Goal: Task Accomplishment & Management: Complete application form

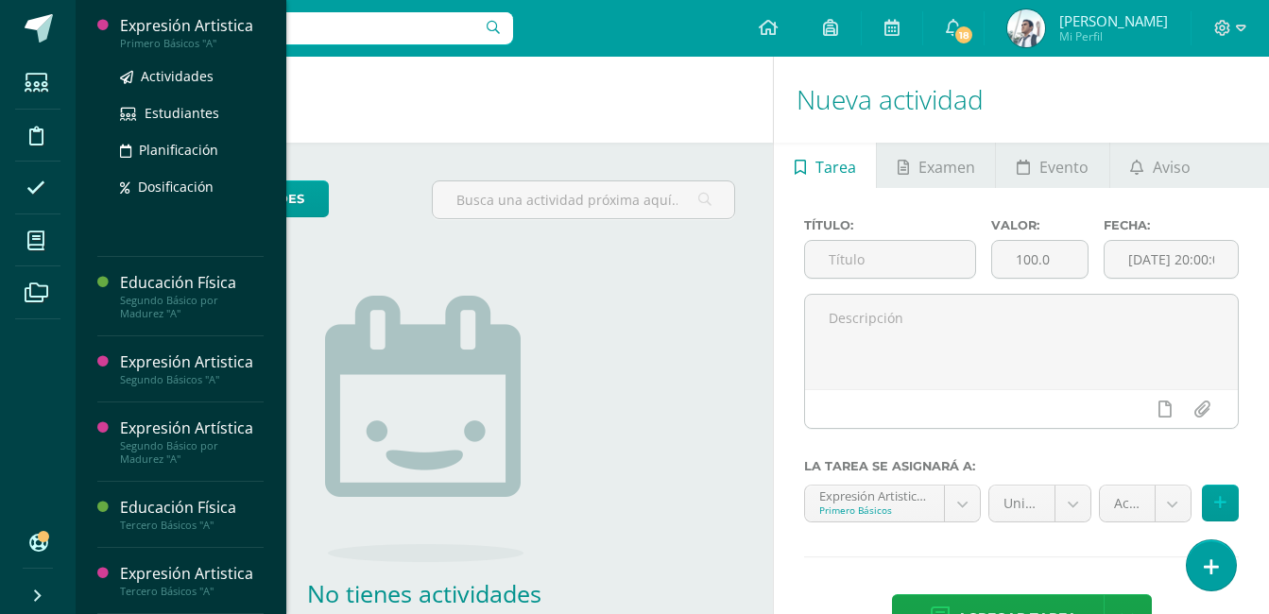
click at [229, 26] on div "Expresión Artistica" at bounding box center [192, 26] width 144 height 22
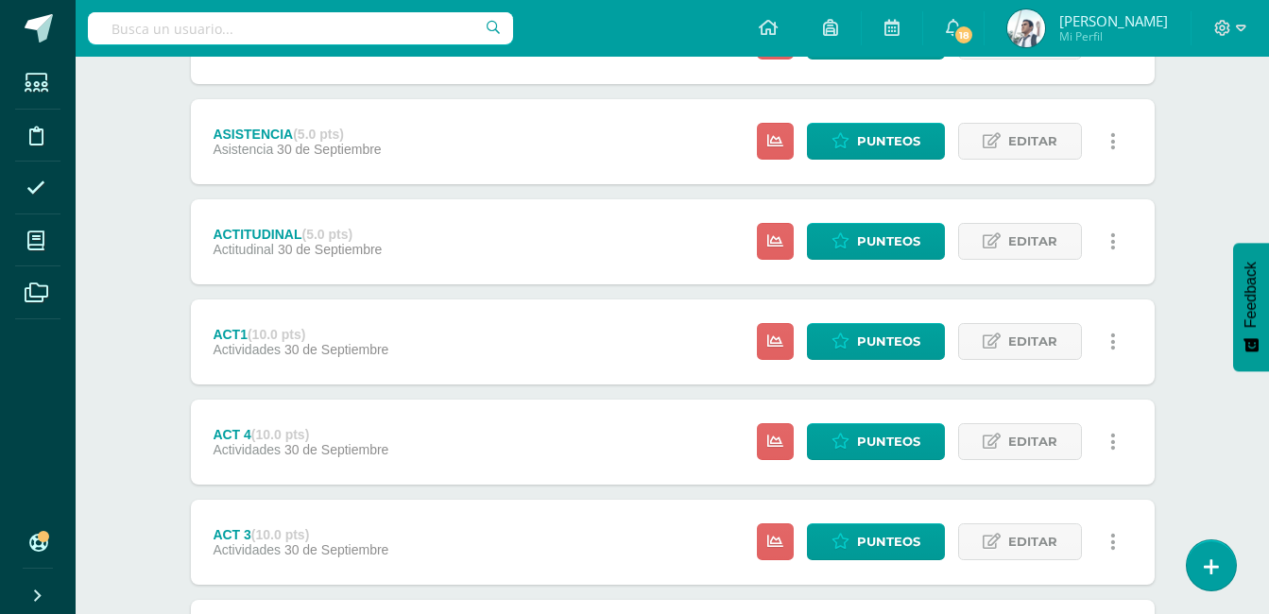
scroll to position [612, 0]
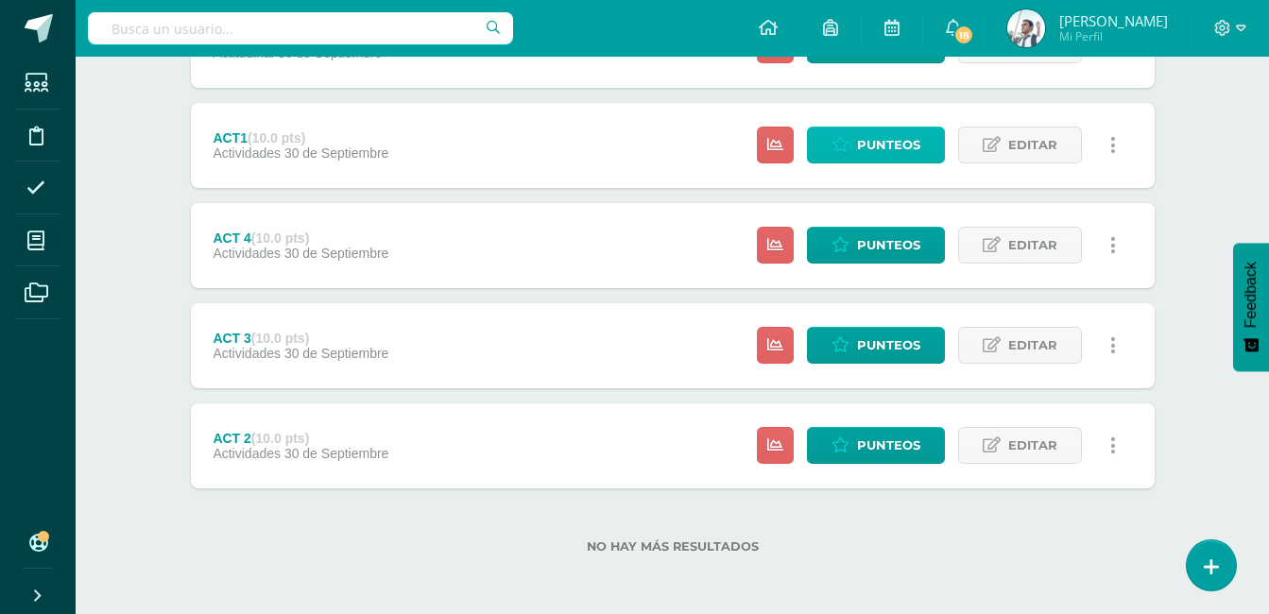
click at [874, 155] on span "Punteos" at bounding box center [888, 145] width 63 height 35
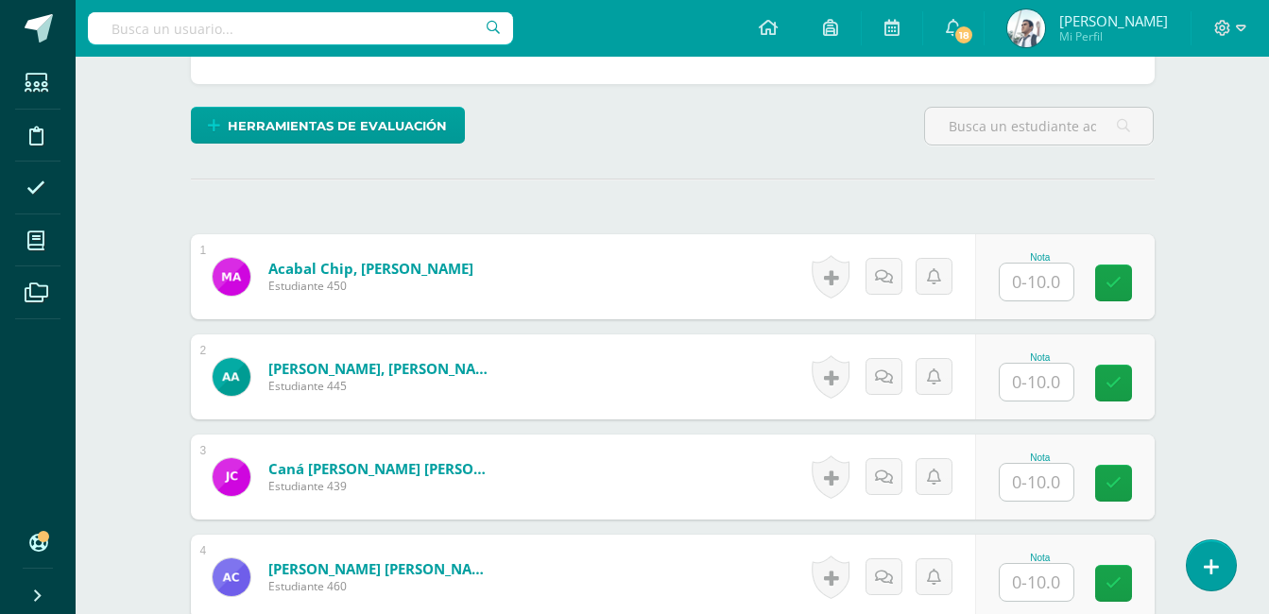
scroll to position [424, 0]
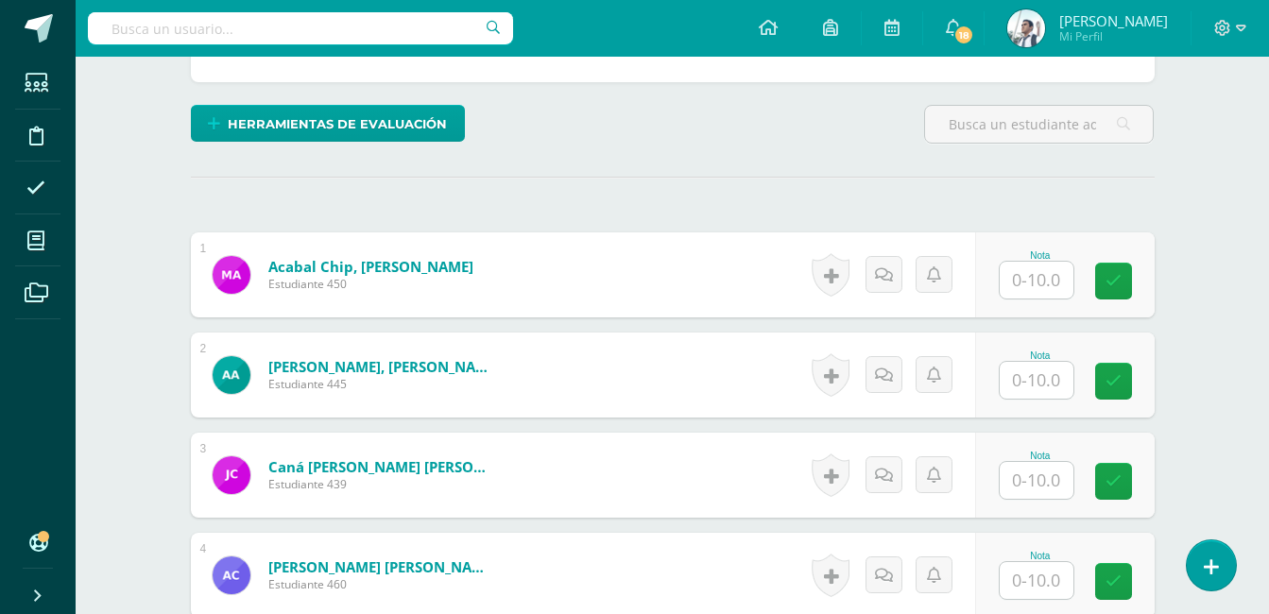
click at [1068, 267] on input "text" at bounding box center [1037, 280] width 74 height 37
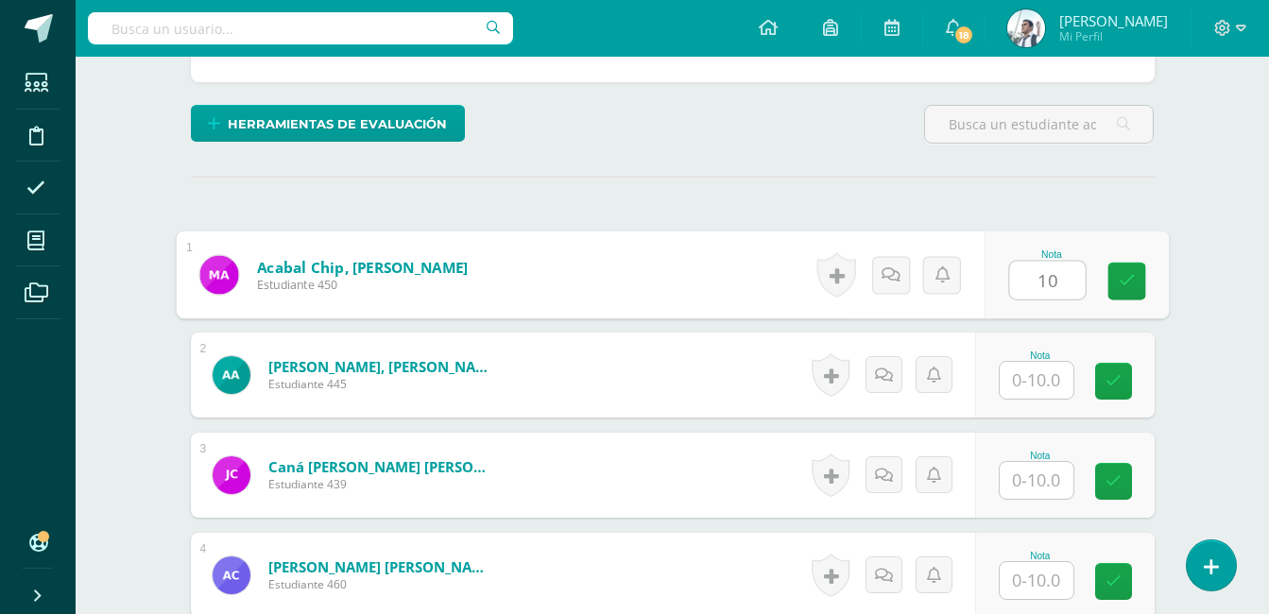
type input "10"
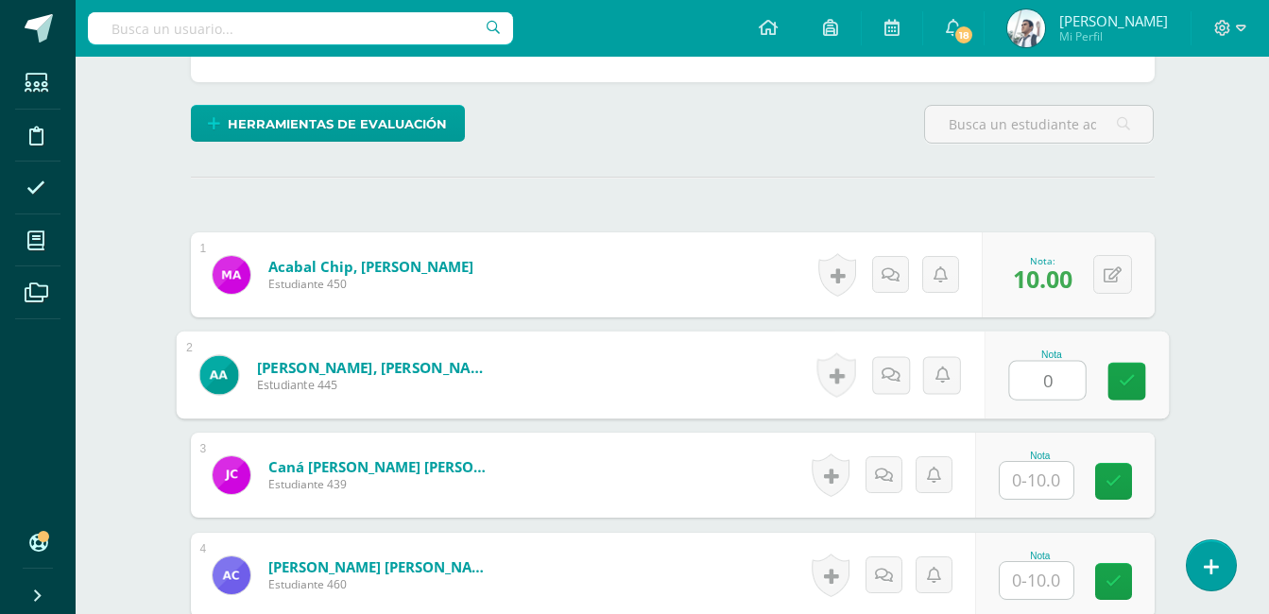
type input "0"
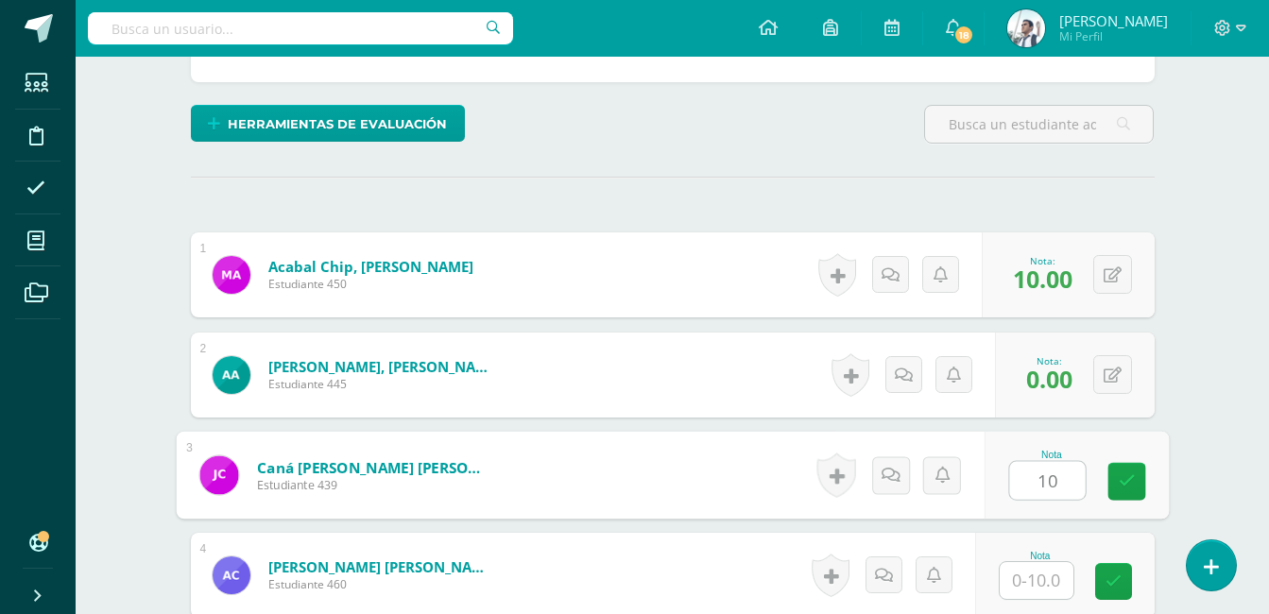
type input "10"
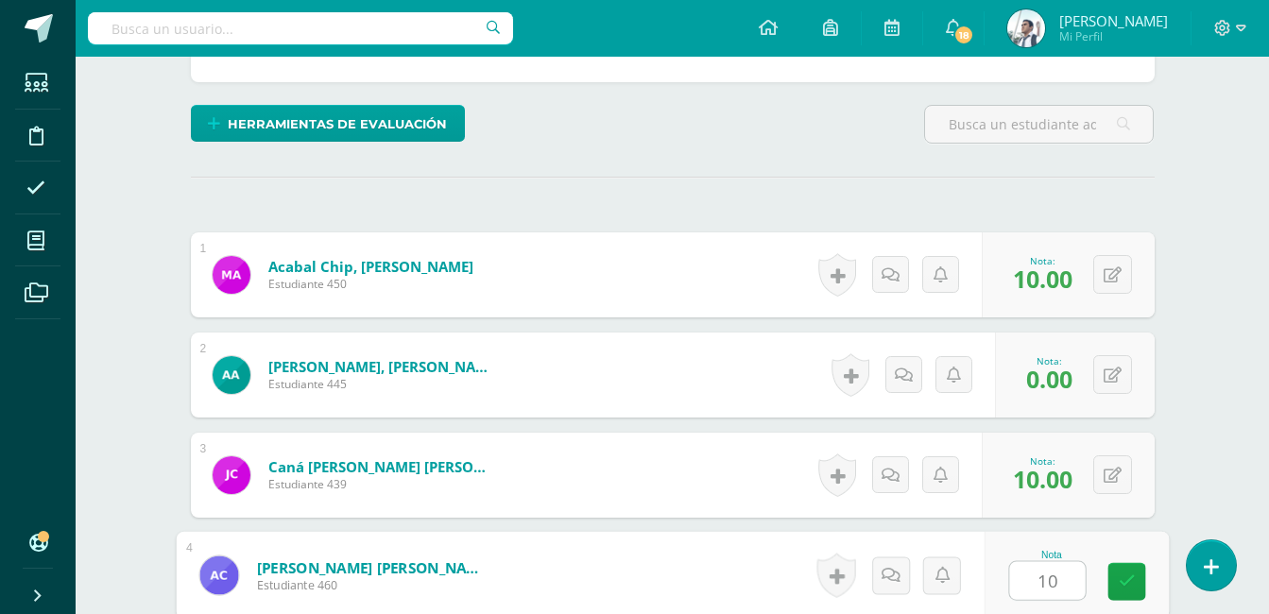
type input "10"
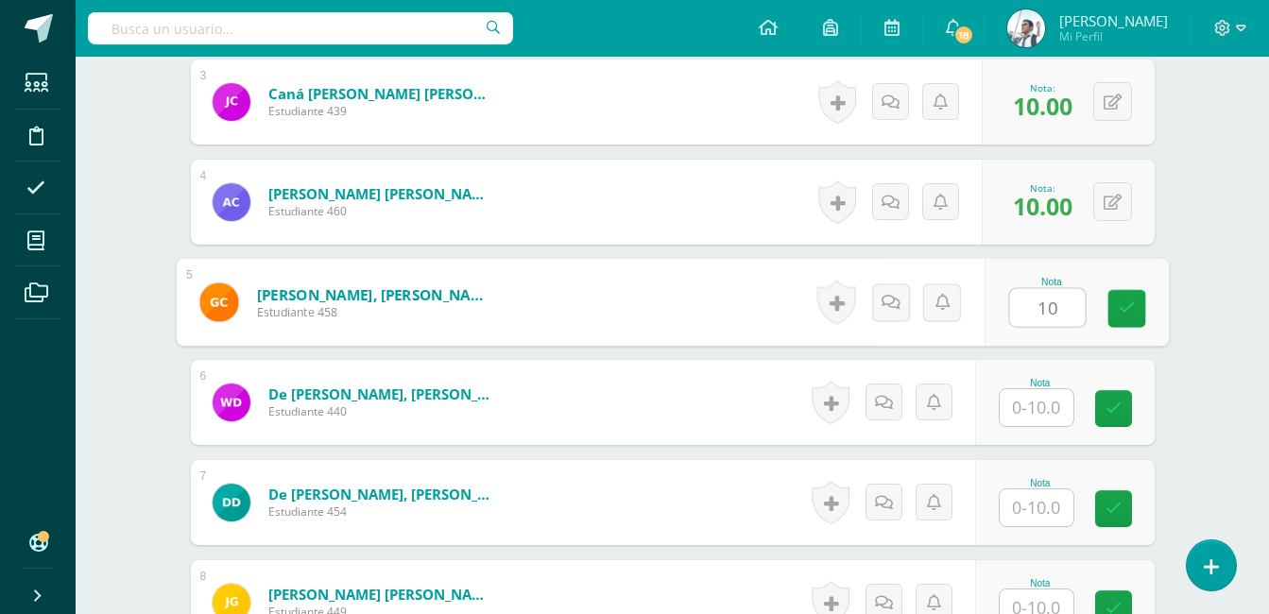
type input "10"
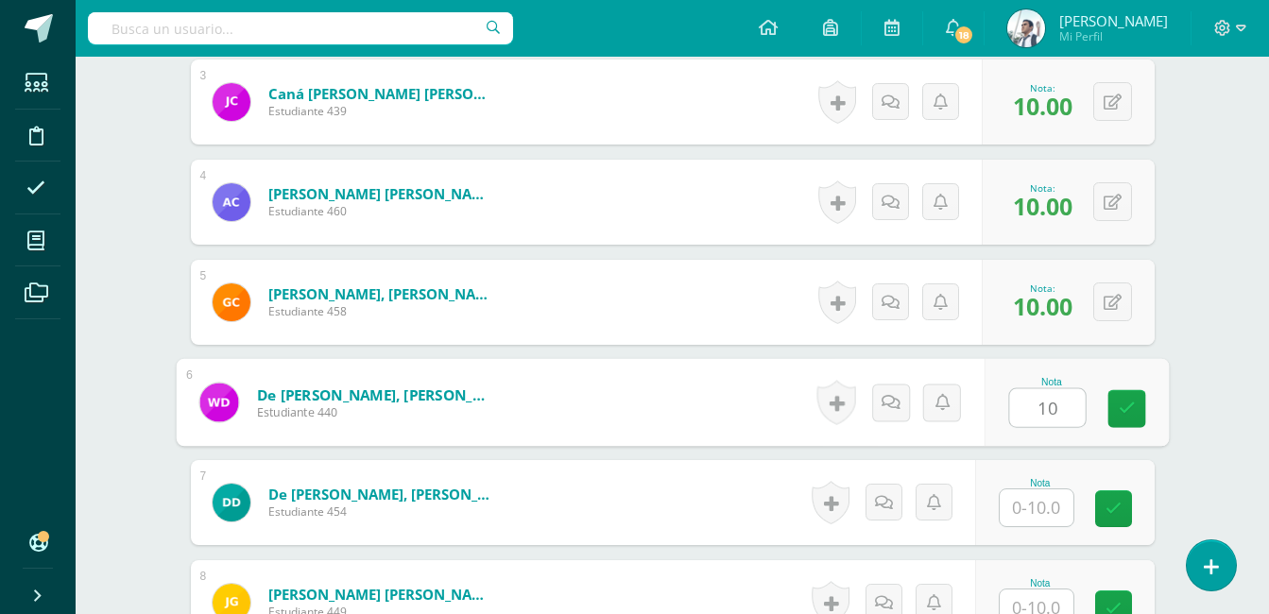
type input "10"
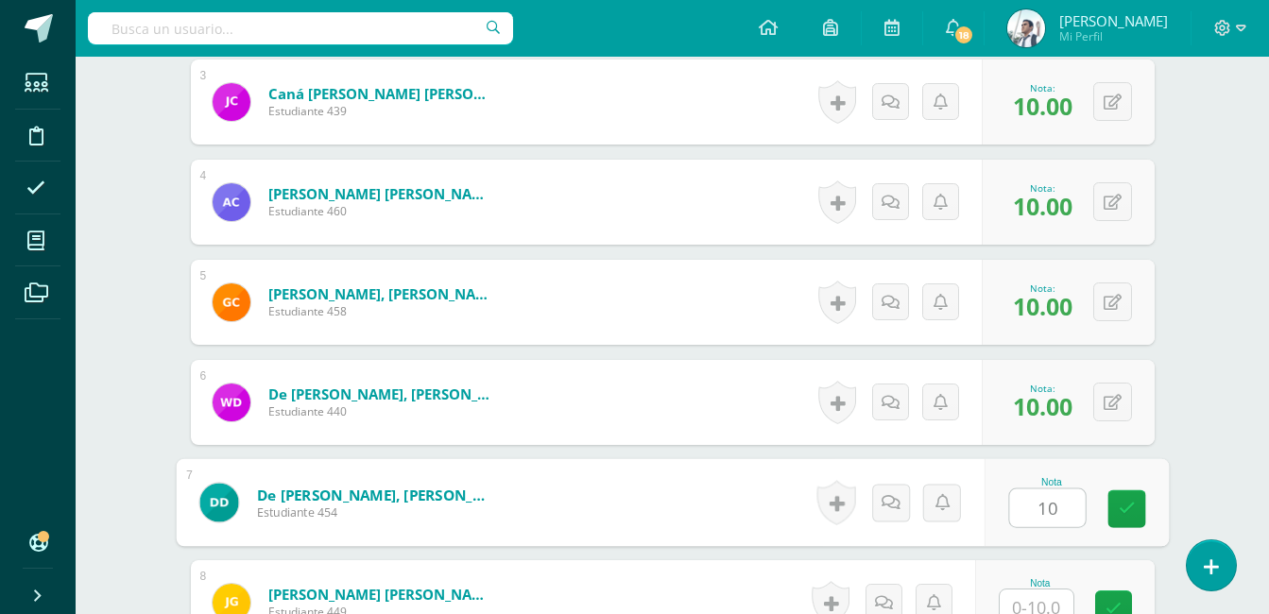
type input "10"
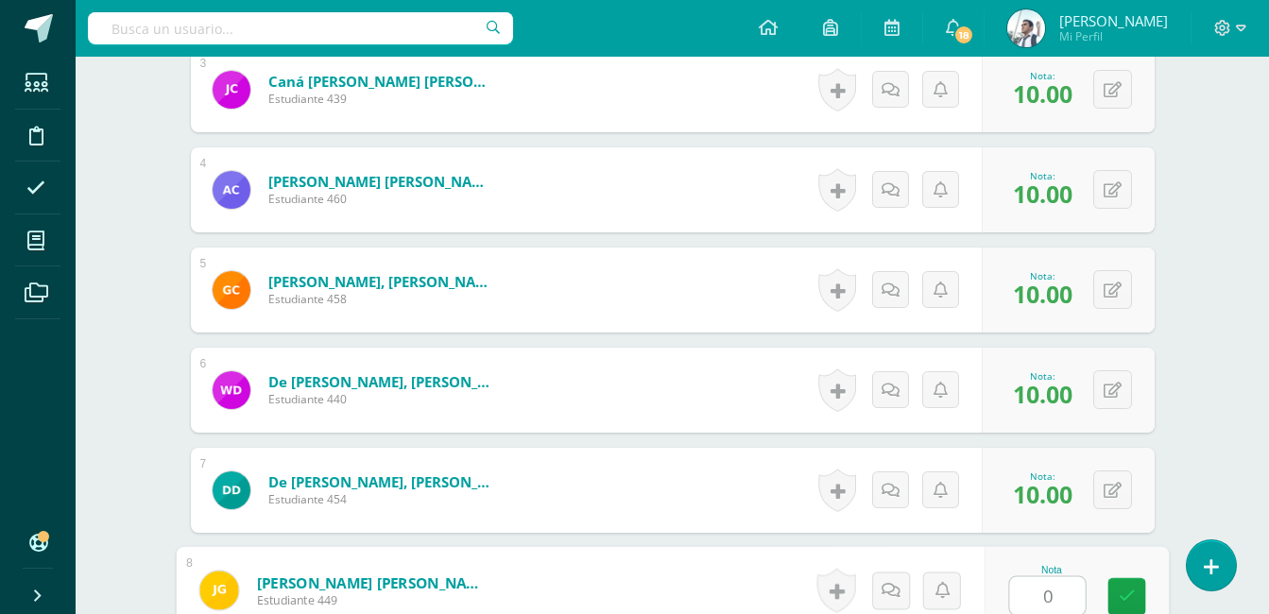
type input "0"
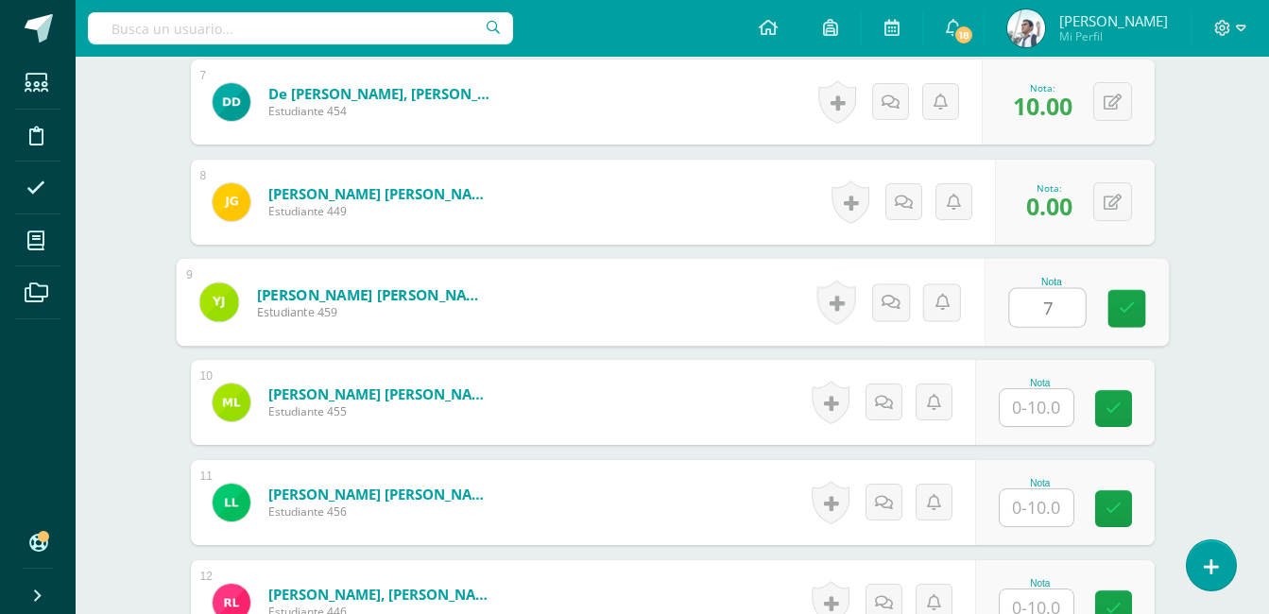
type input "7"
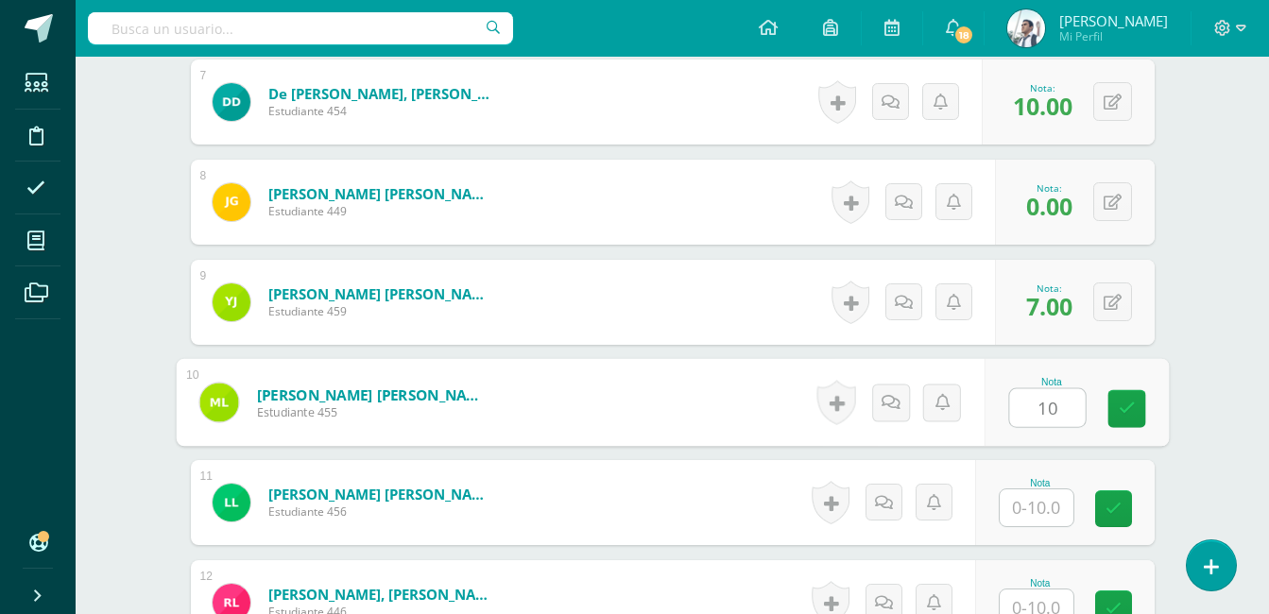
type input "10"
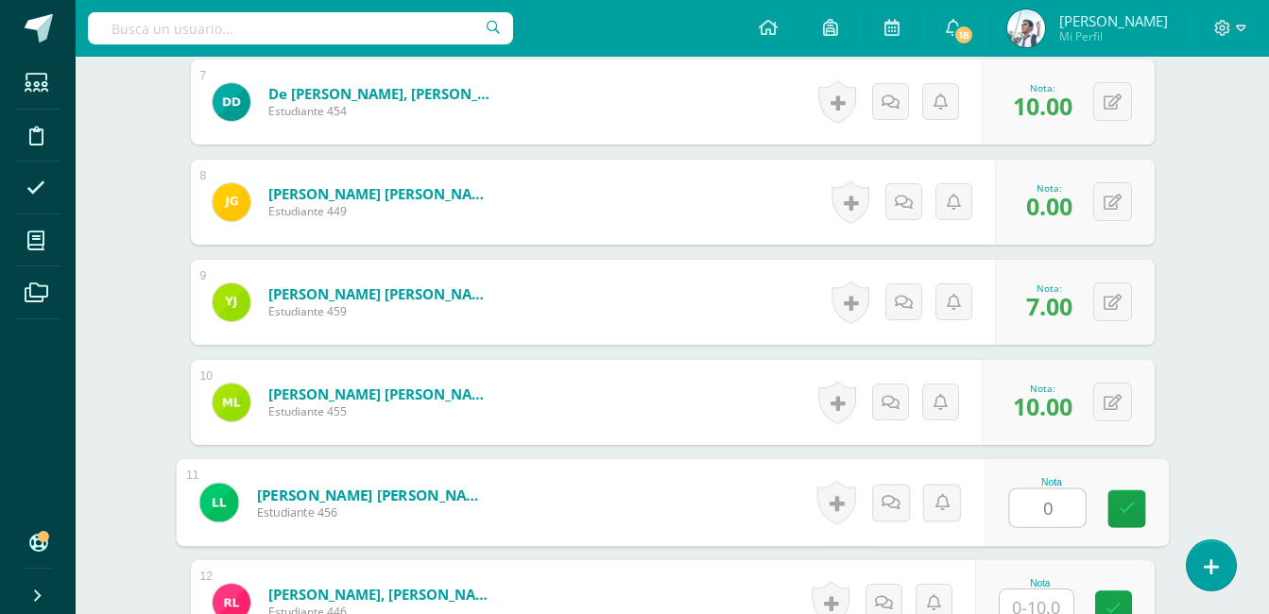
type input "0"
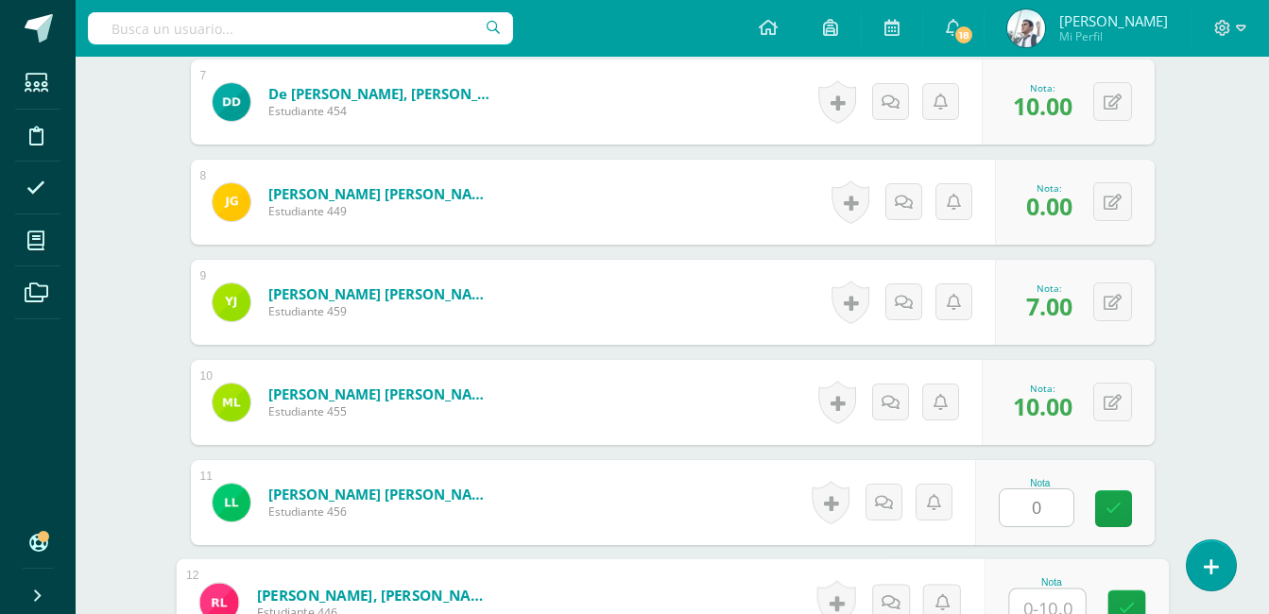
scroll to position [1210, 0]
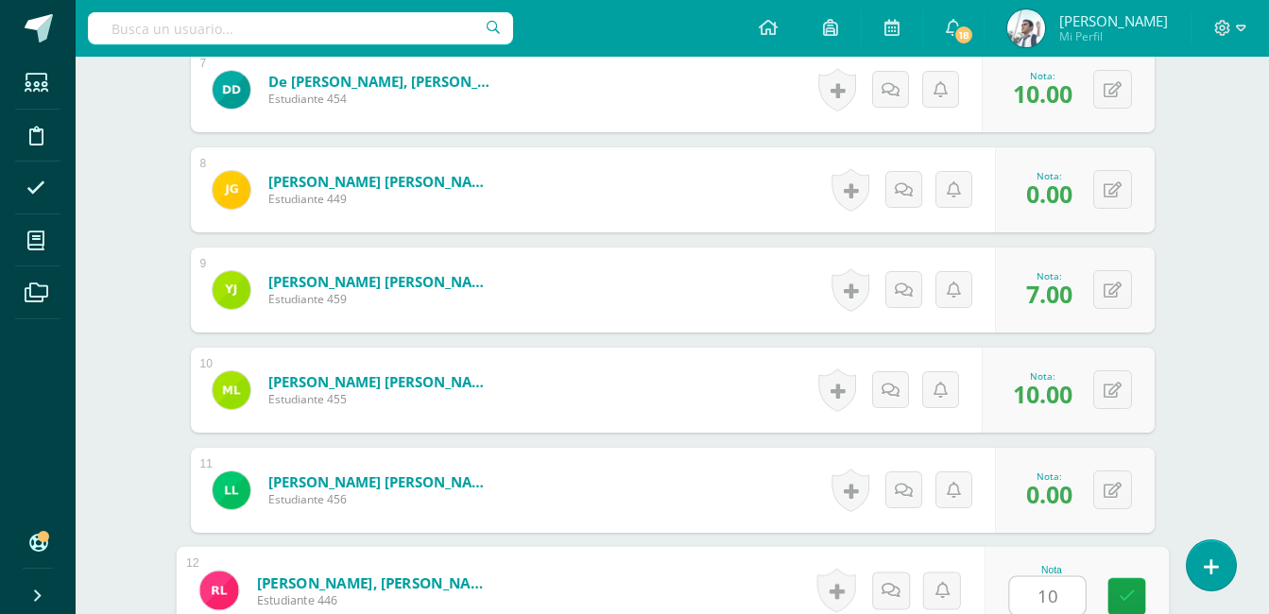
type input "10"
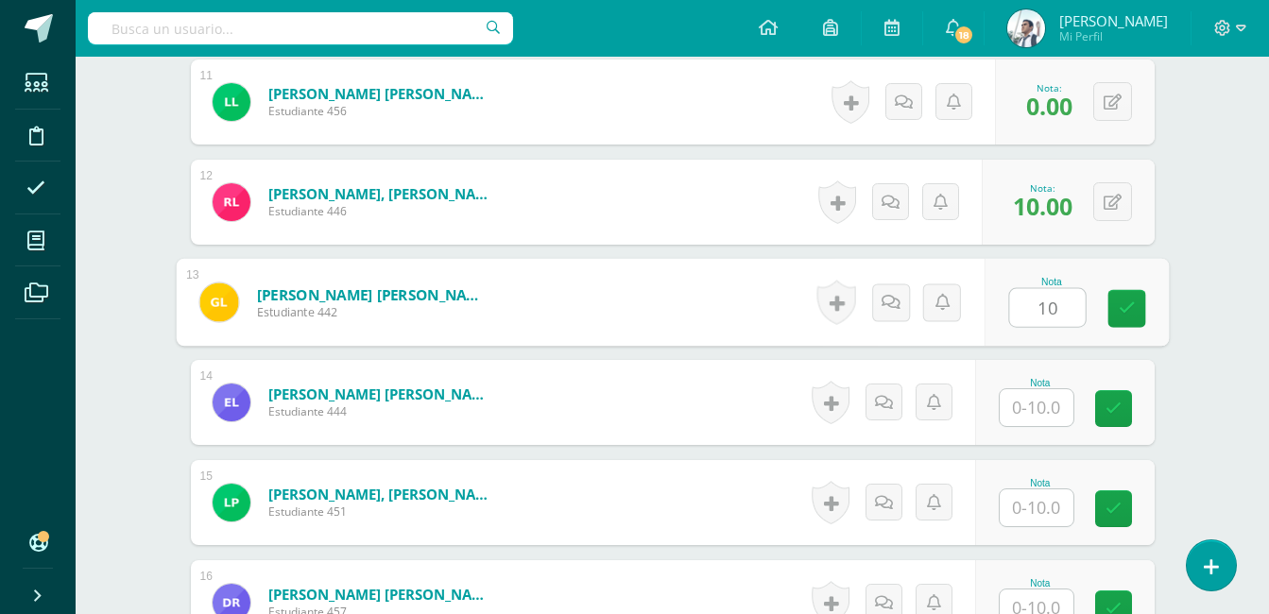
type input "10"
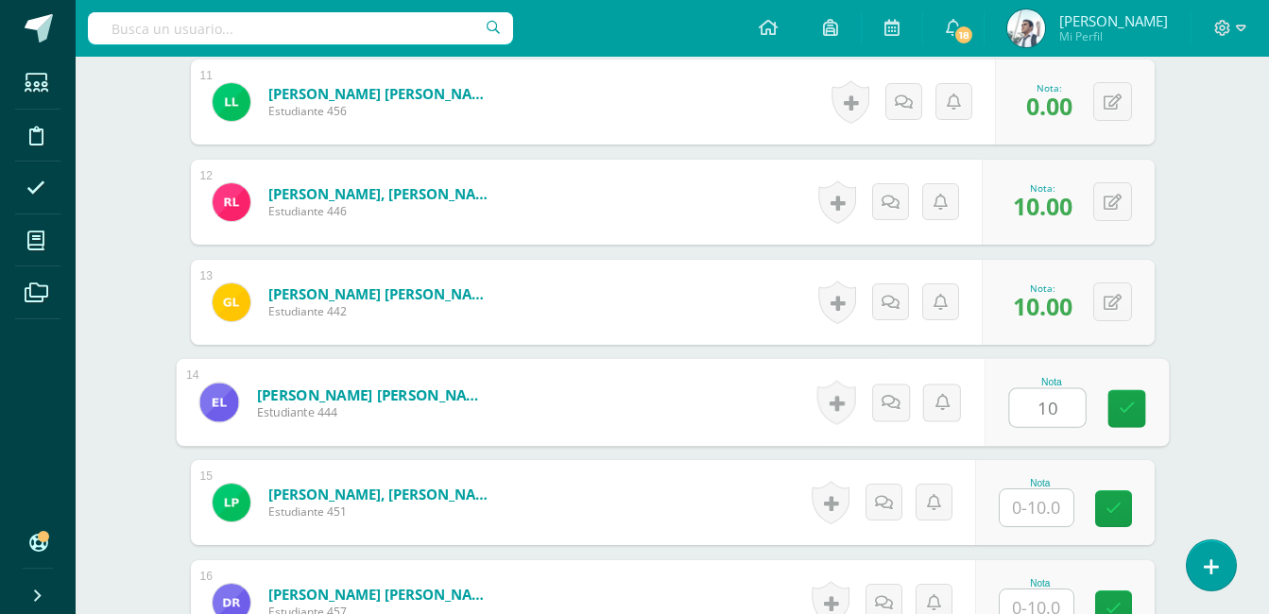
type input "10"
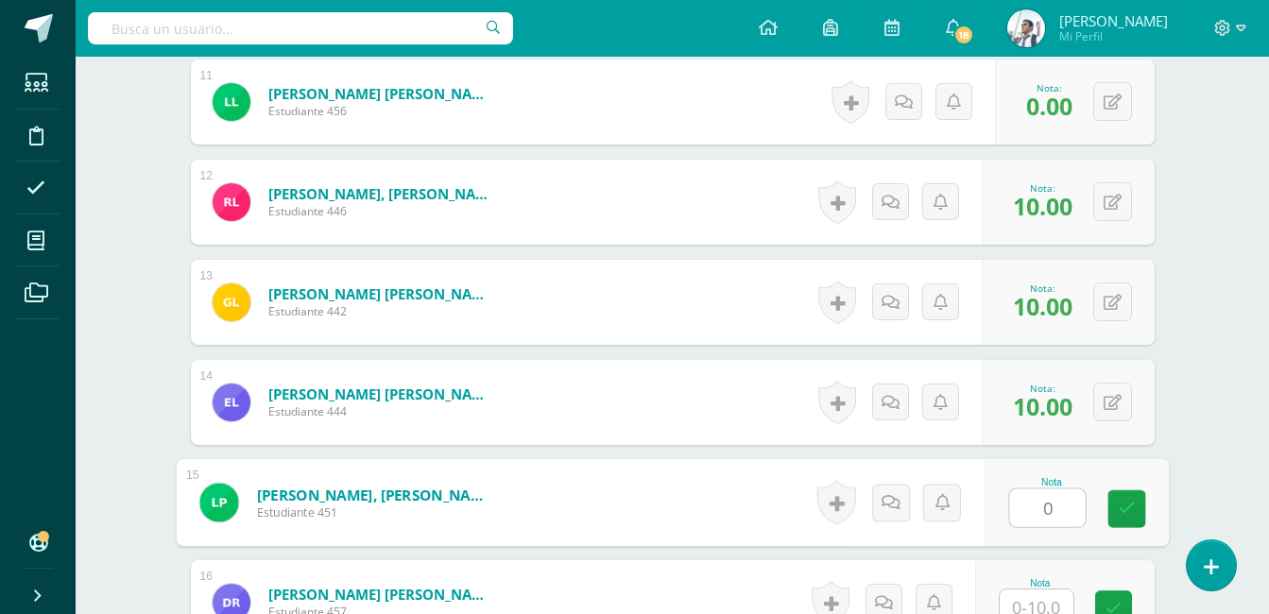
type input "0"
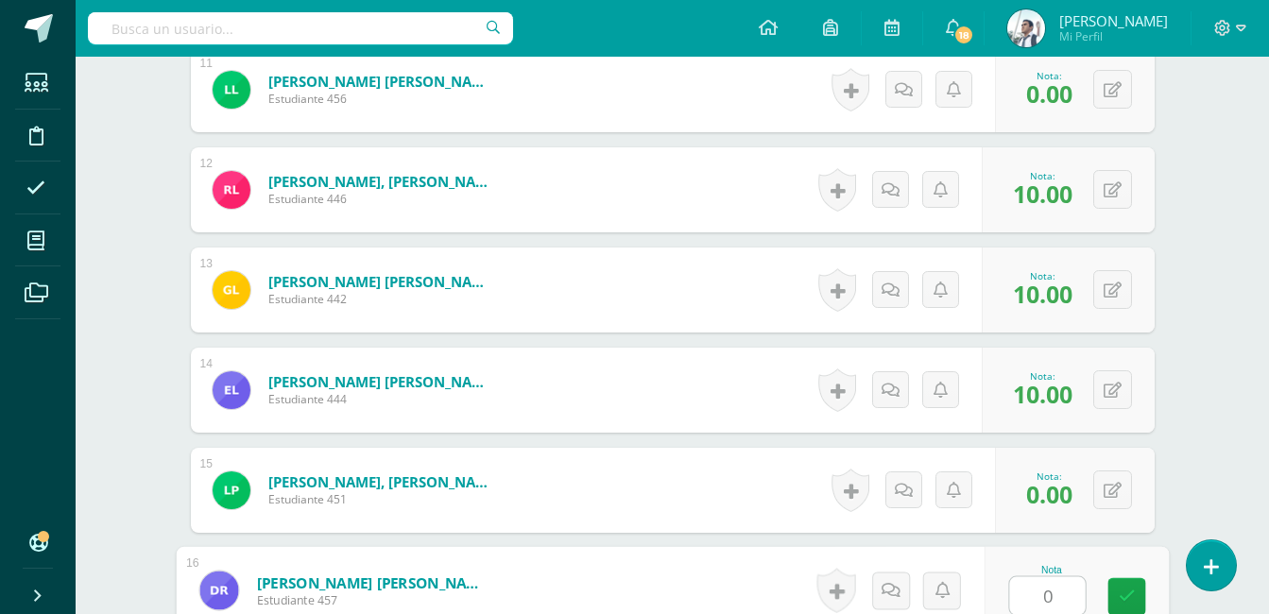
type input "0"
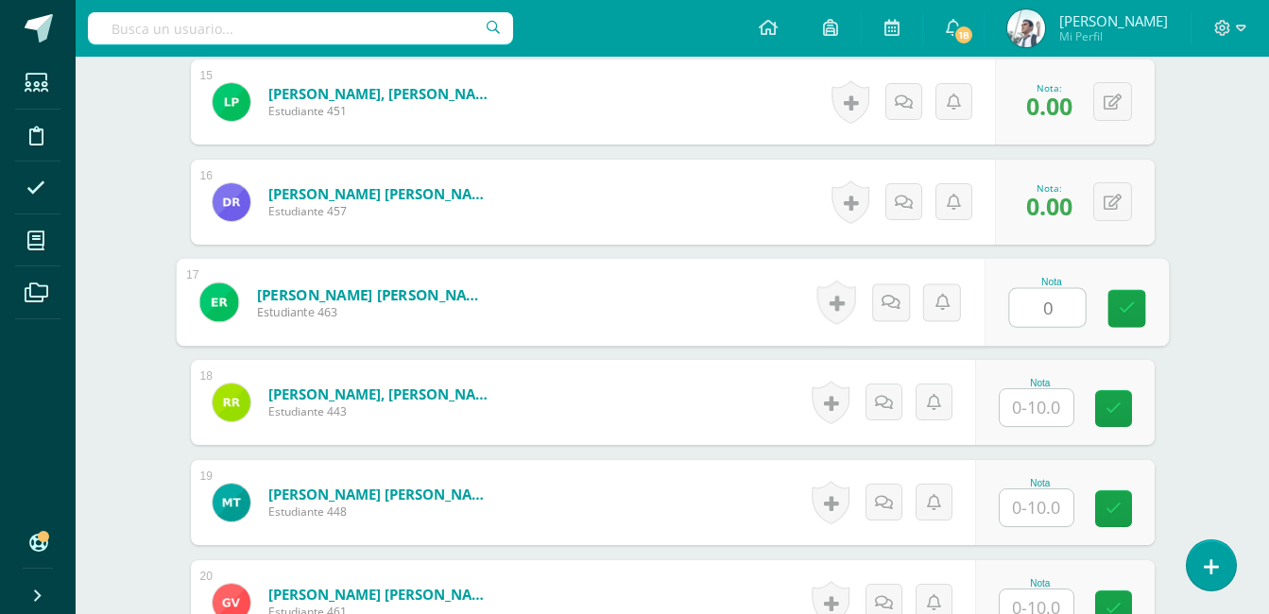
type input "0"
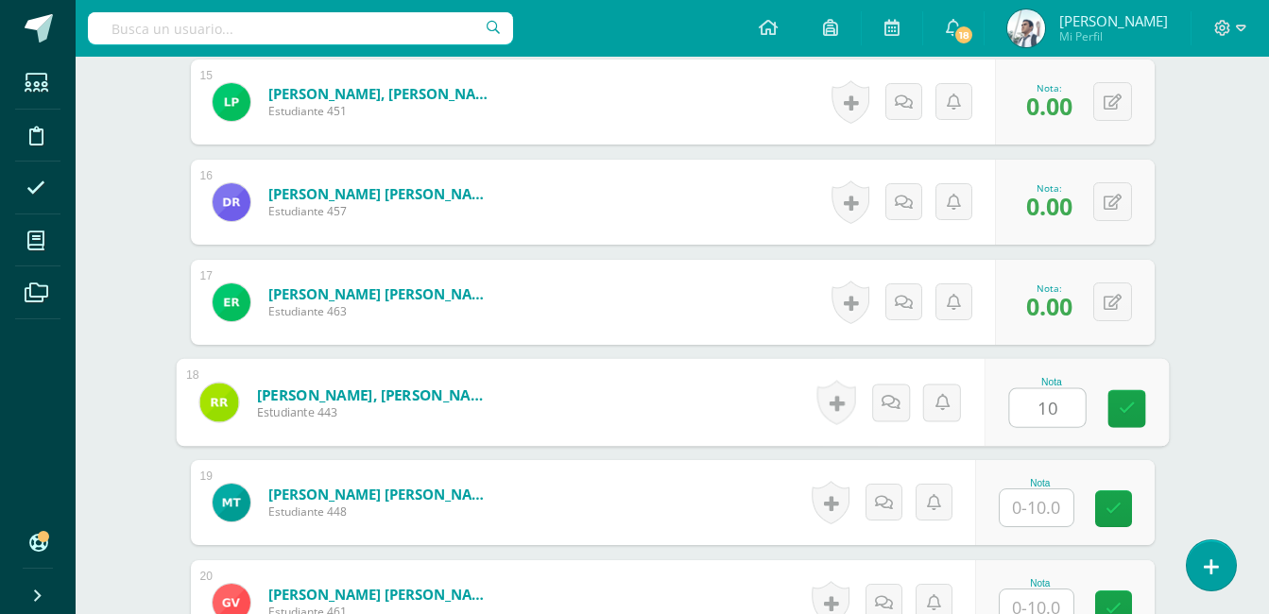
type input "10"
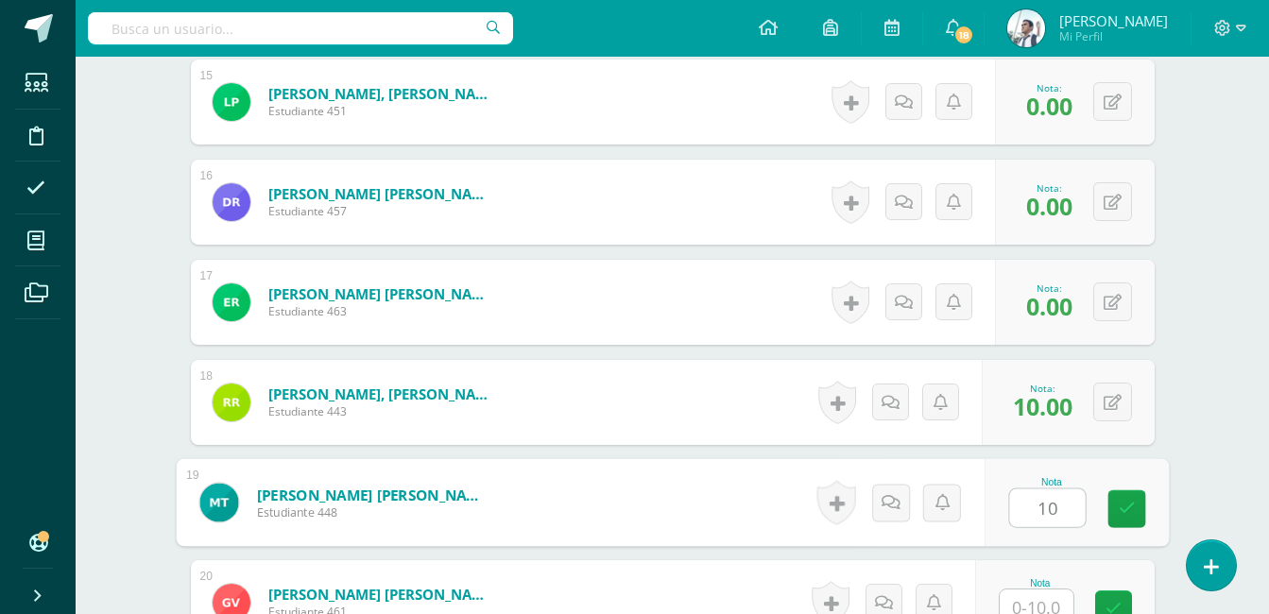
type input "10"
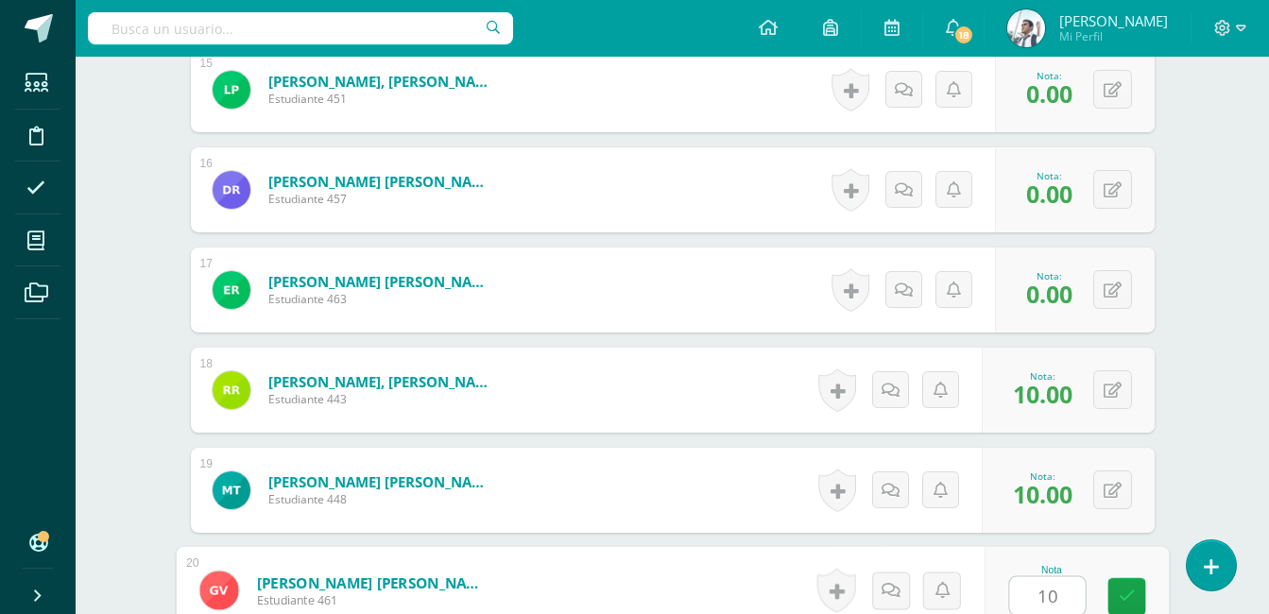
type input "10"
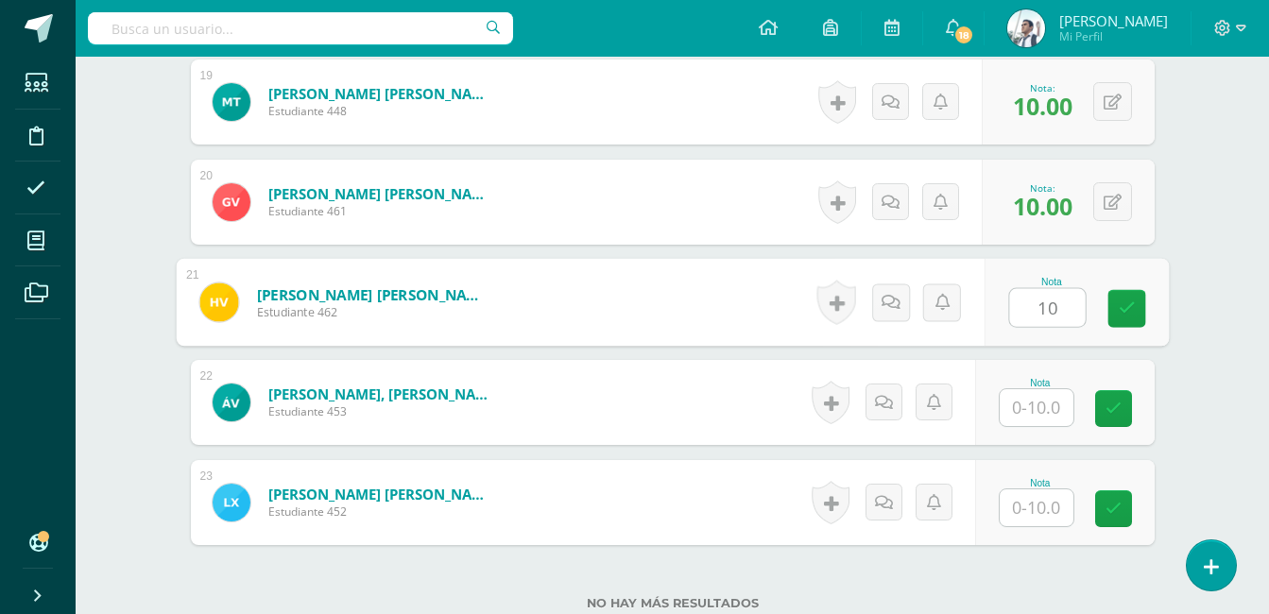
type input "10"
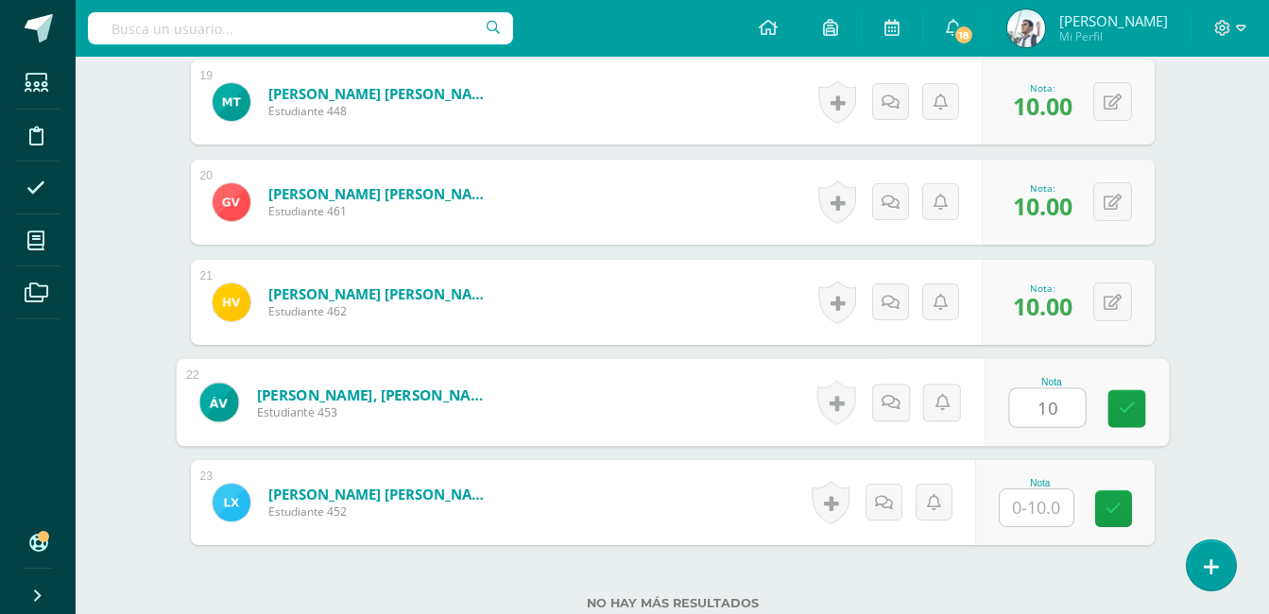
type input "10"
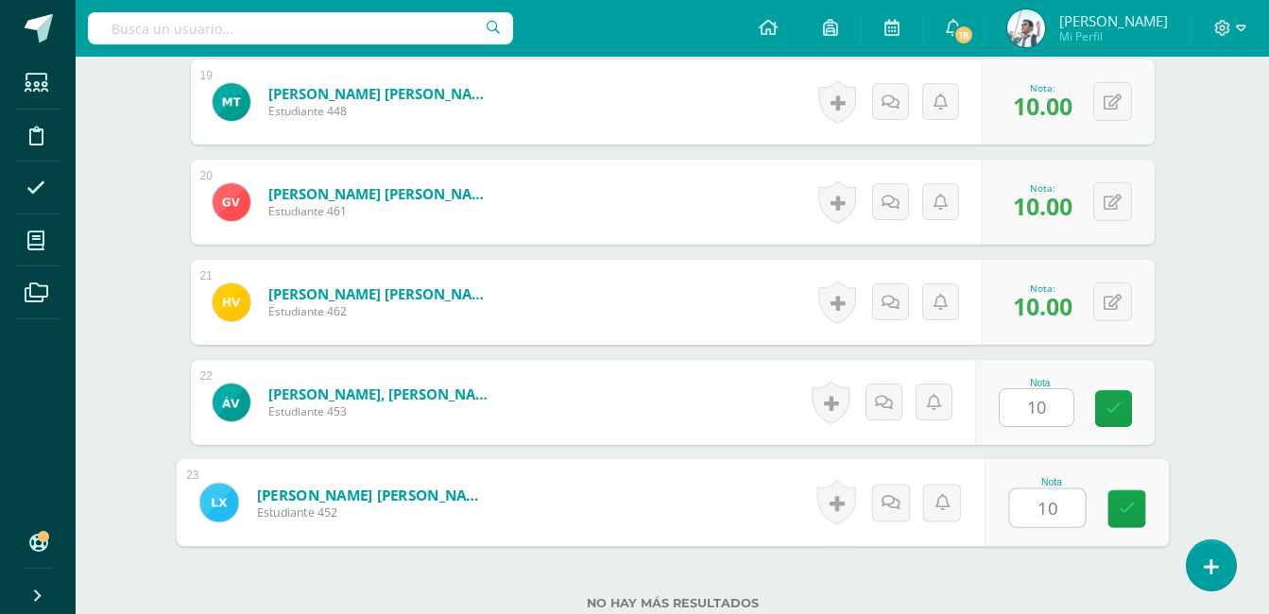
type input "10"
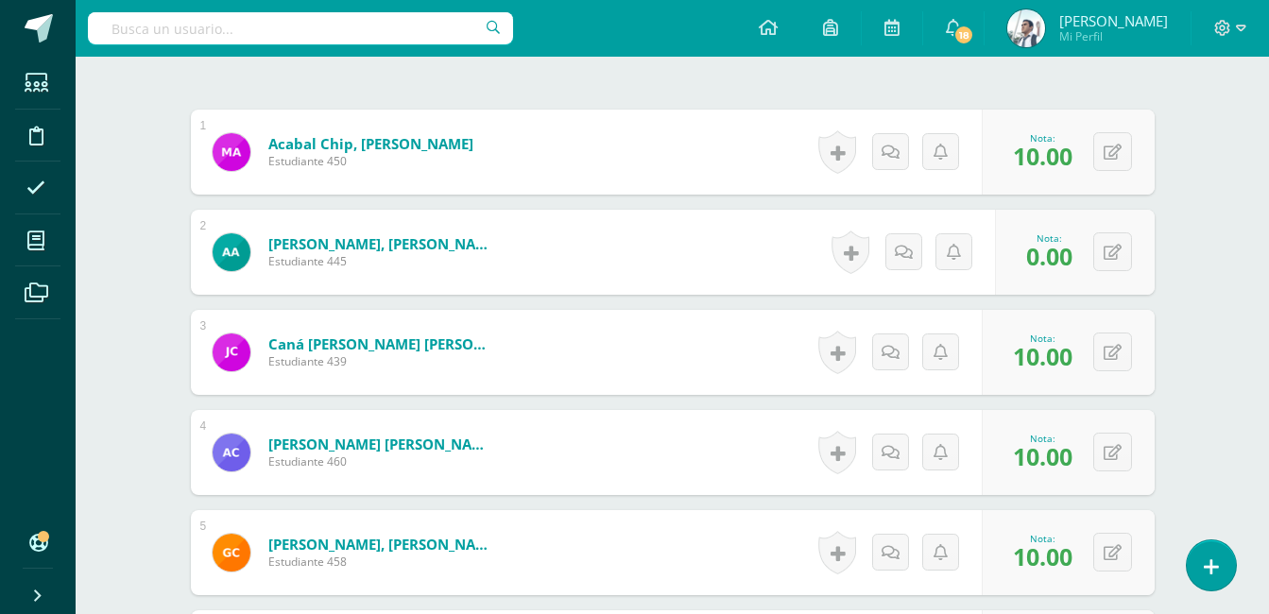
scroll to position [0, 0]
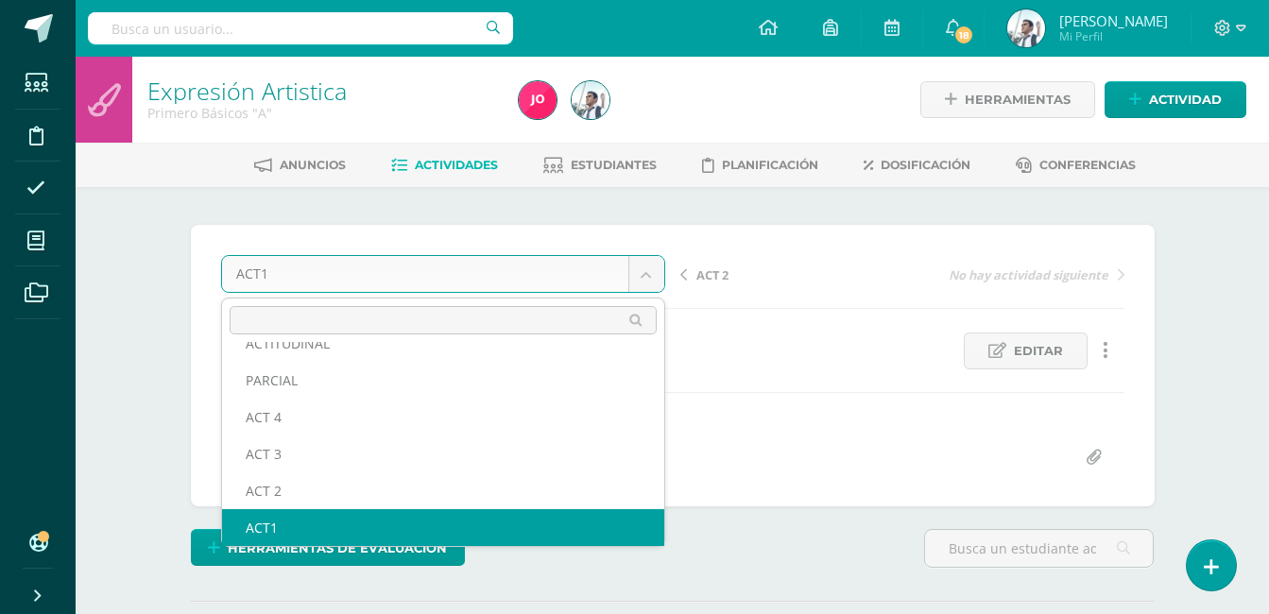
scroll to position [81, 0]
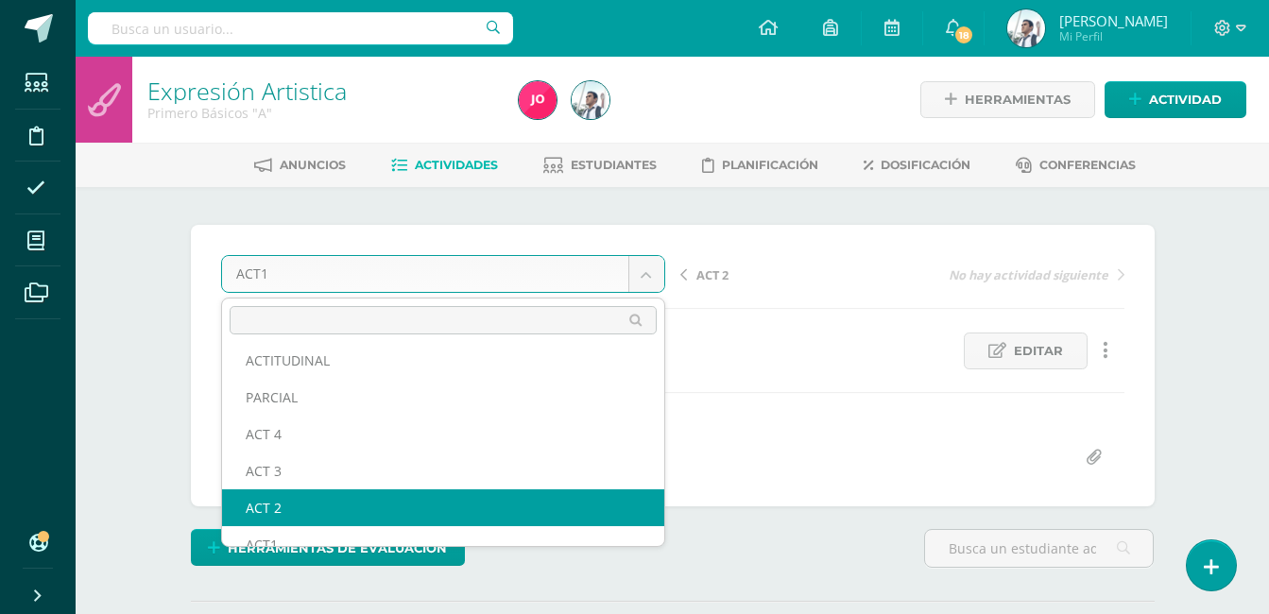
select select "/dashboard/teacher/grade-activity/22908/"
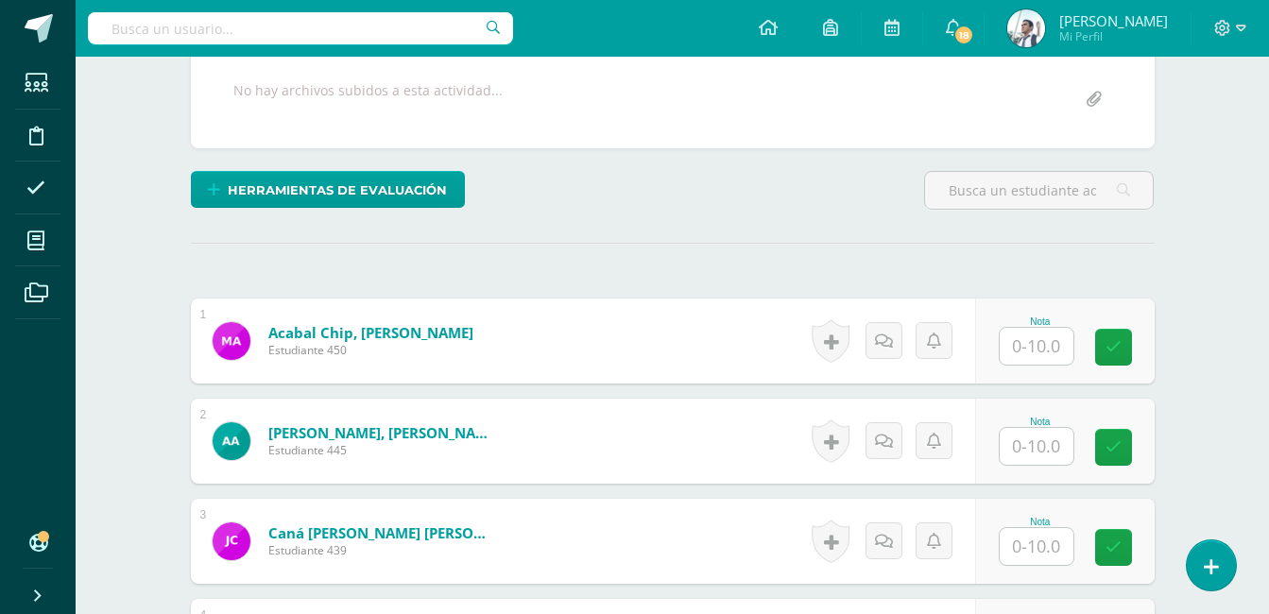
scroll to position [359, 0]
click at [1017, 342] on input "text" at bounding box center [1037, 345] width 74 height 37
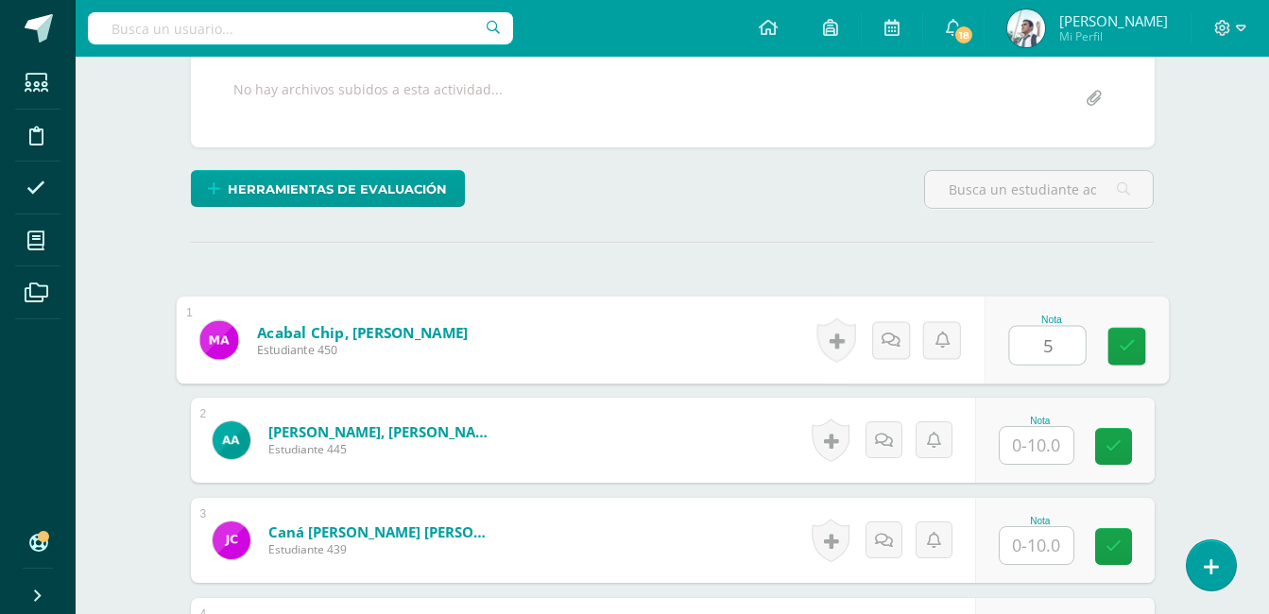
type input "5"
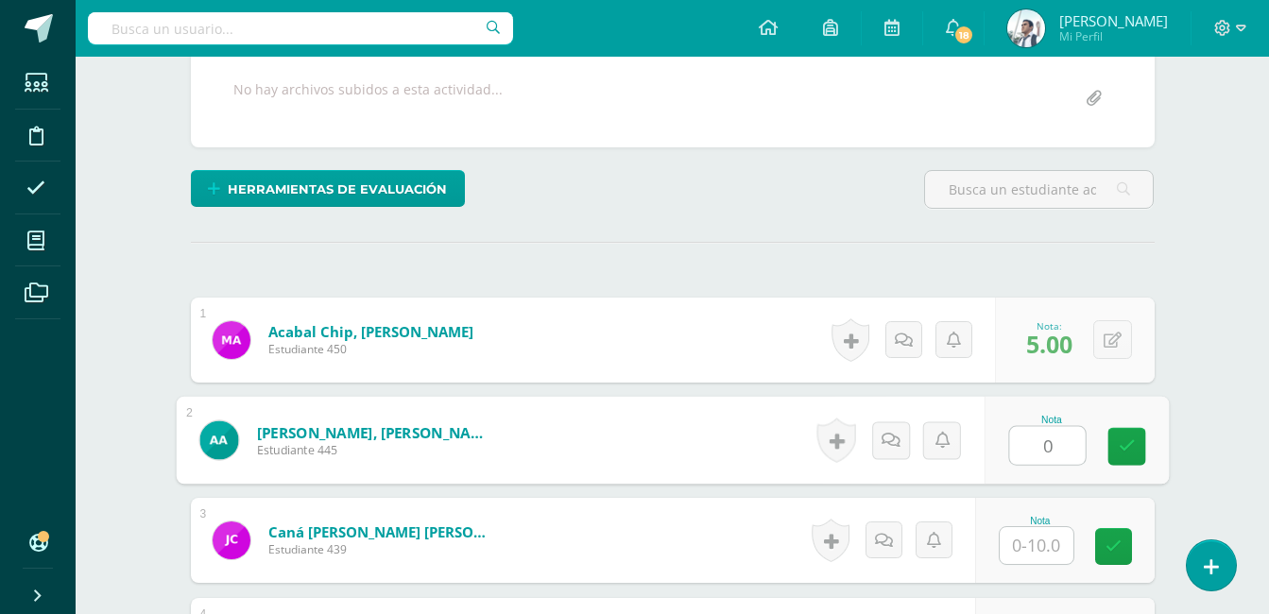
type input "0"
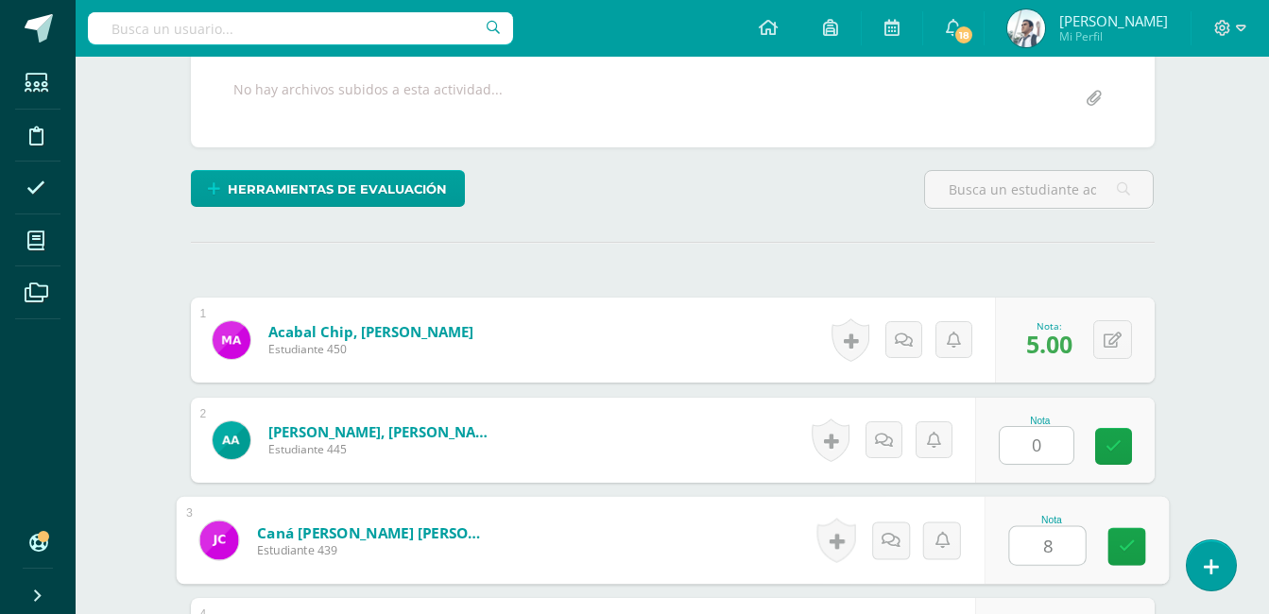
type input "8"
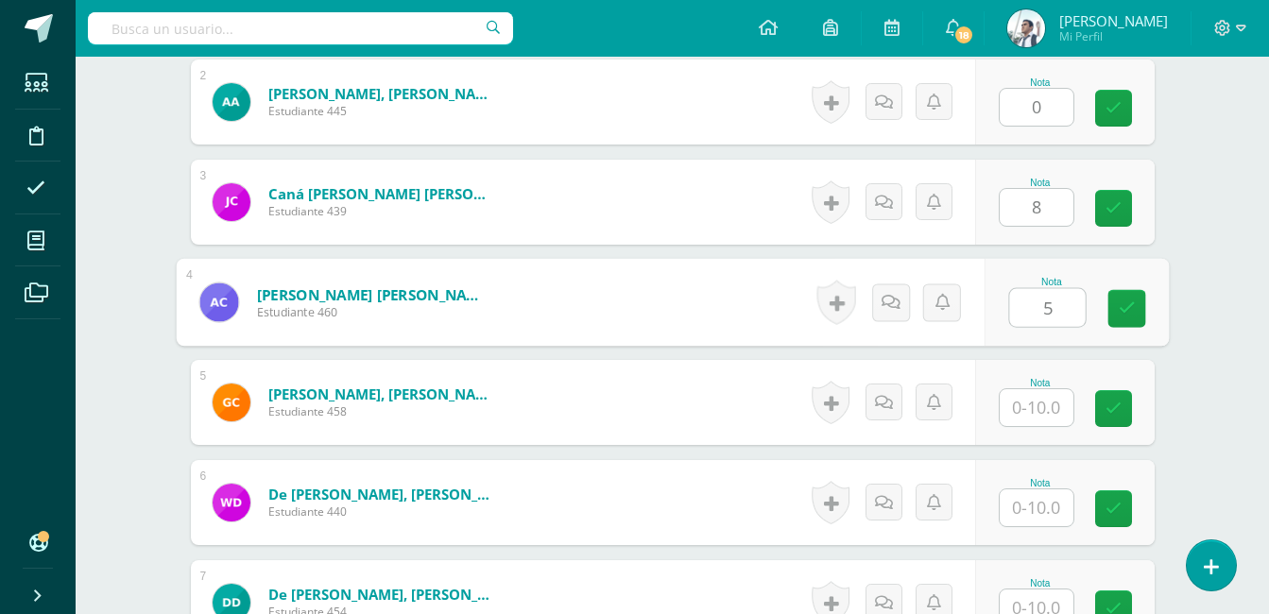
type input "5"
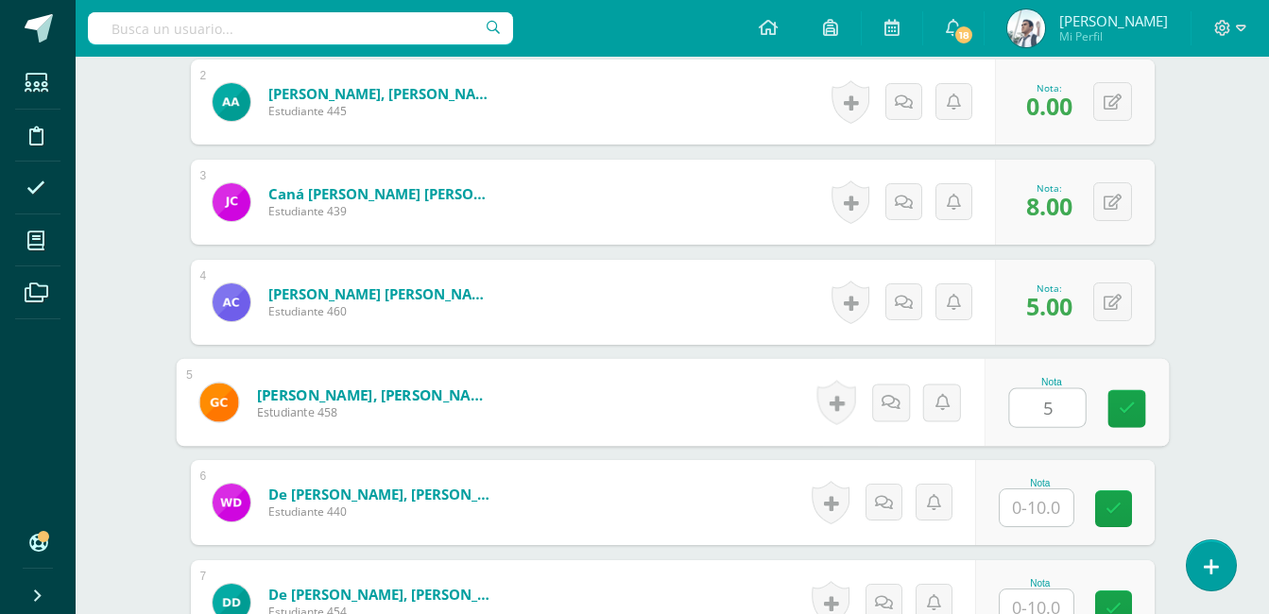
type input "5"
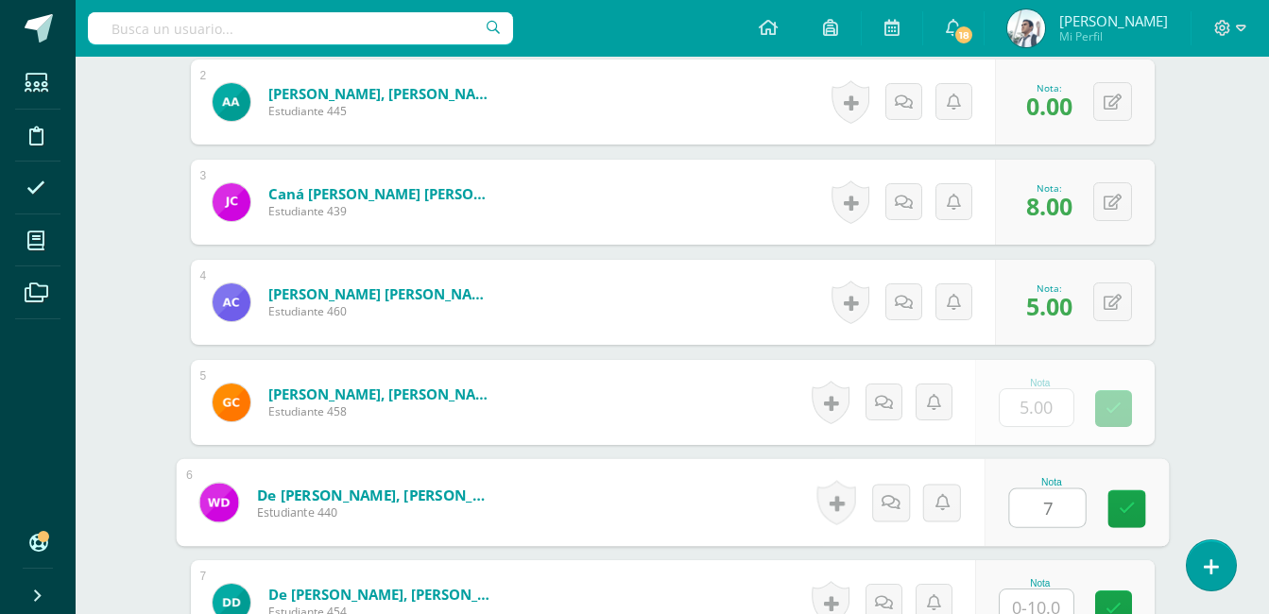
type input "7"
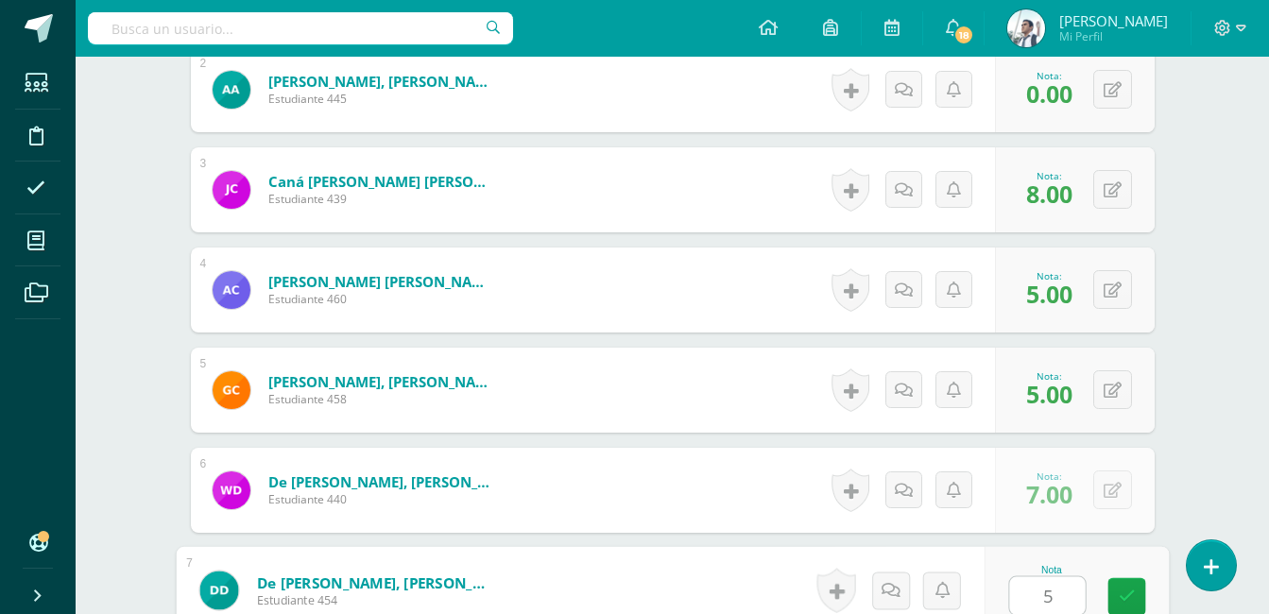
type input "5"
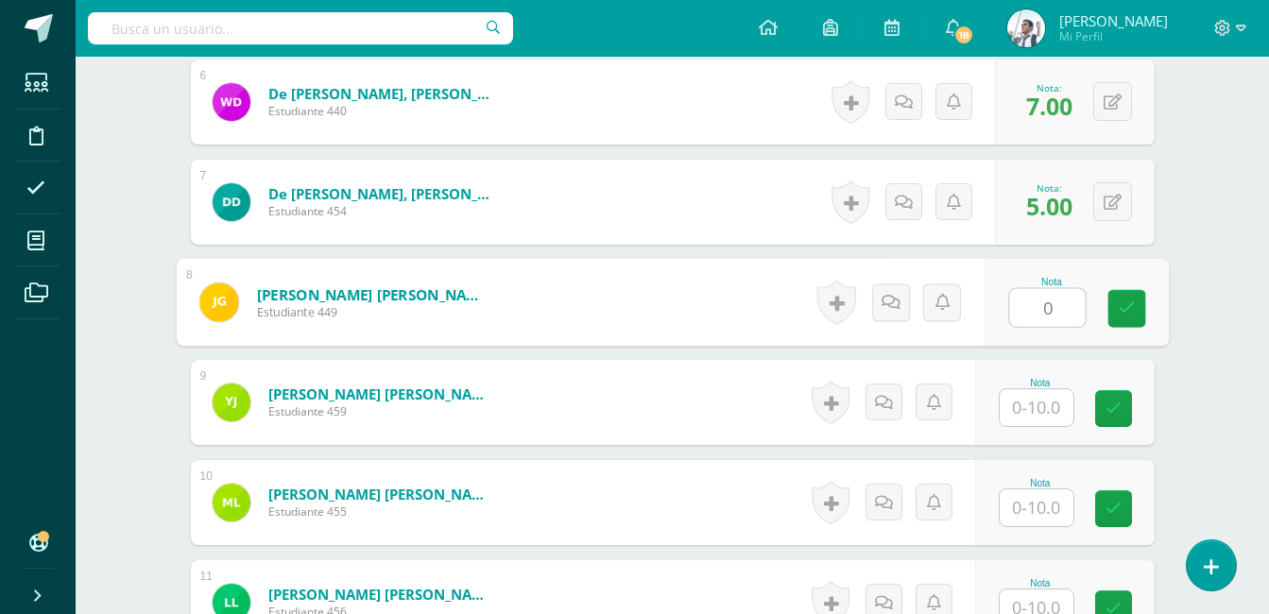
type input "0"
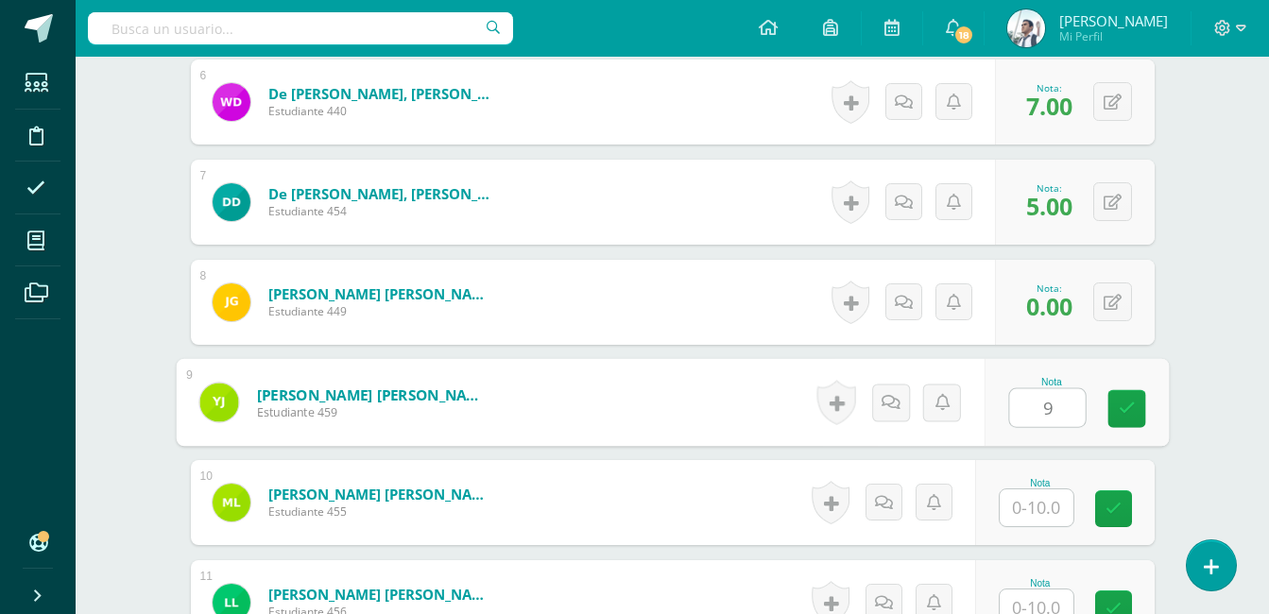
type input "9"
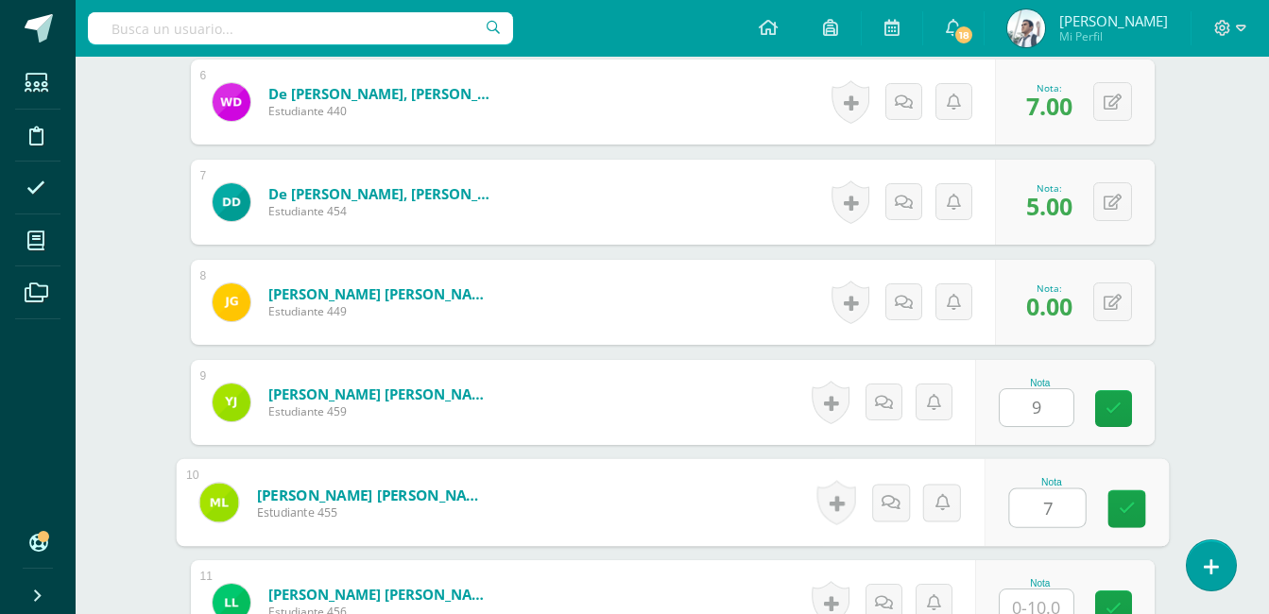
type input "7"
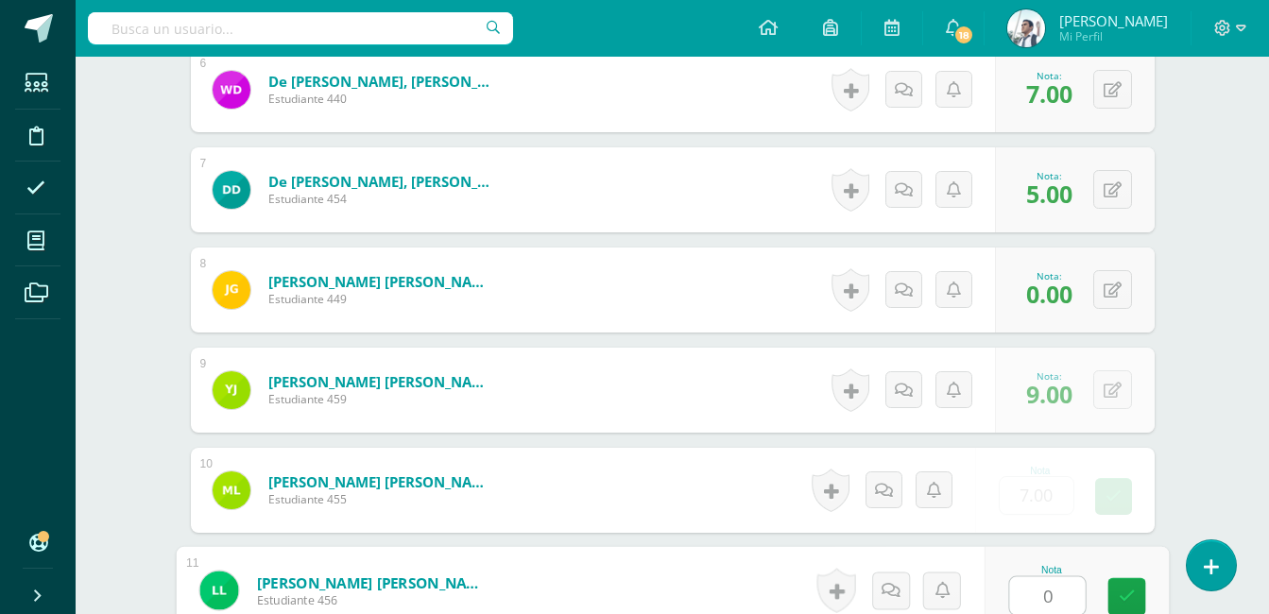
type input "0"
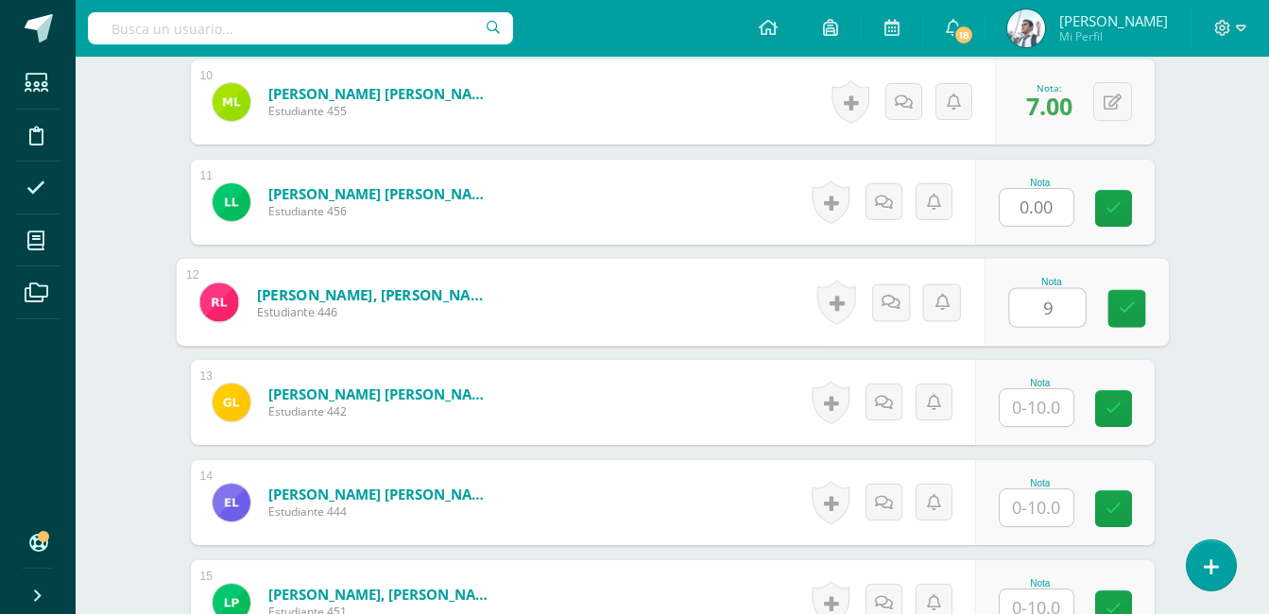
type input "9"
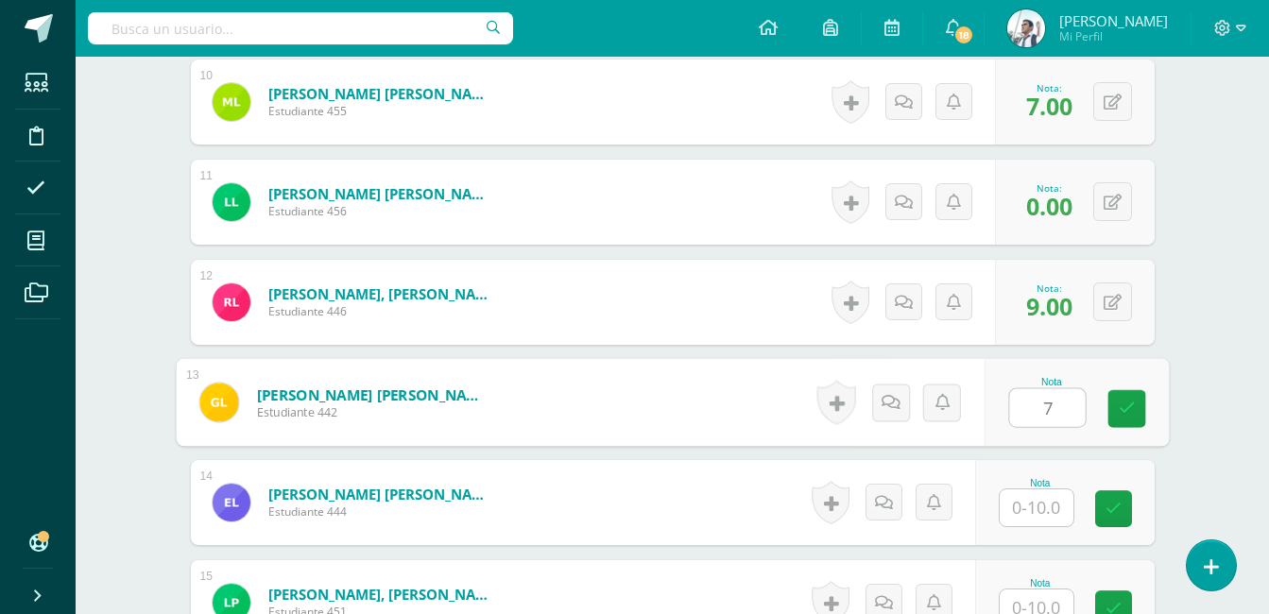
type input "7"
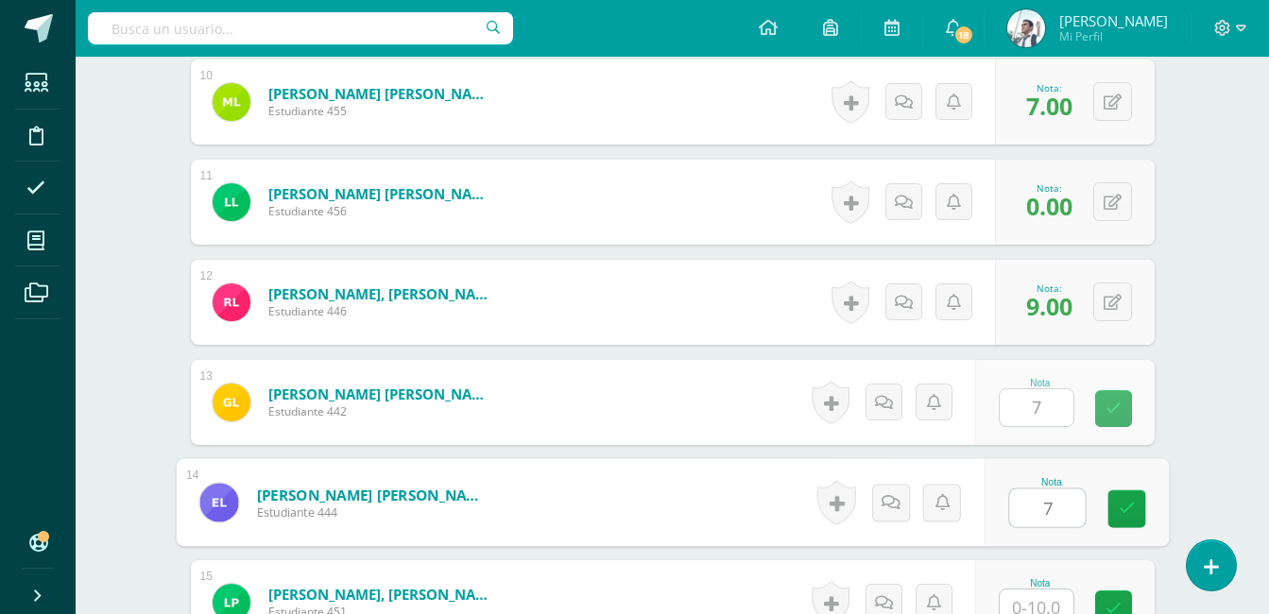
type input "7"
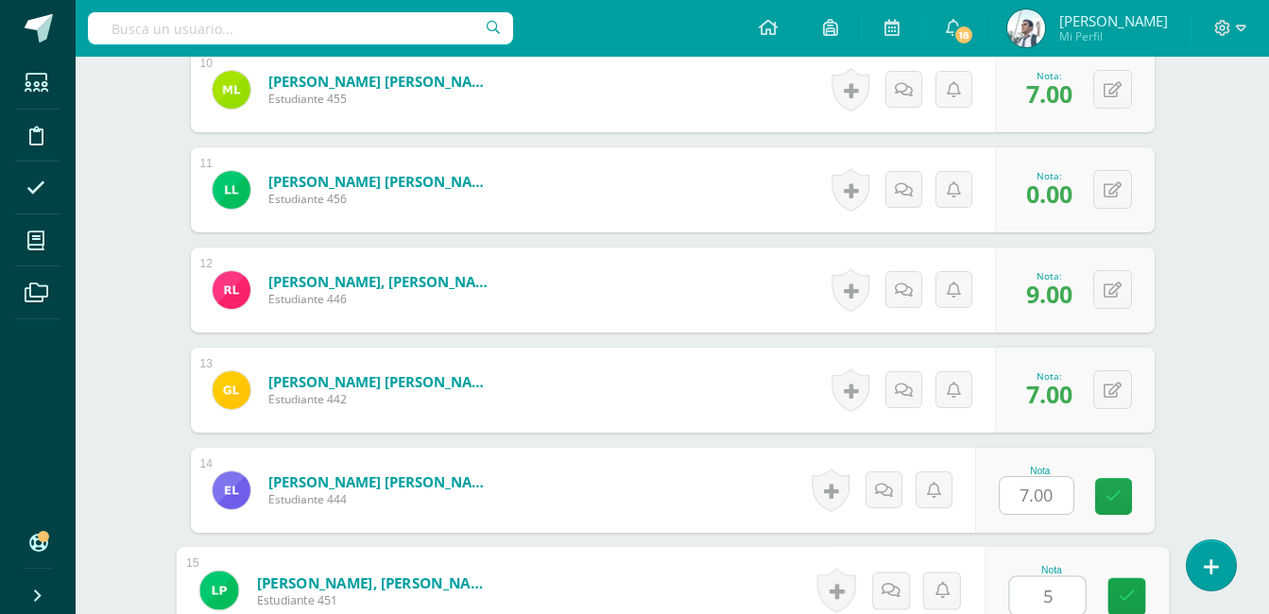
type input "5"
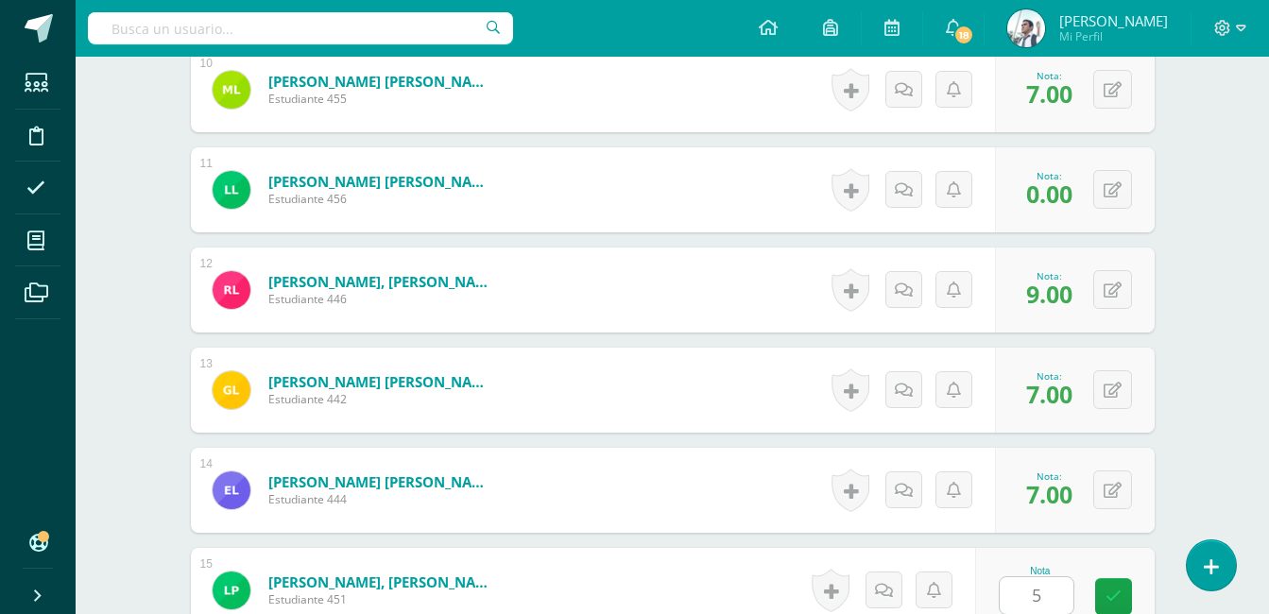
scroll to position [1899, 0]
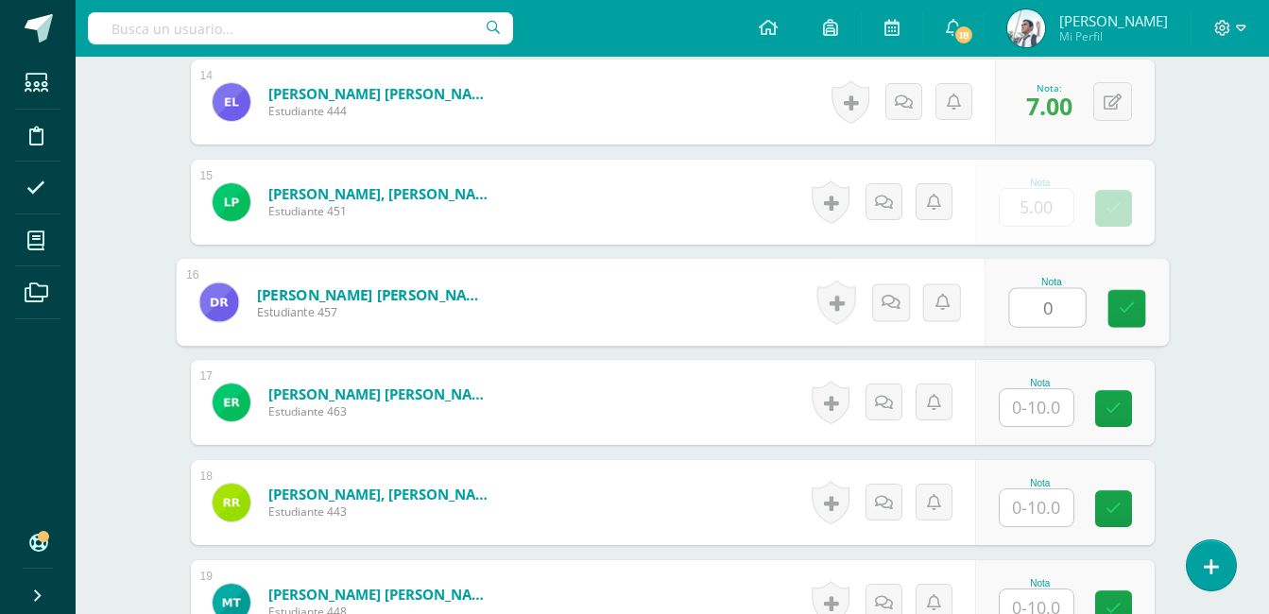
type input "0"
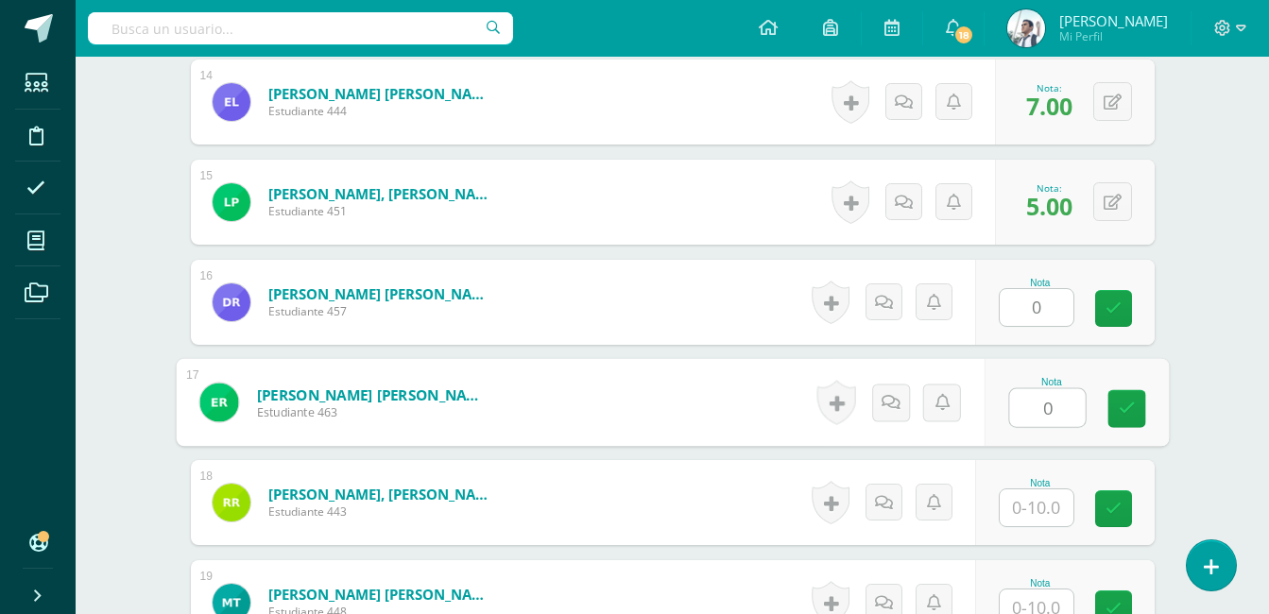
type input "0"
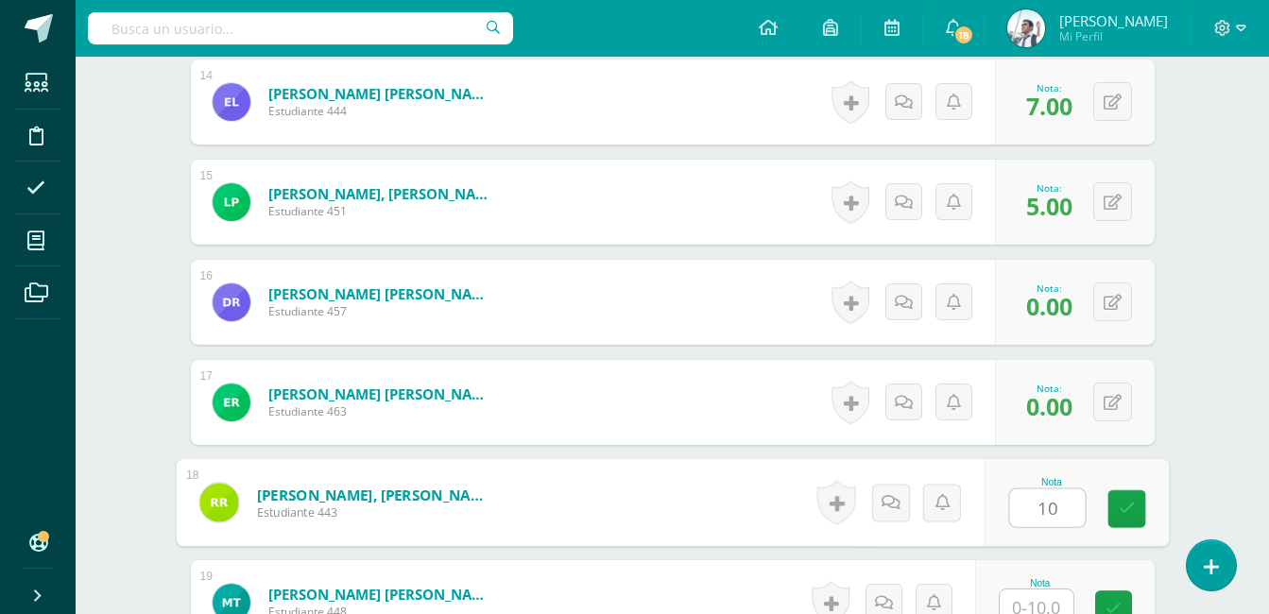
type input "10"
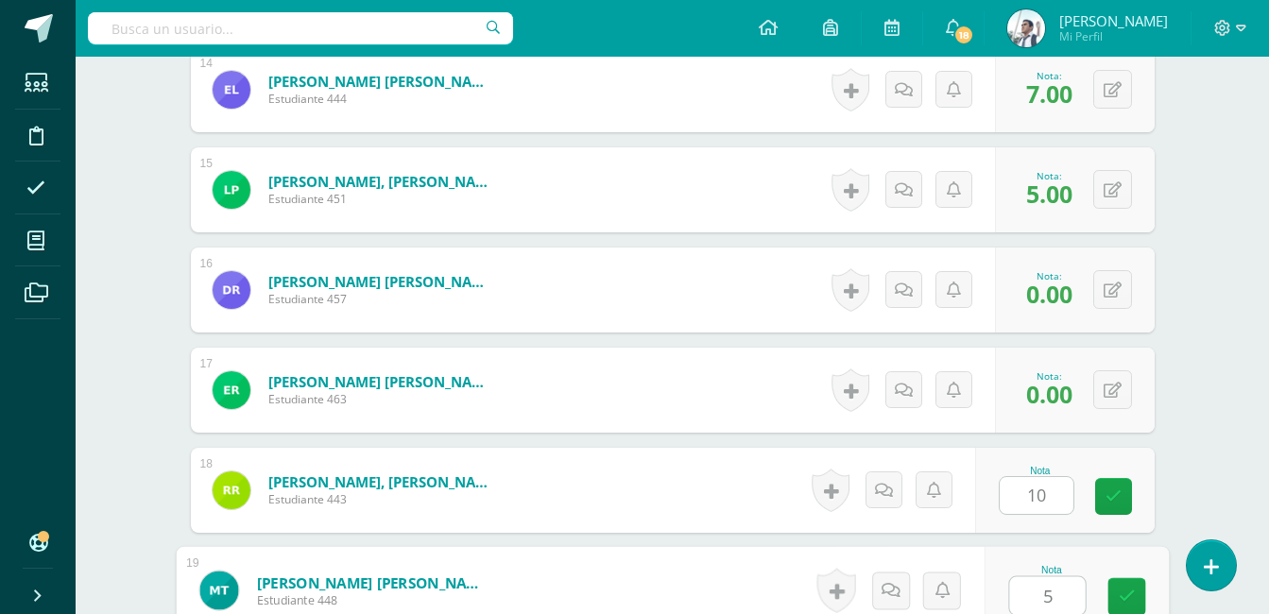
type input "5"
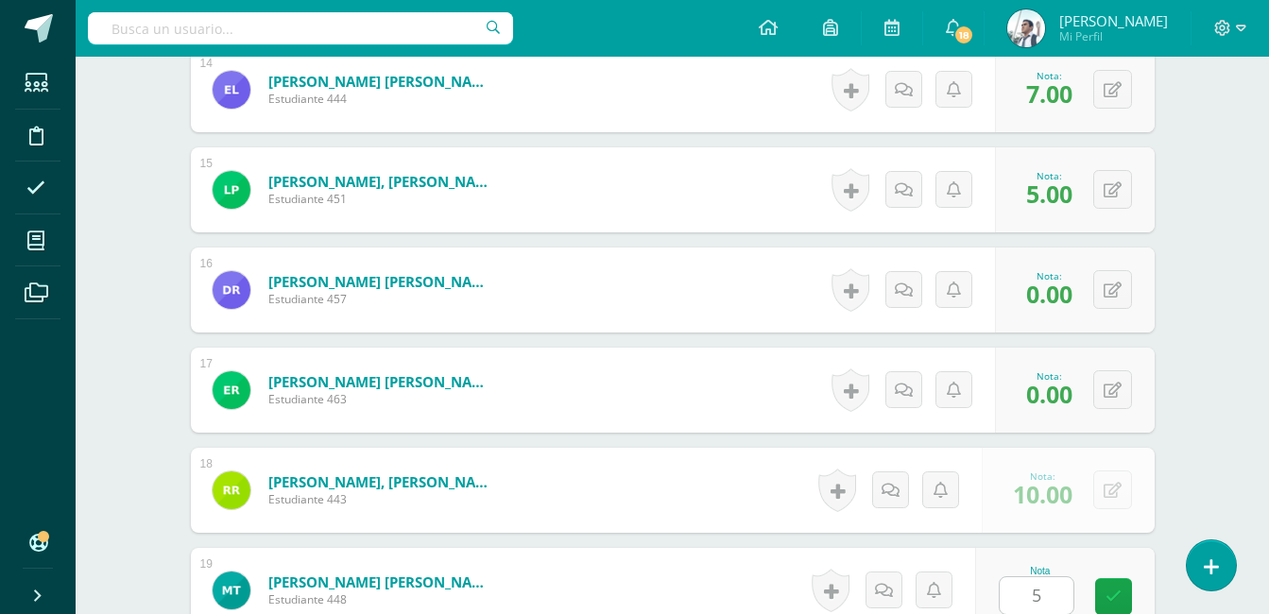
scroll to position [2300, 0]
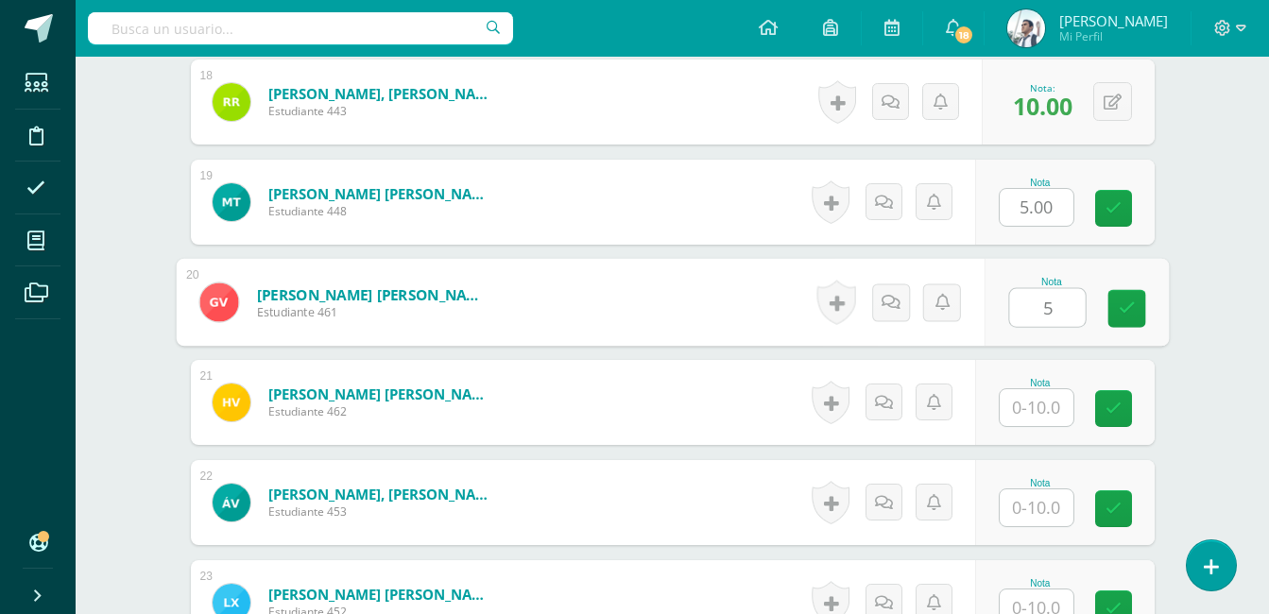
type input "5"
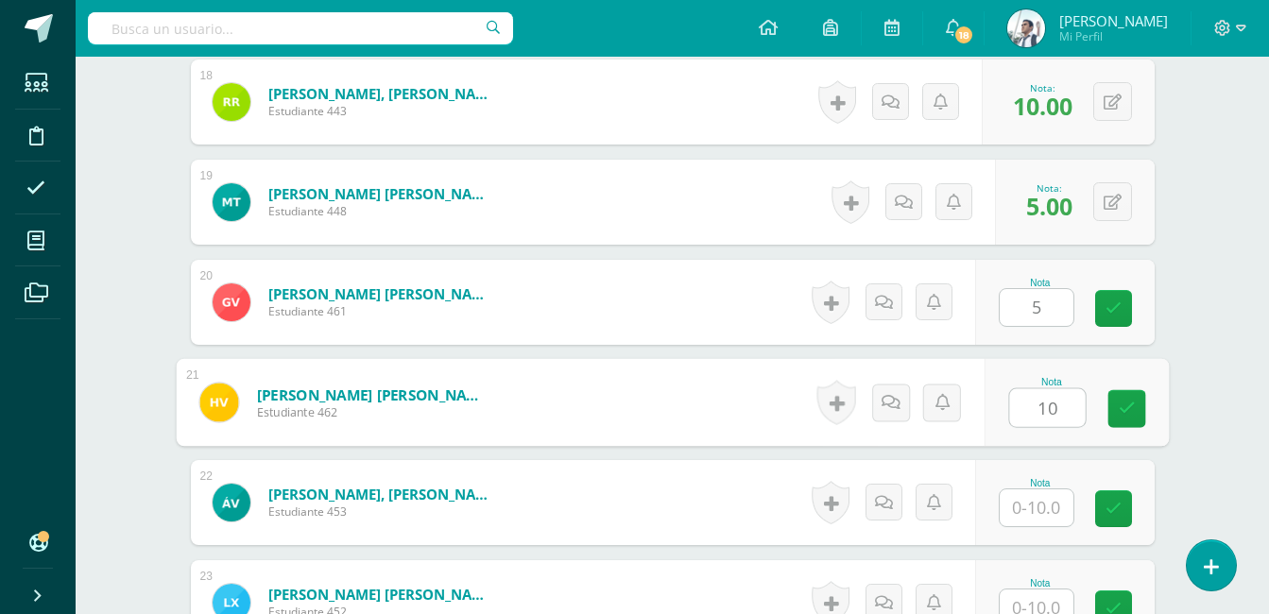
type input "10"
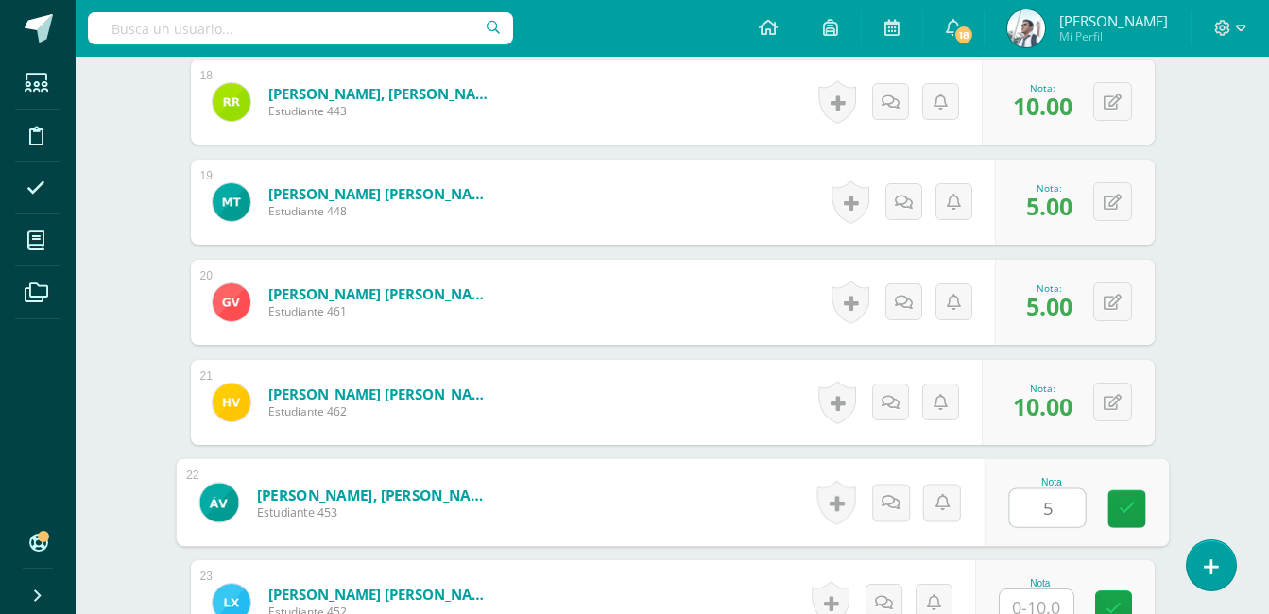
type input "5"
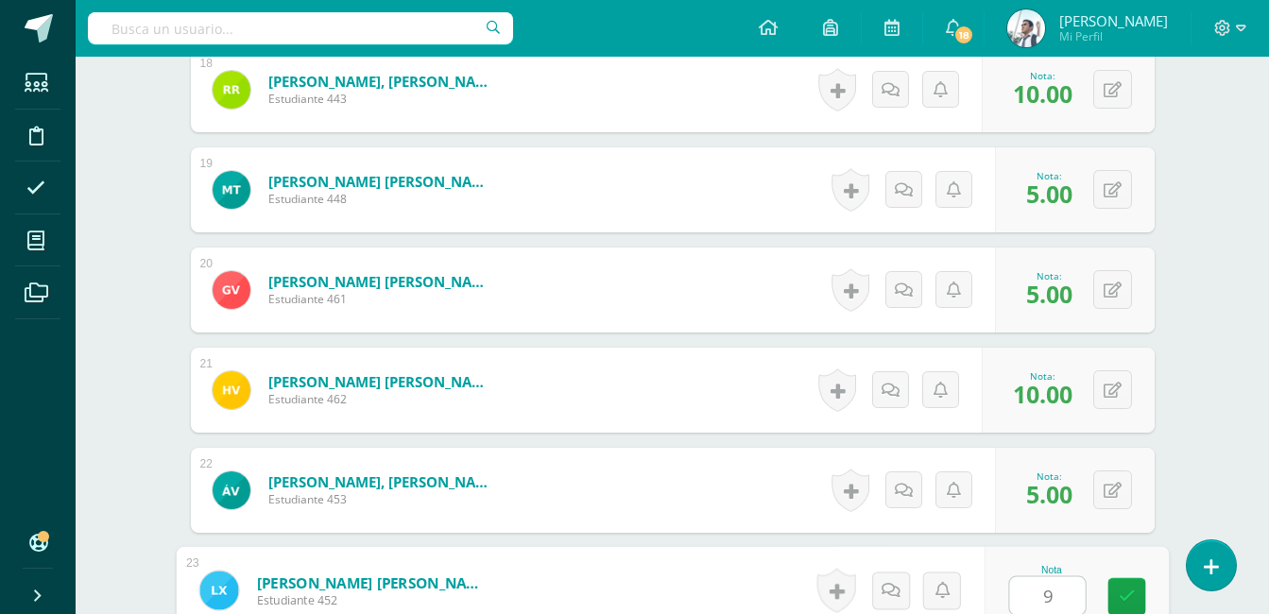
type input "9"
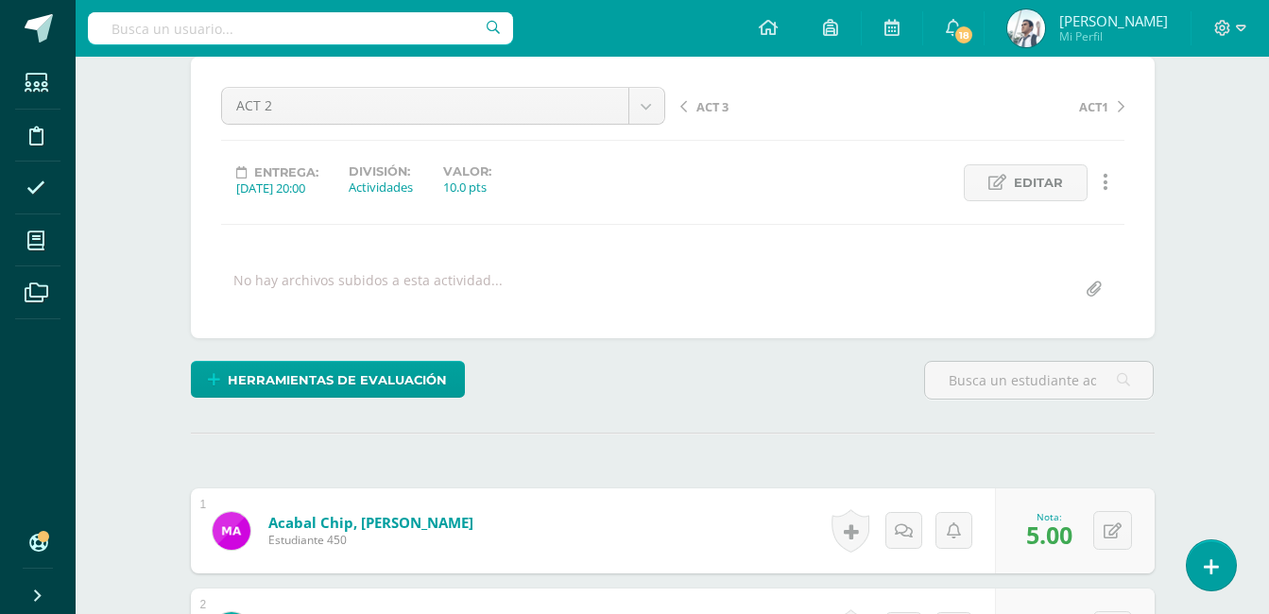
scroll to position [0, 0]
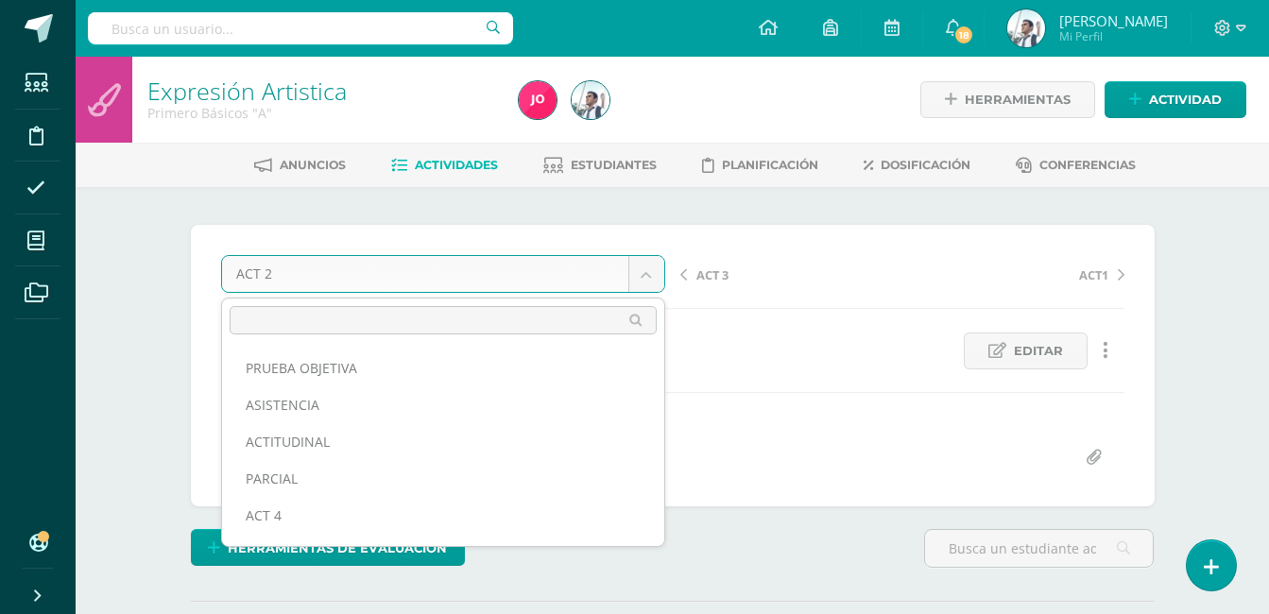
scroll to position [61, 0]
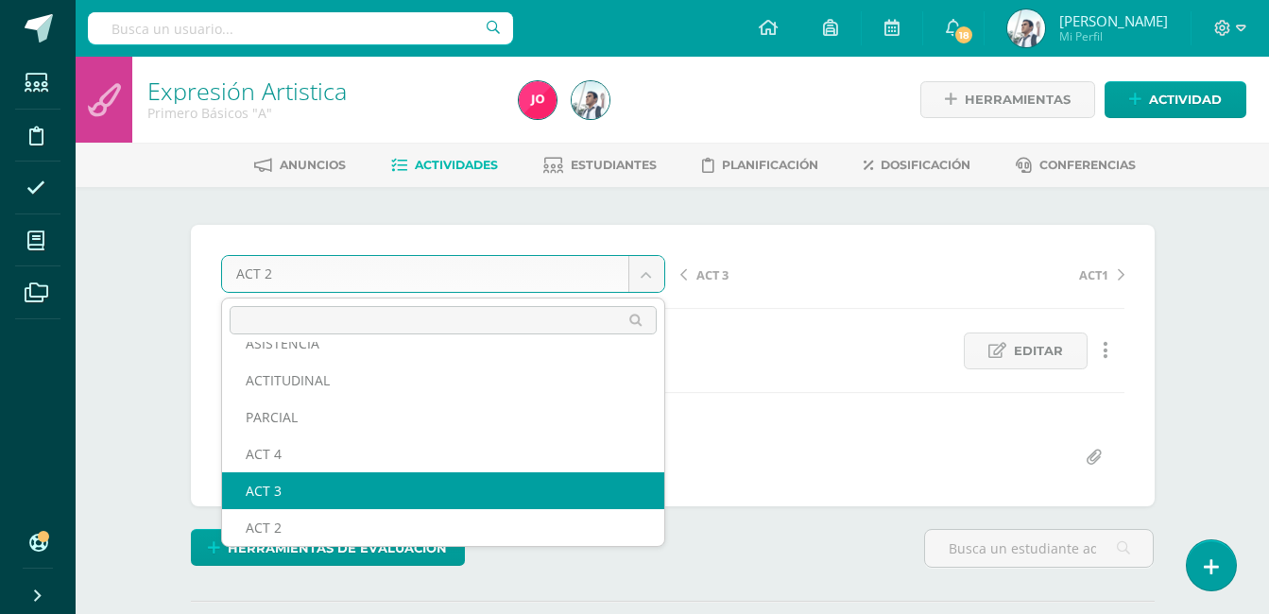
select select "/dashboard/teacher/grade-activity/22909/"
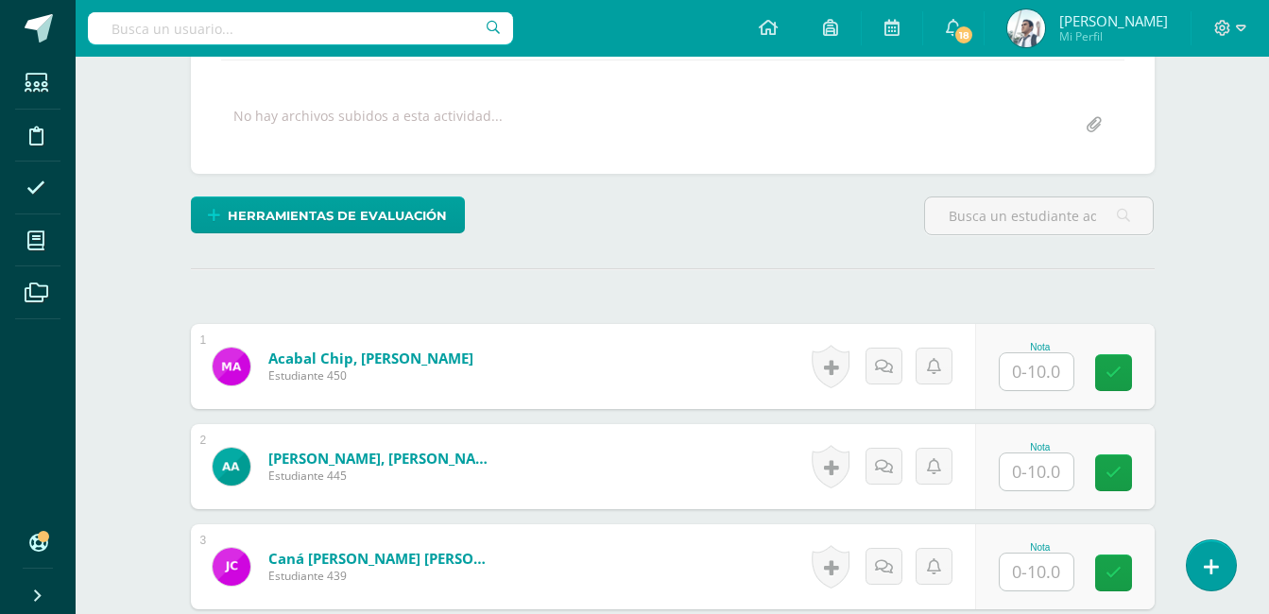
scroll to position [335, 0]
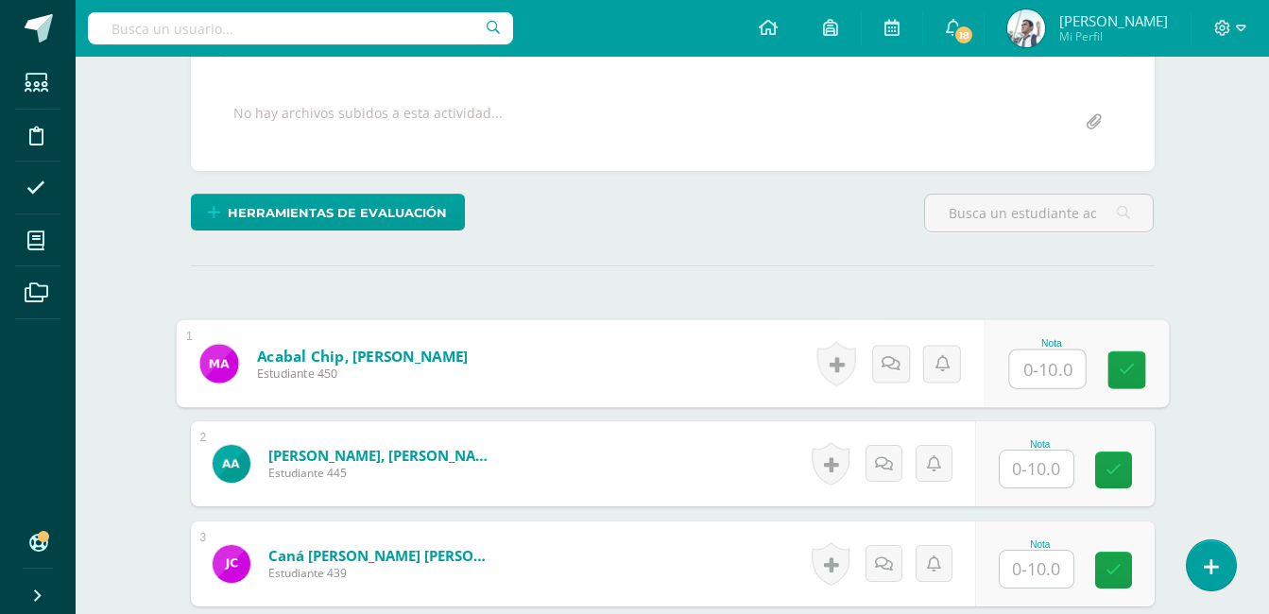
click at [1034, 362] on input "text" at bounding box center [1047, 370] width 76 height 38
type input "5"
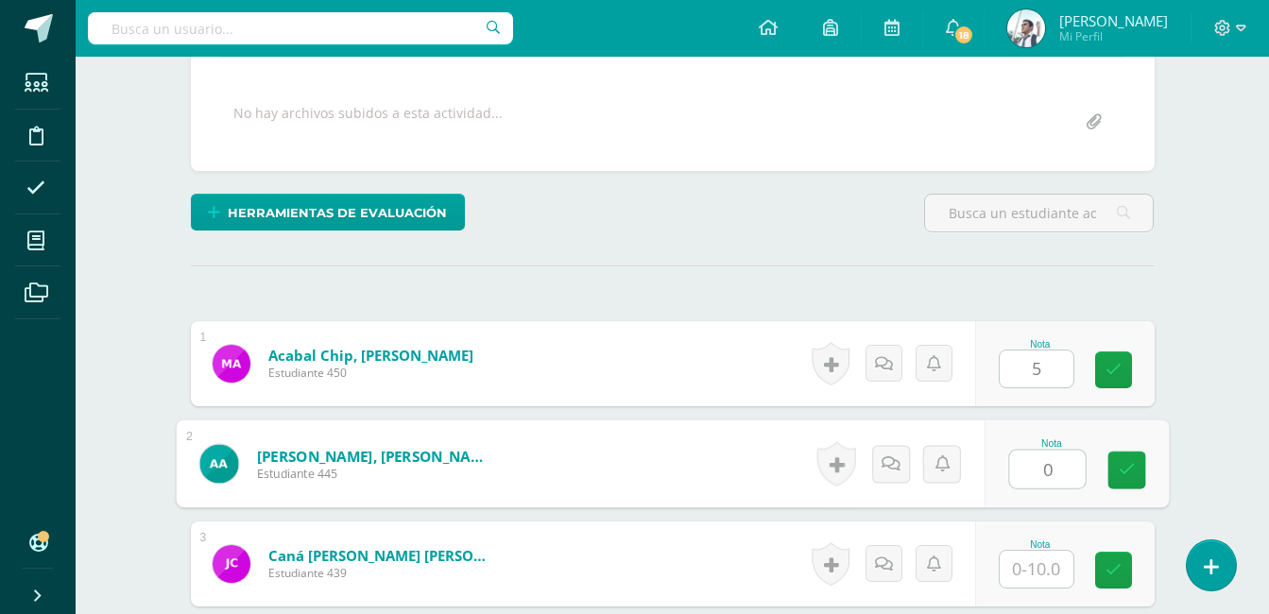
type input "0"
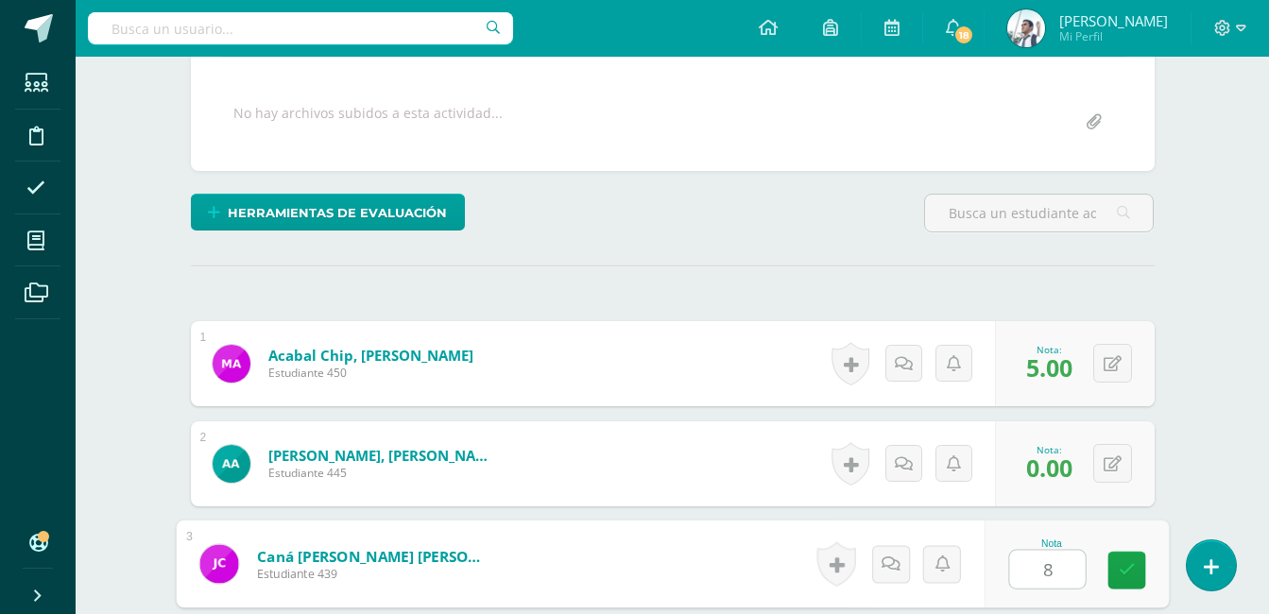
type input "8"
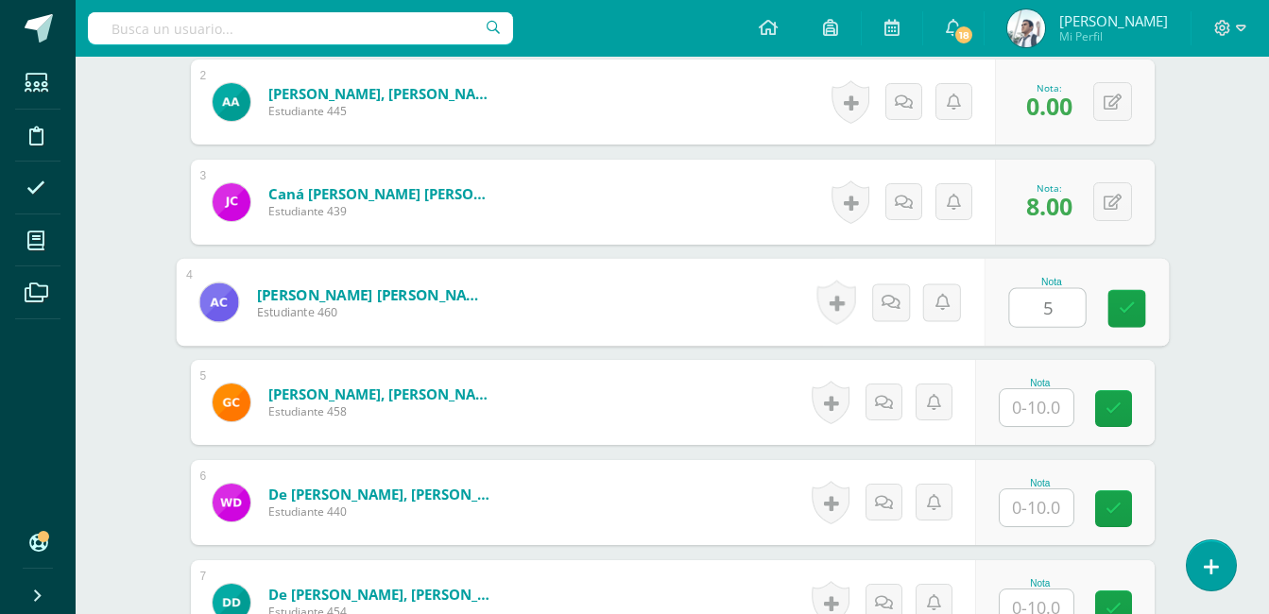
type input "5"
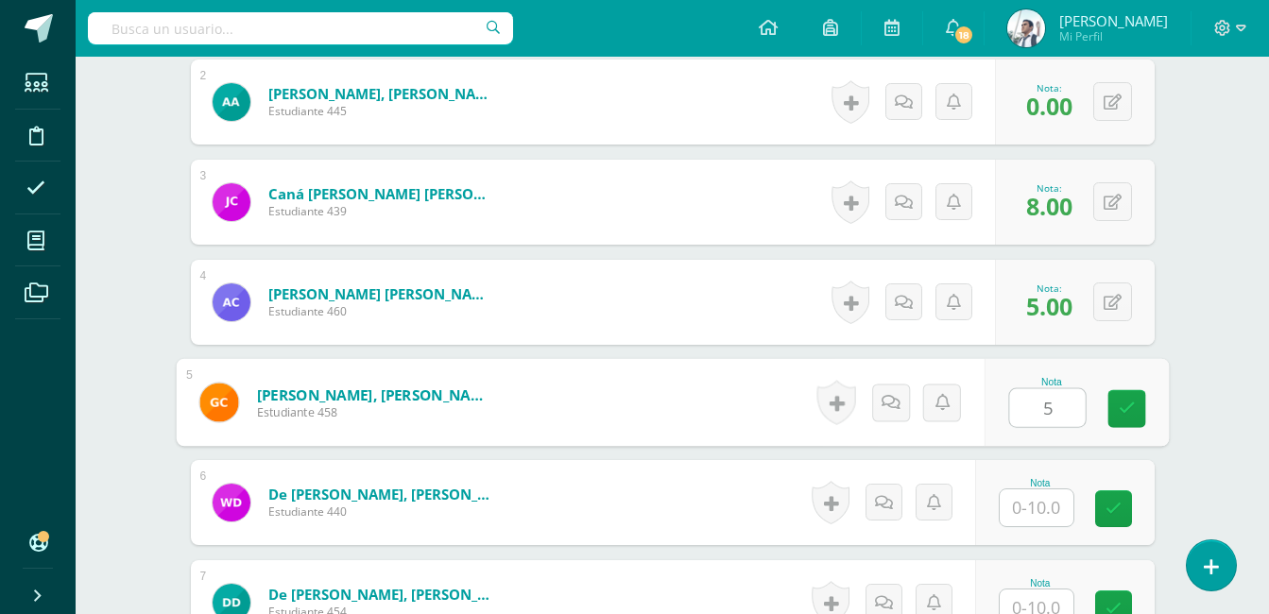
type input "5"
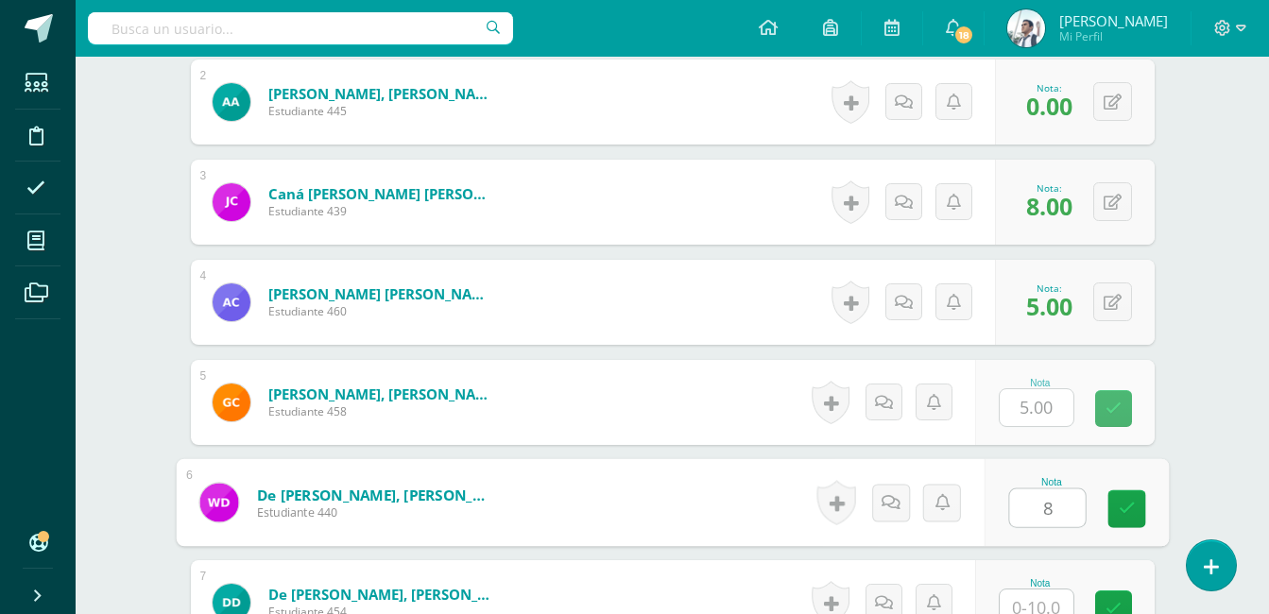
type input "8"
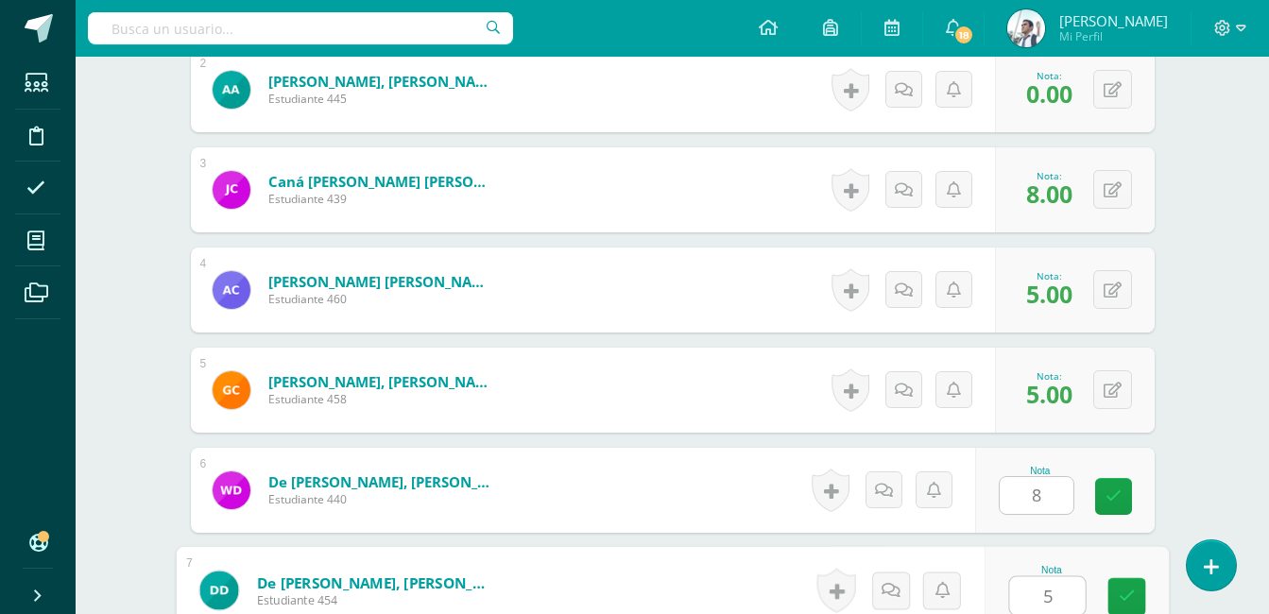
type input "5"
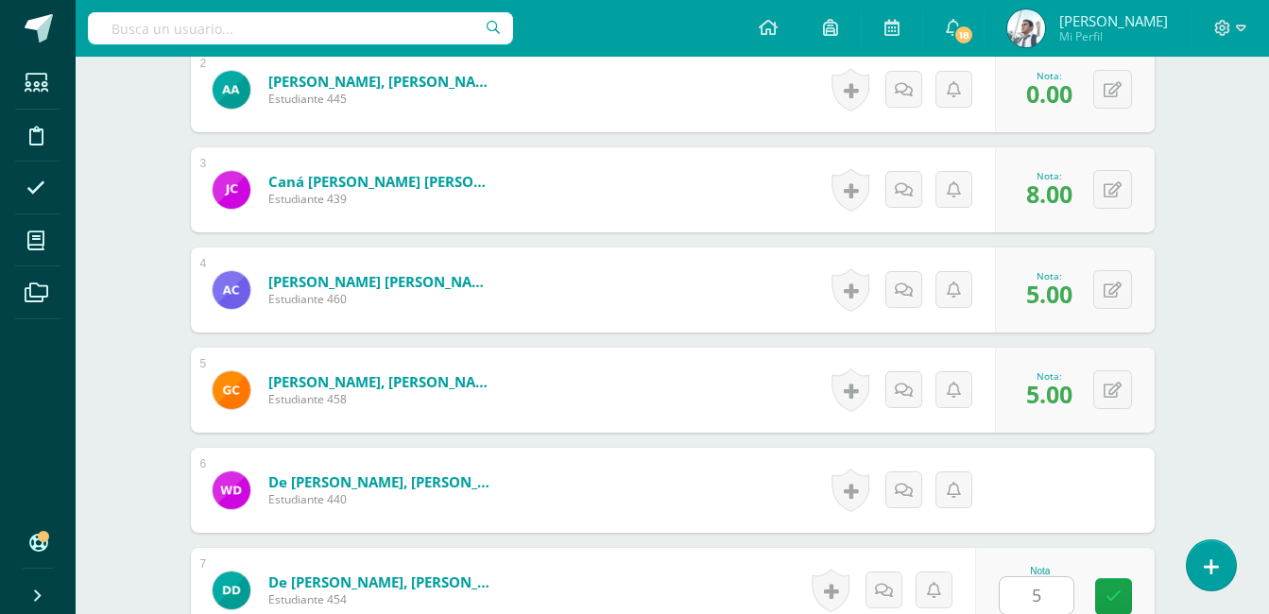
scroll to position [1098, 0]
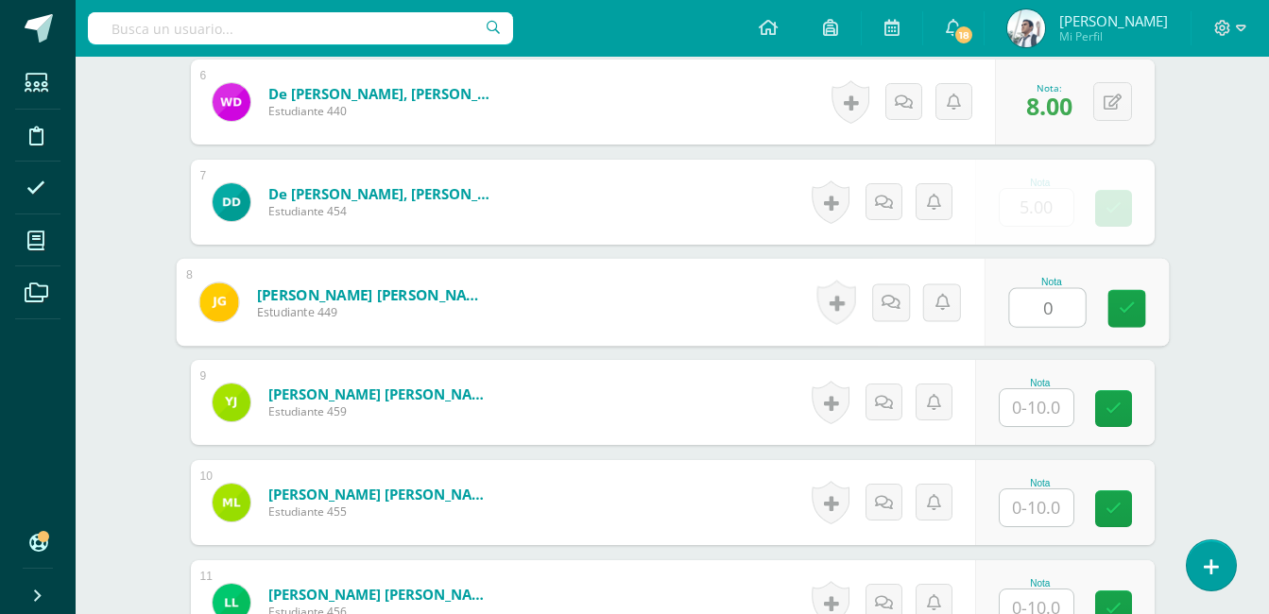
type input "0"
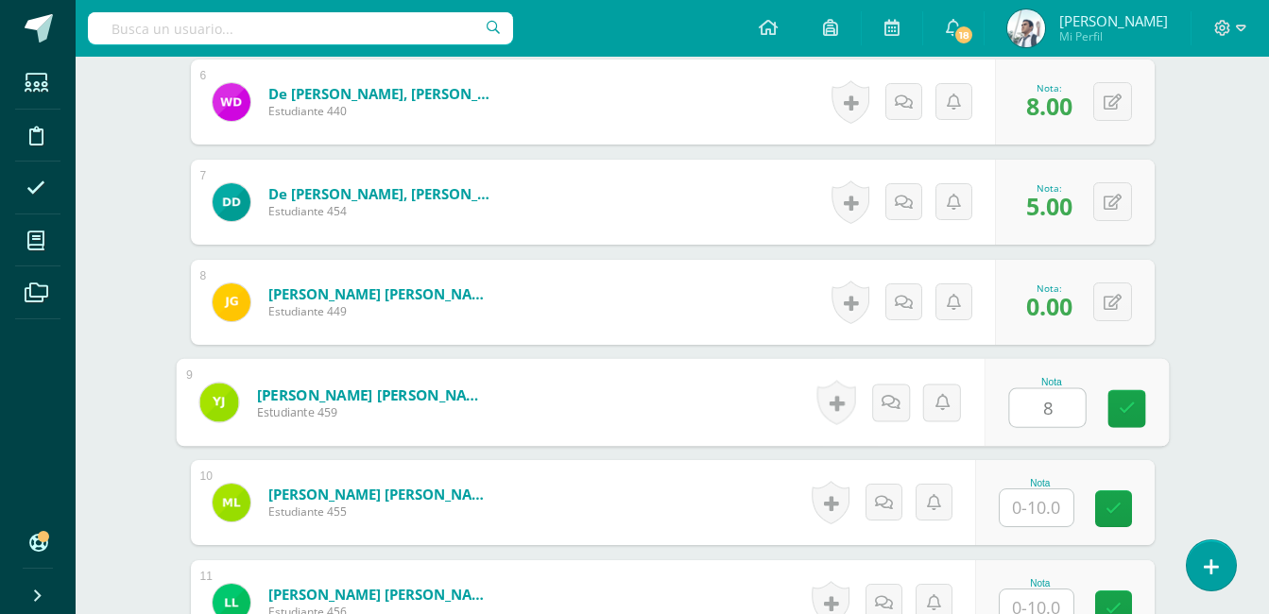
type input "8"
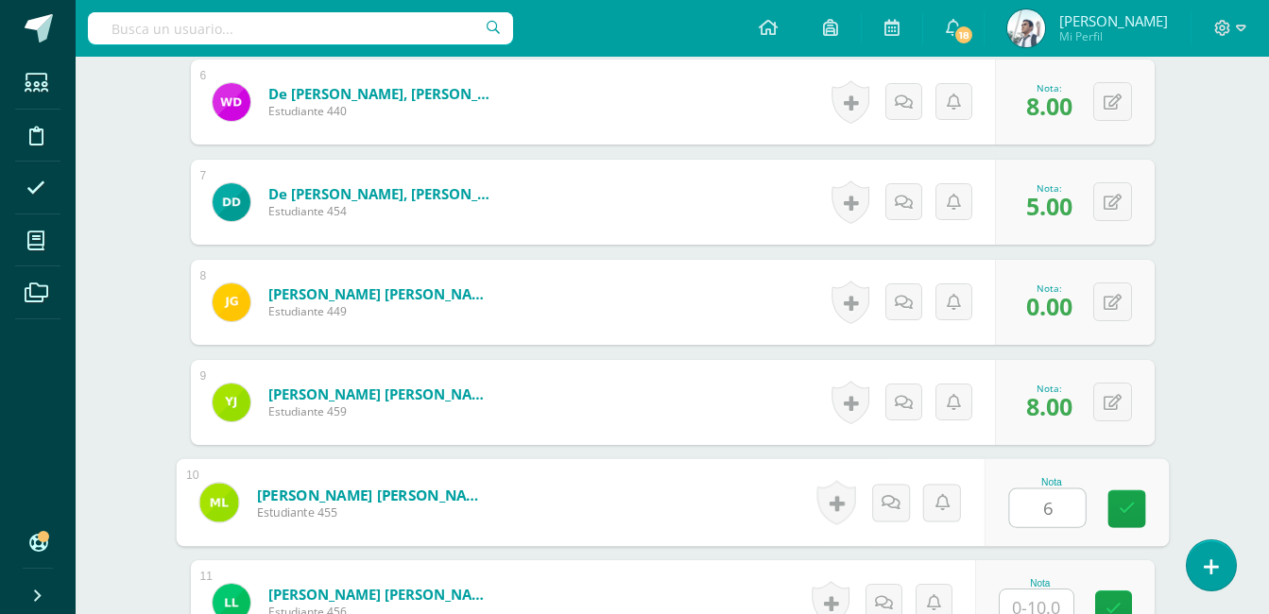
type input "6"
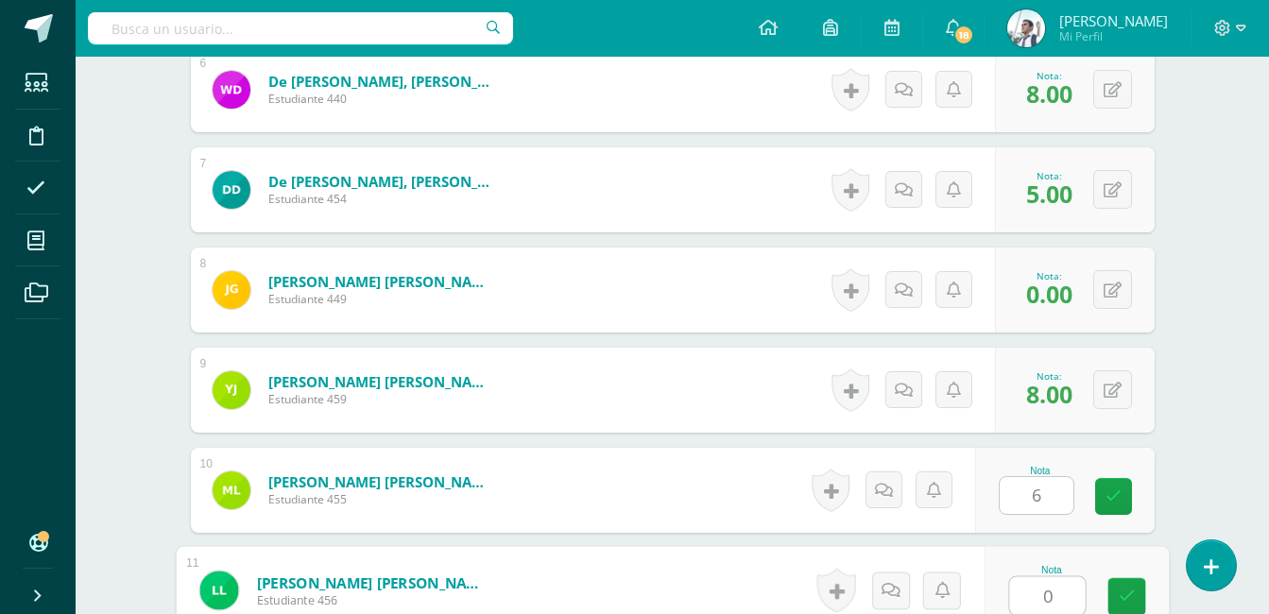
type input "0"
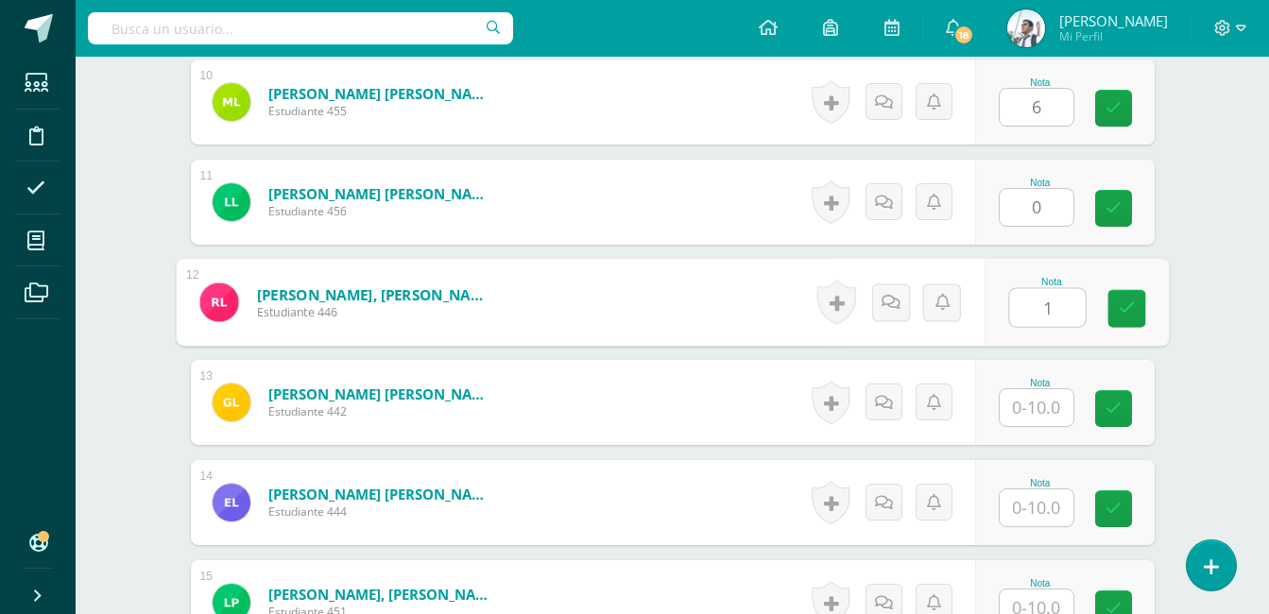
type input "1"
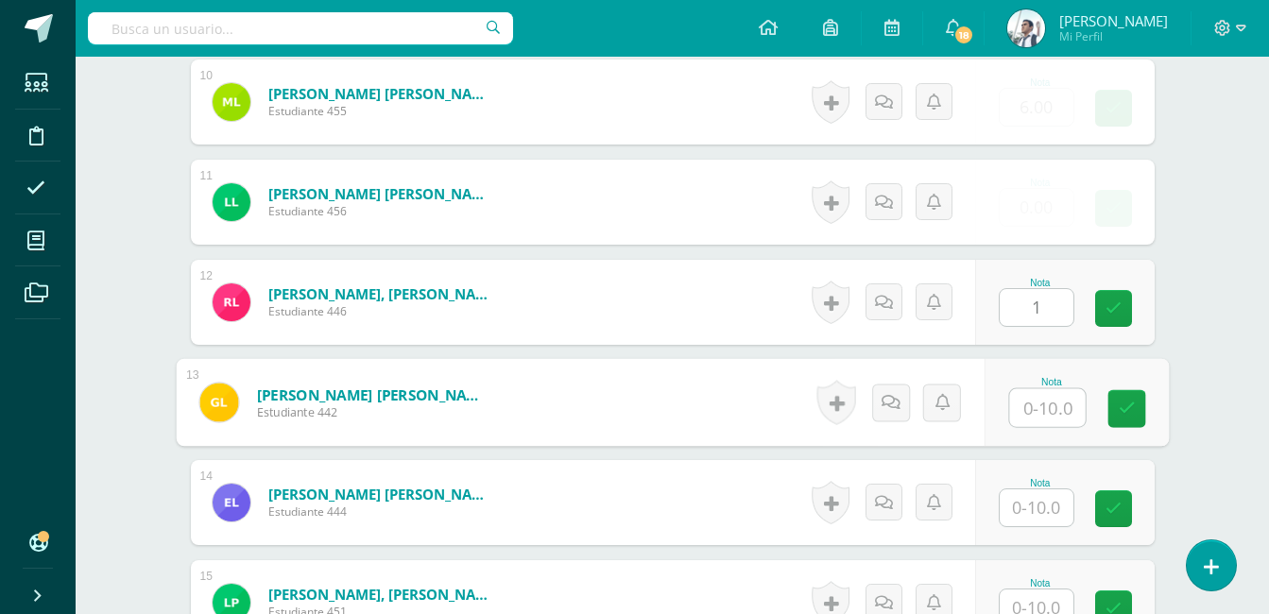
type input "0"
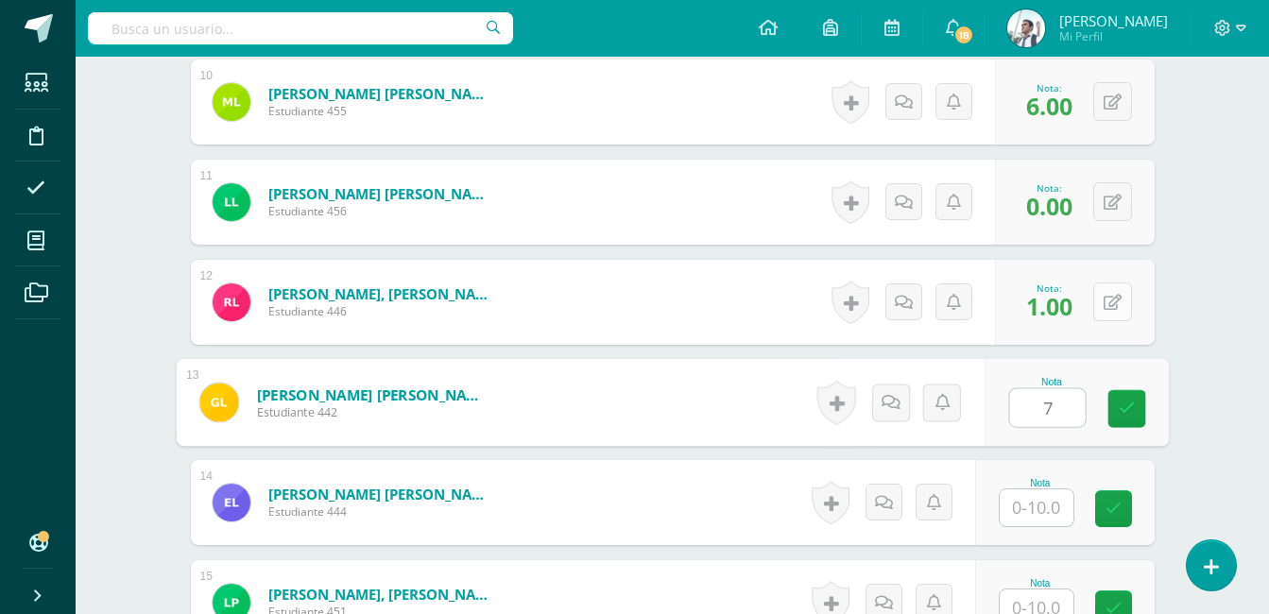
type input "7"
click at [1118, 286] on button at bounding box center [1112, 302] width 39 height 39
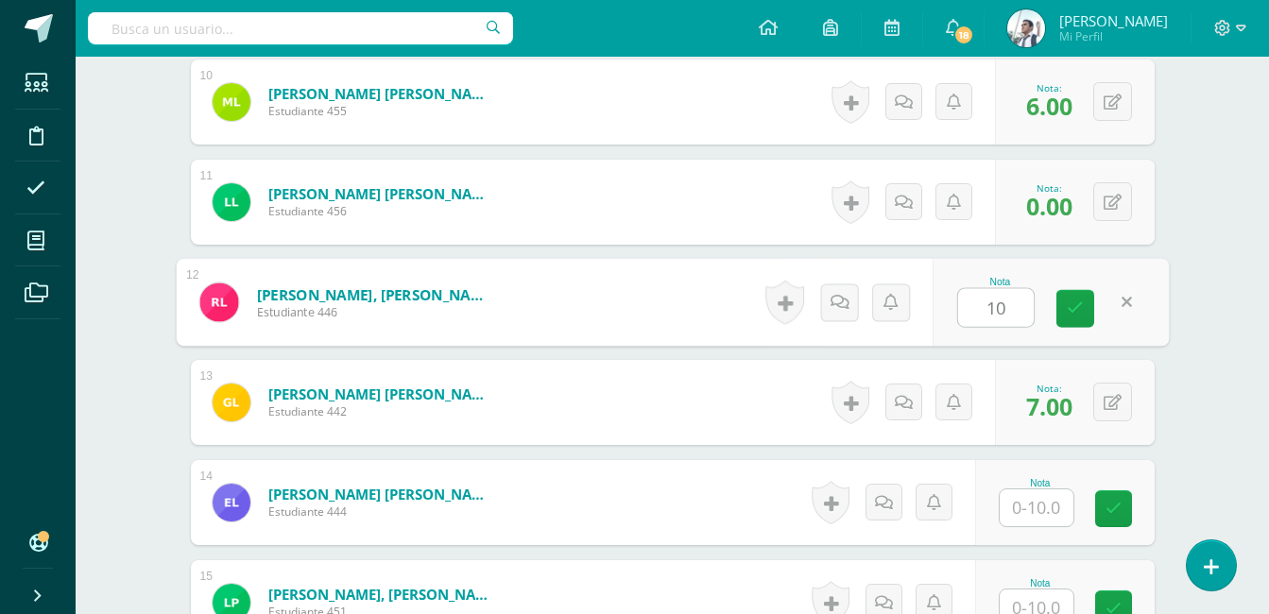
type input "10"
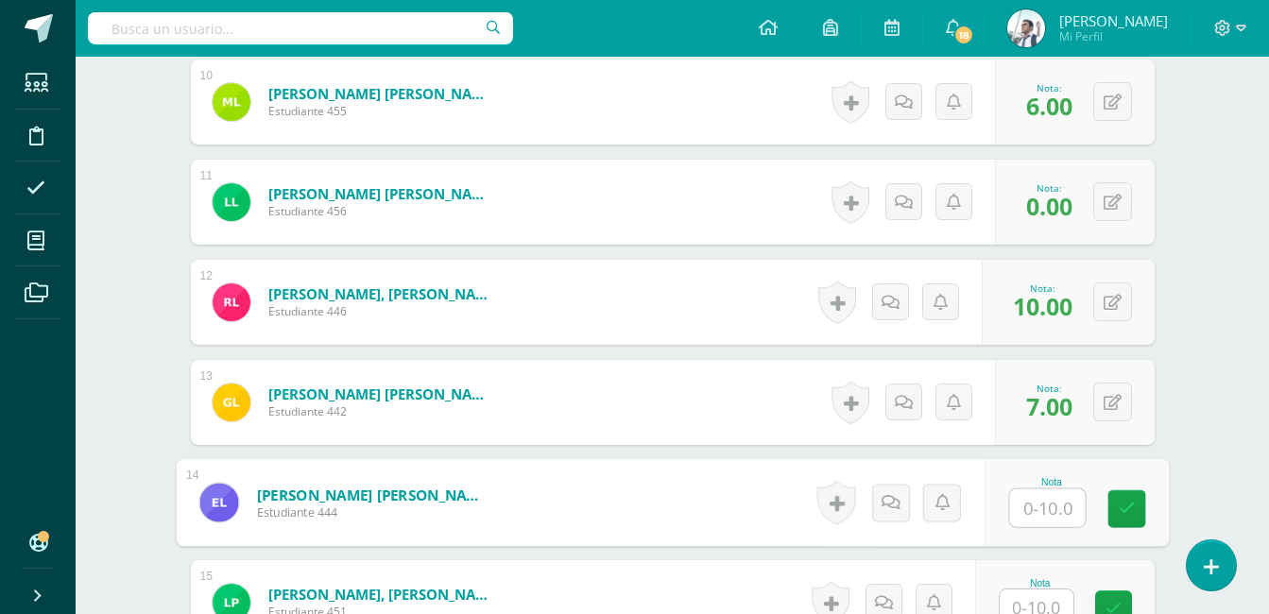
click at [1034, 516] on input "text" at bounding box center [1047, 508] width 76 height 38
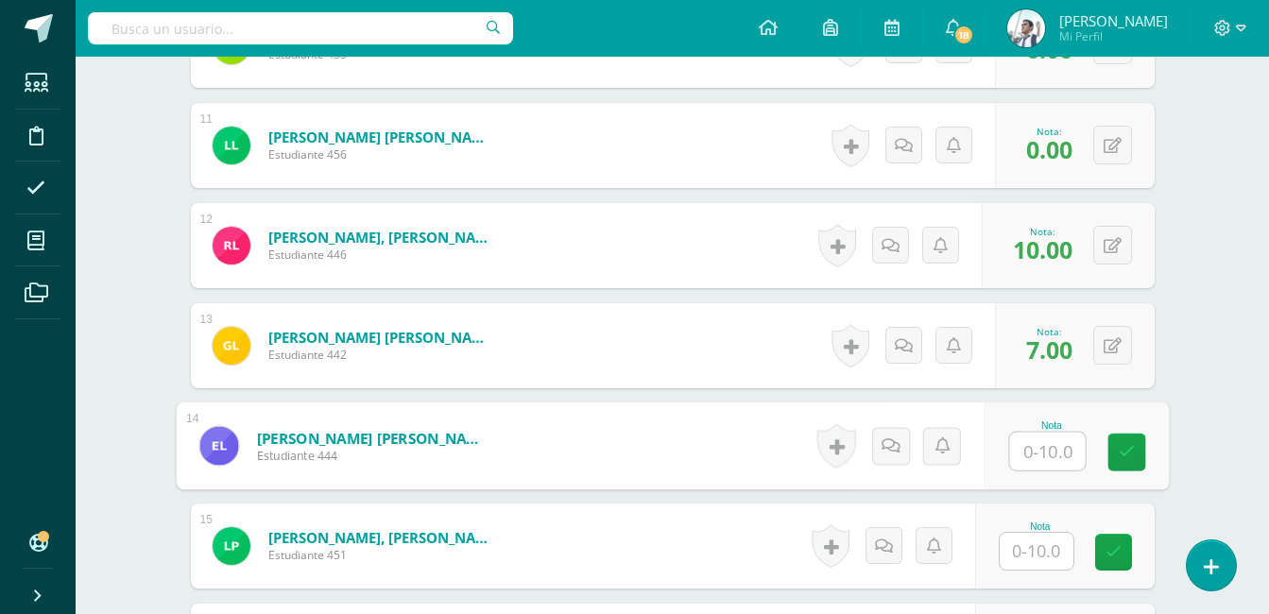
scroll to position [1560, 0]
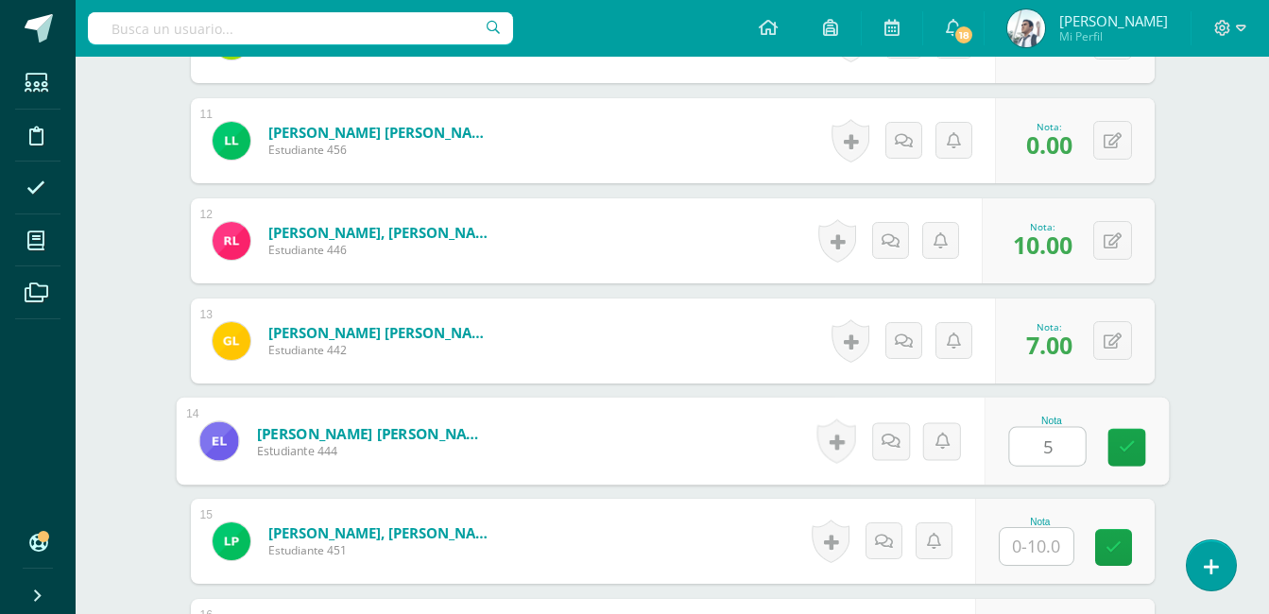
type input "5"
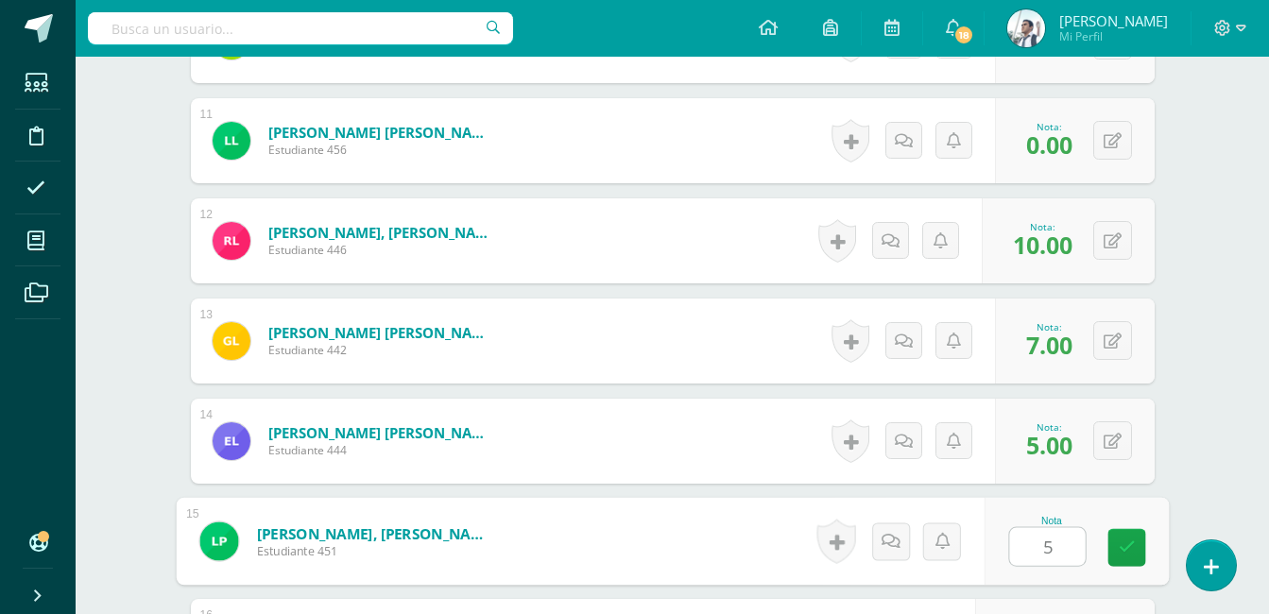
type input "5"
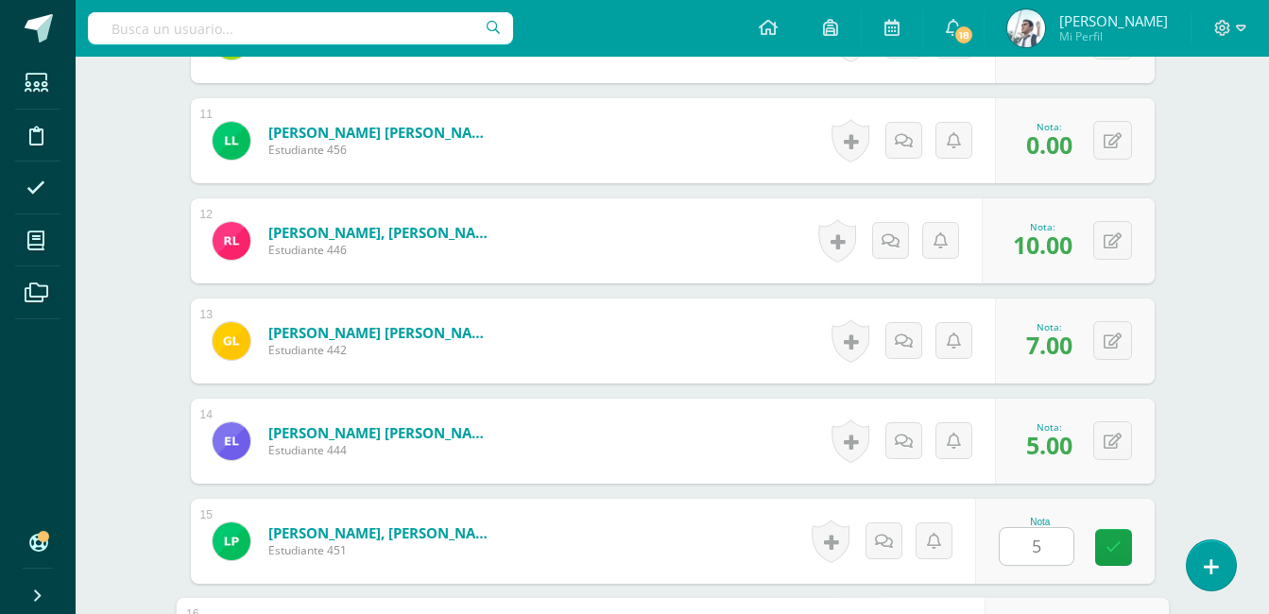
scroll to position [1899, 0]
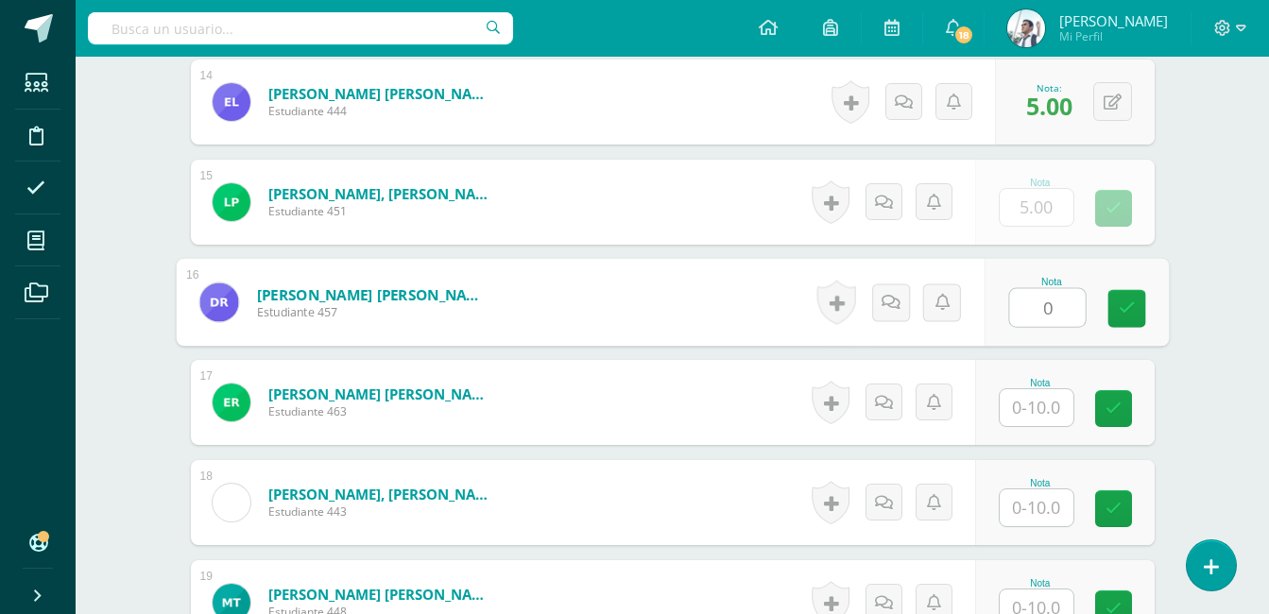
type input "0"
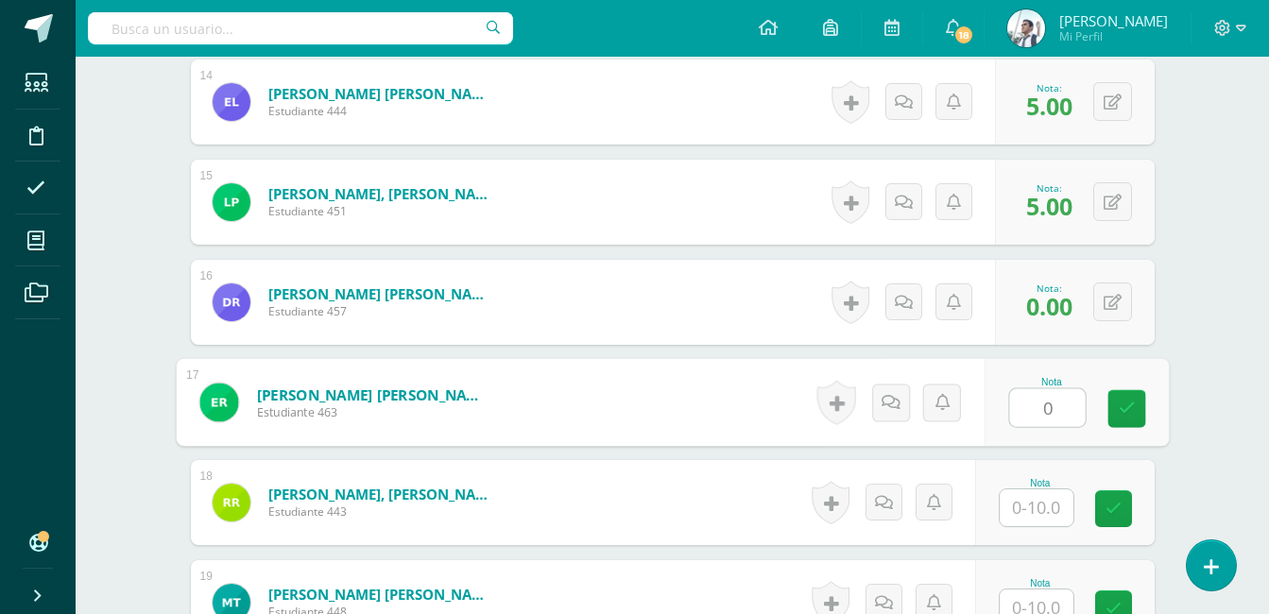
type input "0"
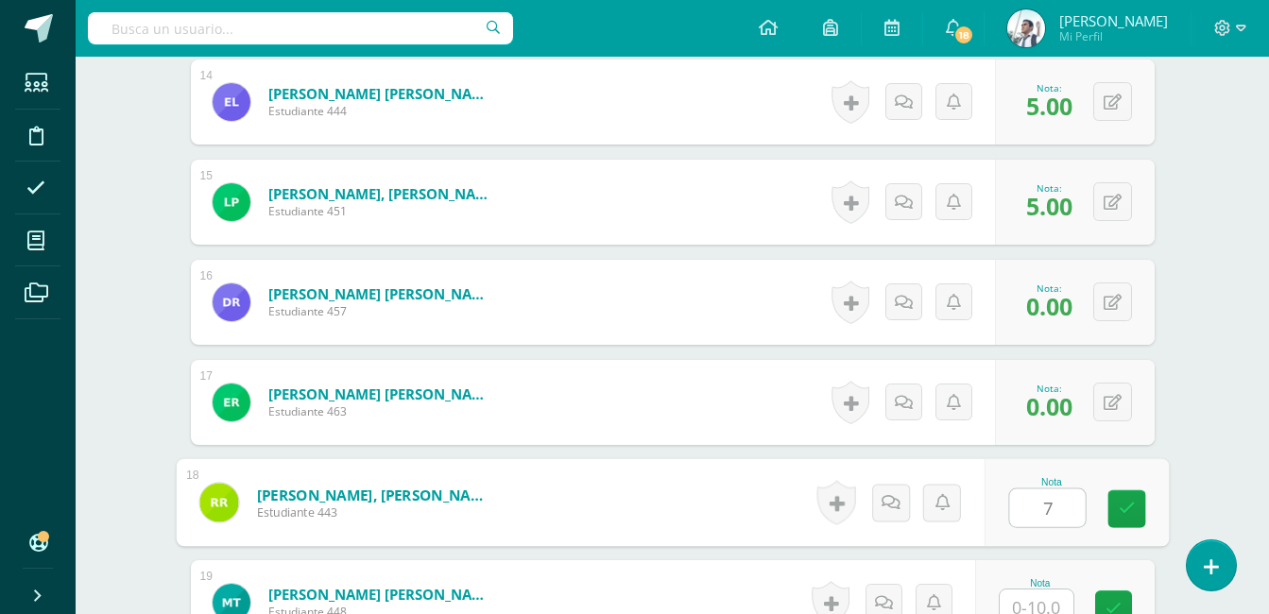
type input "7"
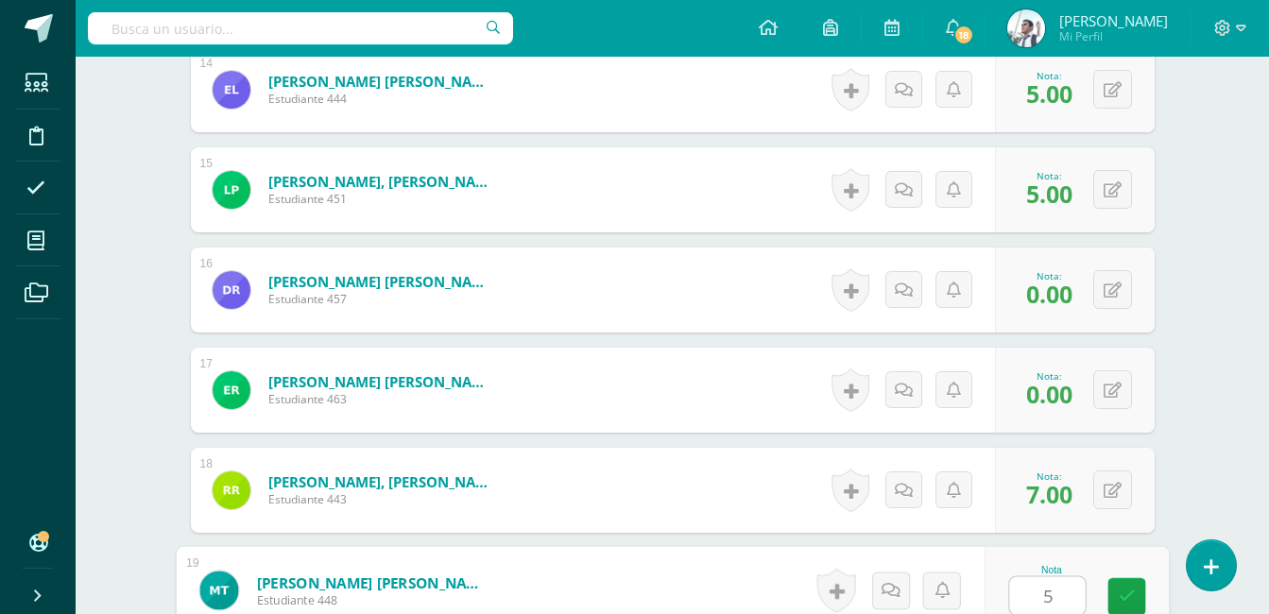
type input "5"
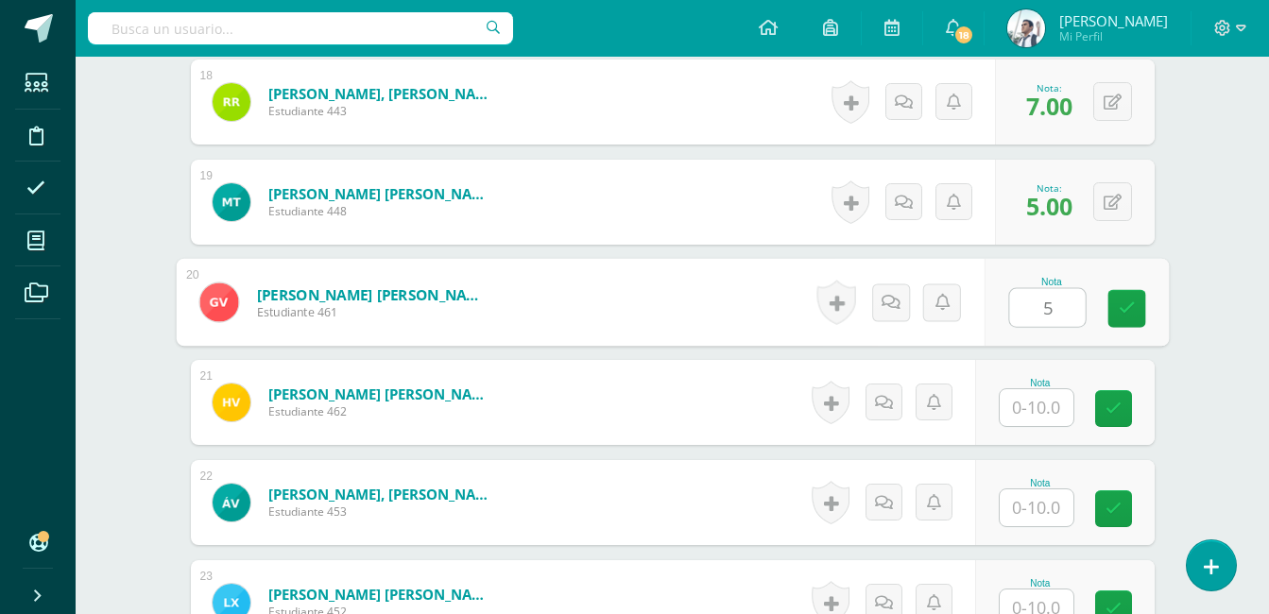
type input "5"
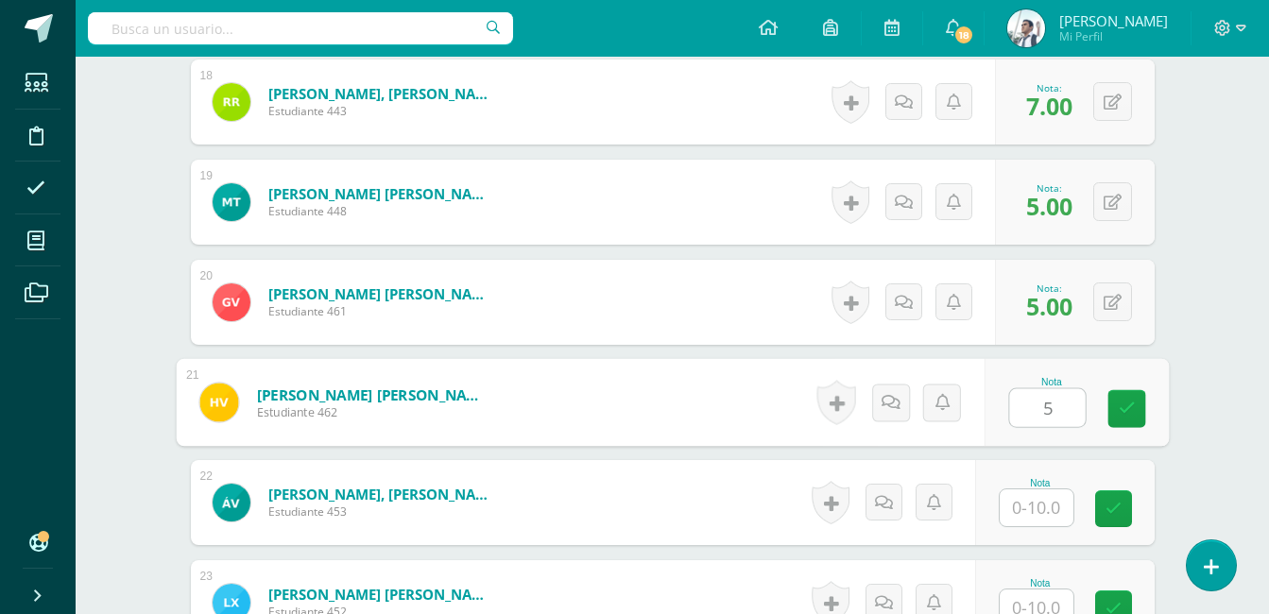
type input "5"
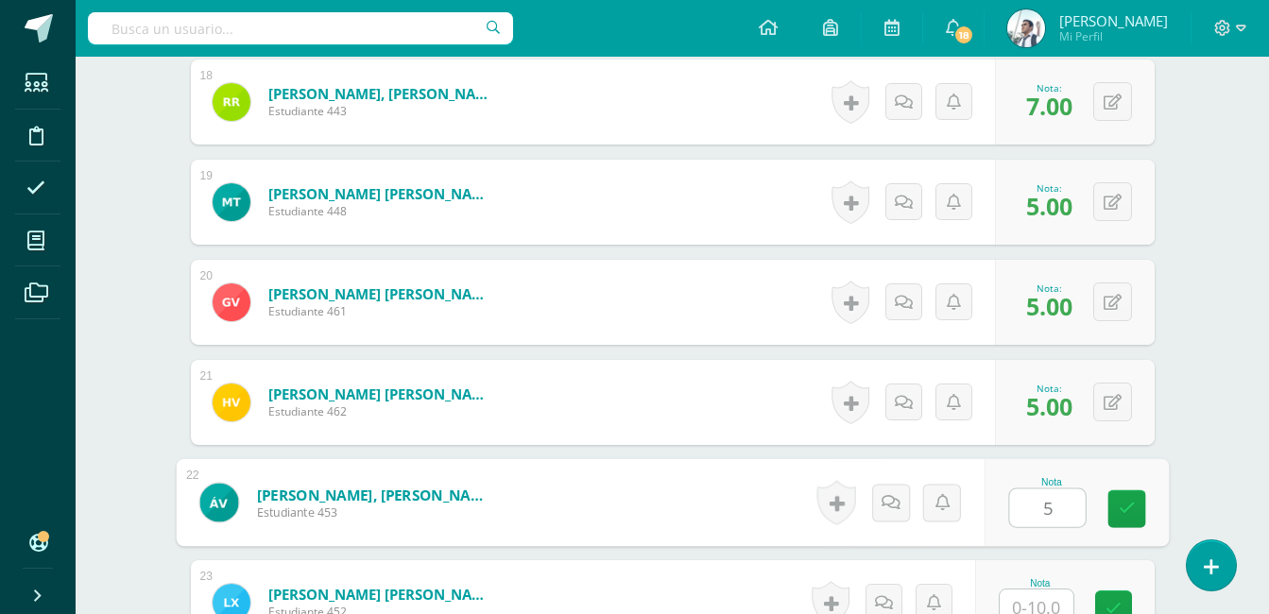
type input "5"
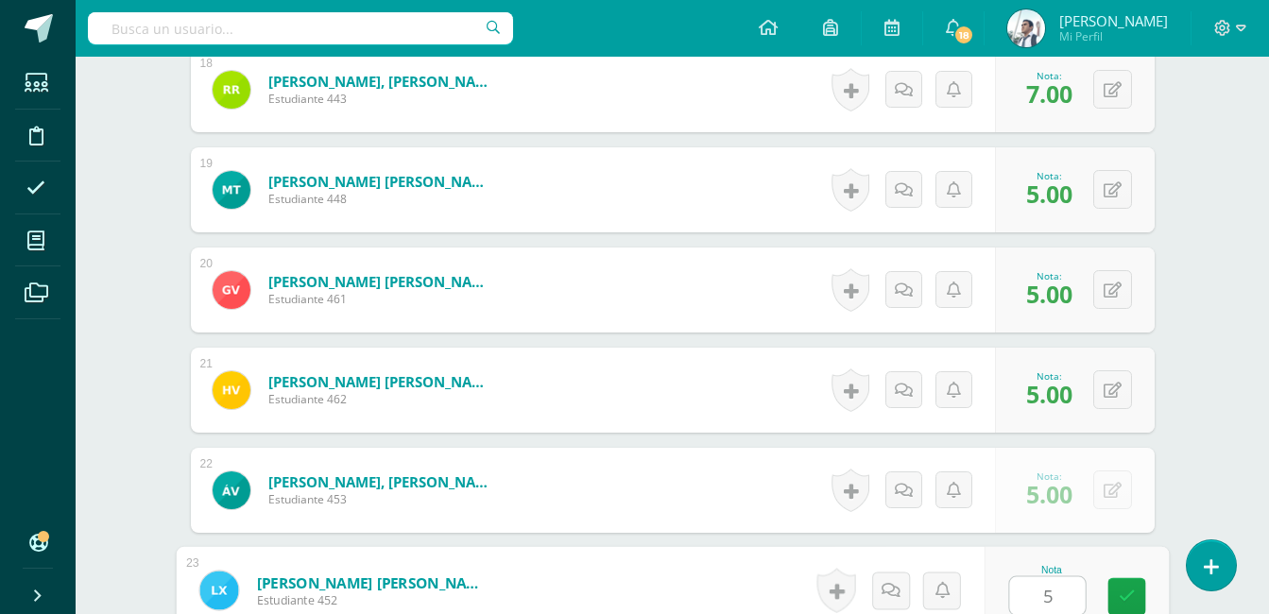
type input "5"
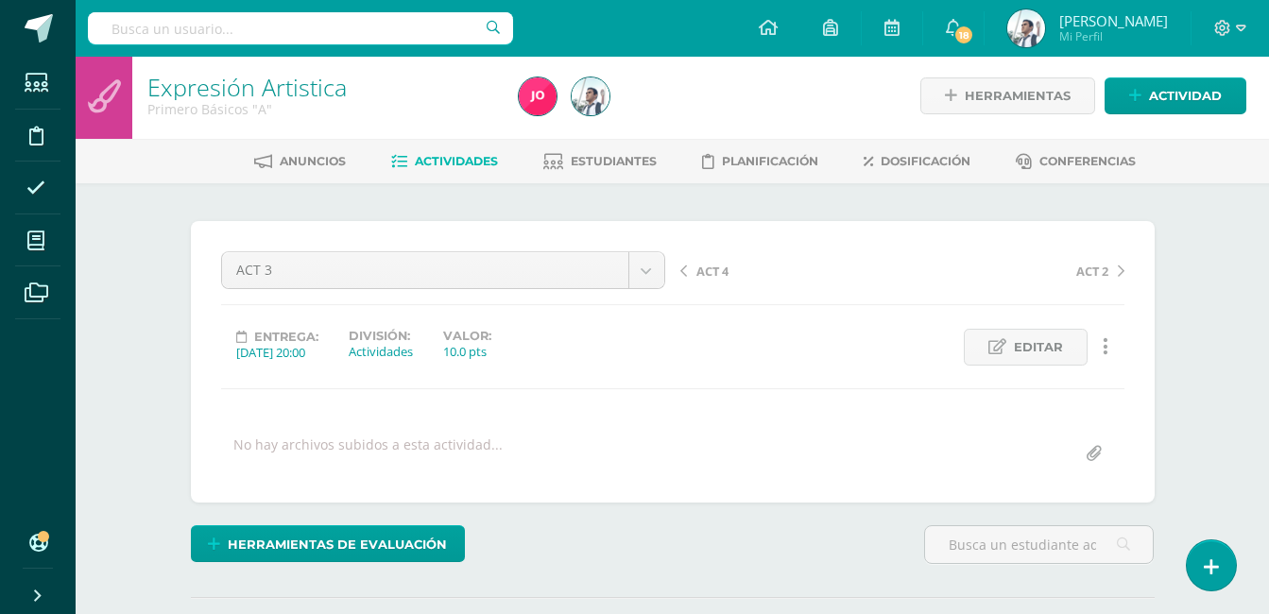
scroll to position [0, 0]
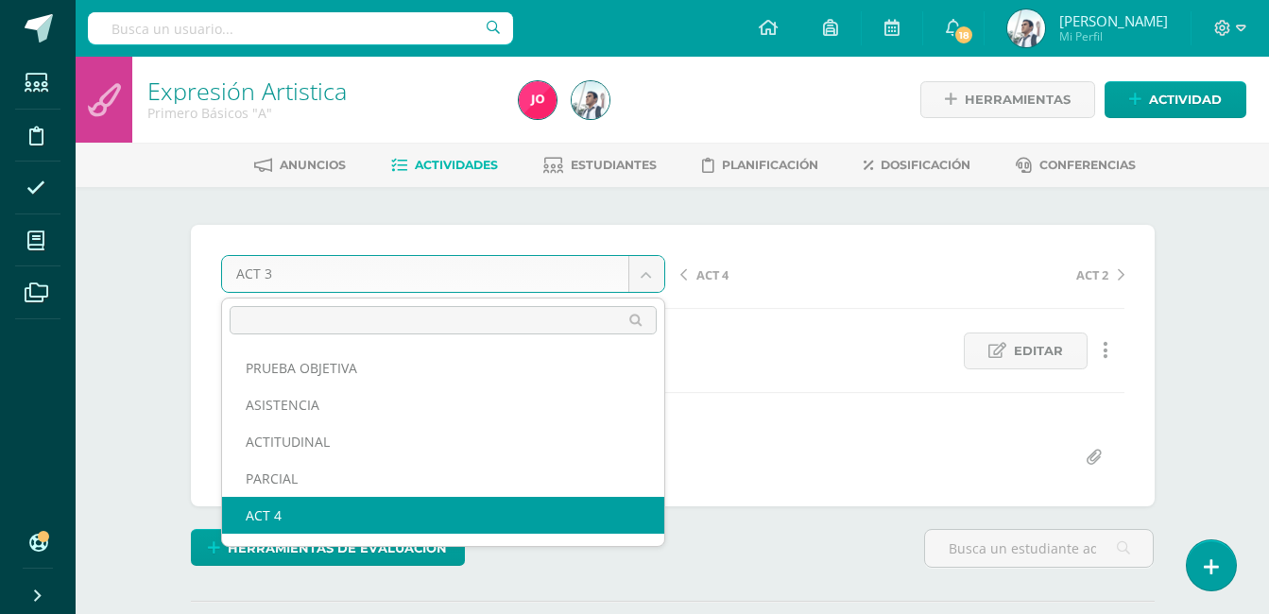
select select "/dashboard/teacher/grade-activity/22910/"
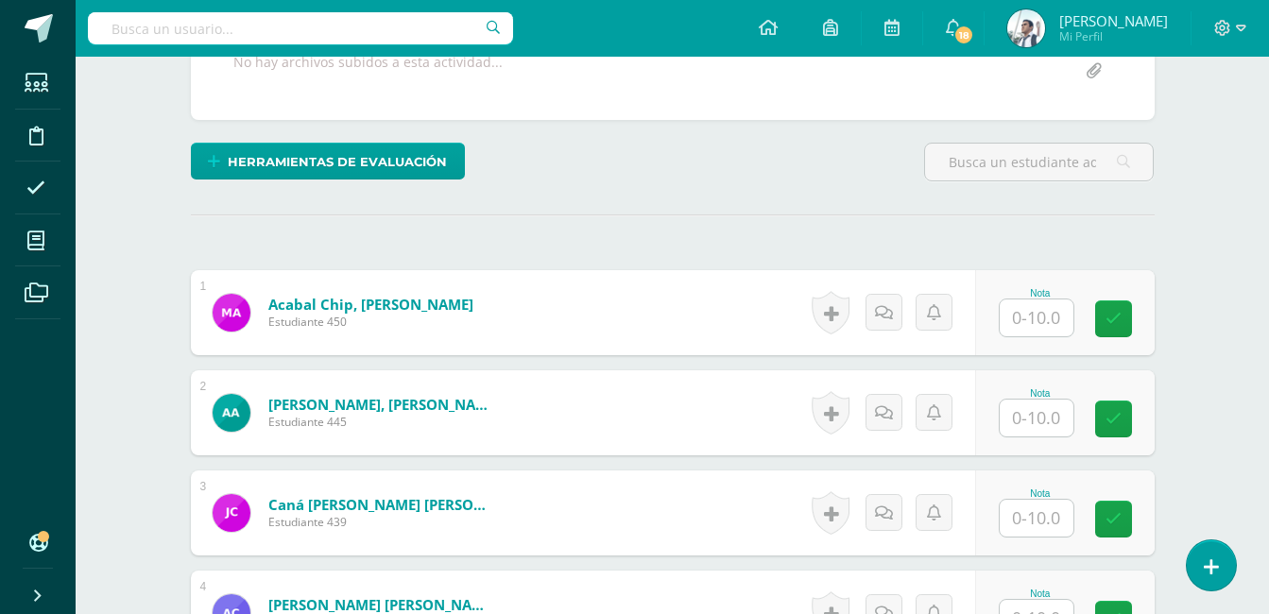
scroll to position [390, 0]
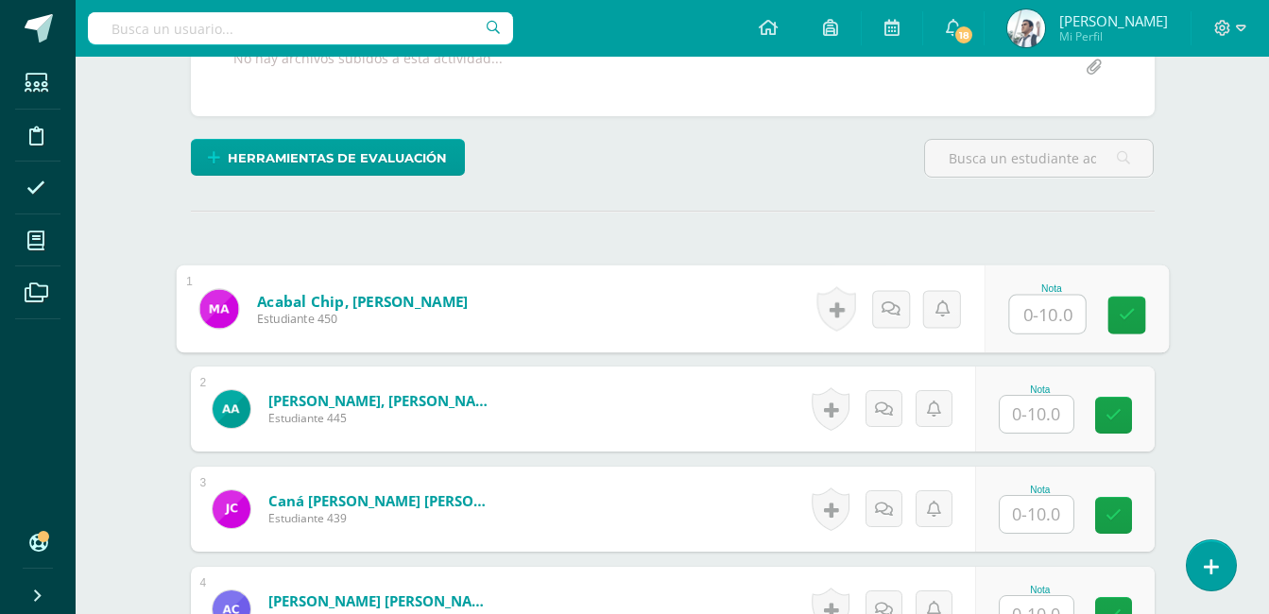
click at [1029, 316] on input "text" at bounding box center [1047, 315] width 76 height 38
type input "7"
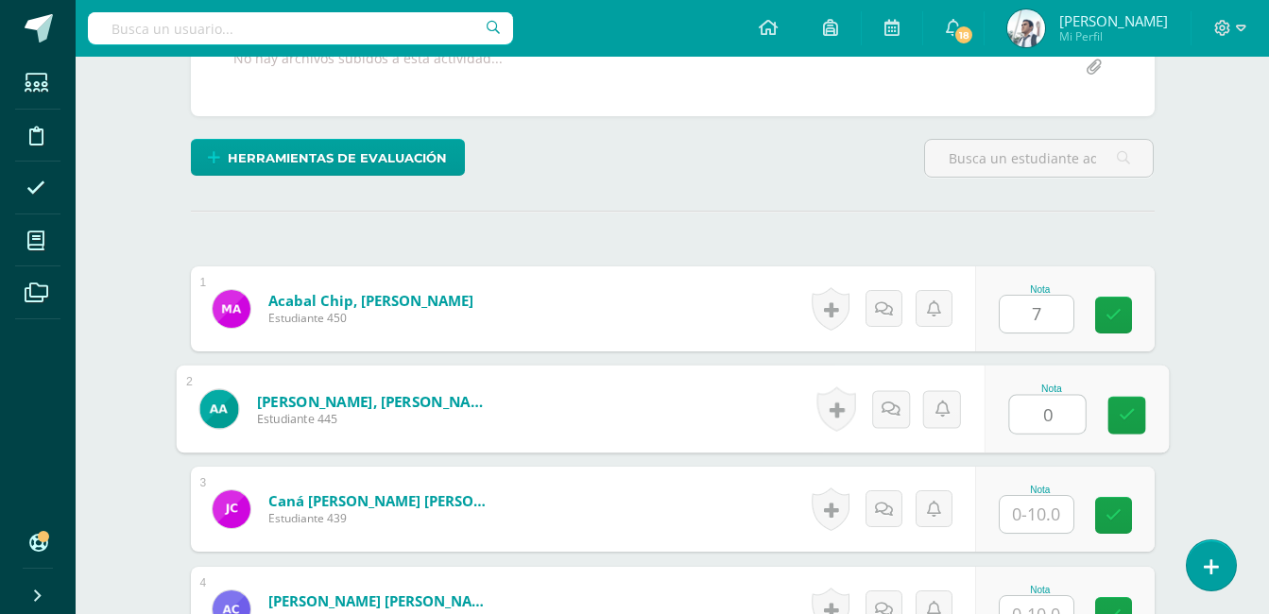
type input "0"
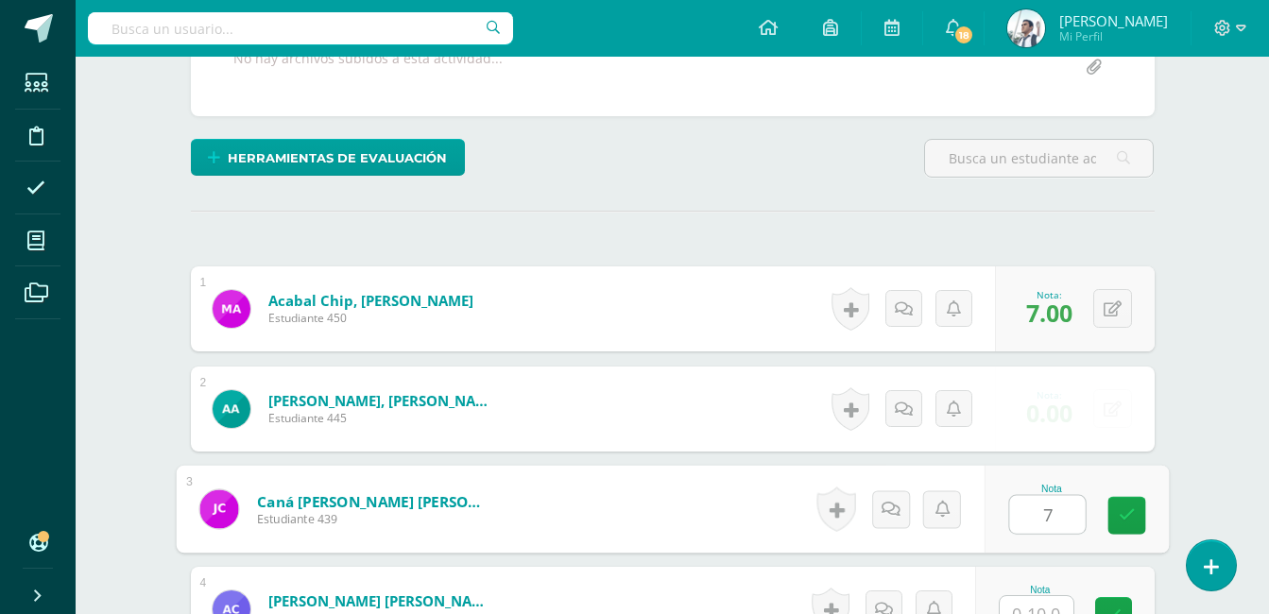
type input "7"
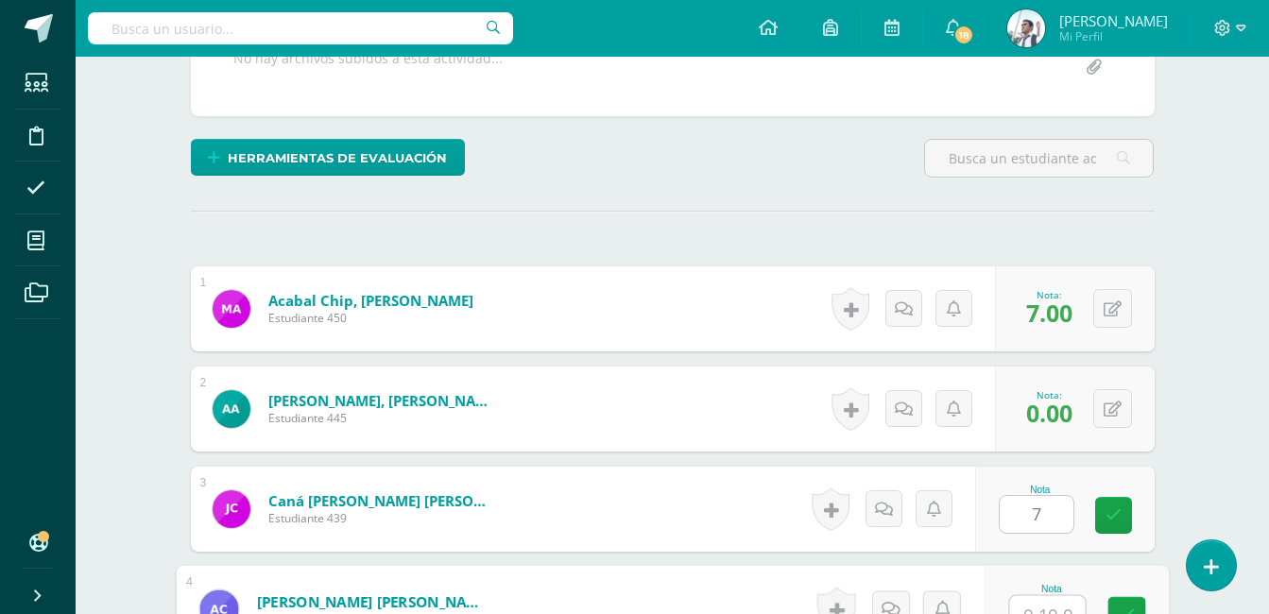
scroll to position [409, 0]
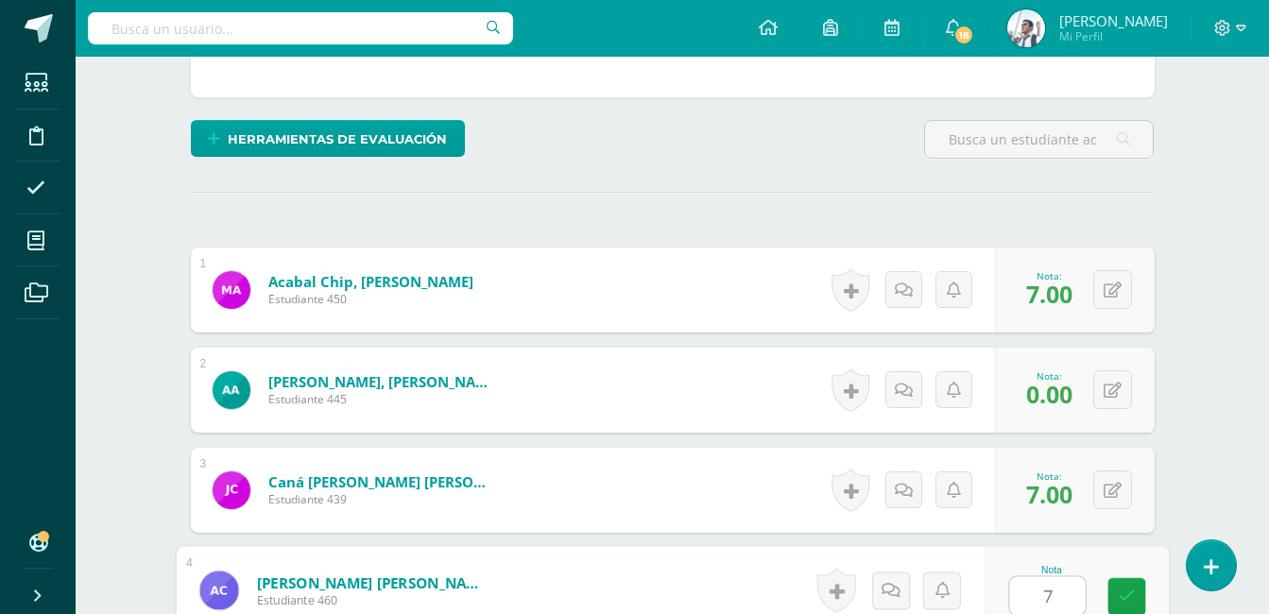
type input "7"
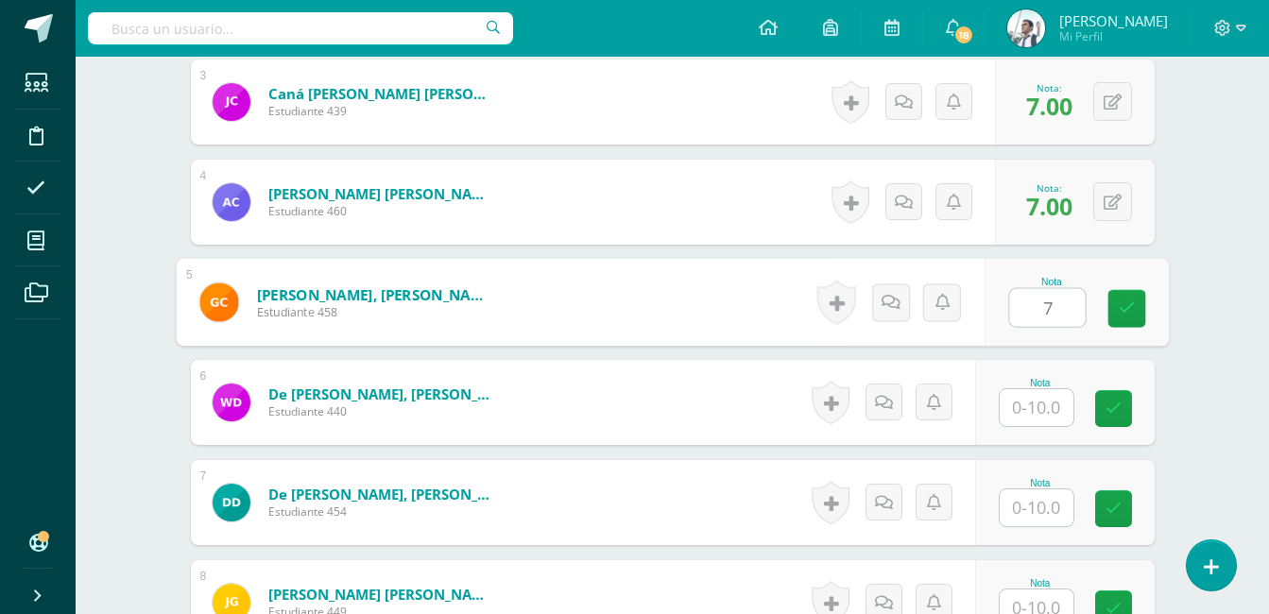
type input "7"
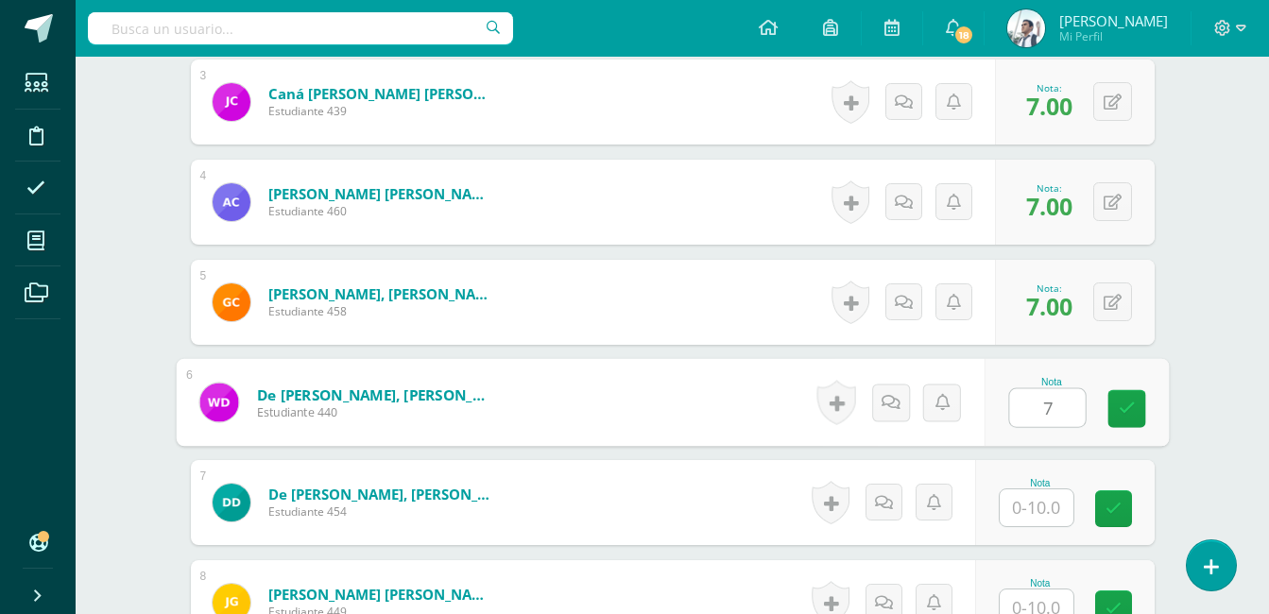
type input "7"
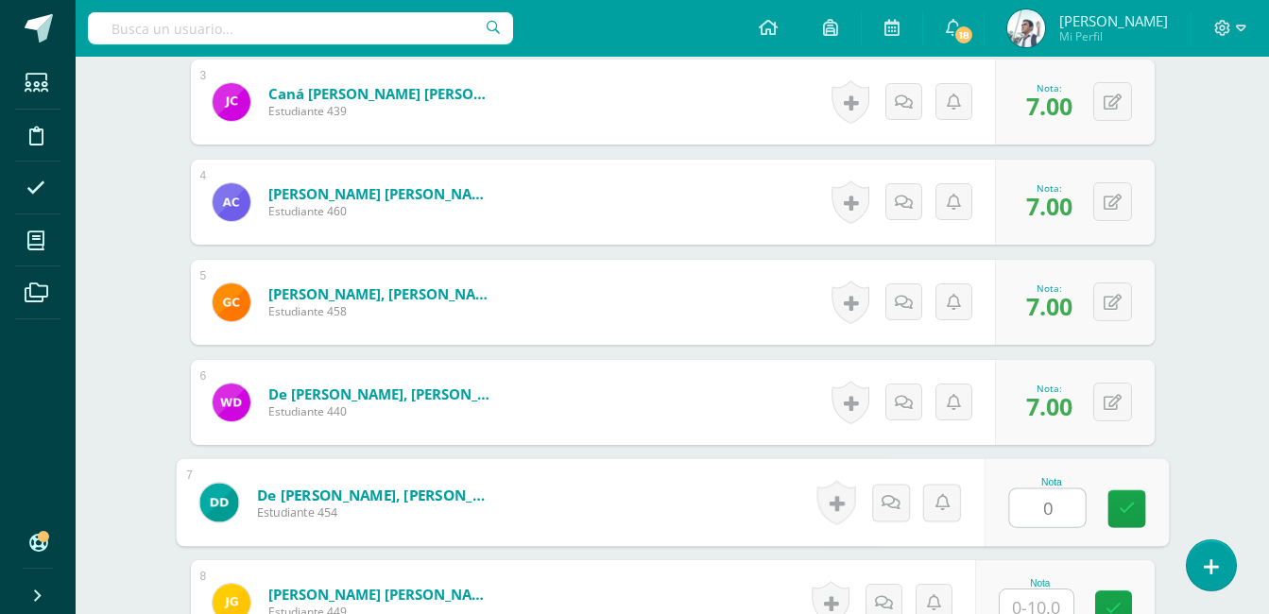
type input "0"
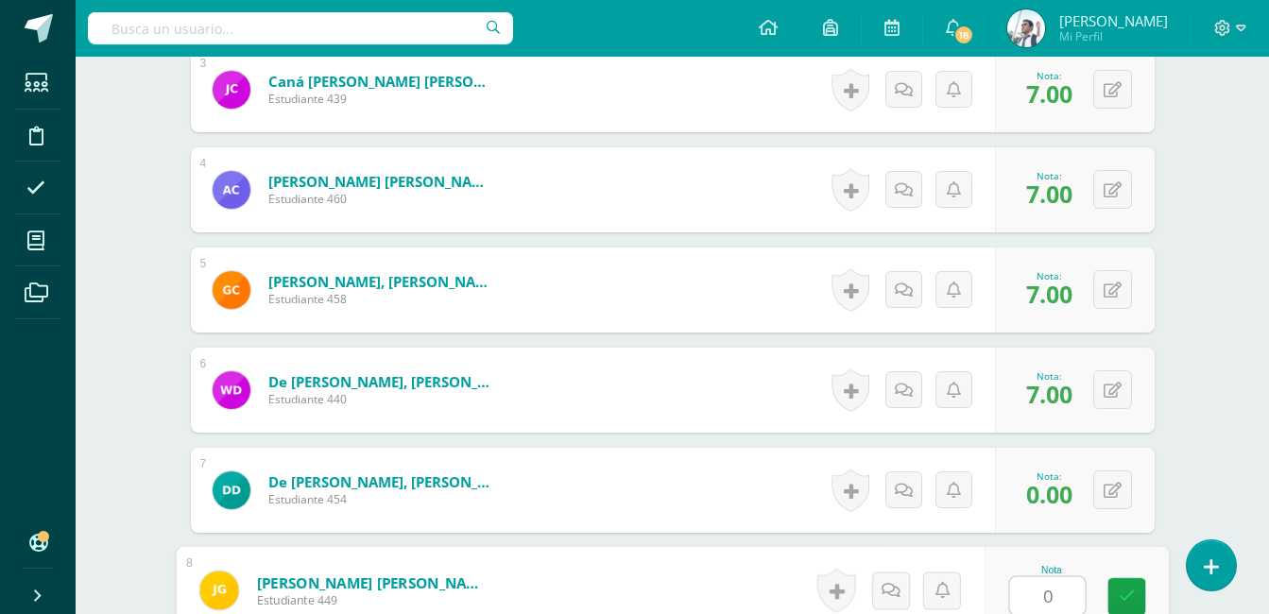
type input "0"
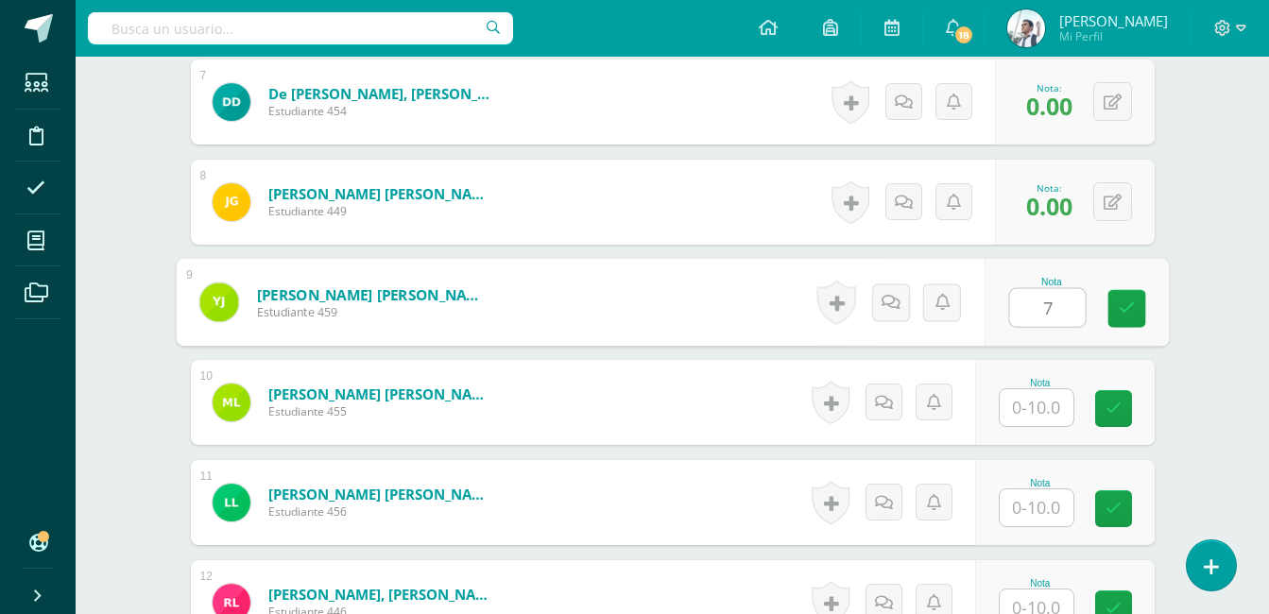
type input "7"
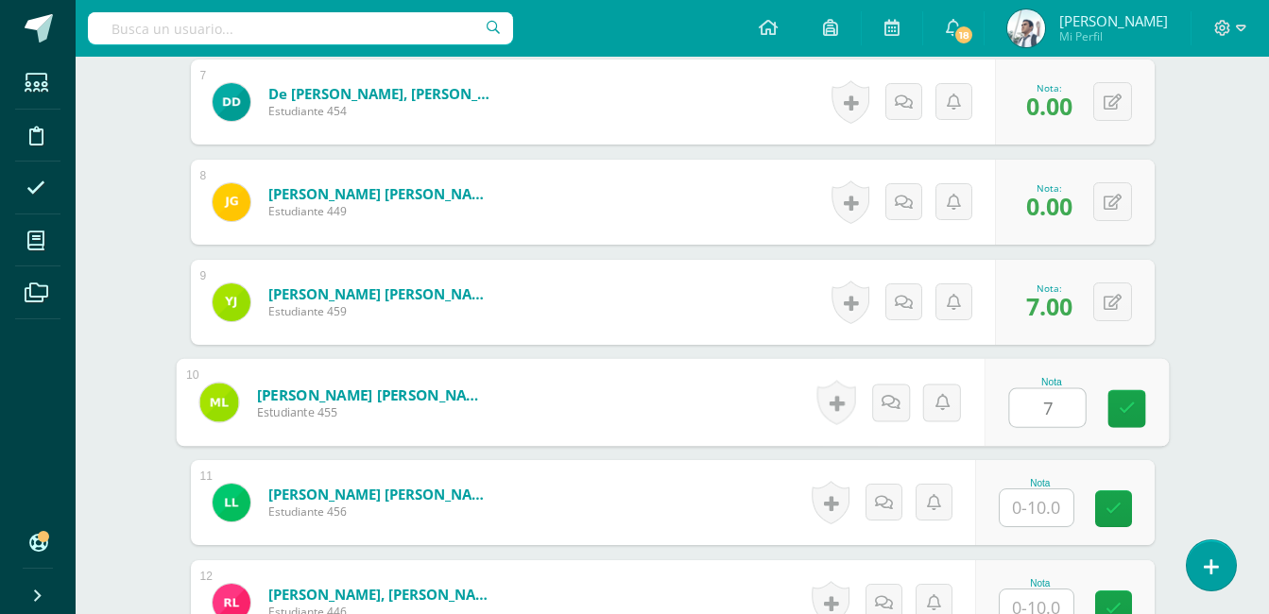
type input "7"
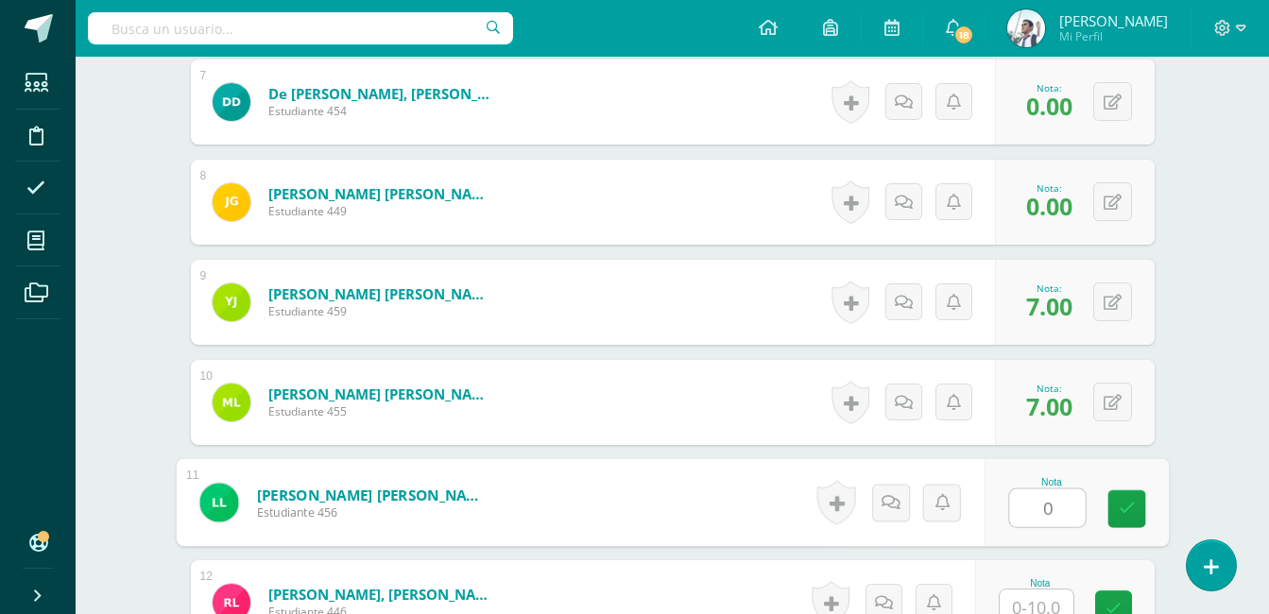
type input "0"
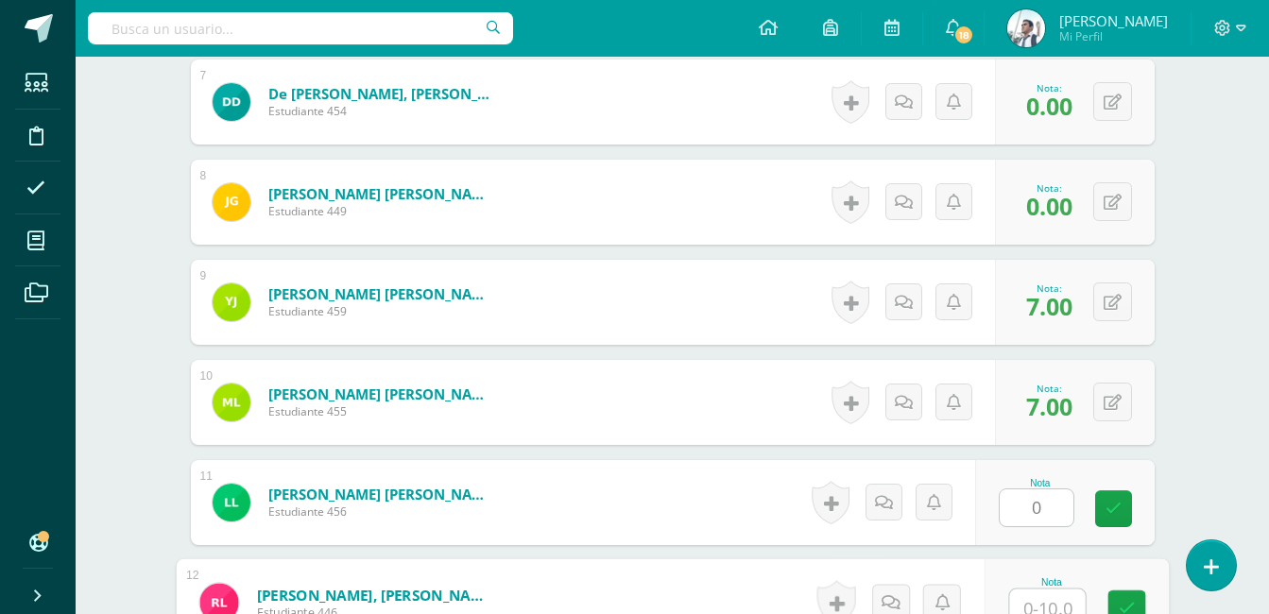
scroll to position [1210, 0]
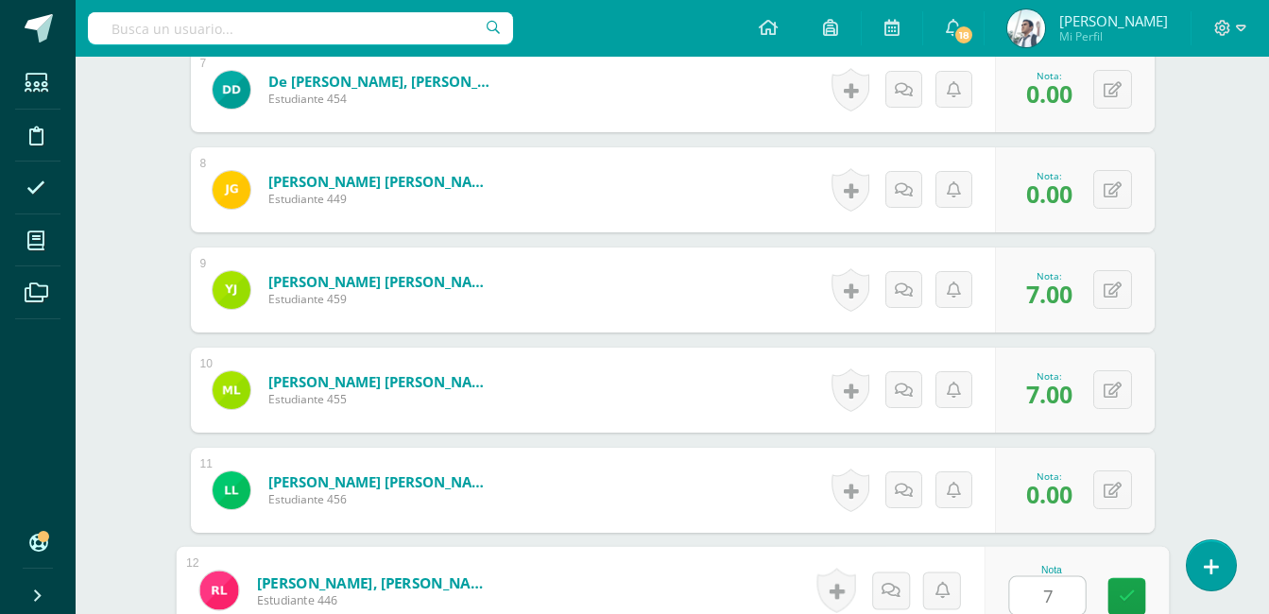
type input "7"
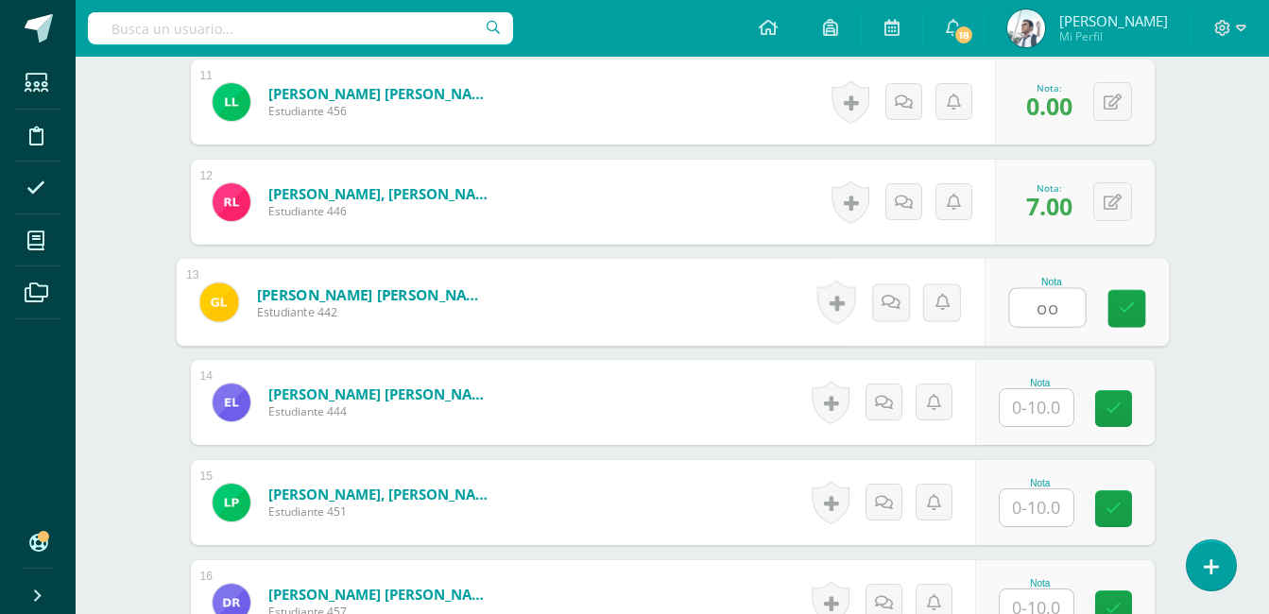
type input "o"
type input "0"
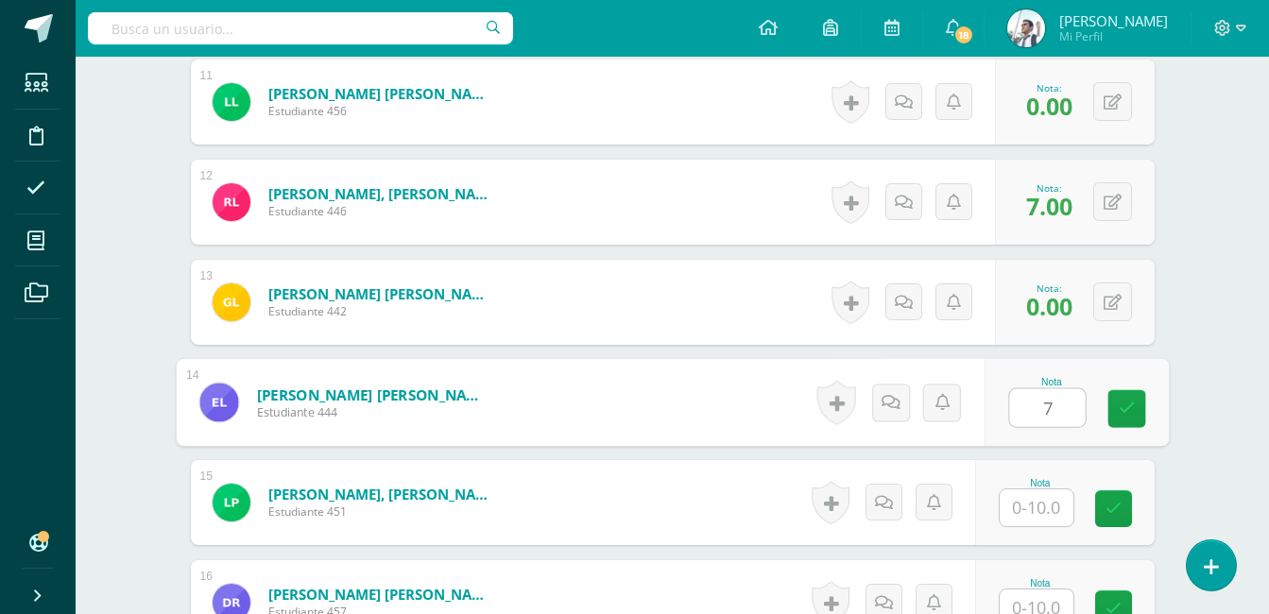
type input "7"
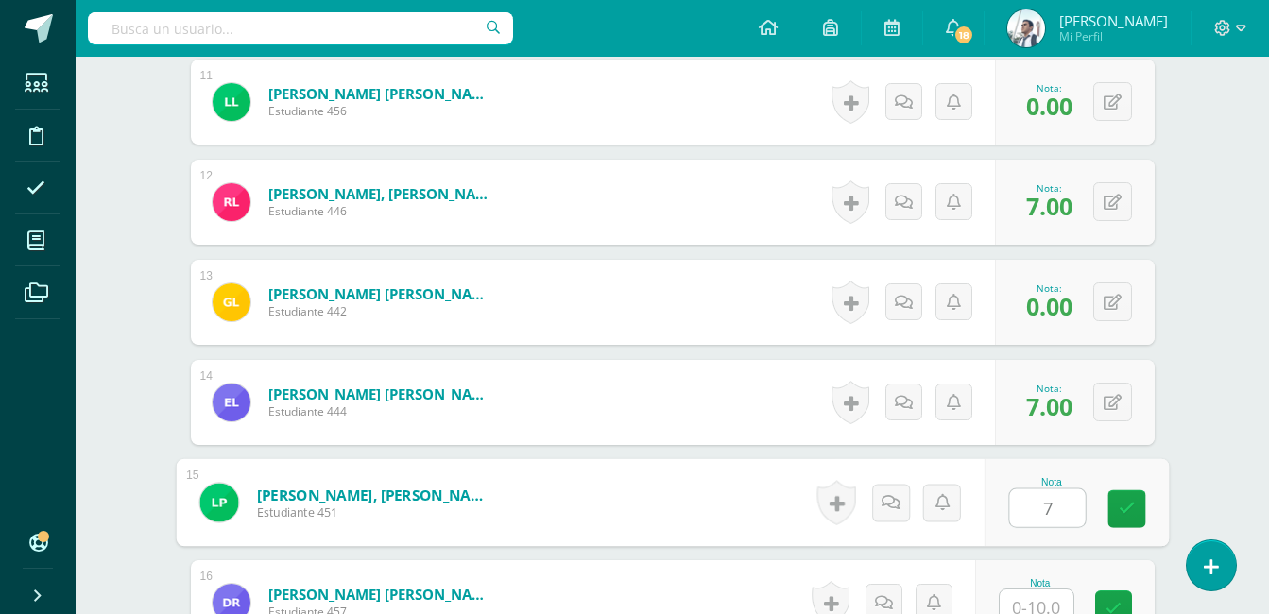
type input "7"
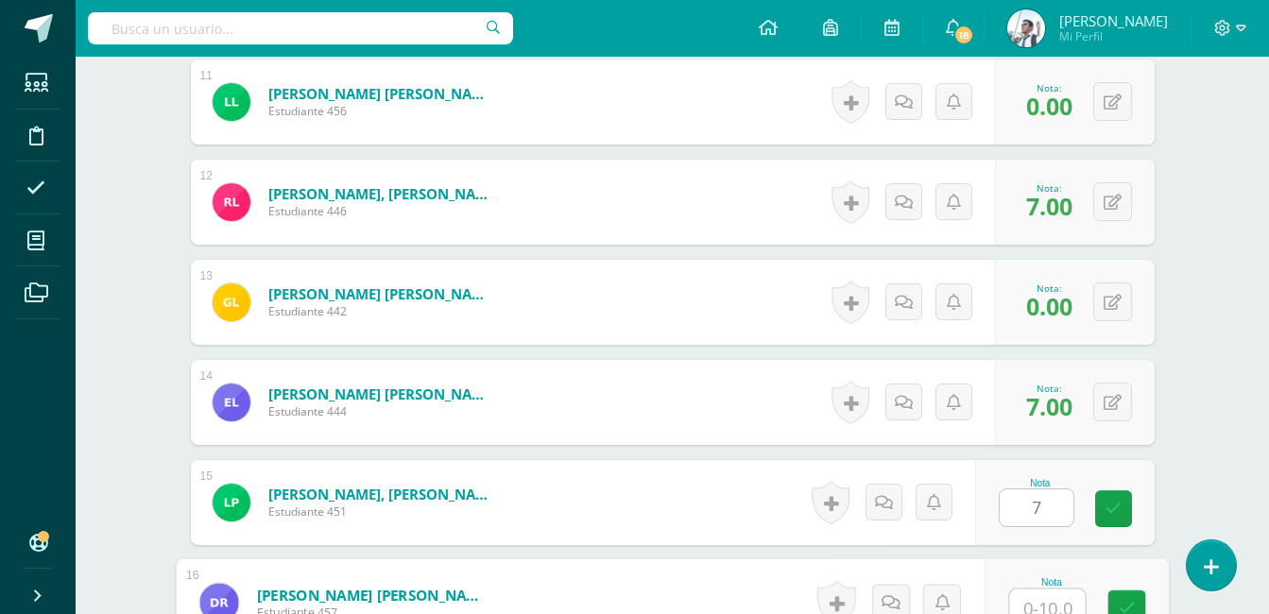
scroll to position [1611, 0]
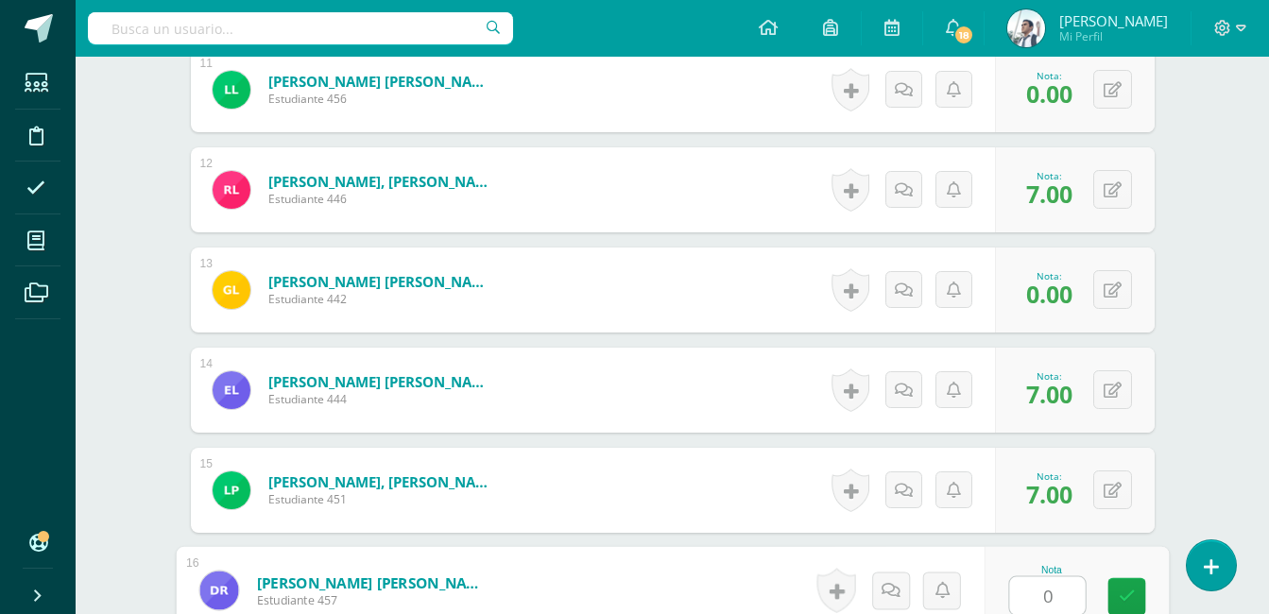
type input "0"
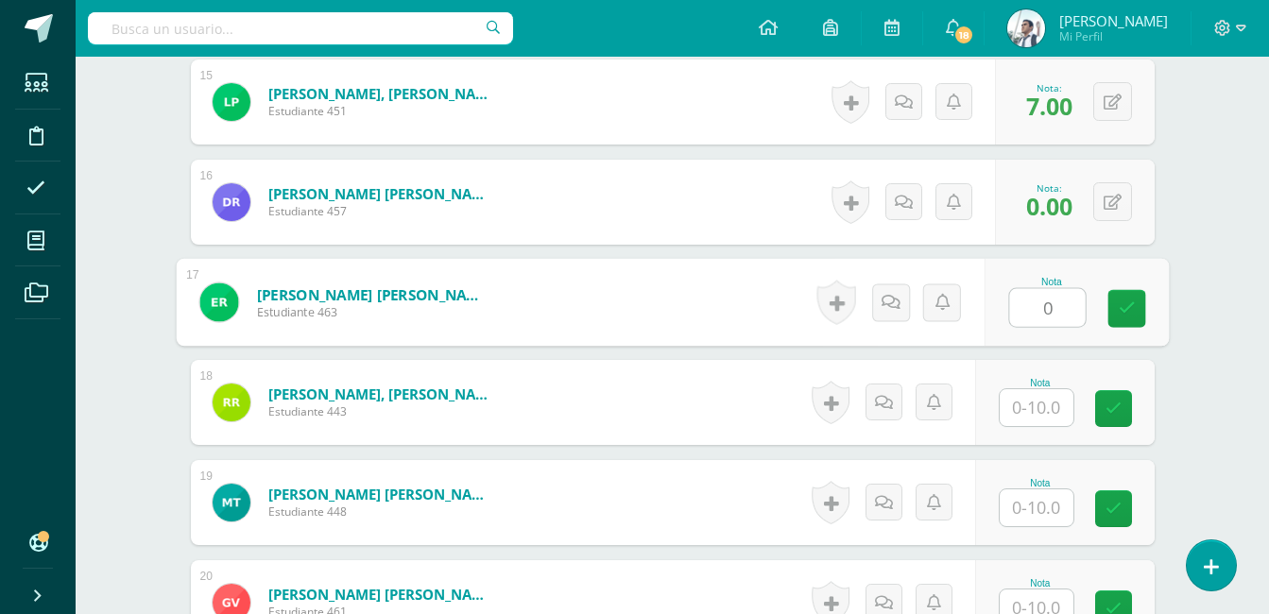
type input "0"
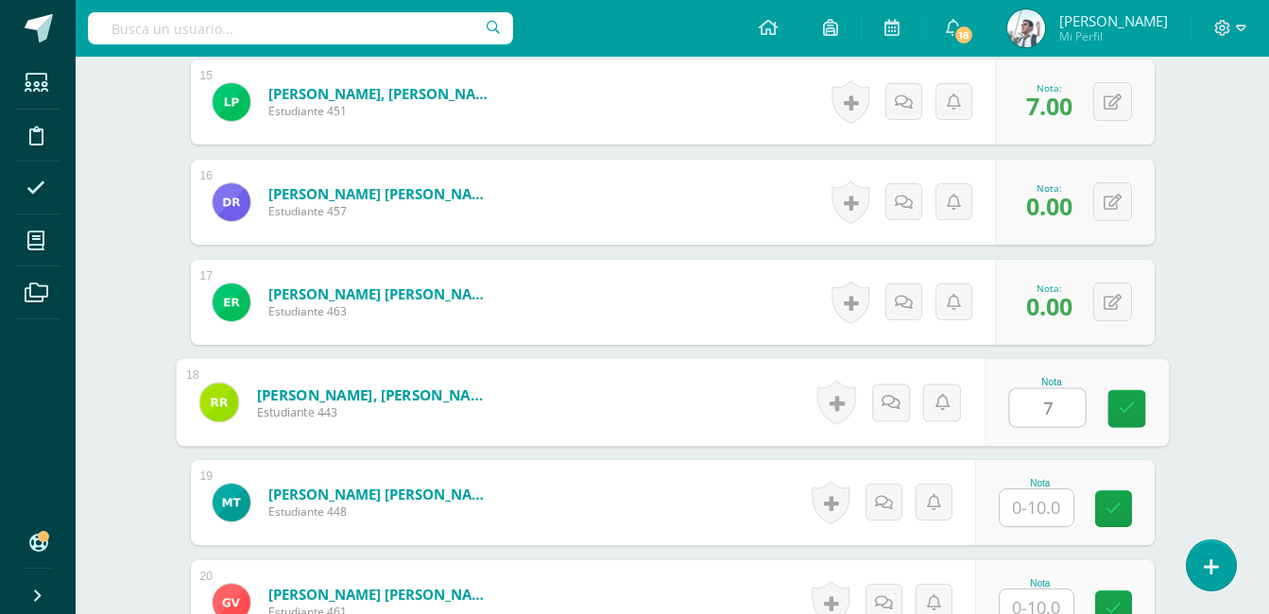
type input "7"
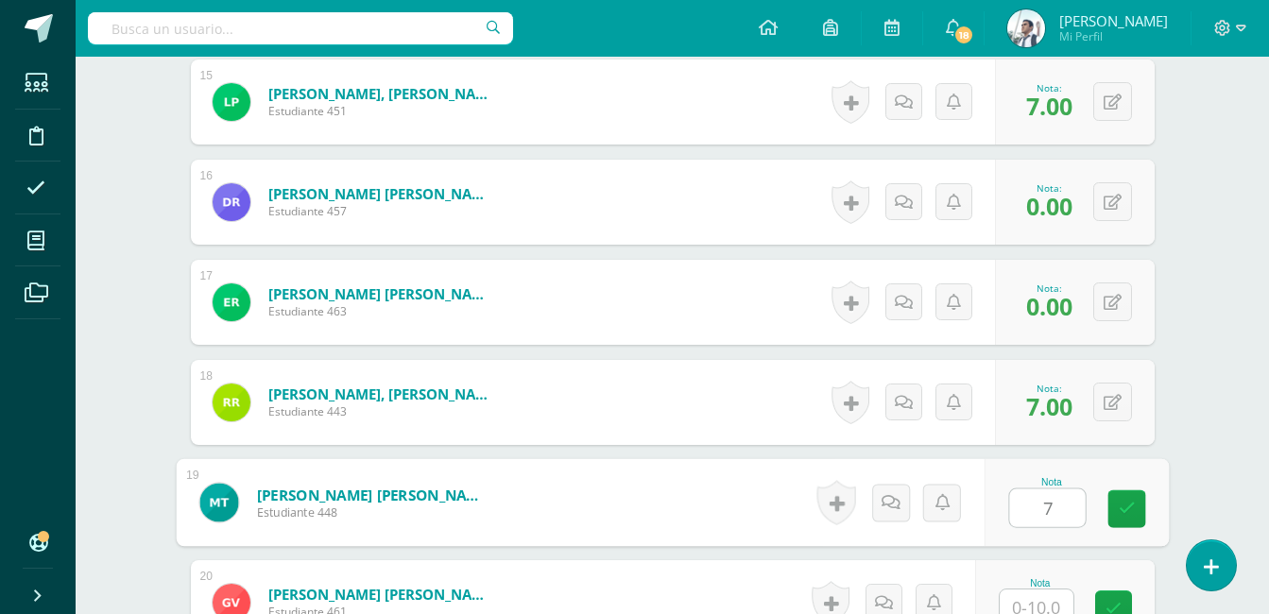
type input "7"
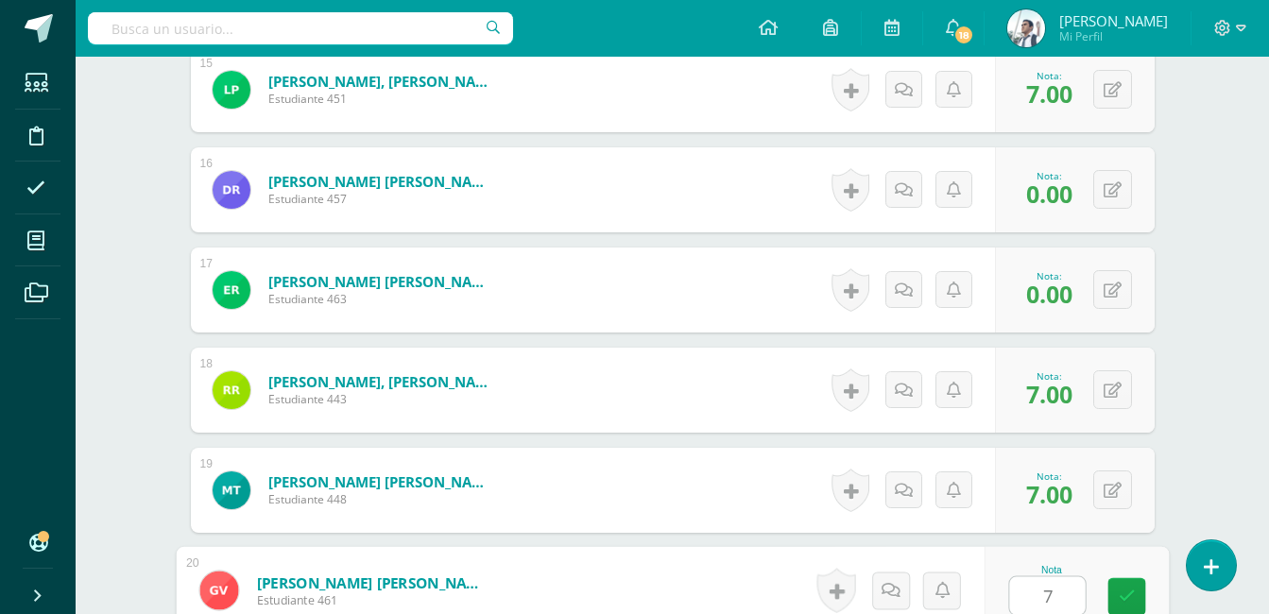
type input "7"
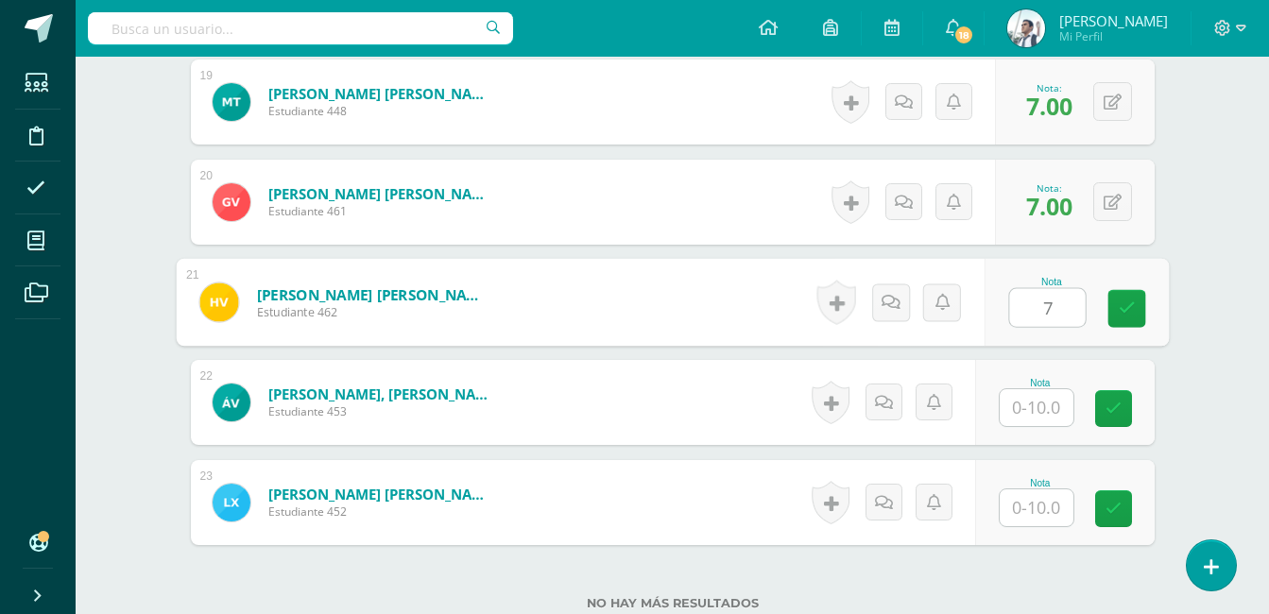
type input "7"
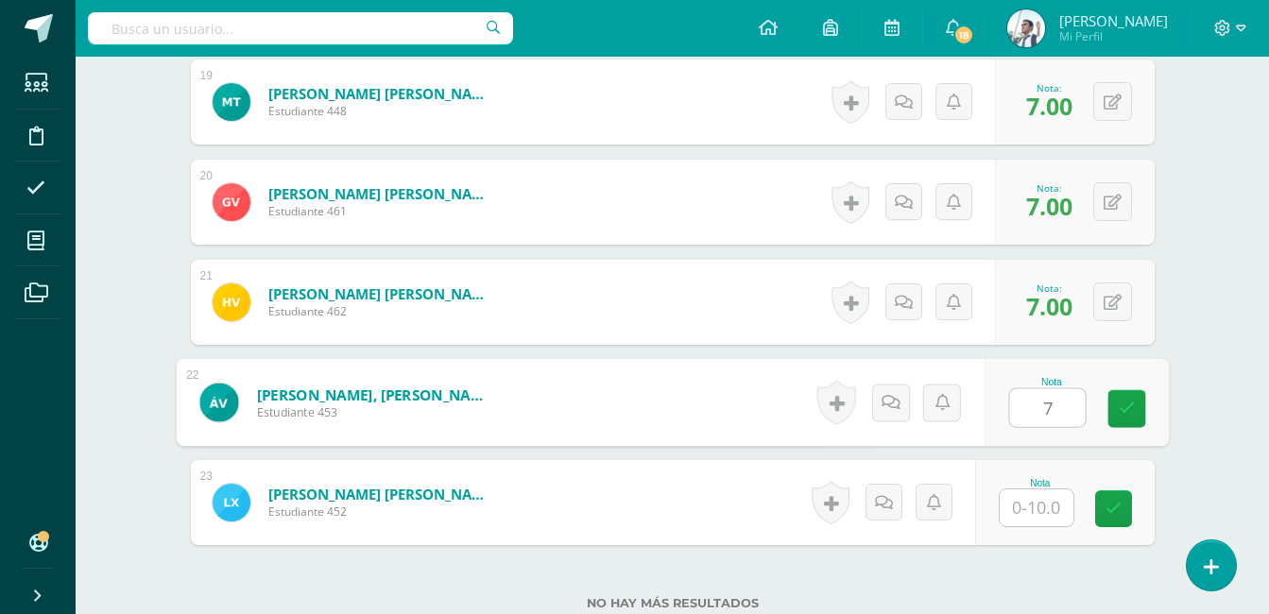
type input "7"
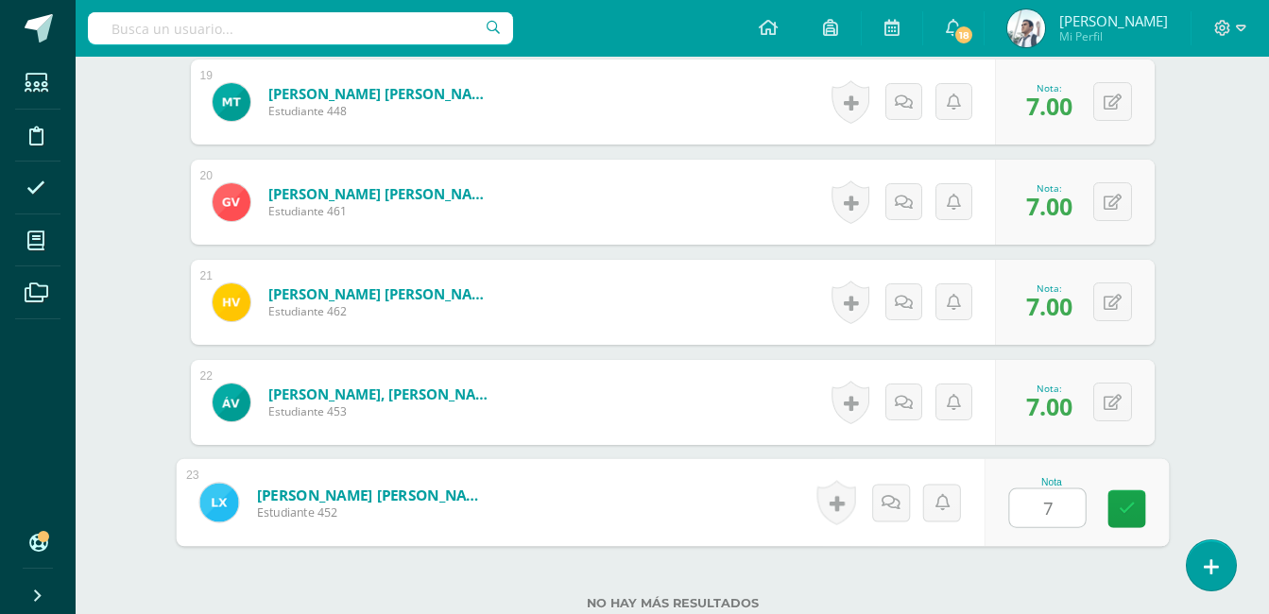
type input "7"
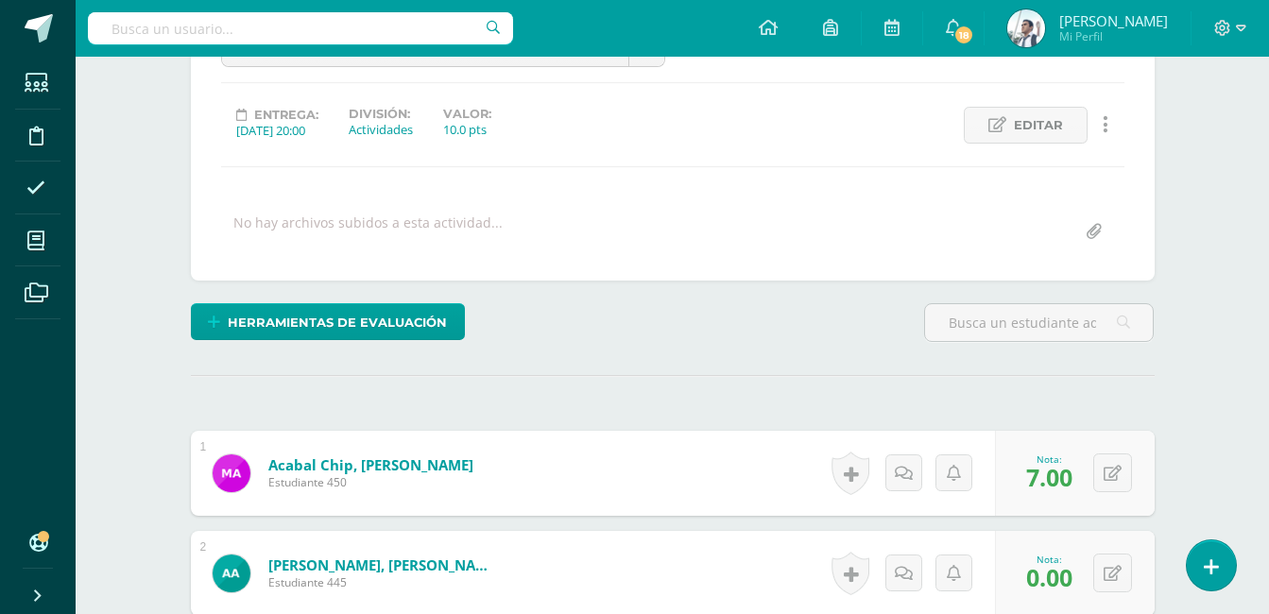
scroll to position [0, 0]
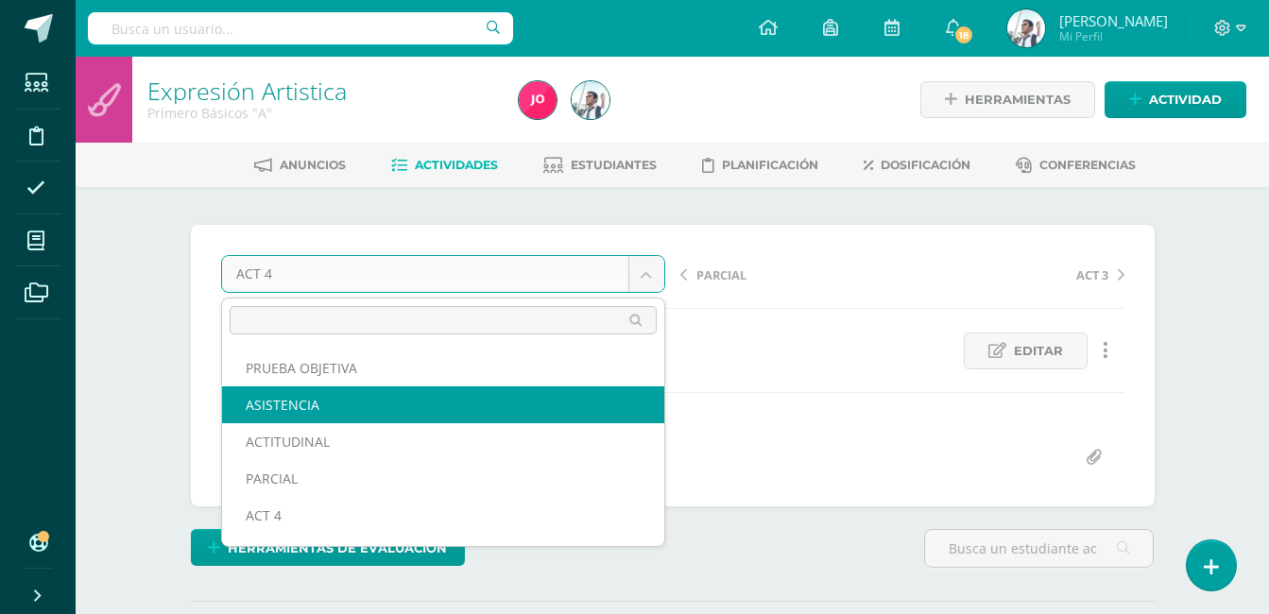
select select "/dashboard/teacher/grade-activity/22912/"
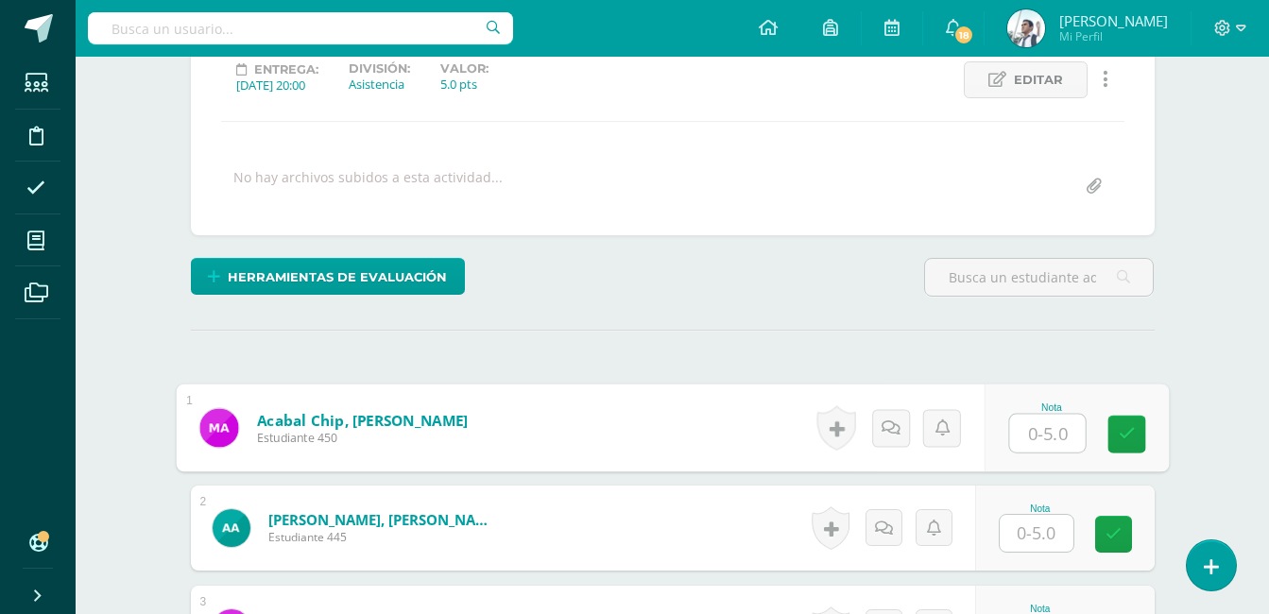
scroll to position [272, 0]
click at [1040, 440] on input "text" at bounding box center [1047, 433] width 76 height 38
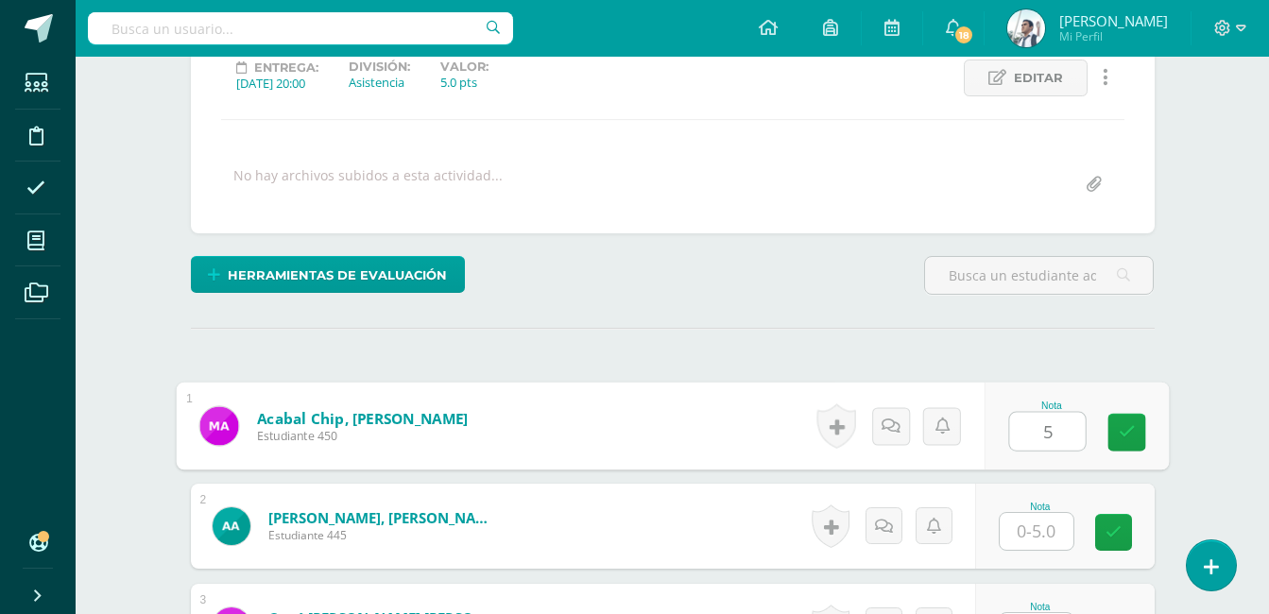
type input "5"
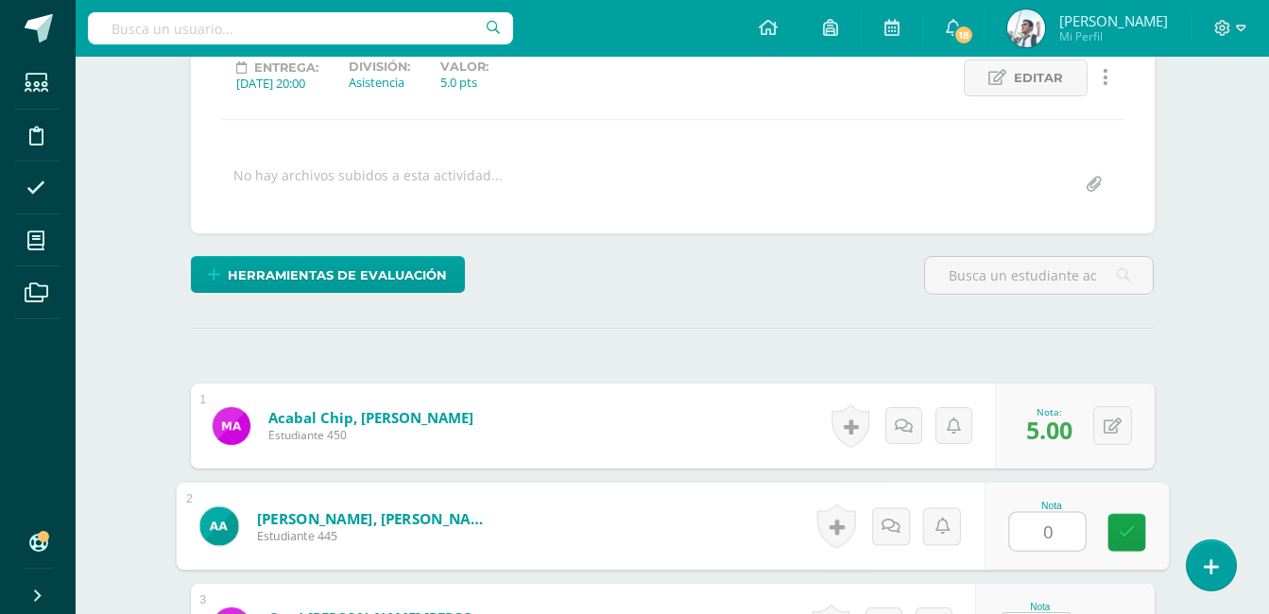
type input "0"
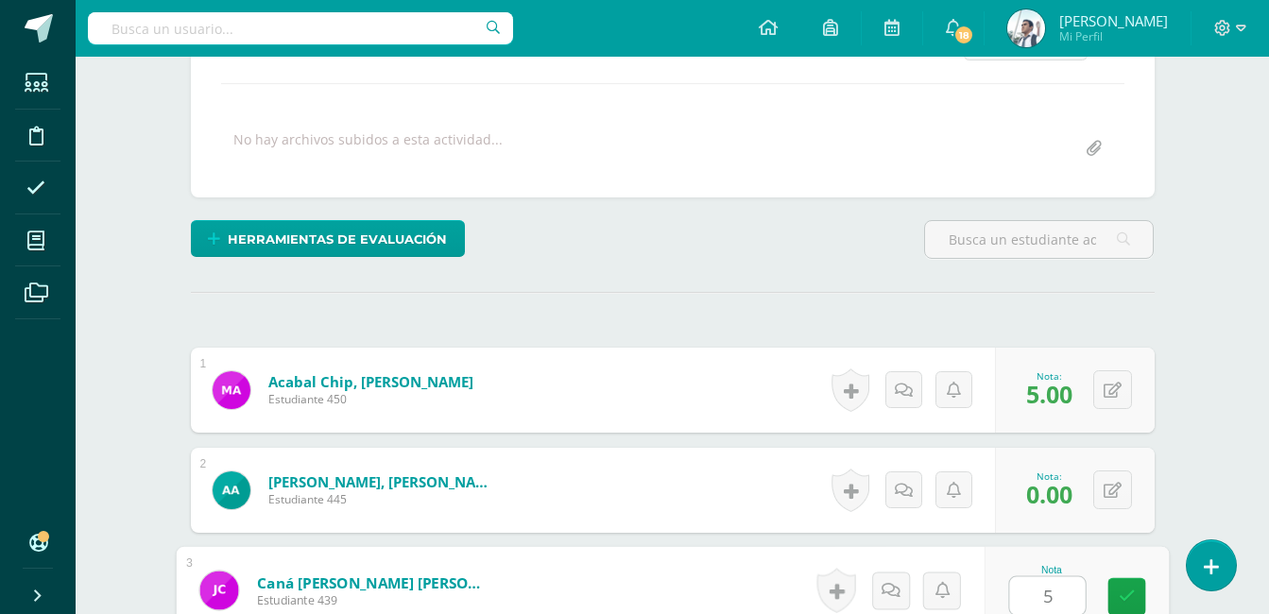
type input "5"
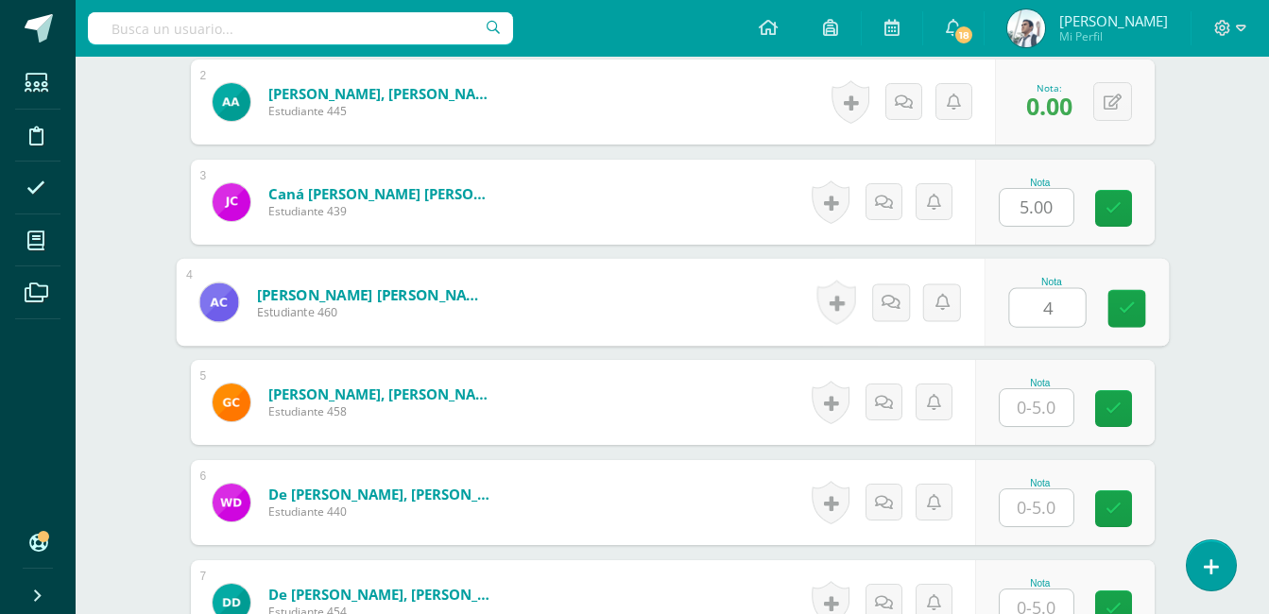
type input "4"
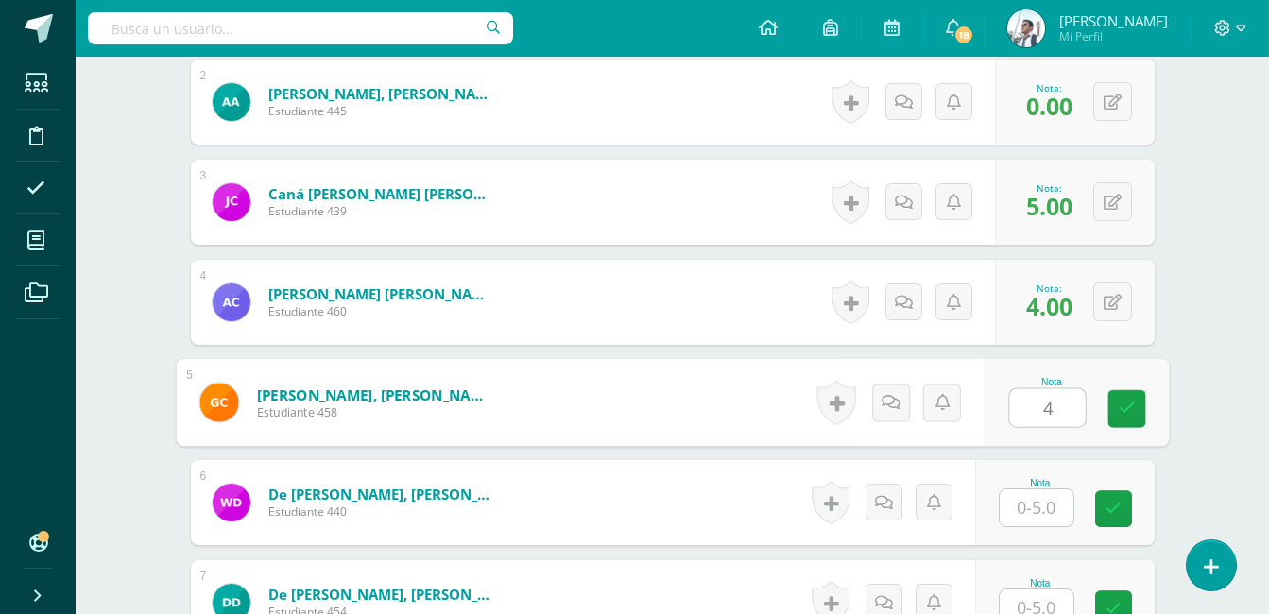
type input "4"
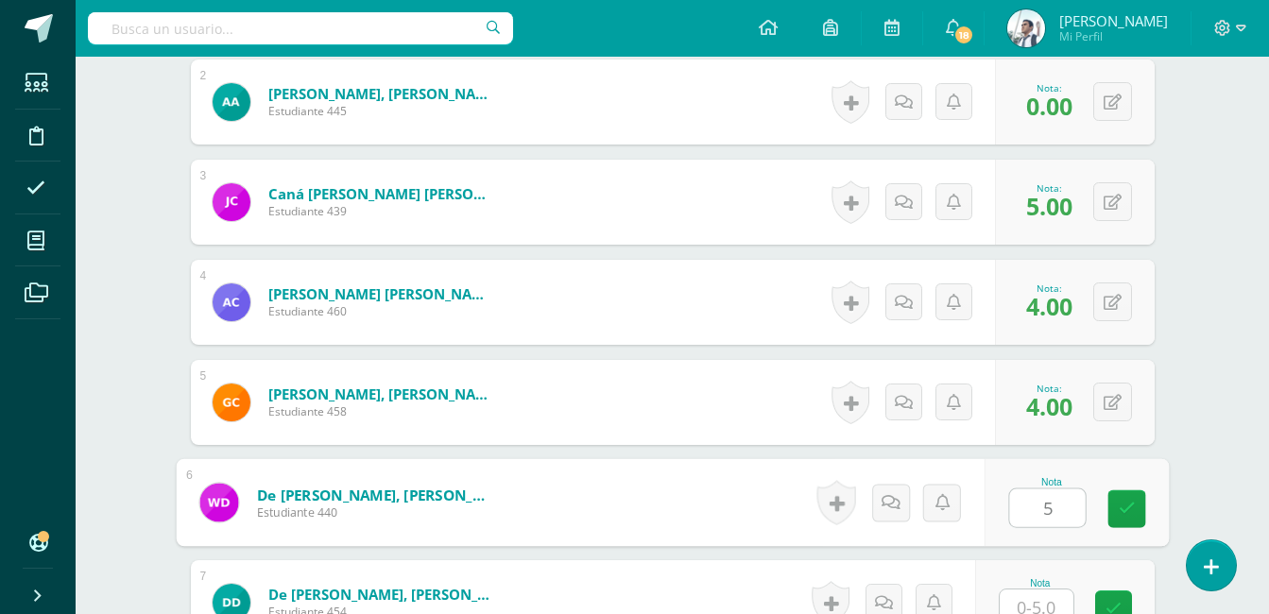
type input "5"
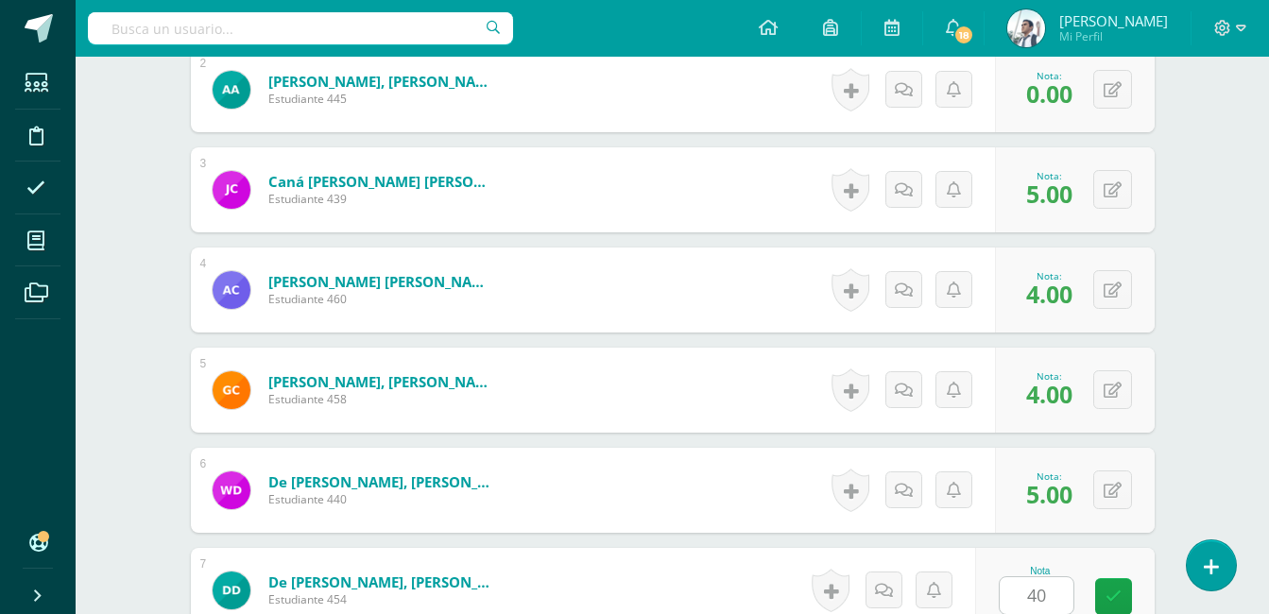
scroll to position [1098, 0]
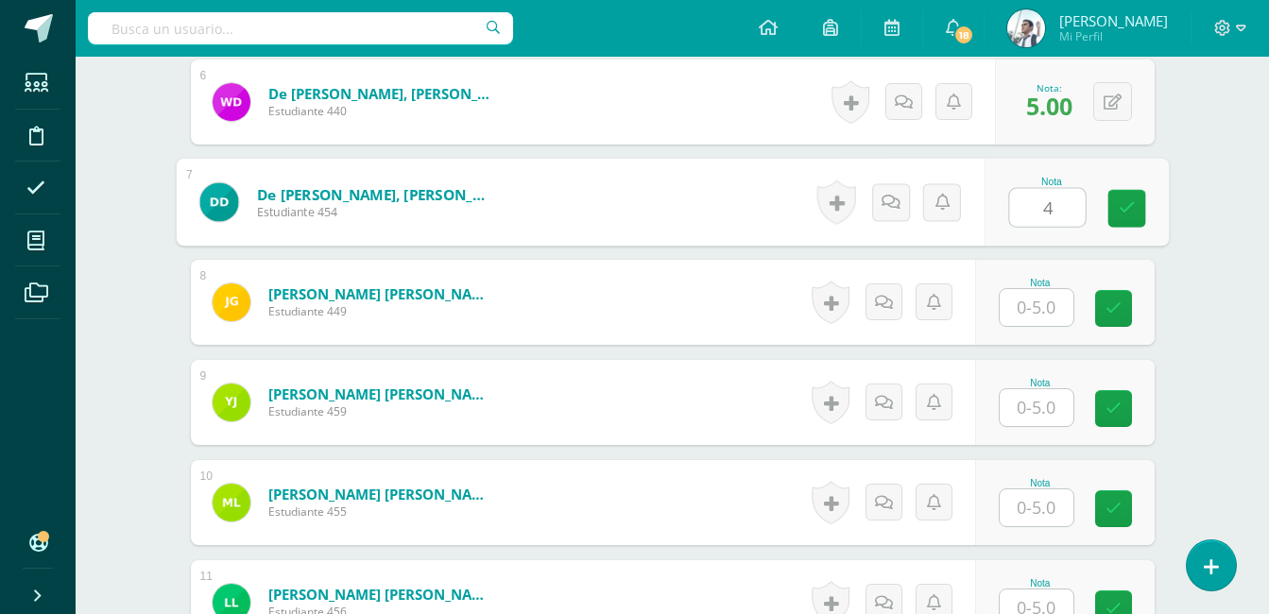
type input "4"
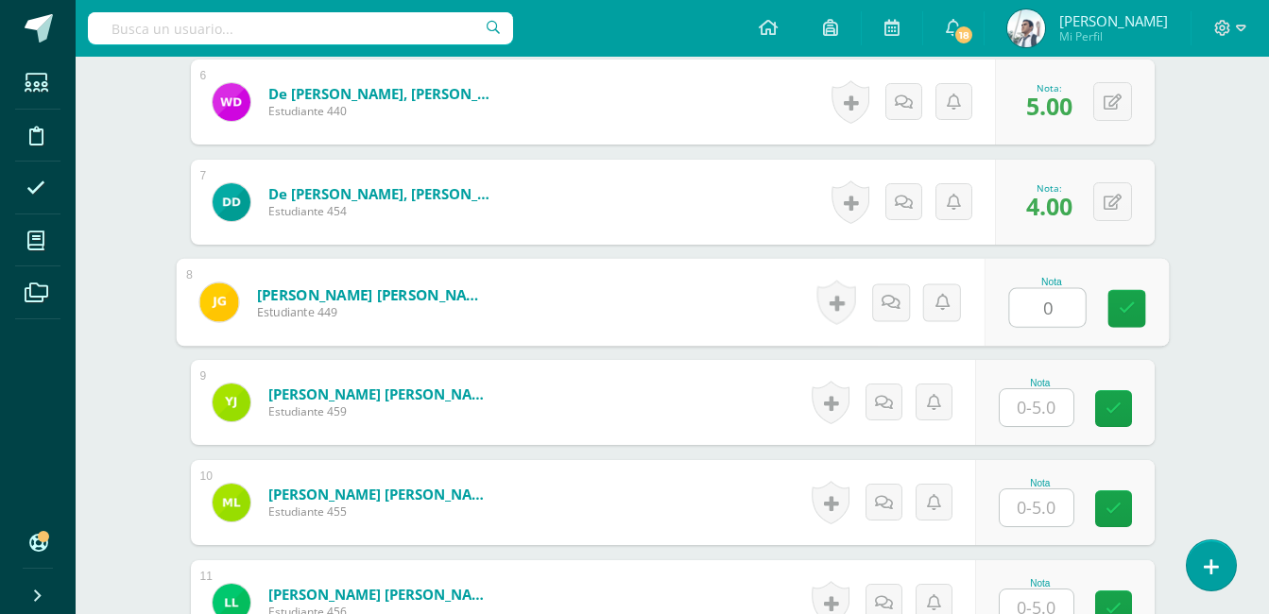
type input "0"
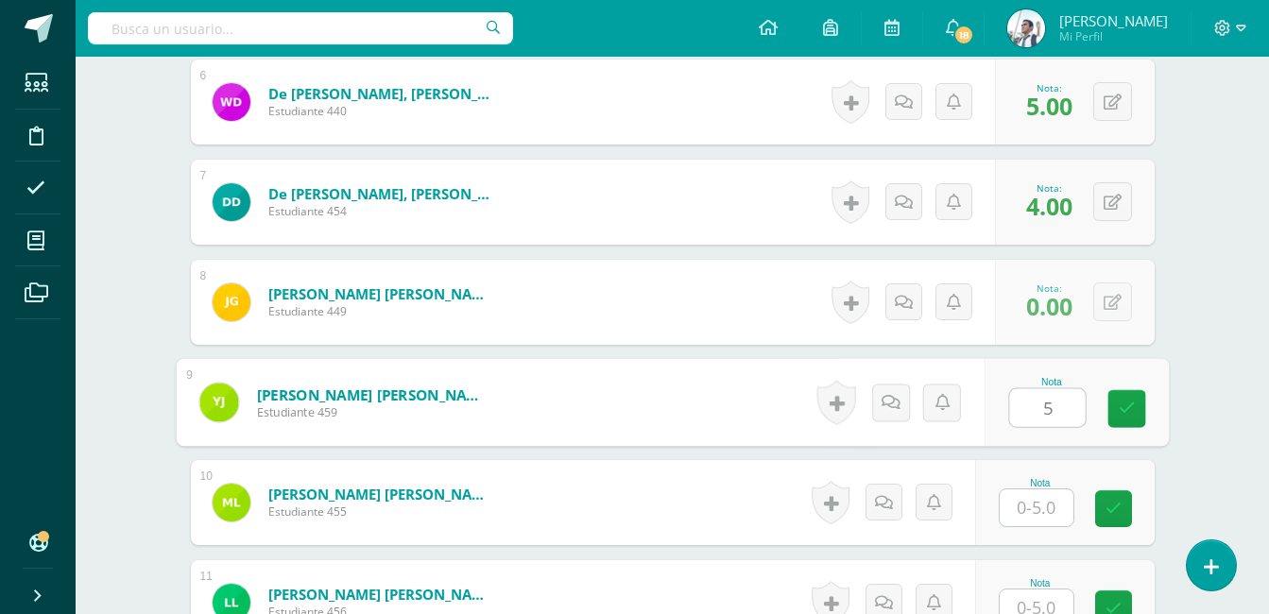
type input "5"
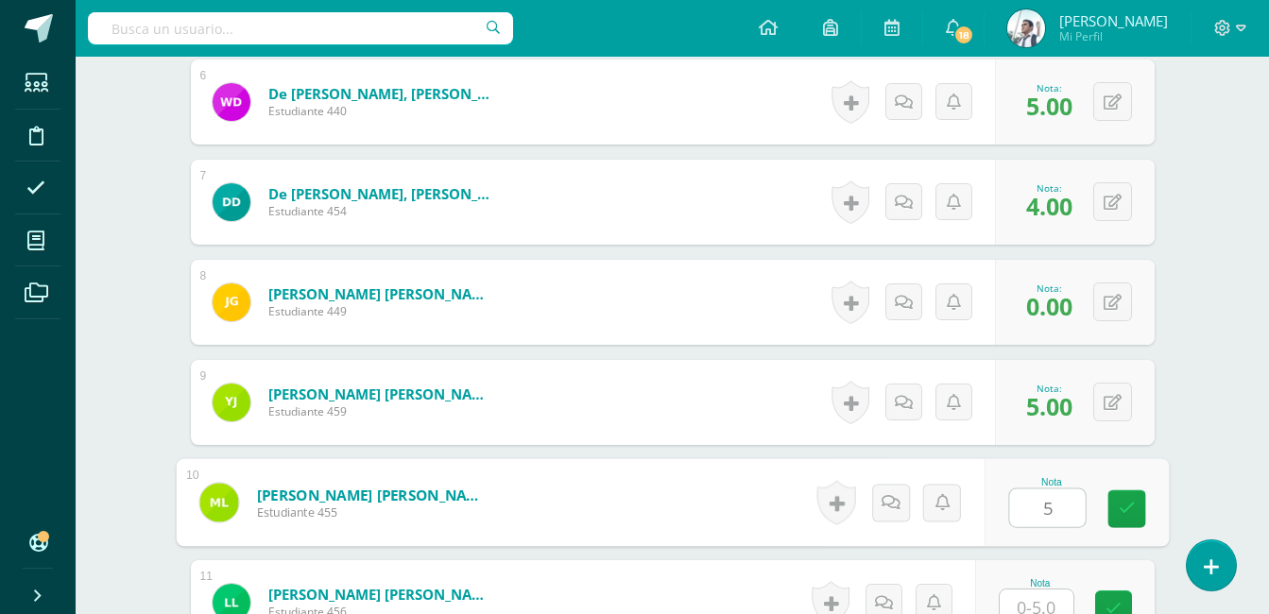
type input "5"
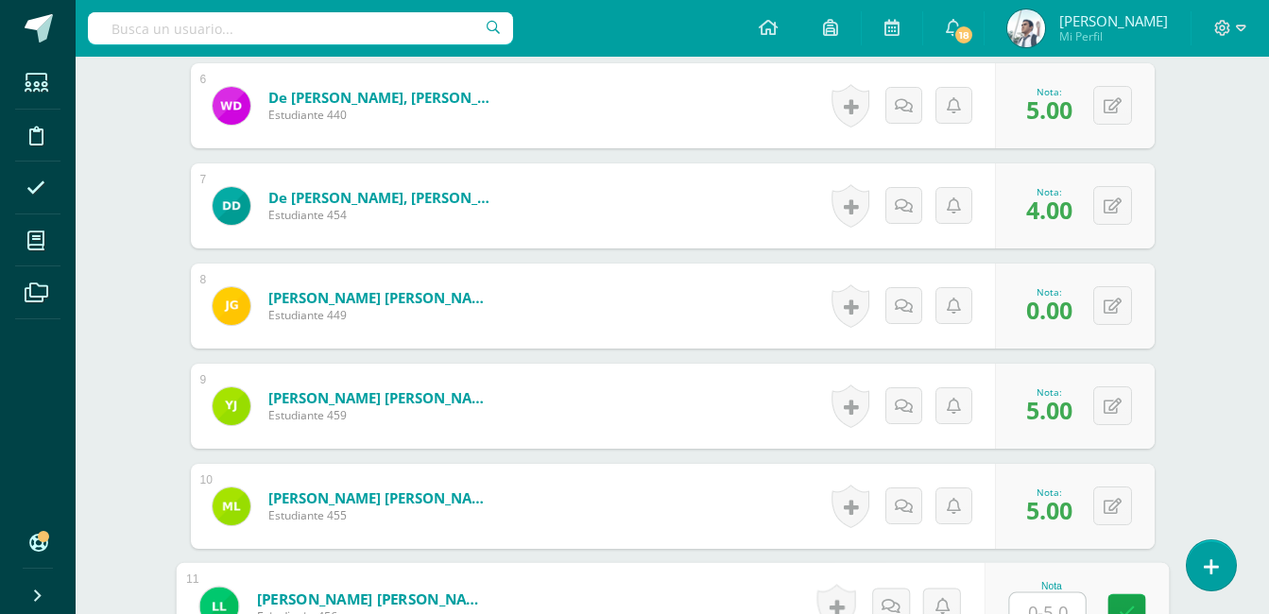
scroll to position [1083, 0]
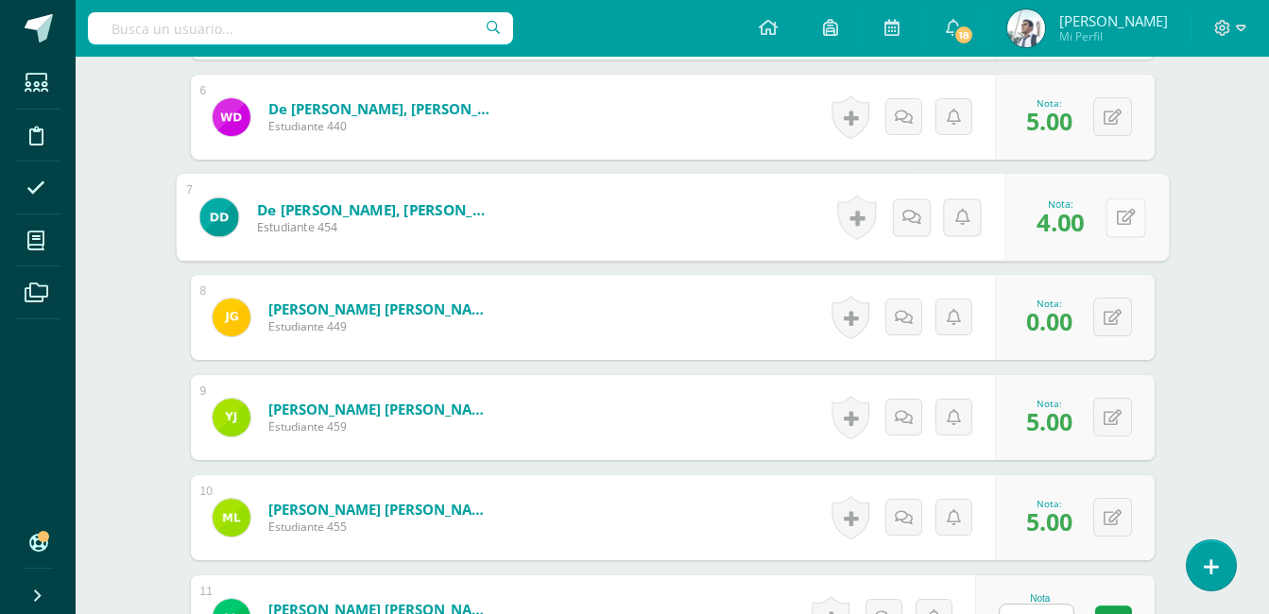
click at [1126, 233] on button at bounding box center [1125, 217] width 40 height 40
type input "5"
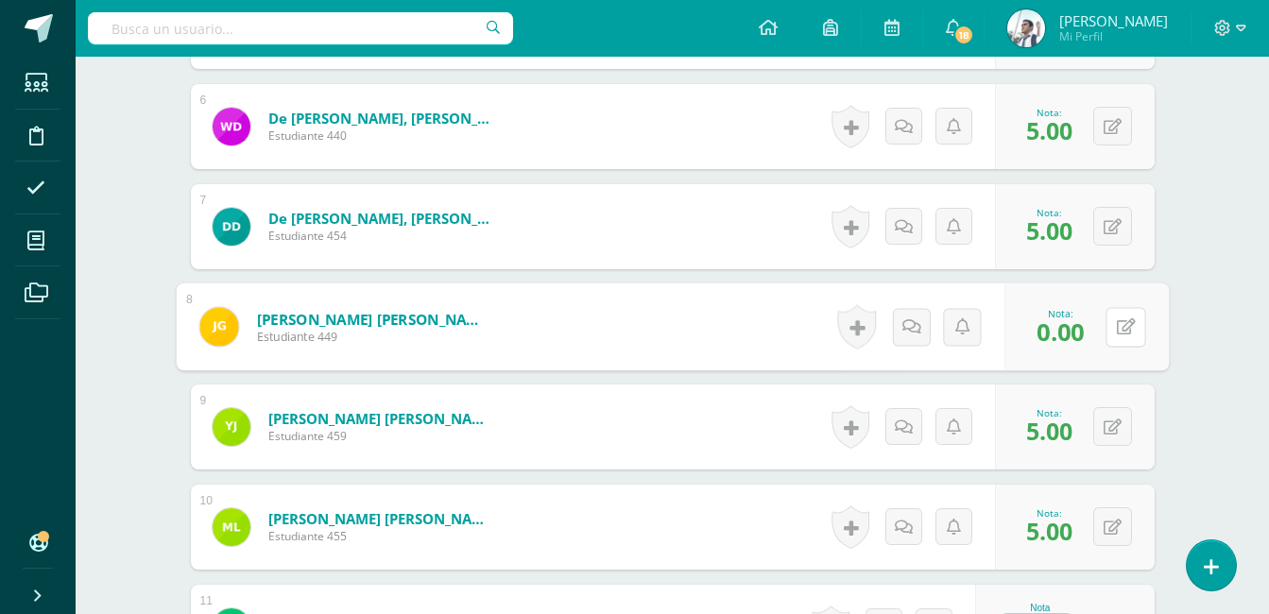
scroll to position [1074, 0]
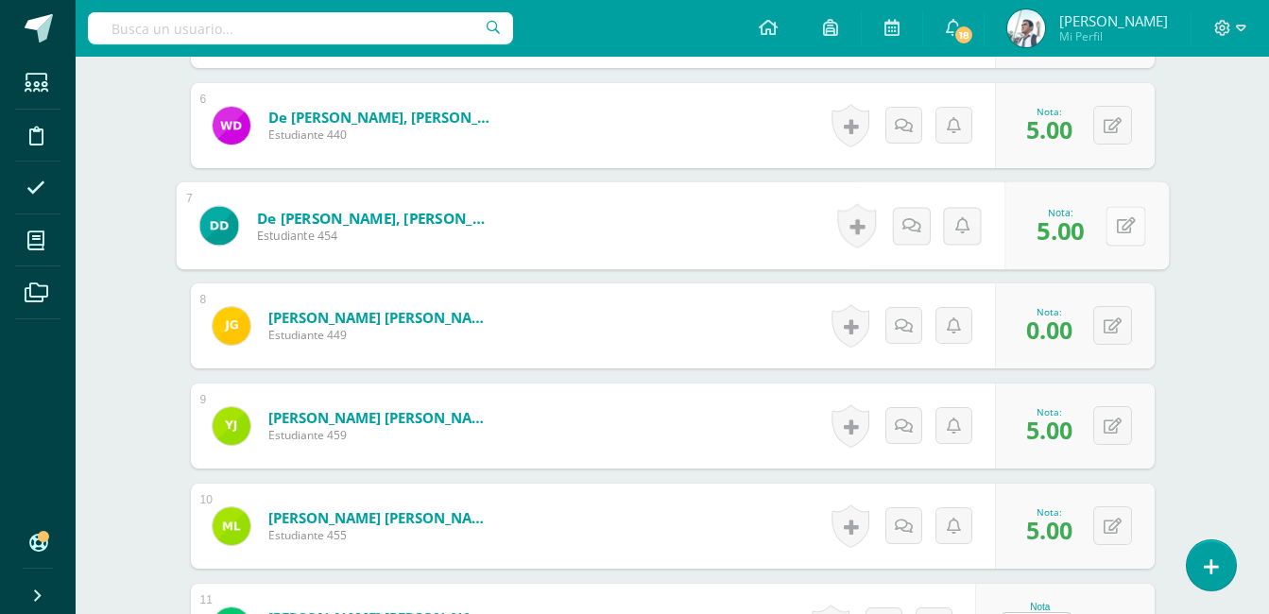
click at [1121, 221] on button at bounding box center [1125, 226] width 40 height 40
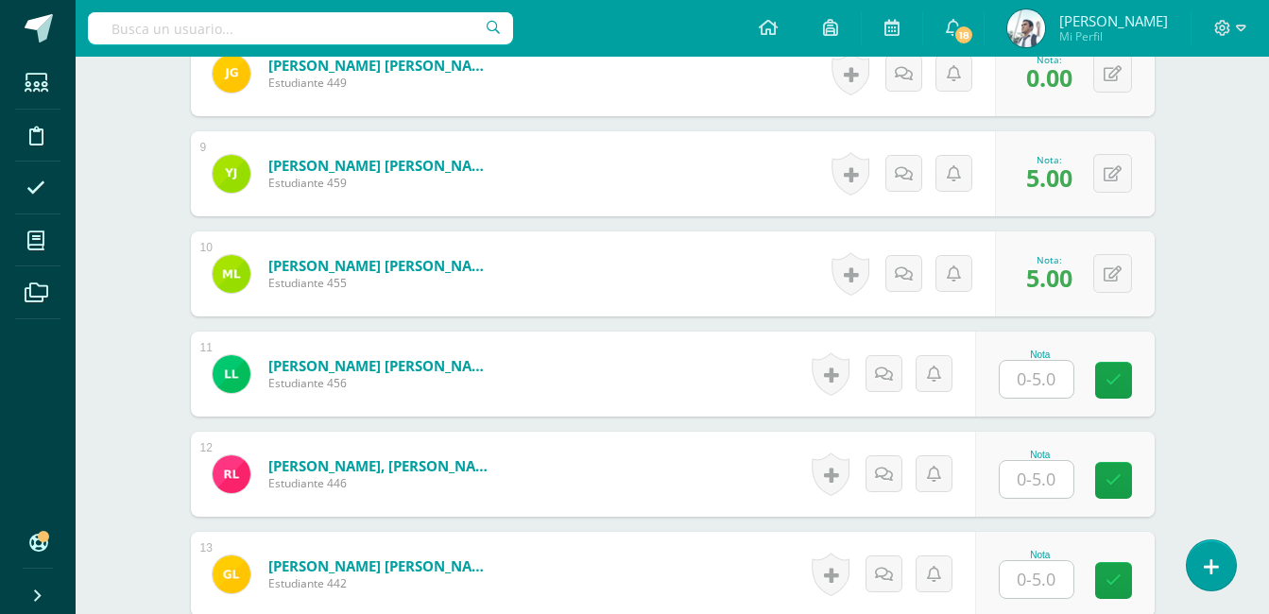
scroll to position [1328, 0]
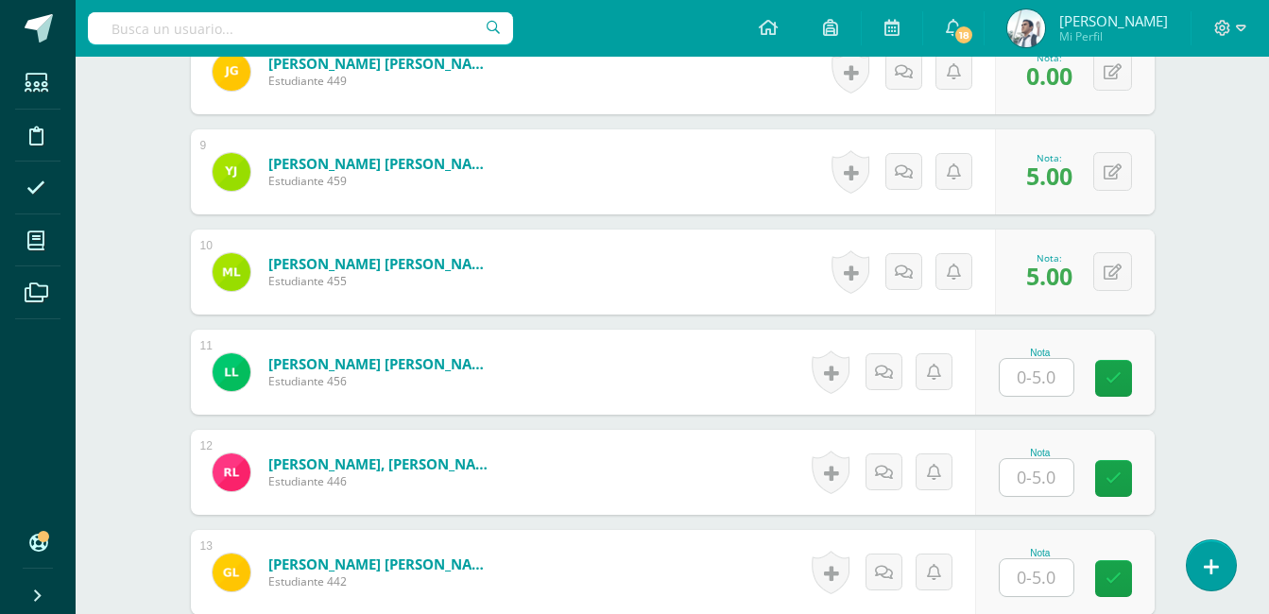
type input "4"
click at [1041, 389] on input "text" at bounding box center [1037, 377] width 74 height 37
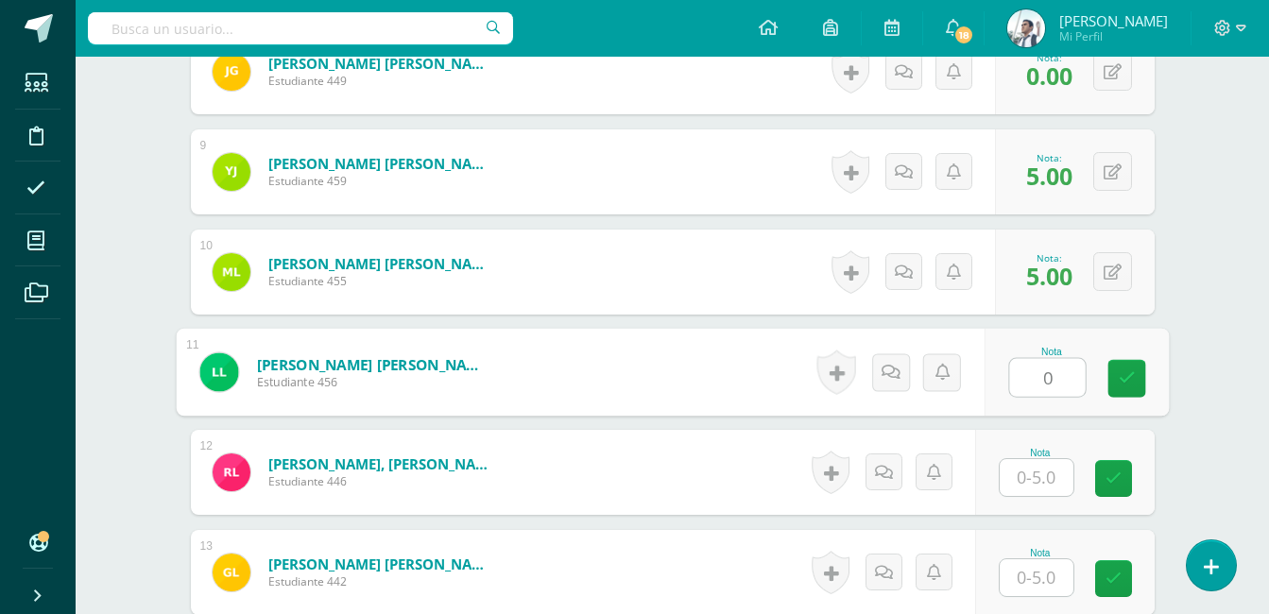
type input "0"
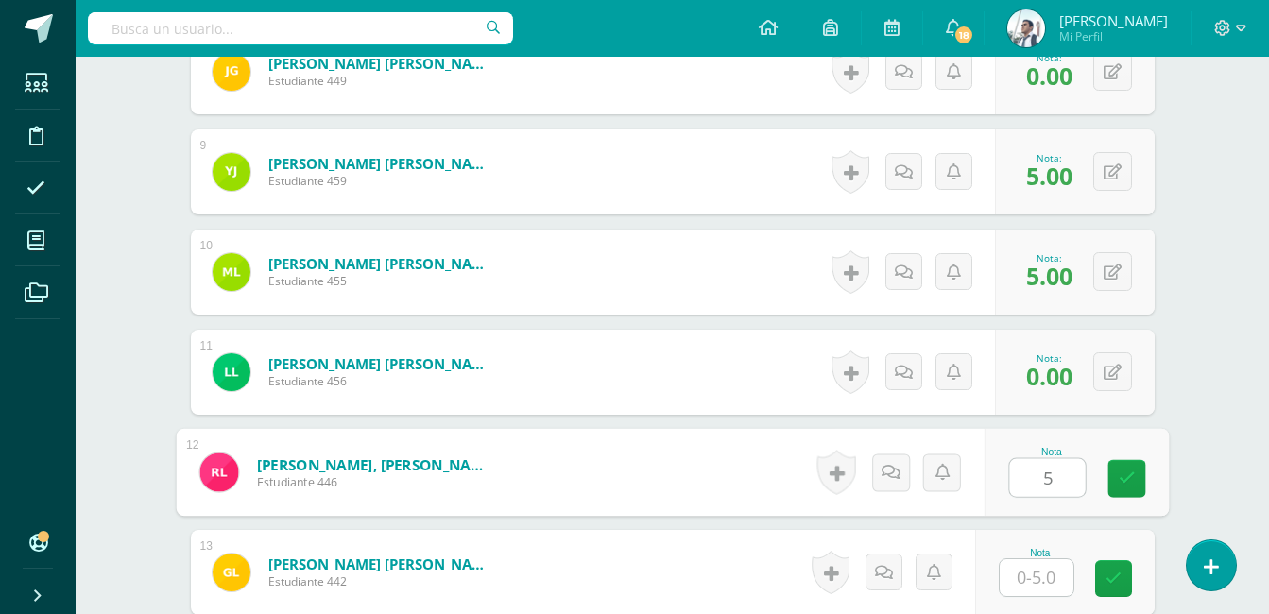
type input "5"
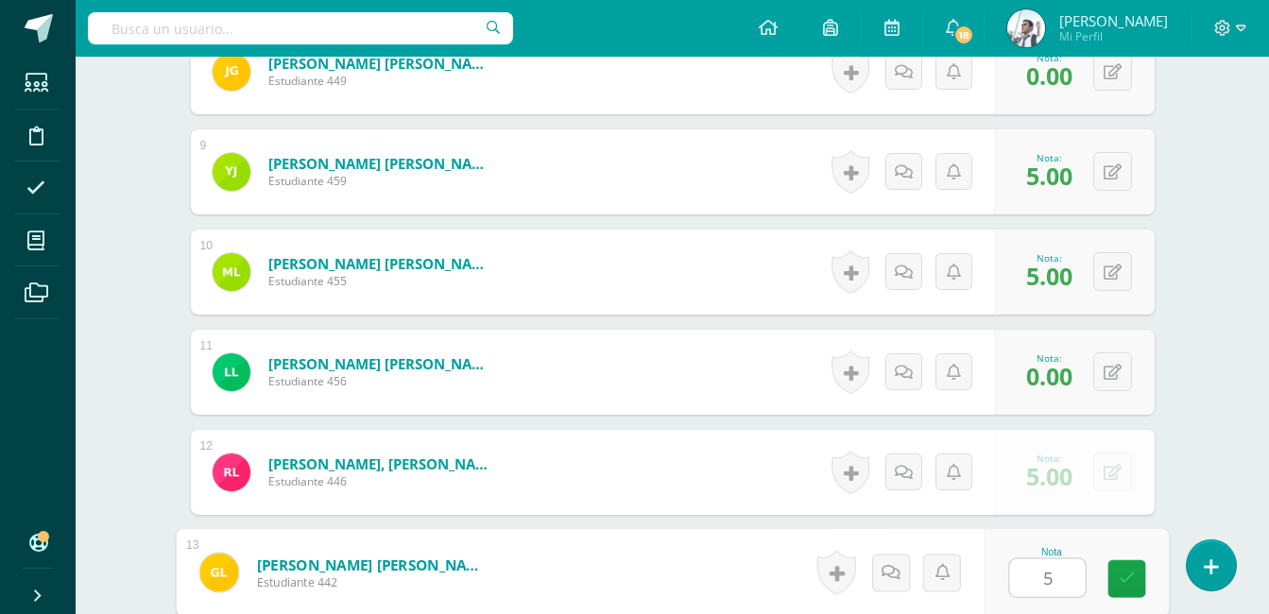
type input "5"
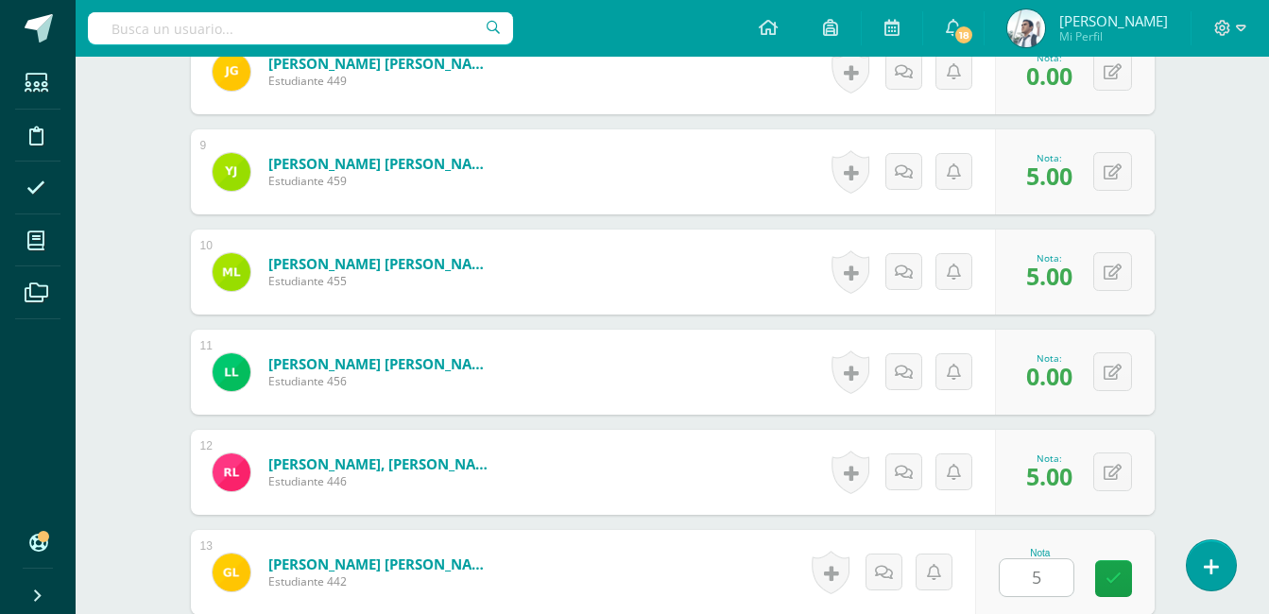
scroll to position [1699, 0]
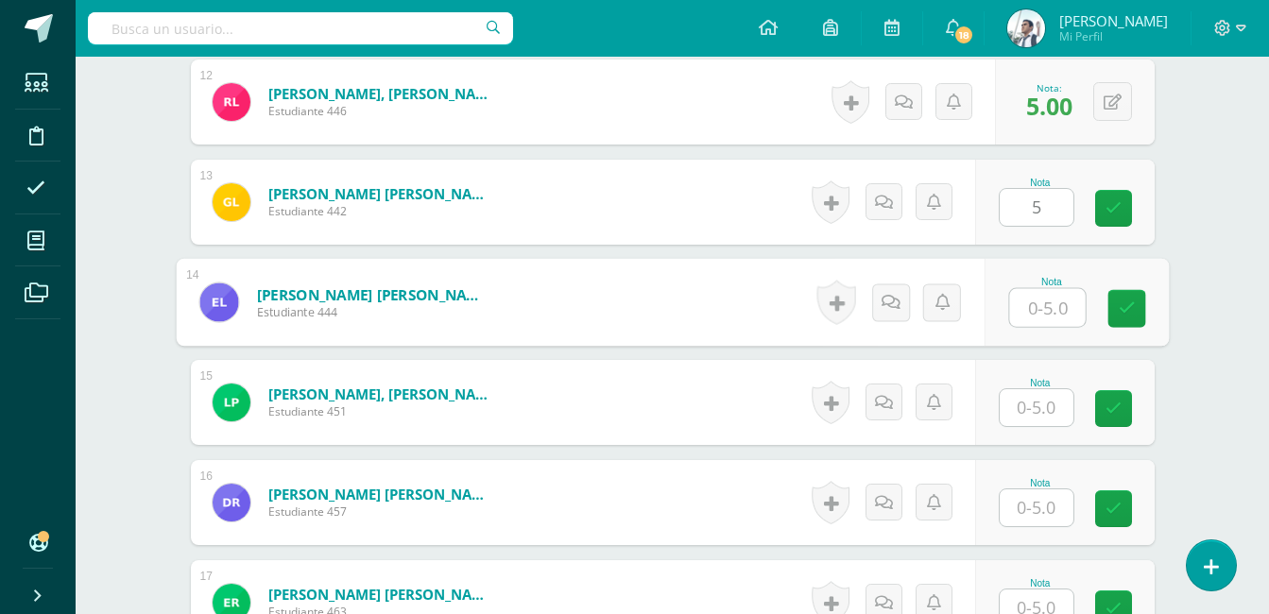
type input "4"
type input "5"
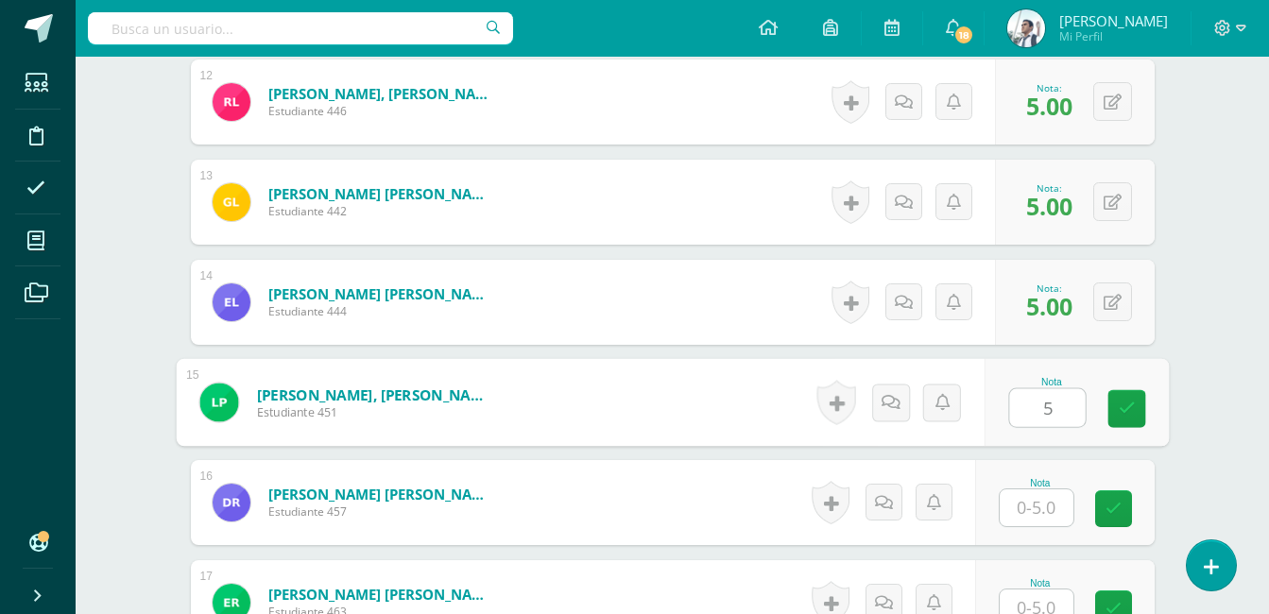
type input "5"
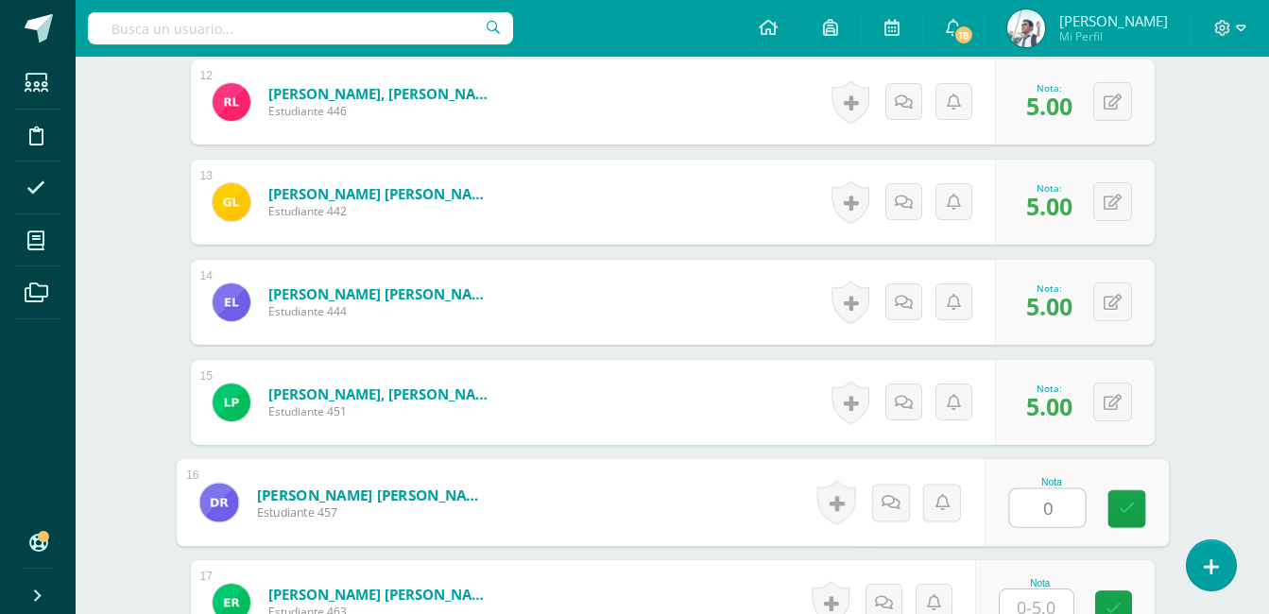
type input "0"
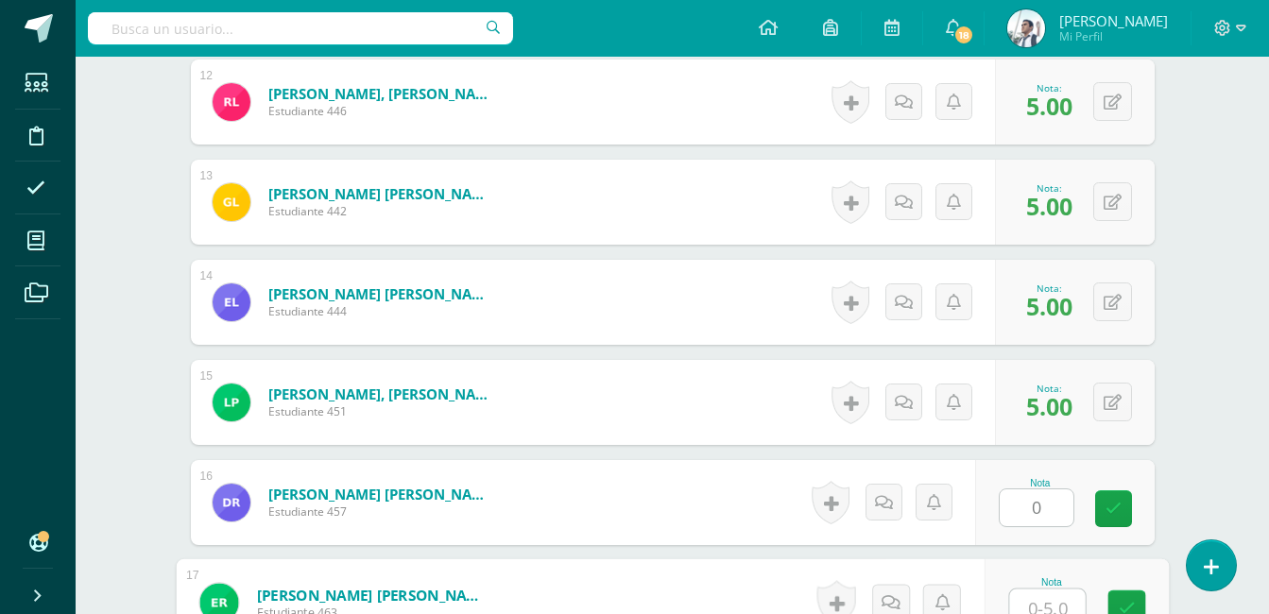
scroll to position [1711, 0]
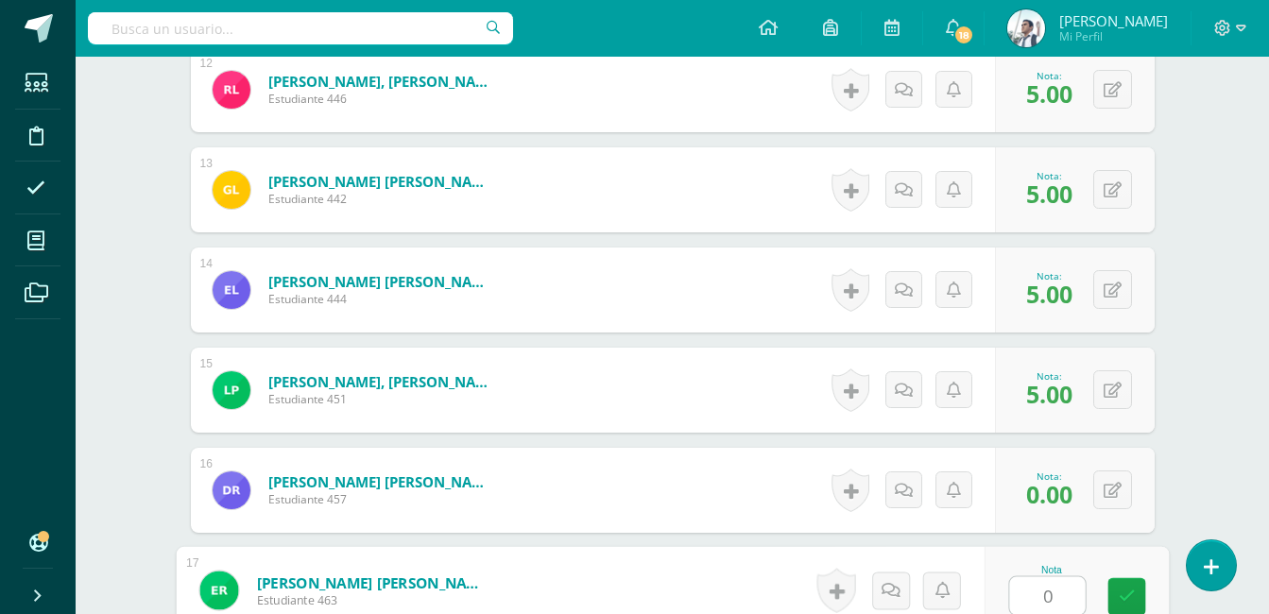
type input "0"
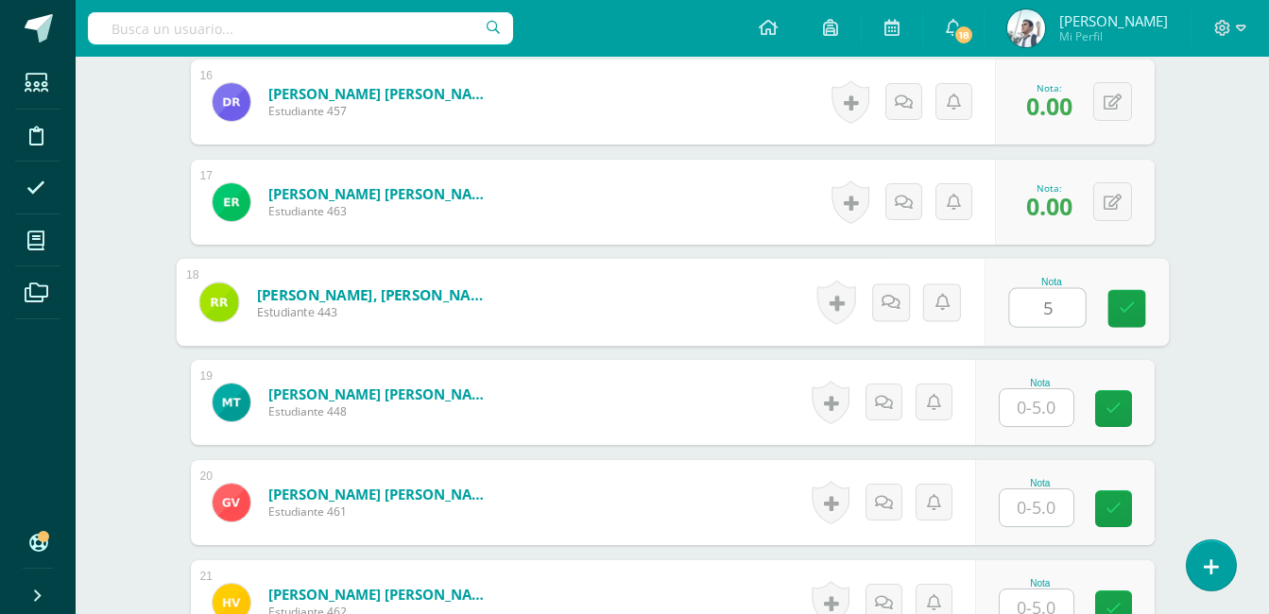
type input "5"
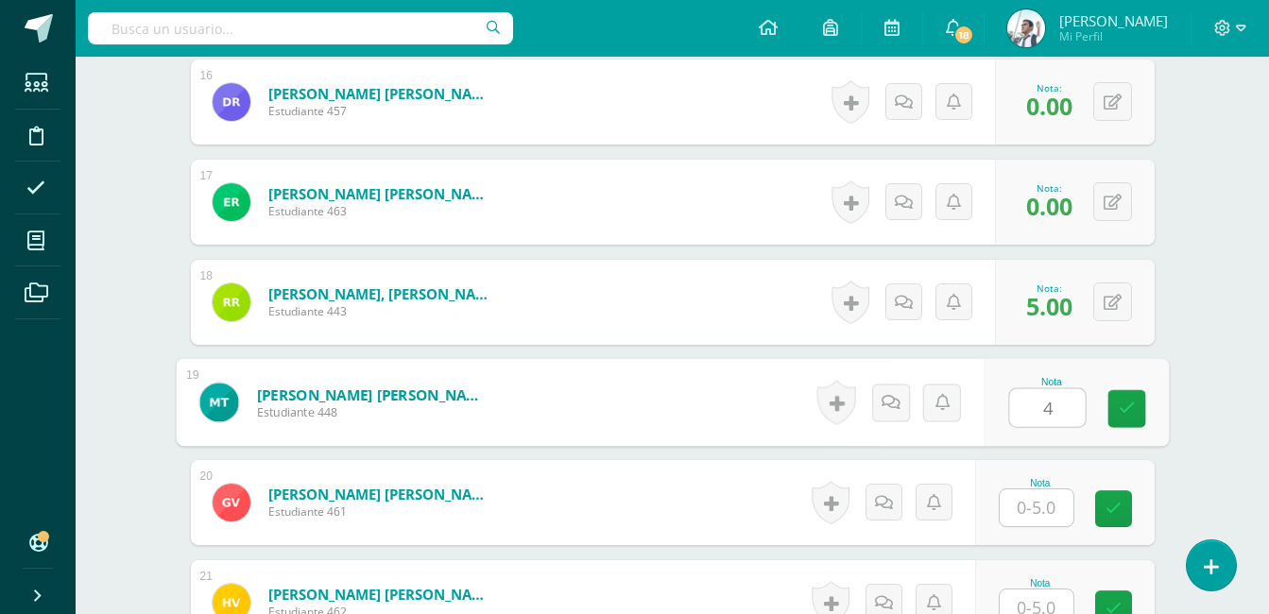
type input "4"
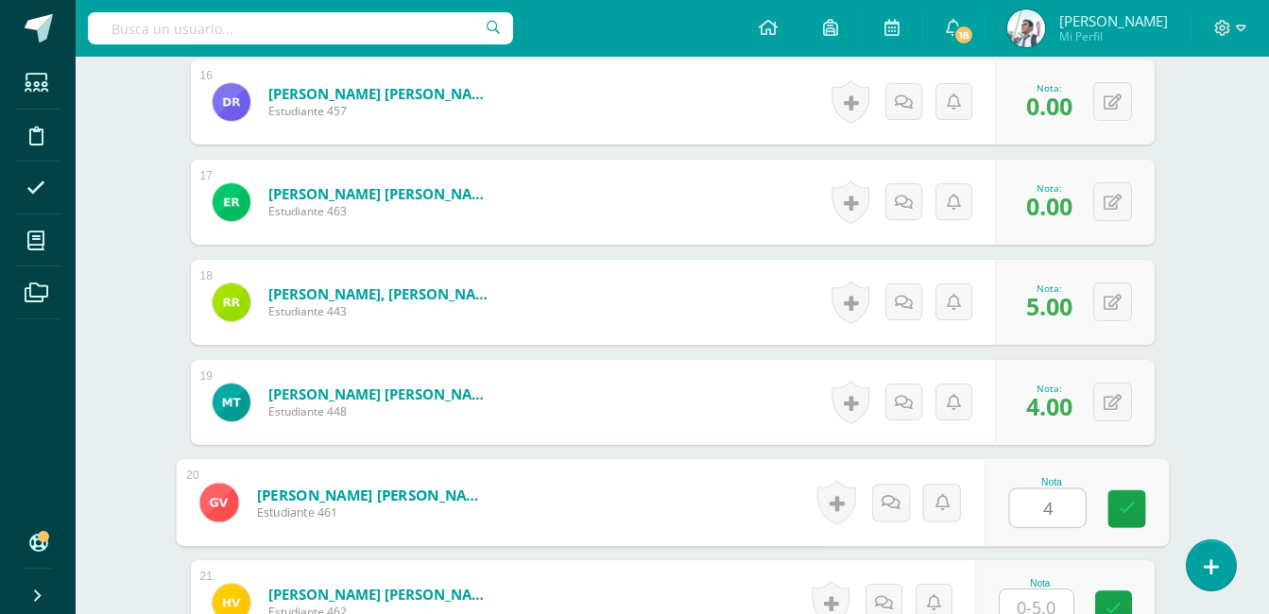
type input "4"
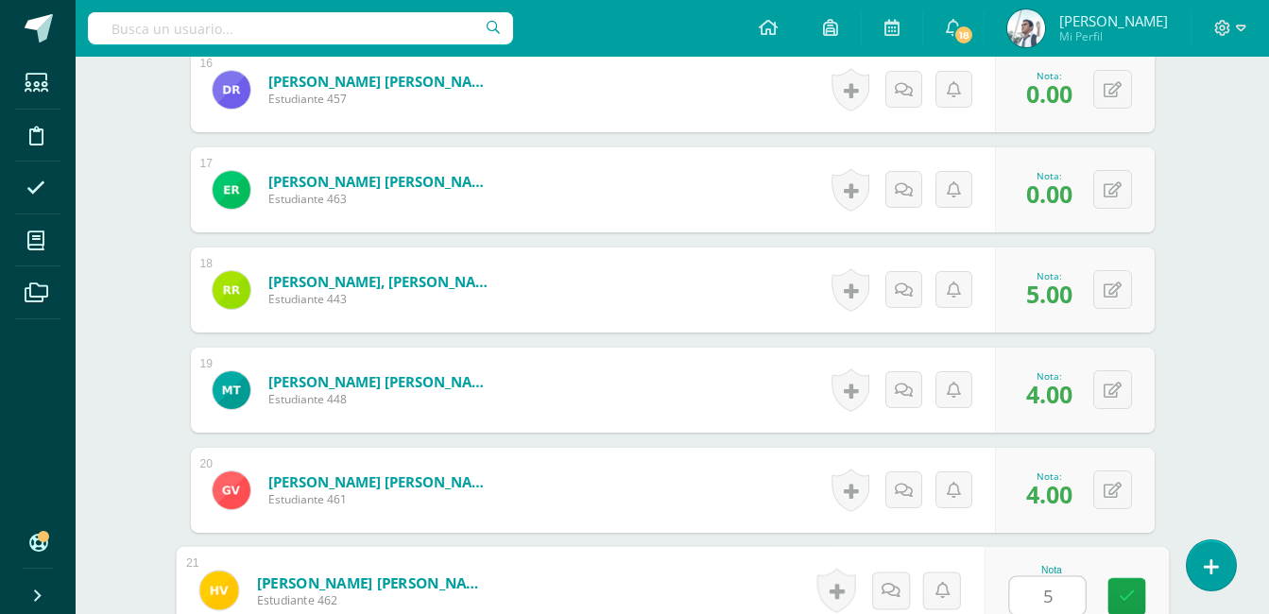
type input "5"
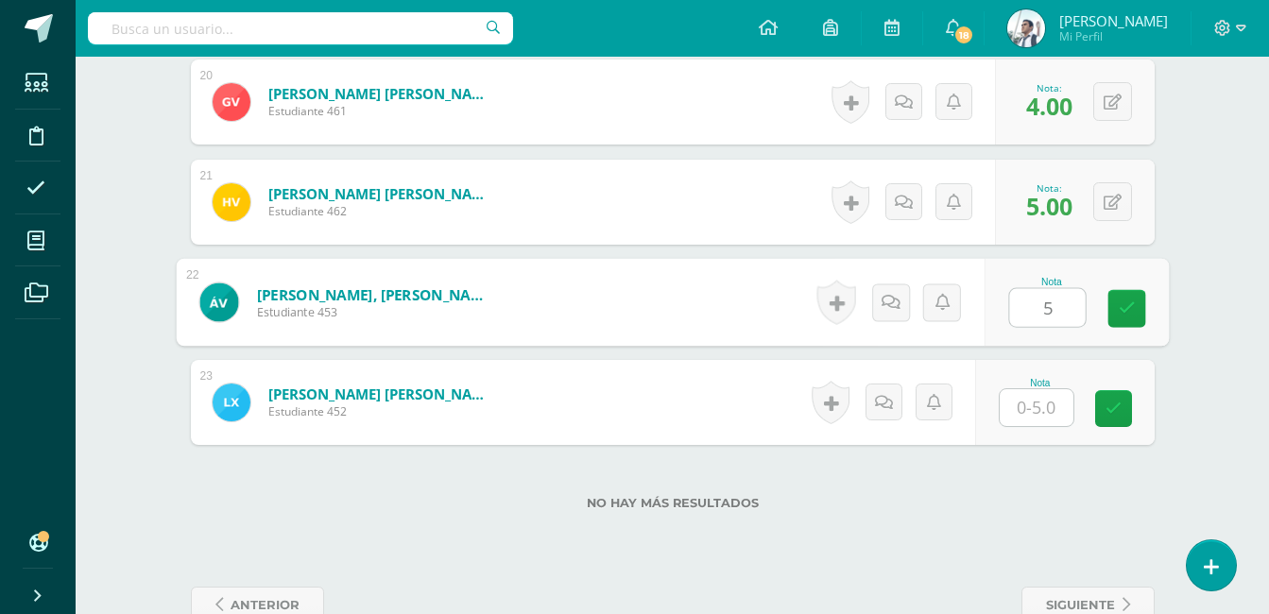
type input "5"
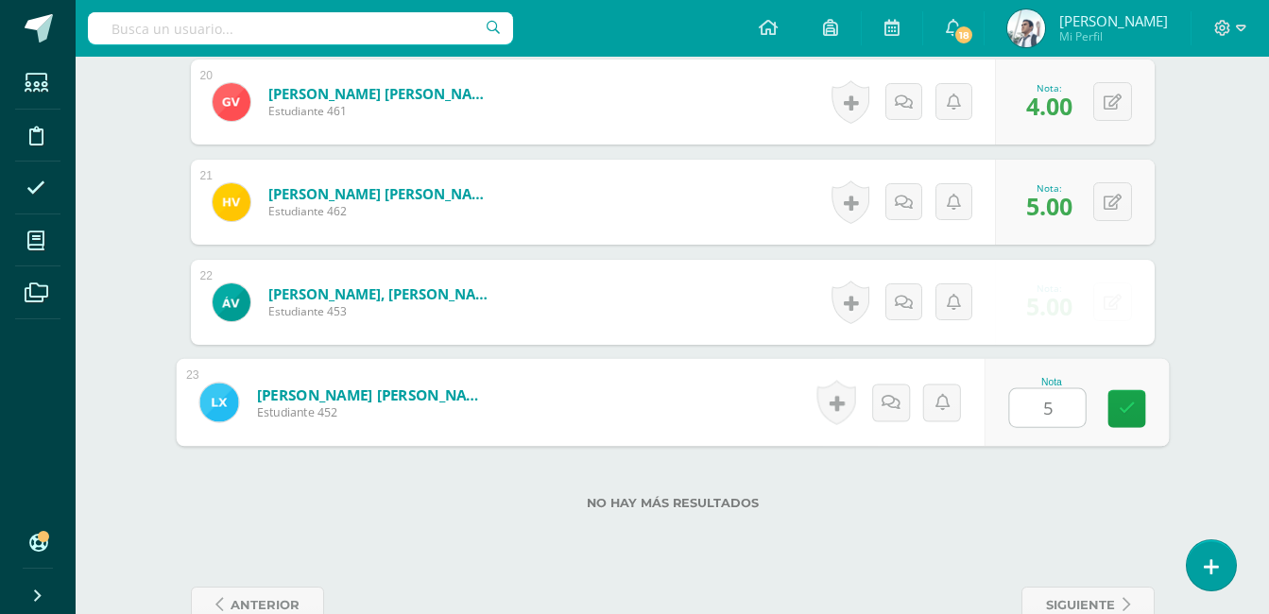
type input "5"
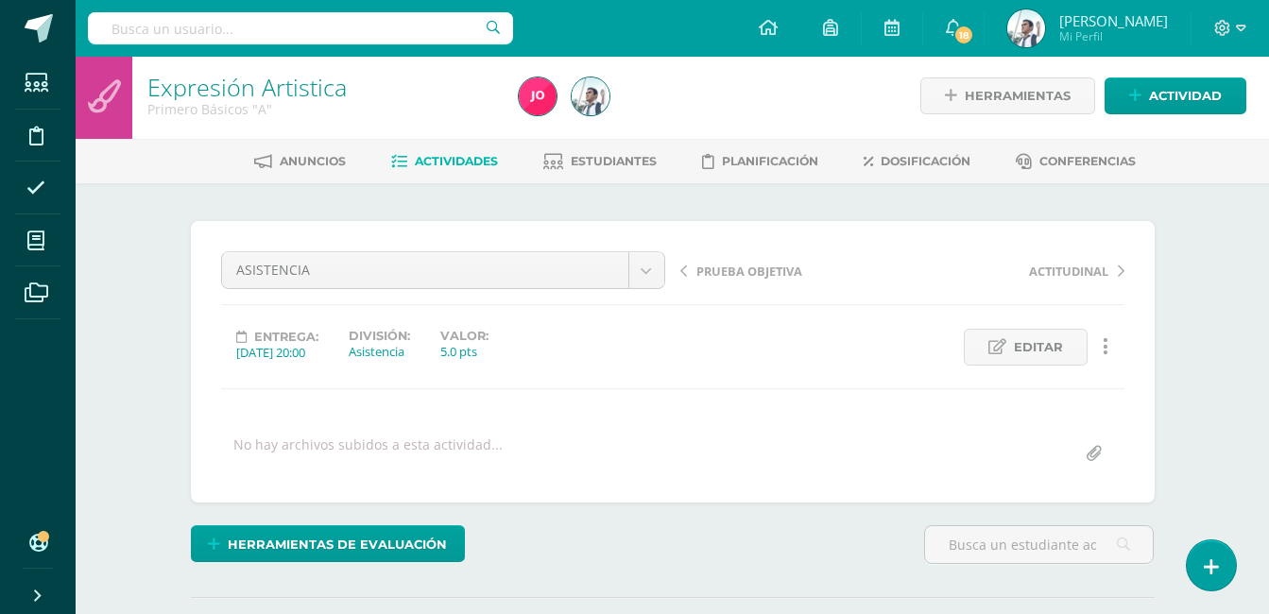
scroll to position [0, 0]
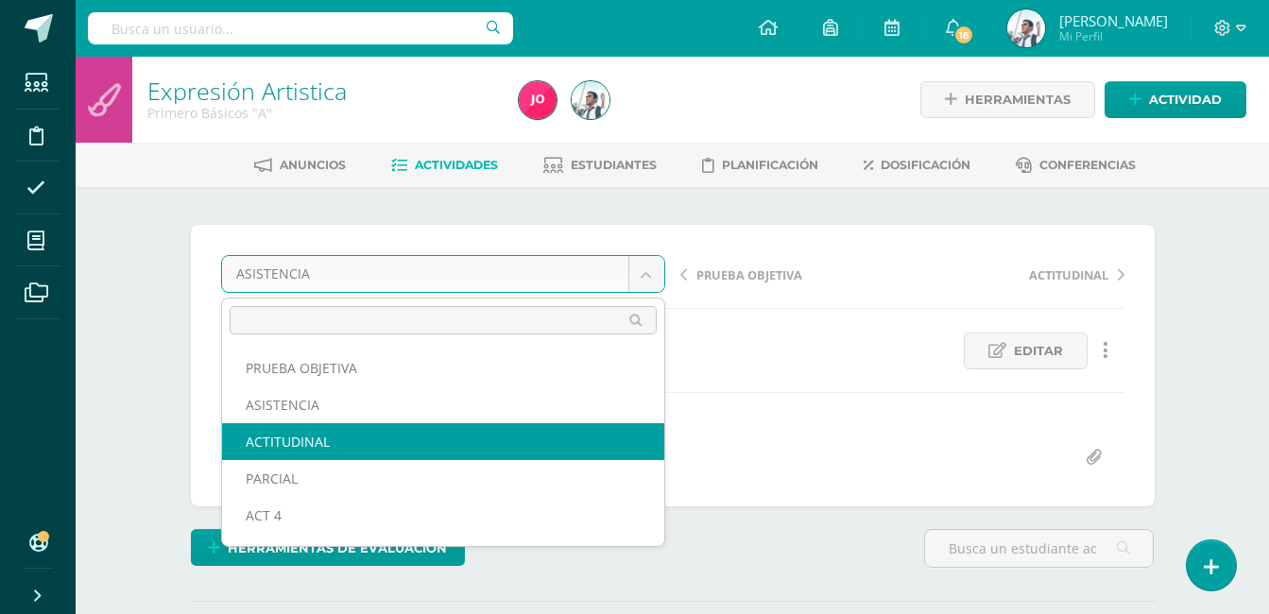
select select "/dashboard/teacher/grade-activity/22913/"
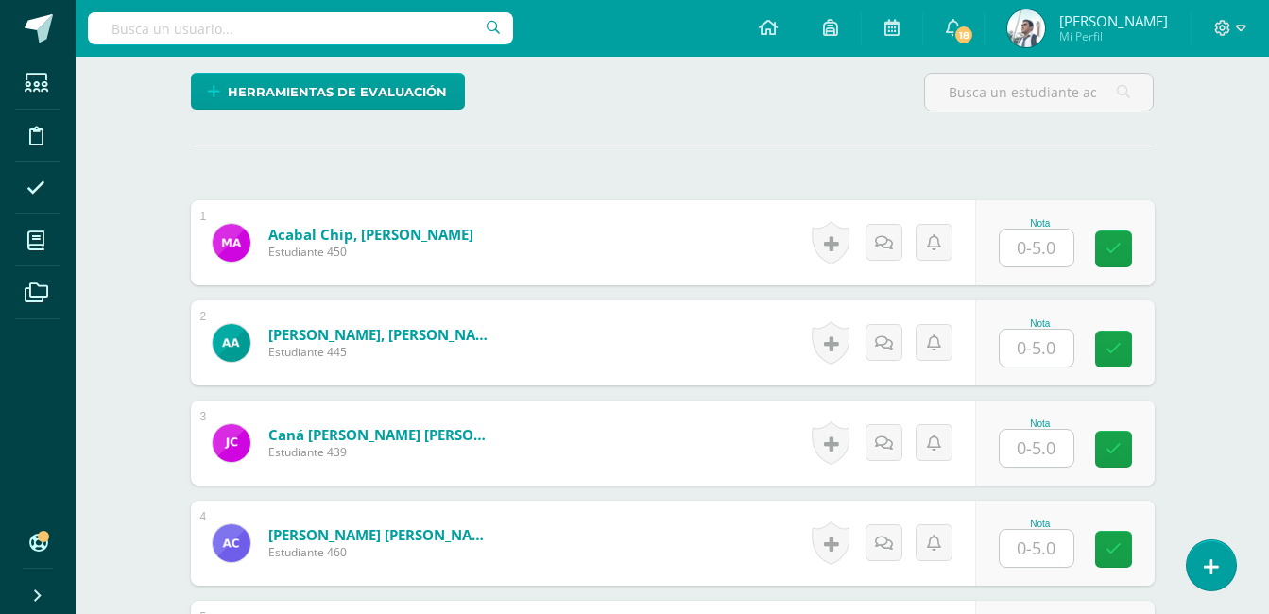
scroll to position [511, 0]
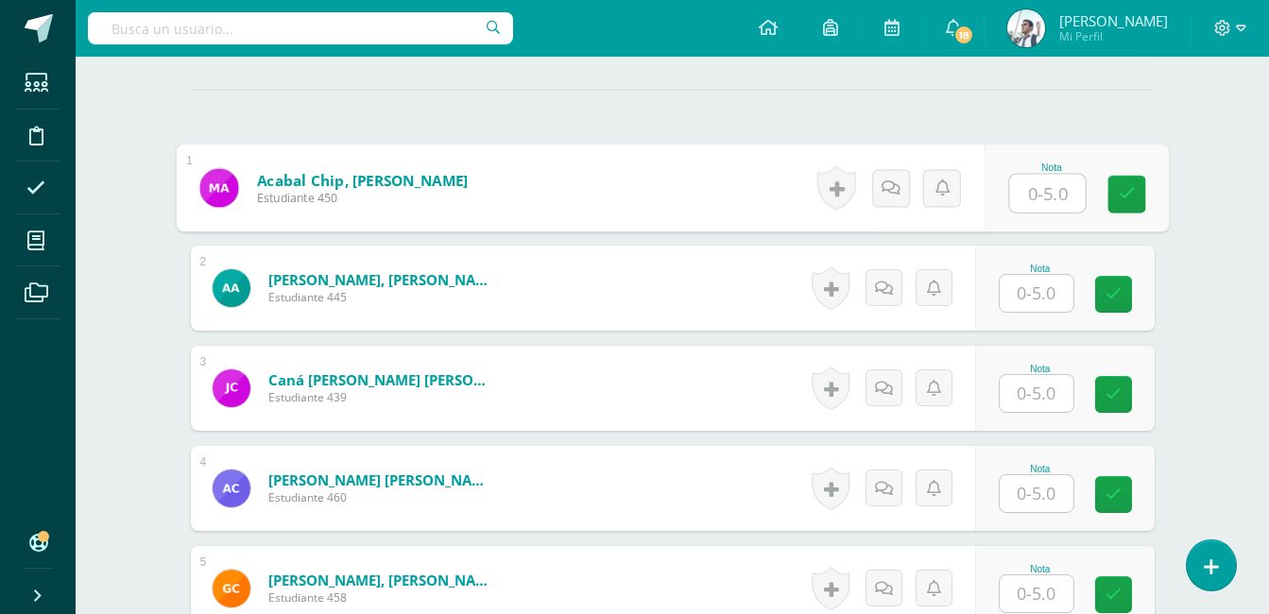
click at [1071, 197] on input "text" at bounding box center [1047, 194] width 76 height 38
type input "5"
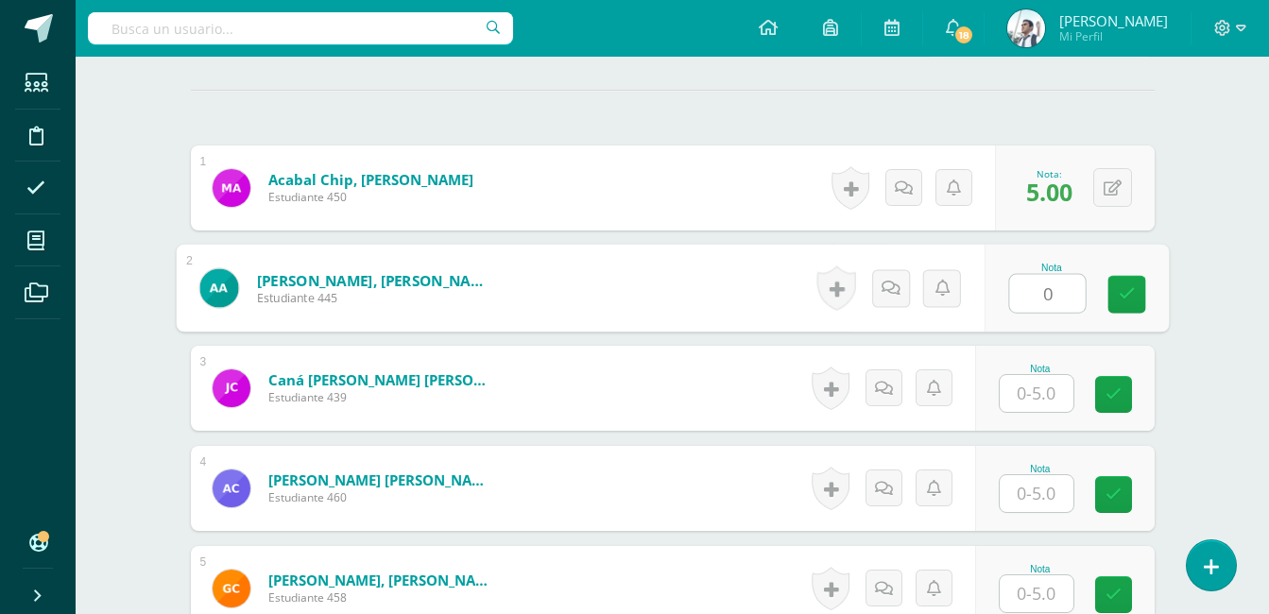
type input "0"
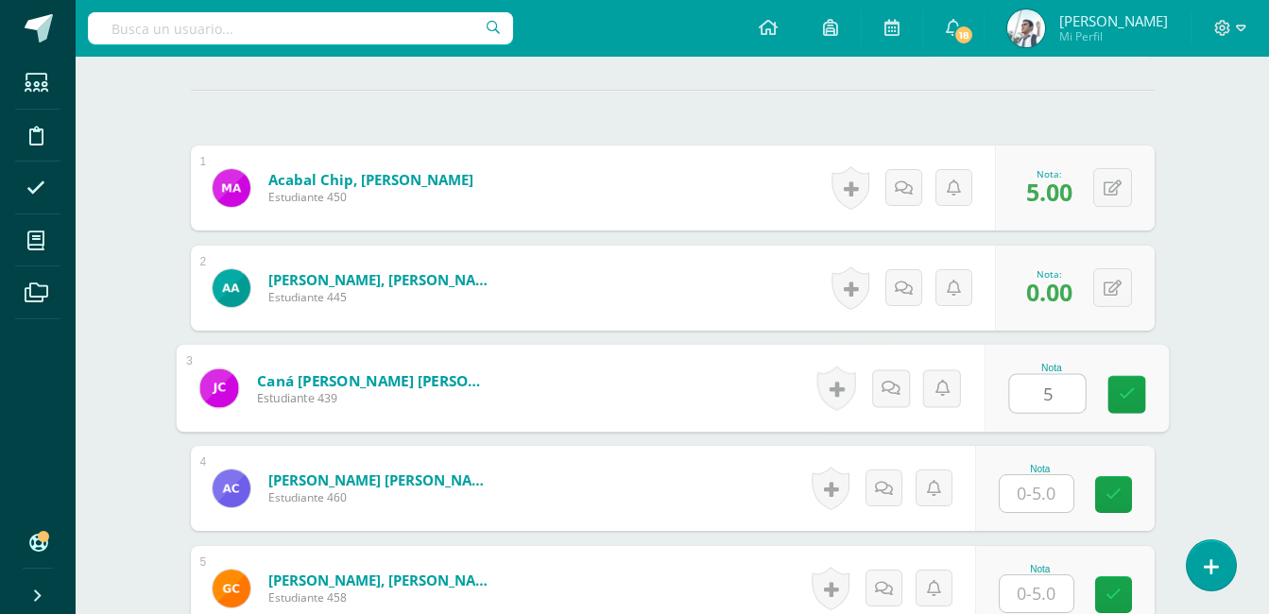
type input "5"
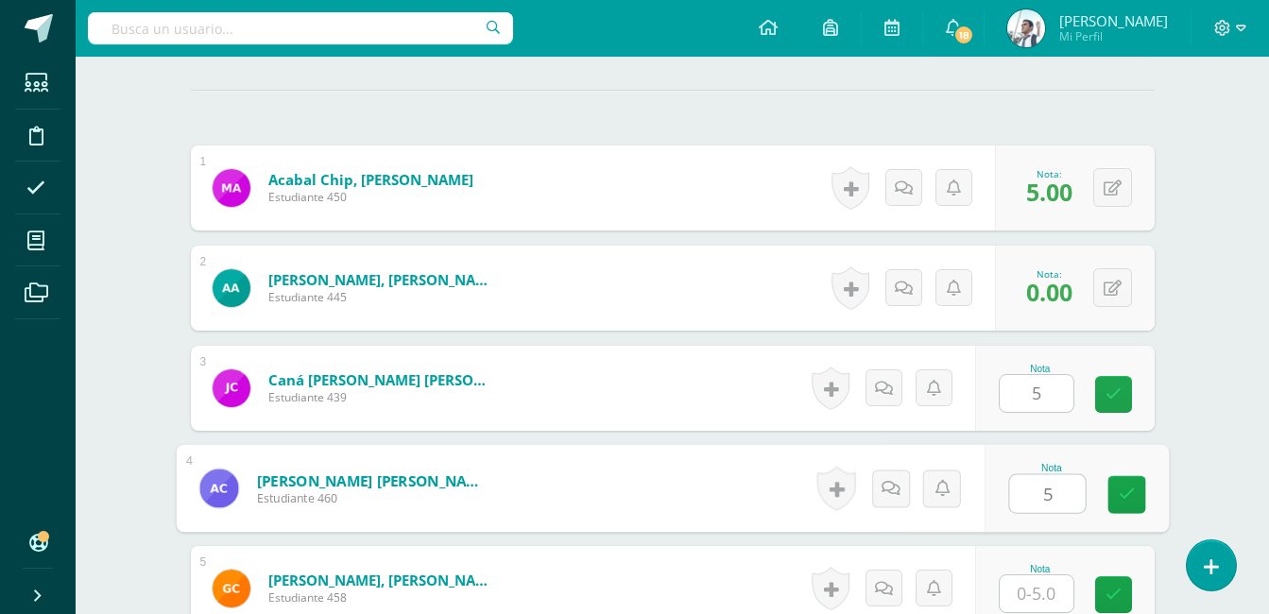
type input "5"
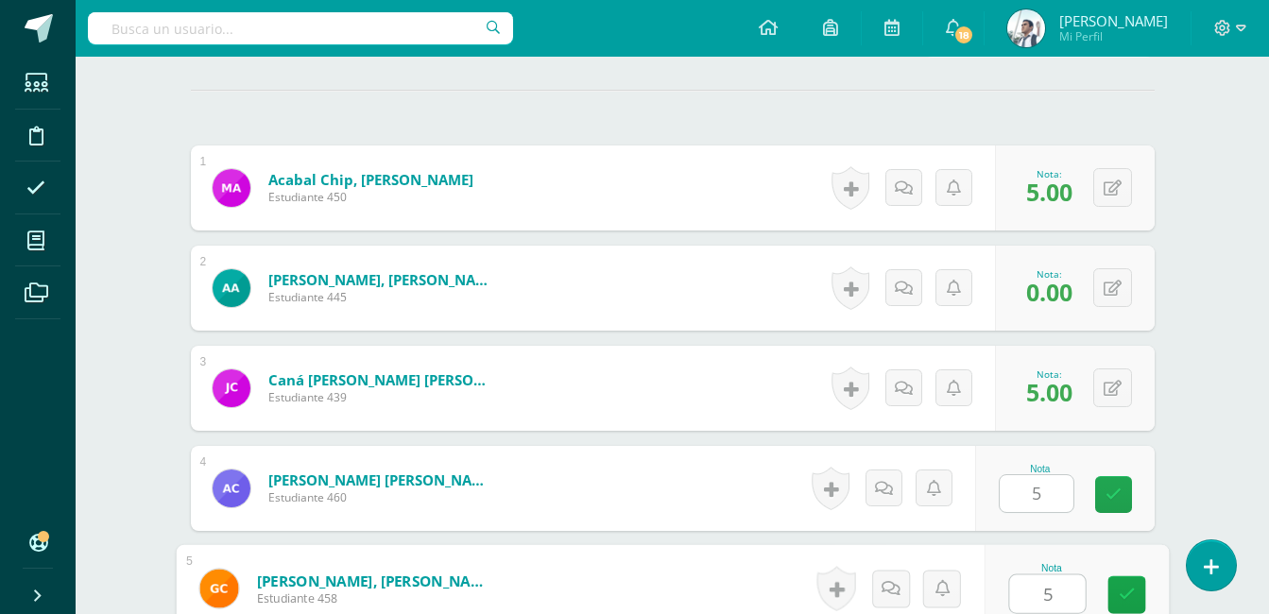
type input "5"
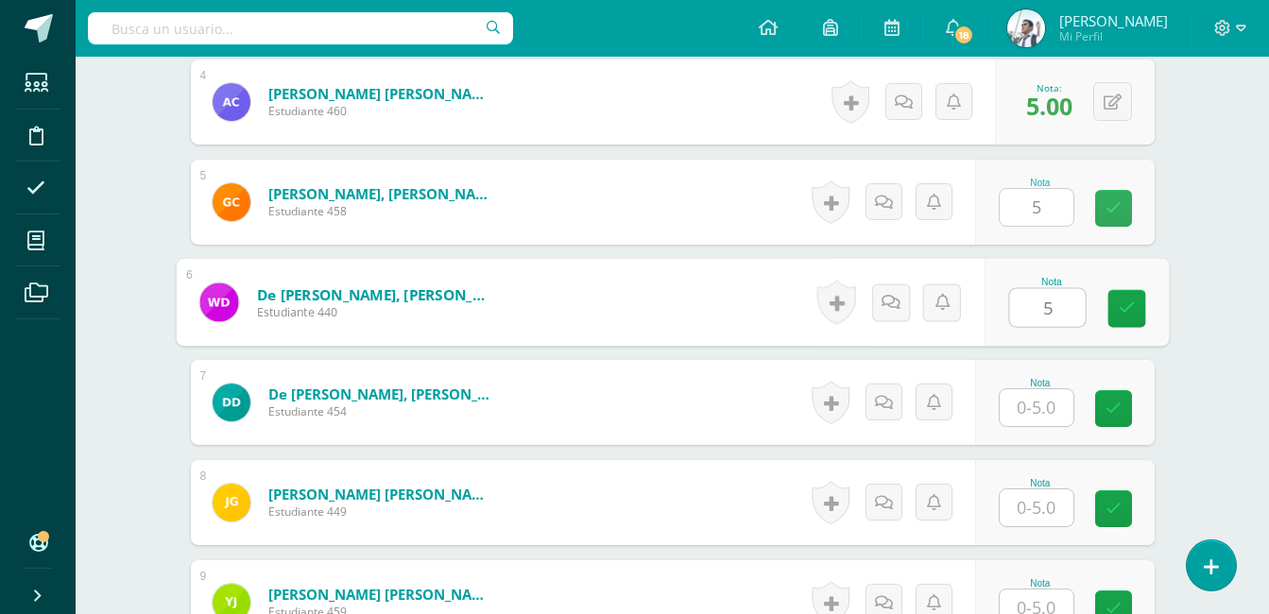
type input "5"
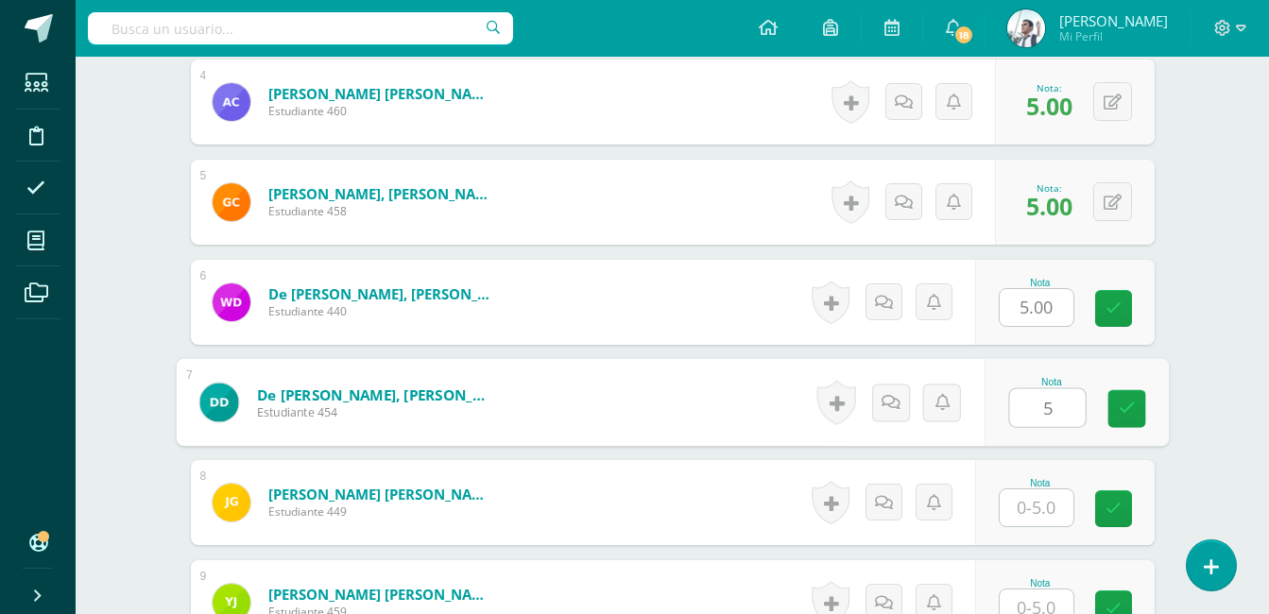
type input "5"
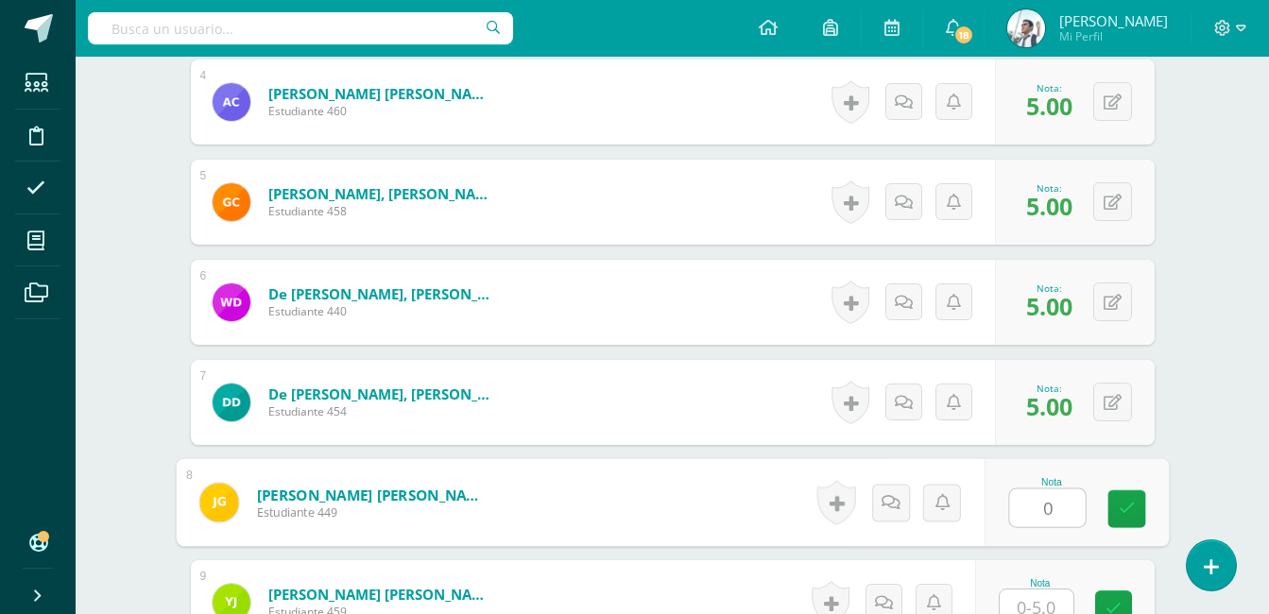
type input "0"
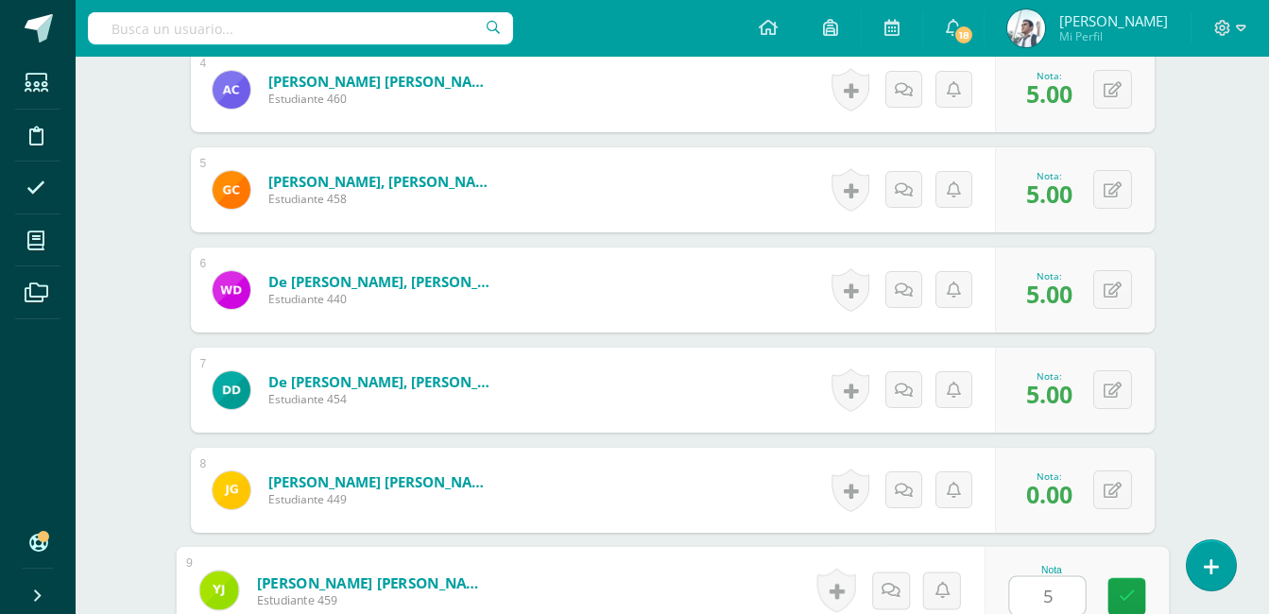
type input "5"
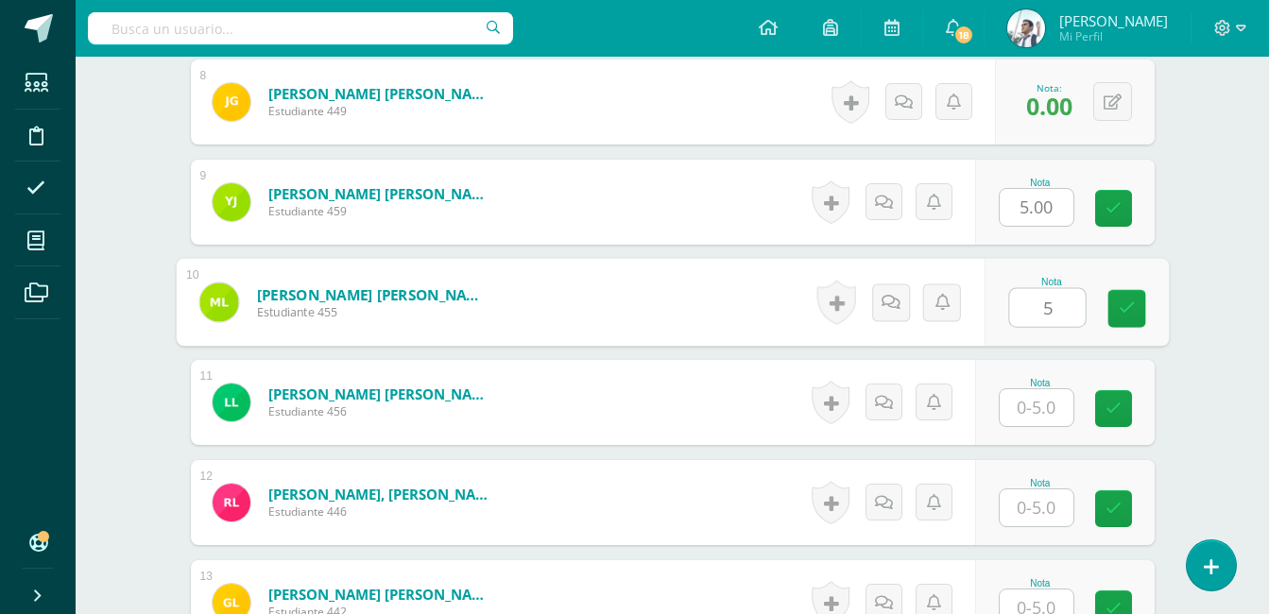
type input "5"
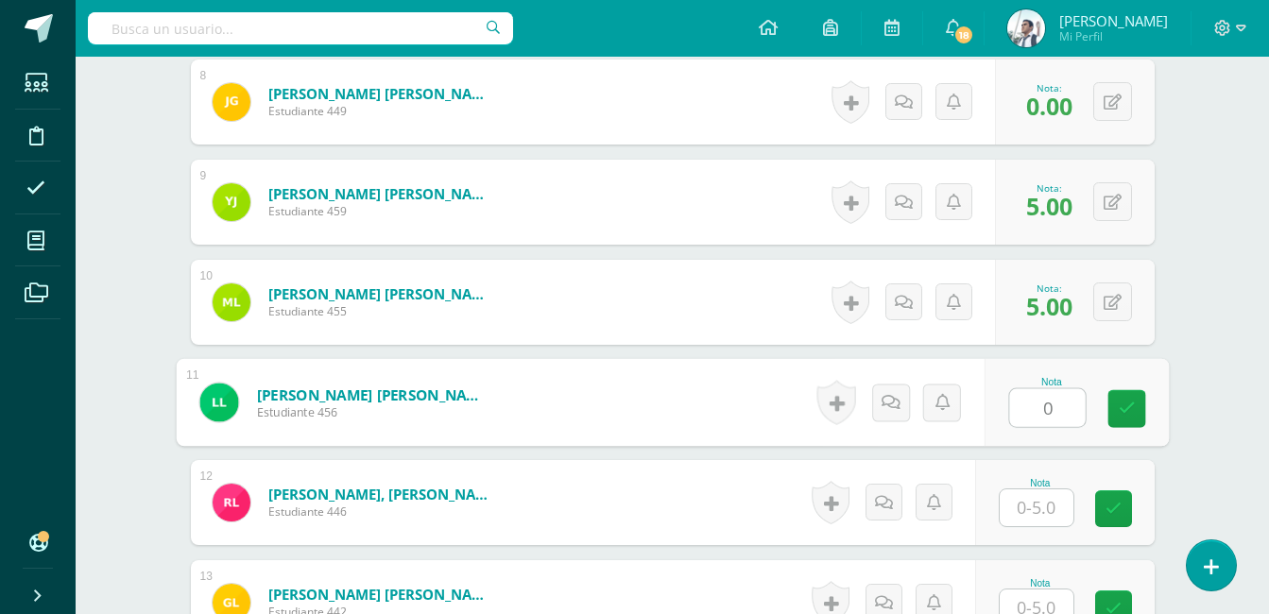
type input "0"
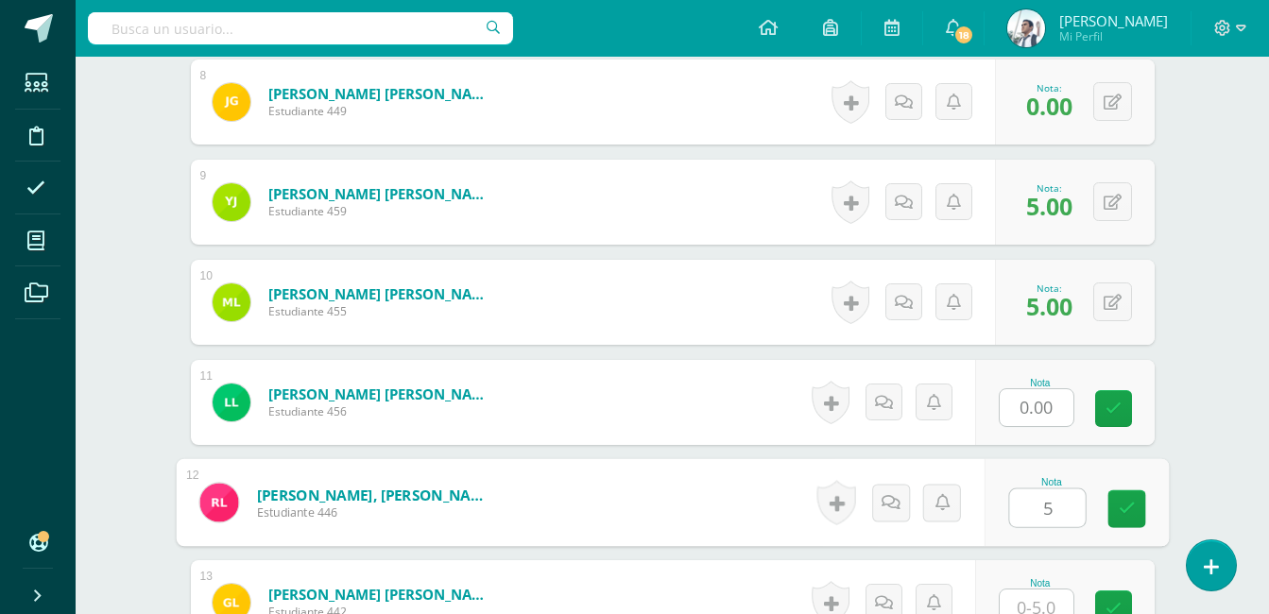
type input "5"
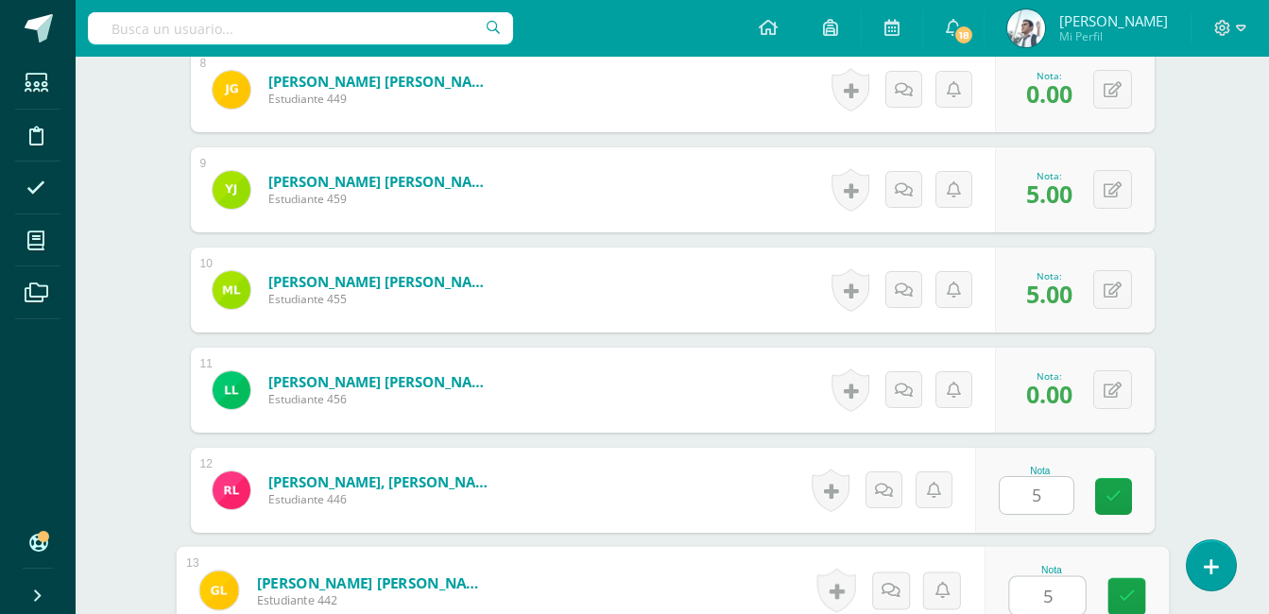
type input "5"
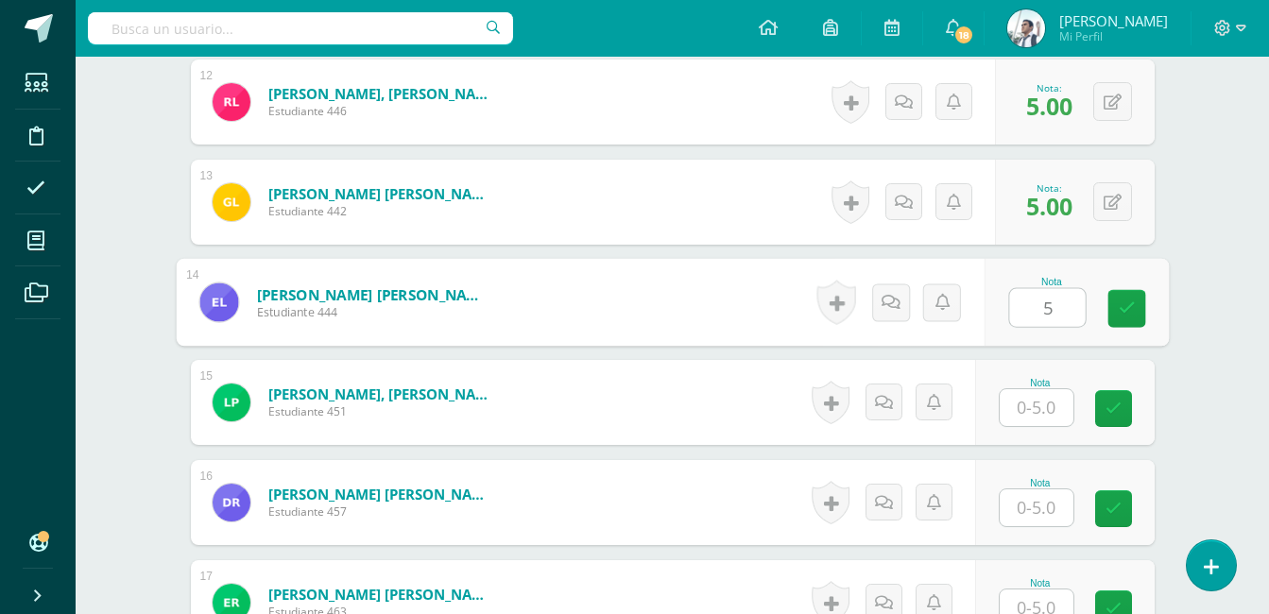
type input "5"
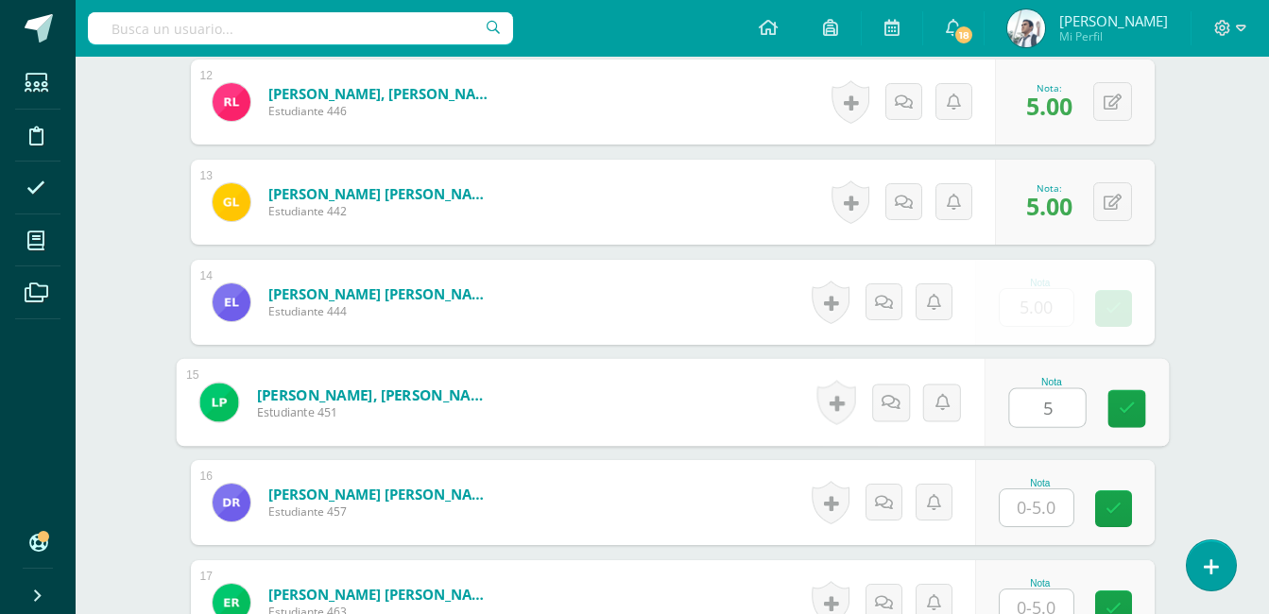
type input "5"
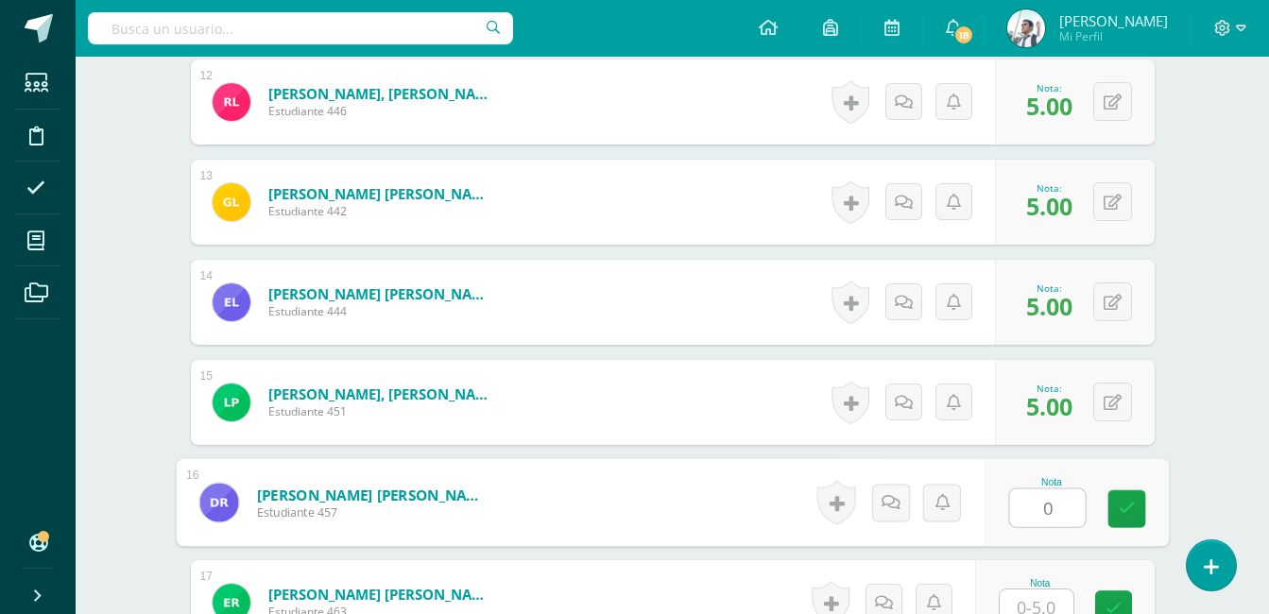
type input "0"
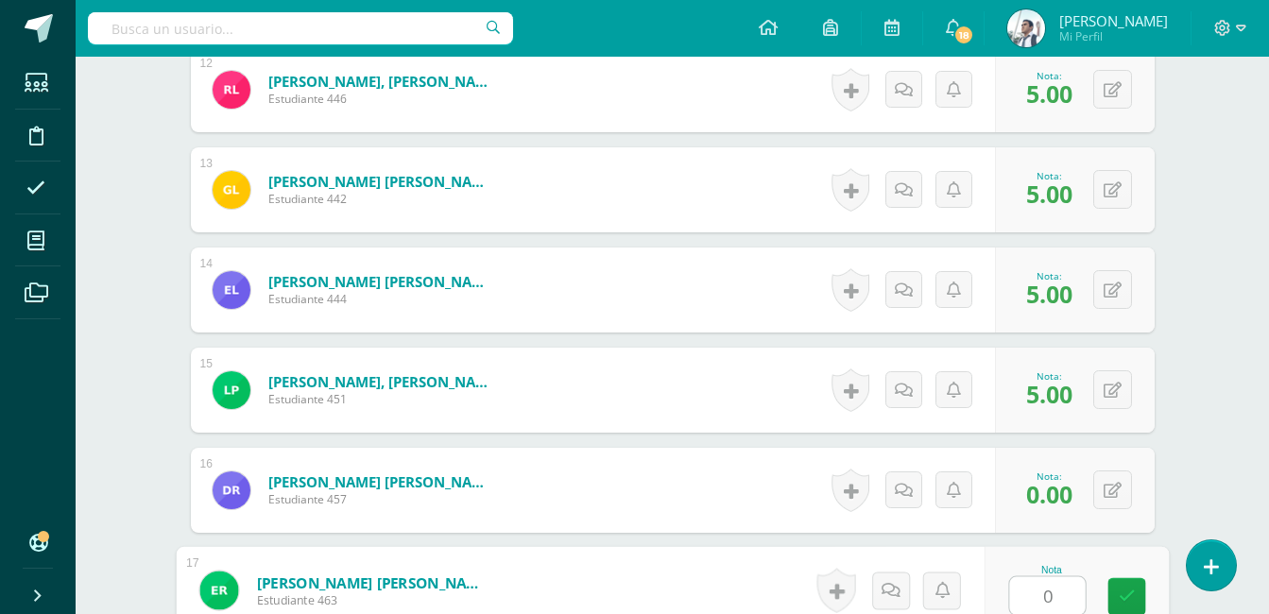
type input "0"
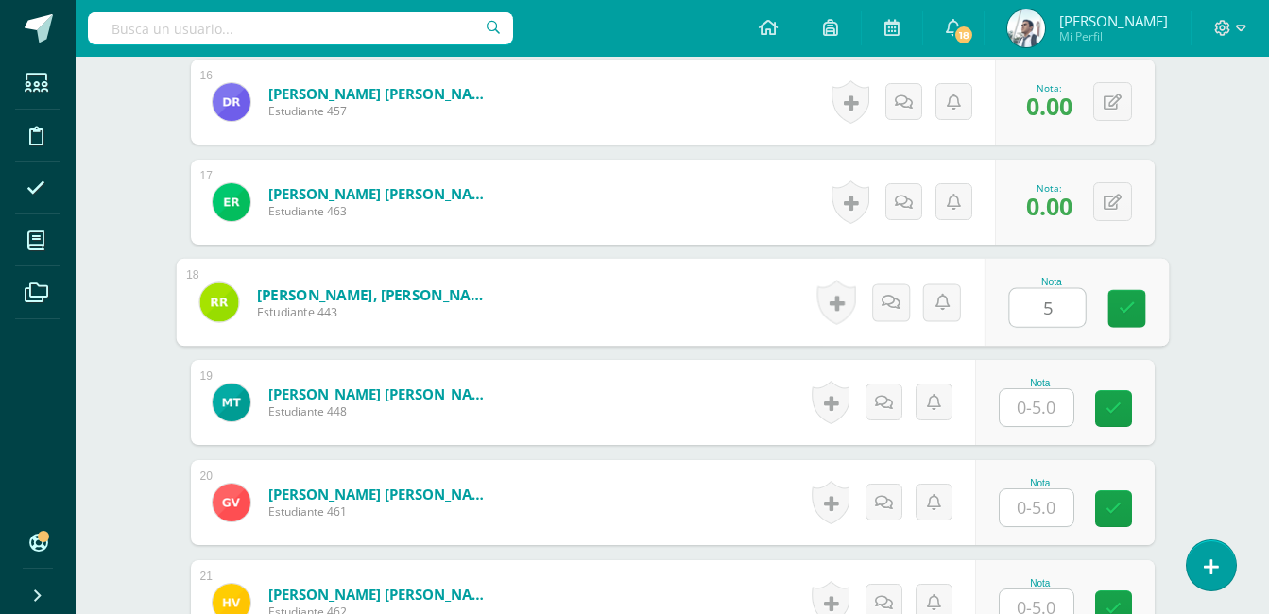
type input "5"
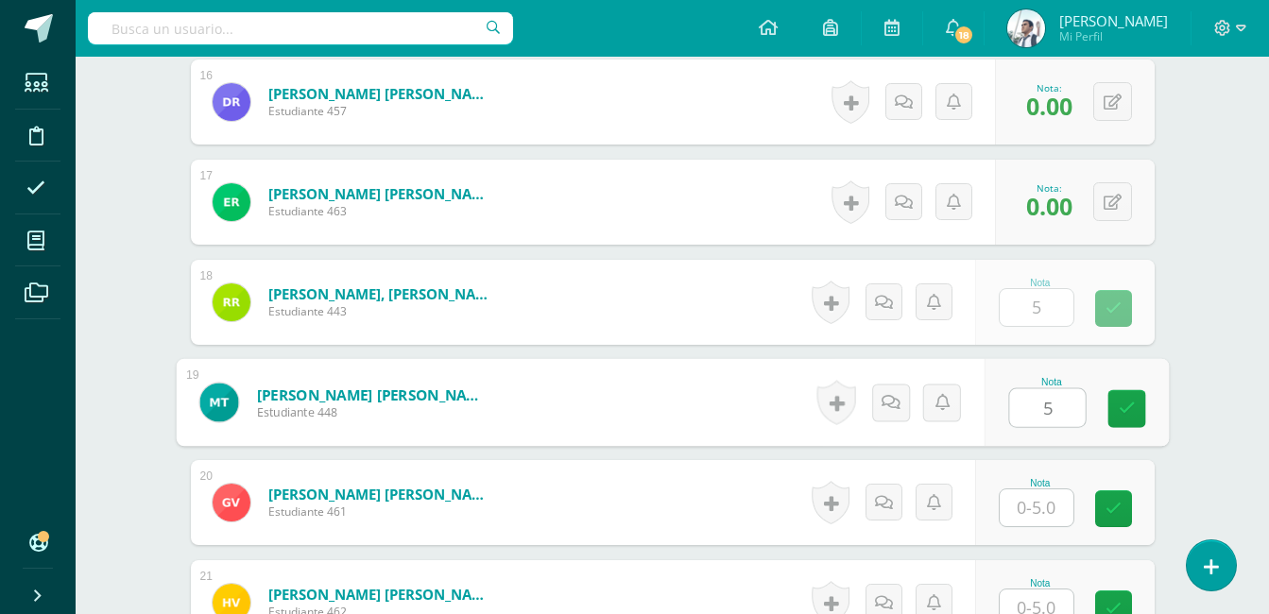
type input "5"
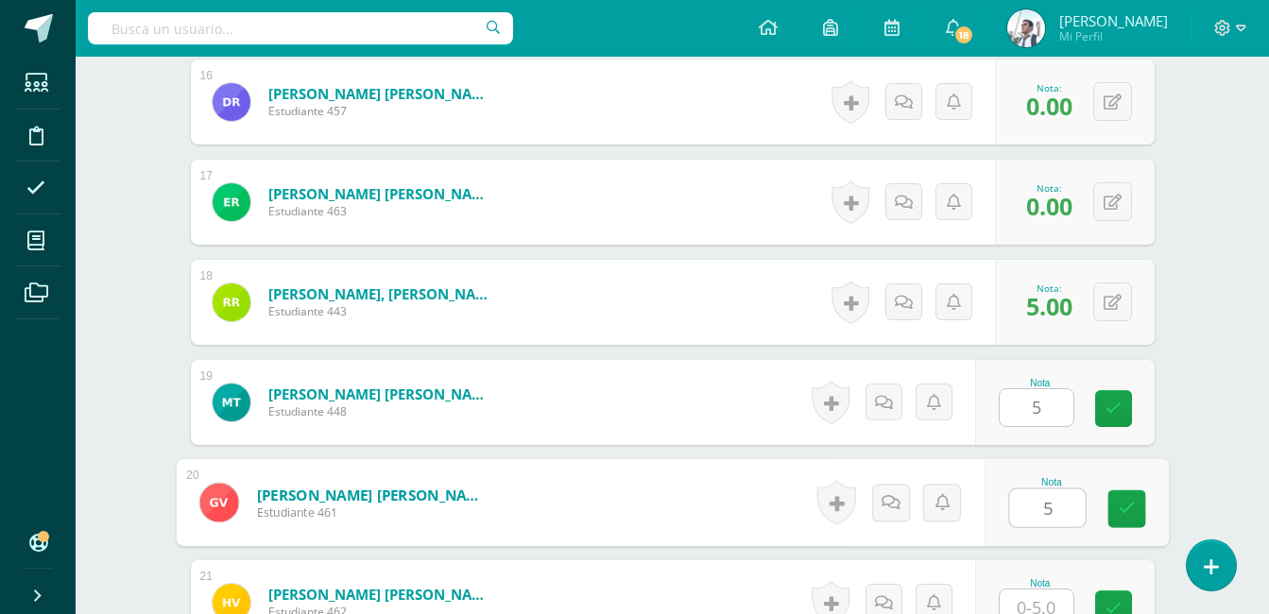
type input "5"
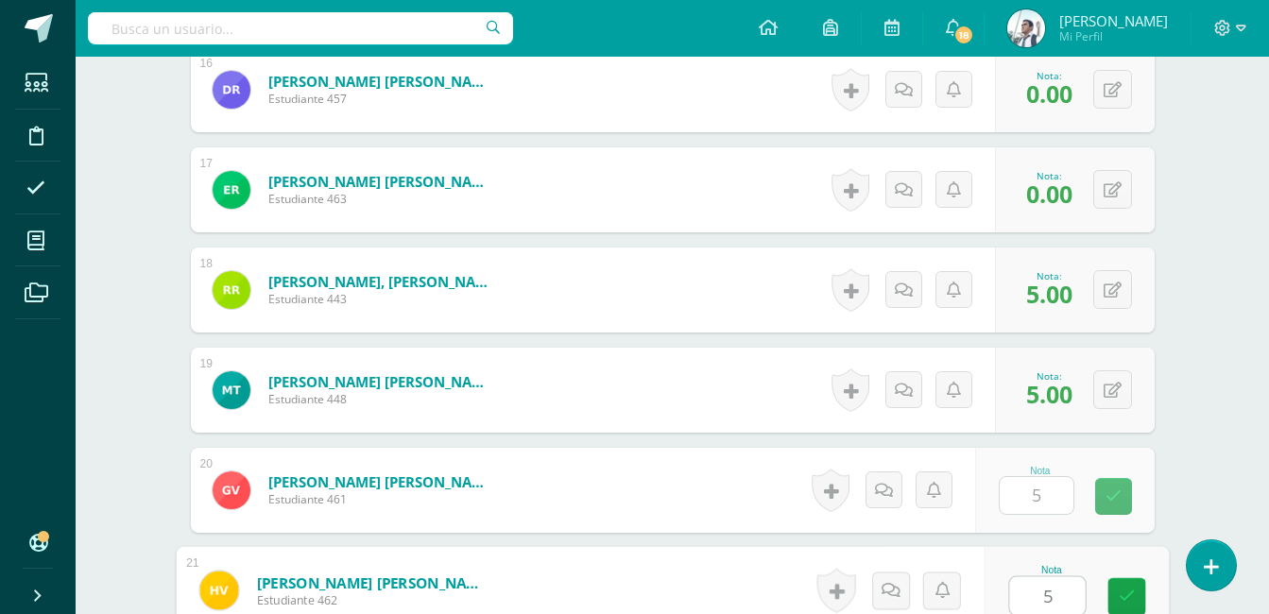
type input "5"
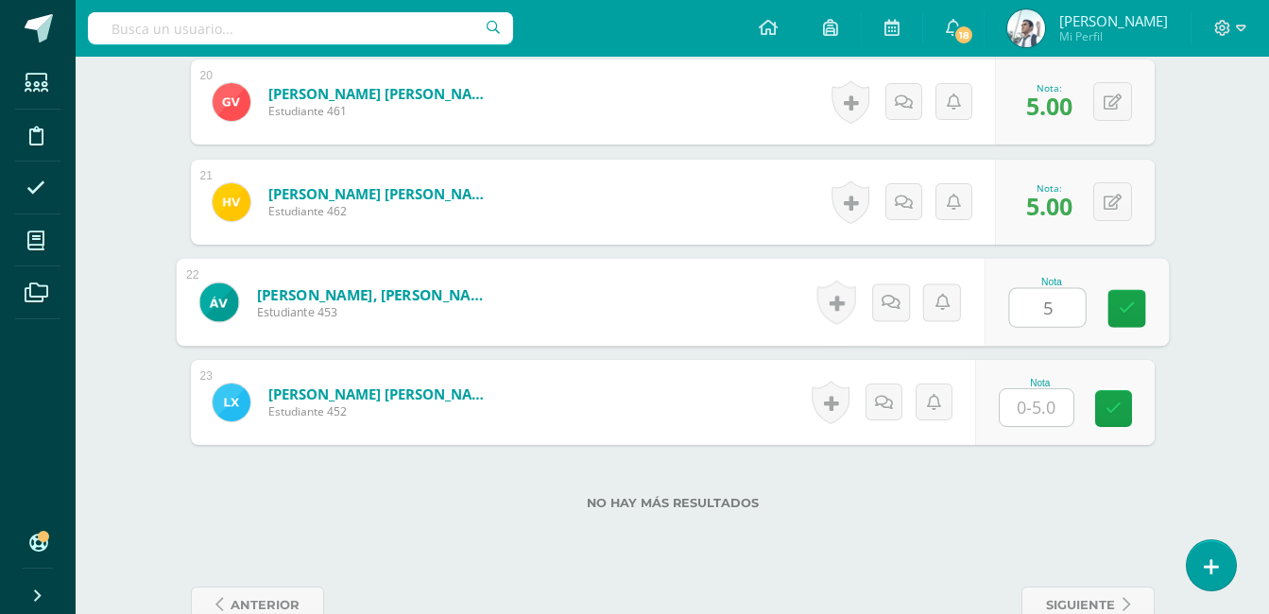
type input "5"
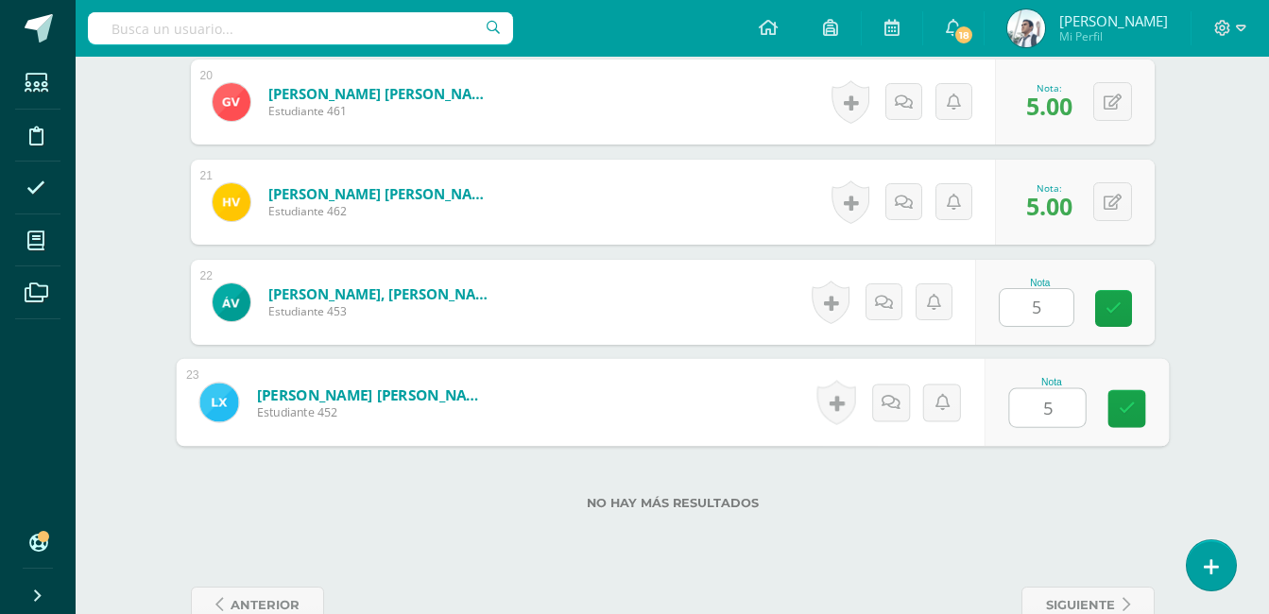
type input "5"
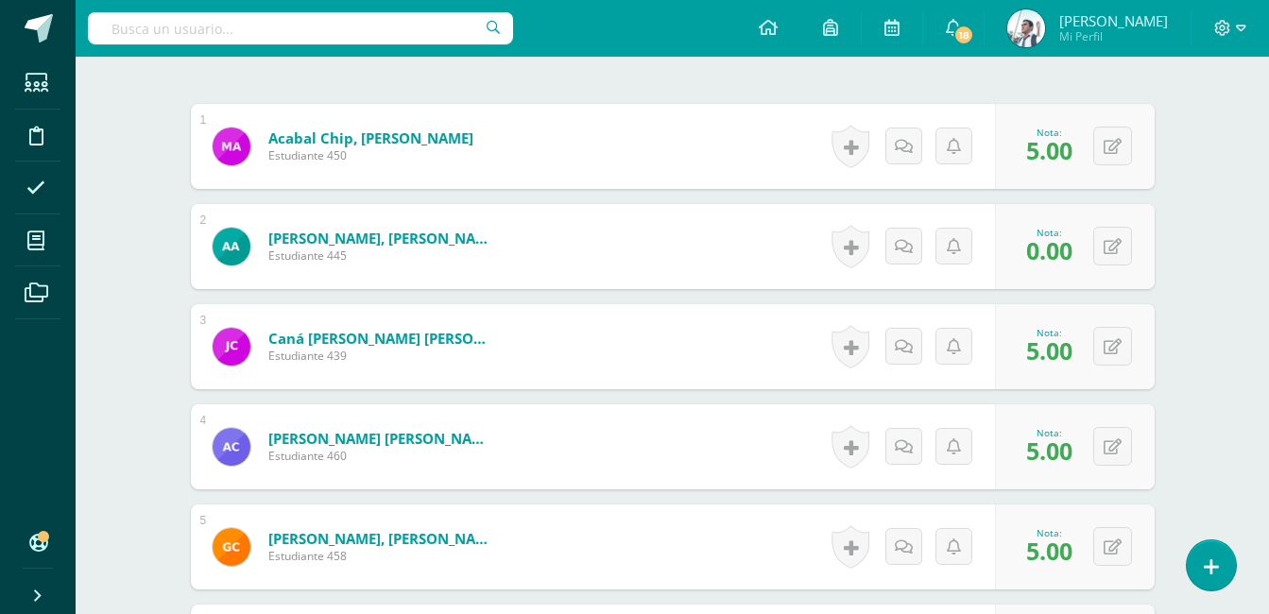
scroll to position [0, 0]
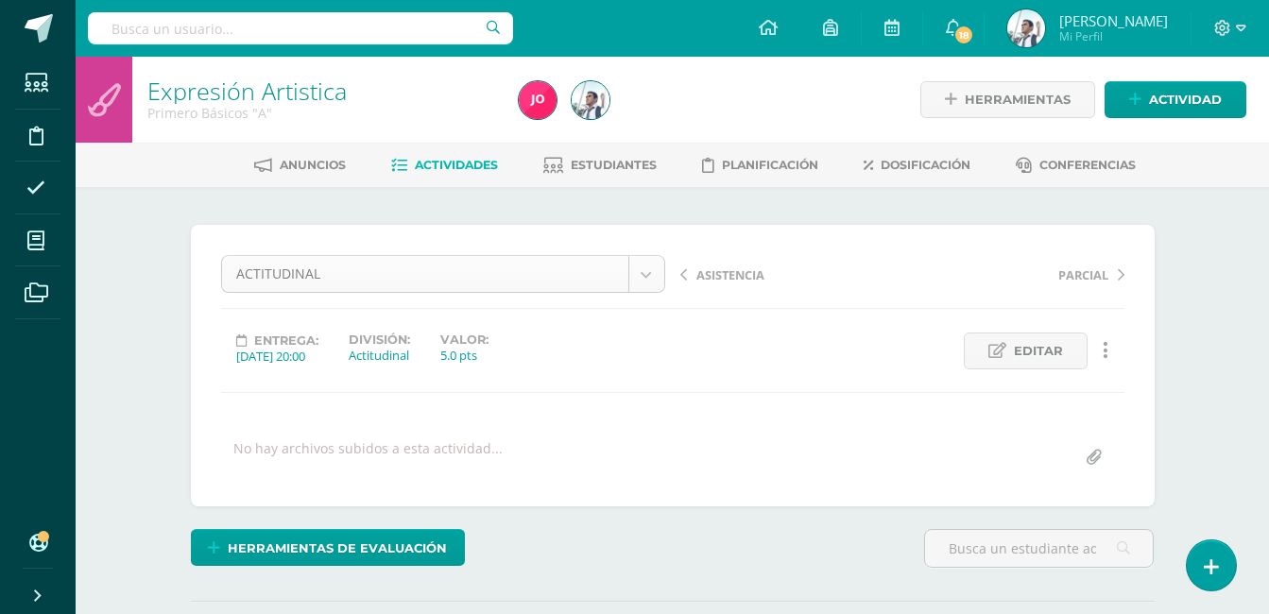
drag, startPoint x: 533, startPoint y: 283, endPoint x: 521, endPoint y: 287, distance: 12.9
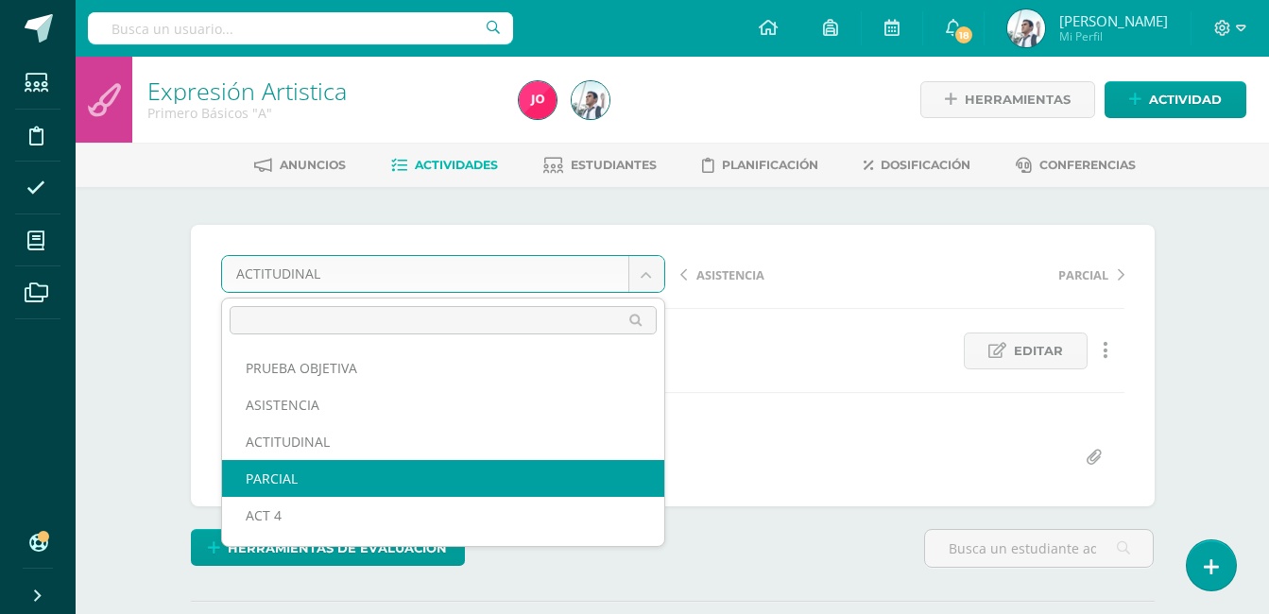
select select "/dashboard/teacher/grade-activity/22911/"
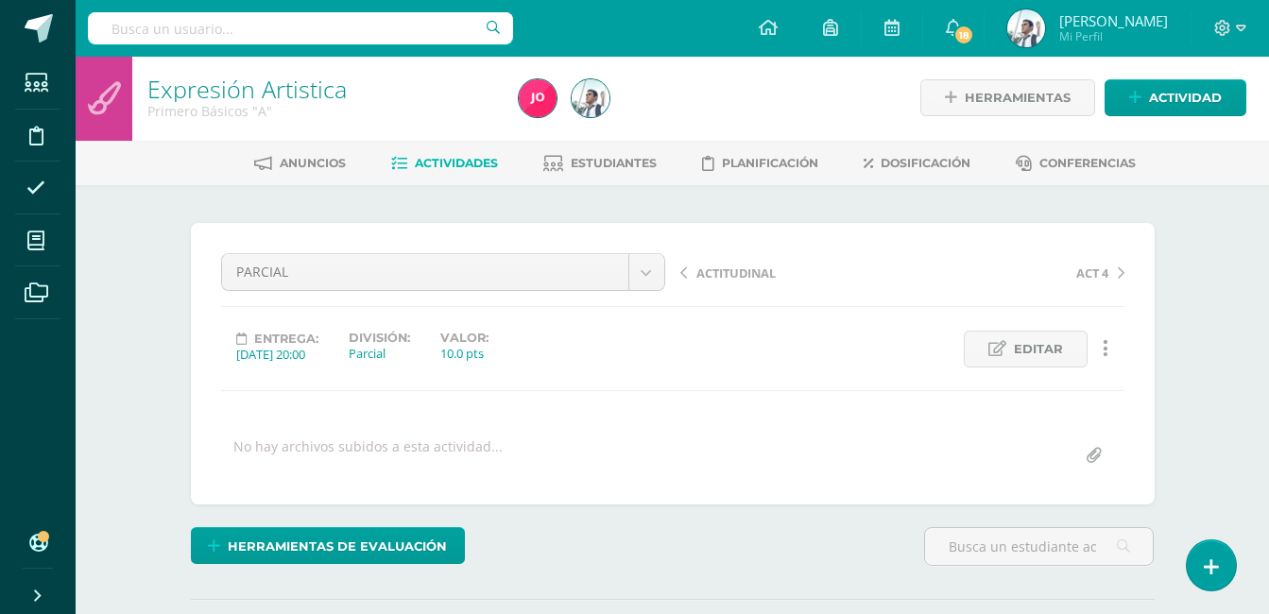
scroll to position [3, 0]
